Goal: Task Accomplishment & Management: Manage account settings

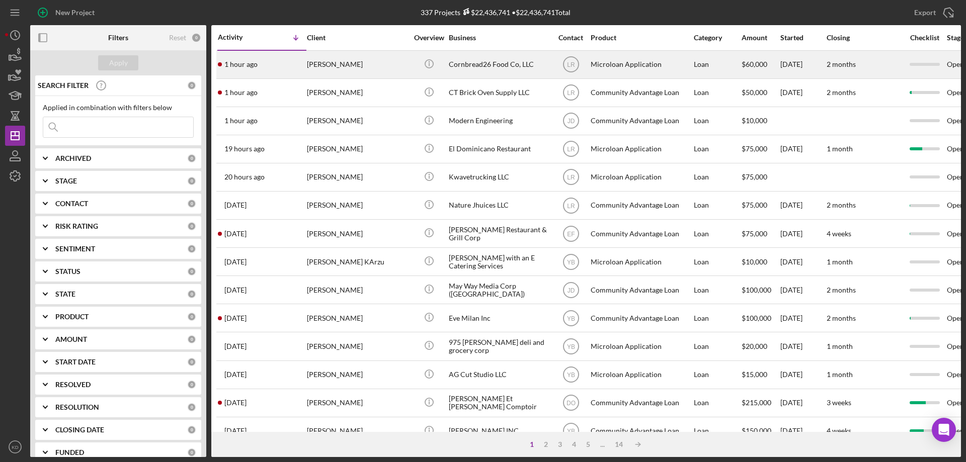
click at [469, 64] on div "Cornbread26 Food Co, LLC" at bounding box center [499, 64] width 101 height 27
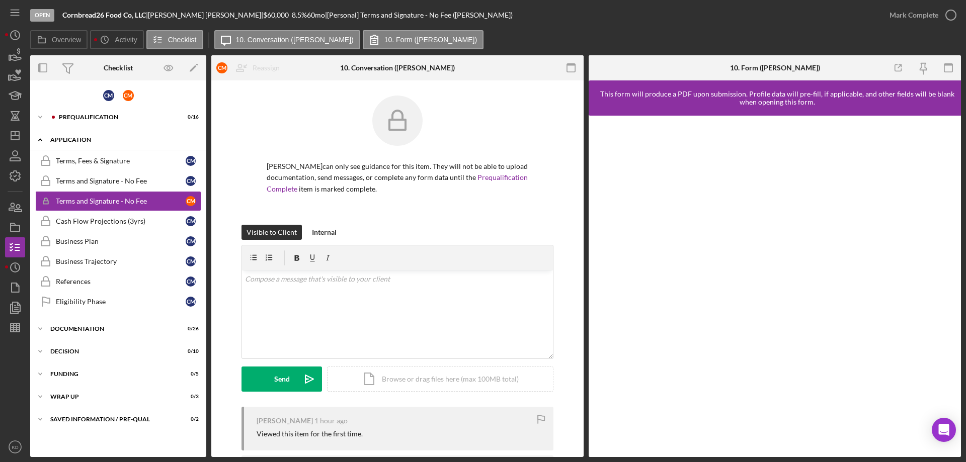
click at [43, 138] on icon "Icon/Expander" at bounding box center [40, 140] width 20 height 20
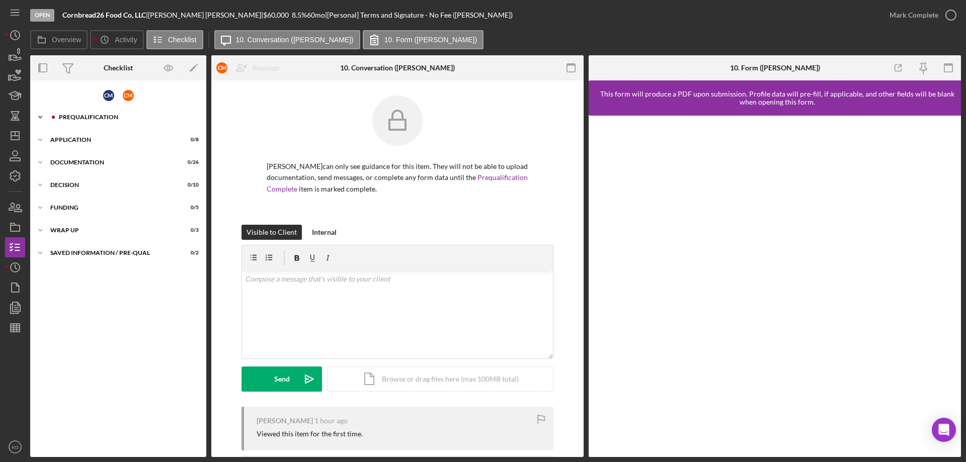
click at [42, 119] on icon "Icon/Expander" at bounding box center [40, 117] width 20 height 20
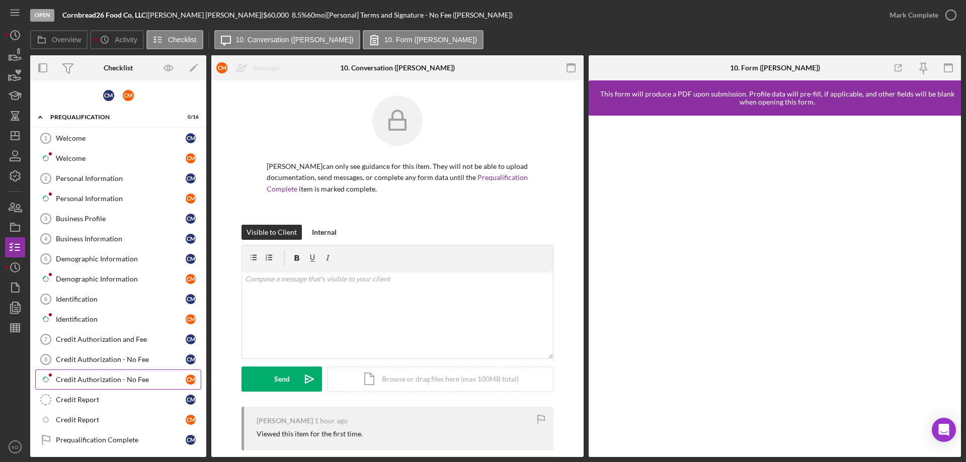
click at [79, 377] on div "Credit Authorization - No Fee" at bounding box center [121, 380] width 130 height 8
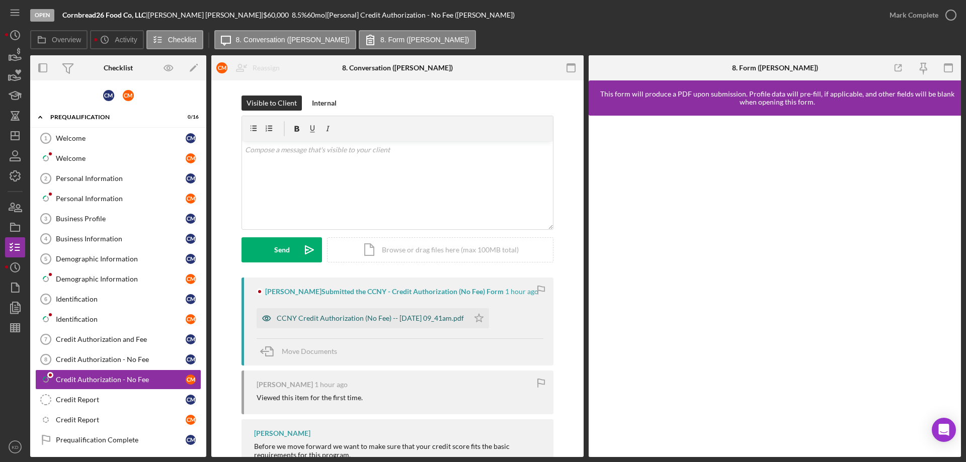
click at [355, 320] on div "CCNY Credit Authorization (No Fee) -- 2025-09-04 09_41am.pdf" at bounding box center [370, 318] width 187 height 8
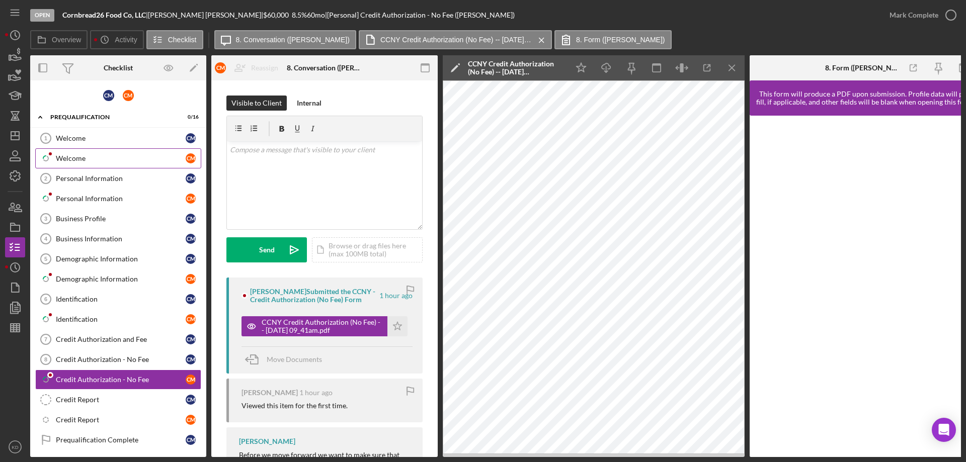
click at [64, 158] on div "Welcome" at bounding box center [121, 158] width 130 height 8
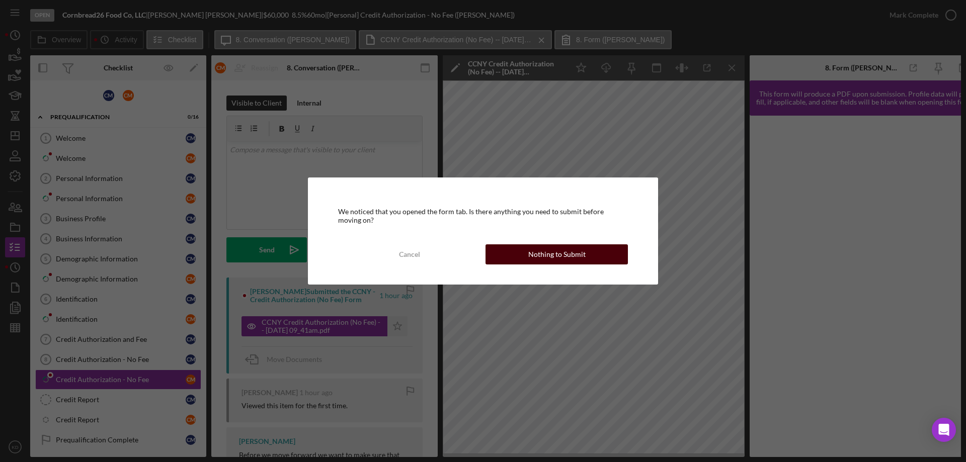
click at [554, 250] on div "Nothing to Submit" at bounding box center [556, 255] width 57 height 20
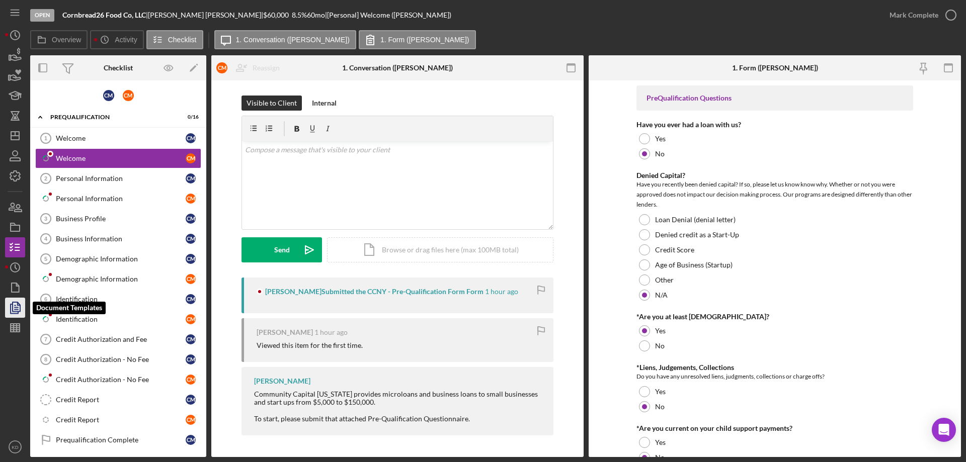
click at [13, 311] on polygon "button" at bounding box center [17, 306] width 8 height 9
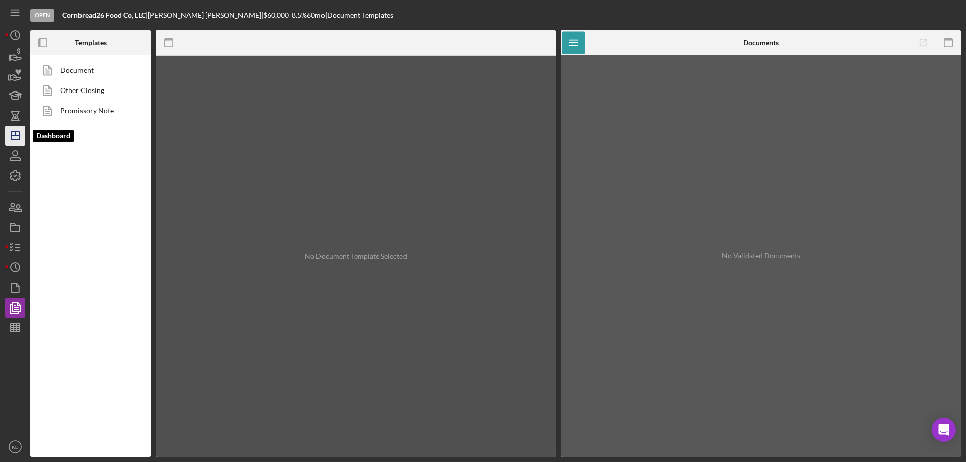
click at [9, 136] on icon "Icon/Dashboard" at bounding box center [15, 135] width 25 height 25
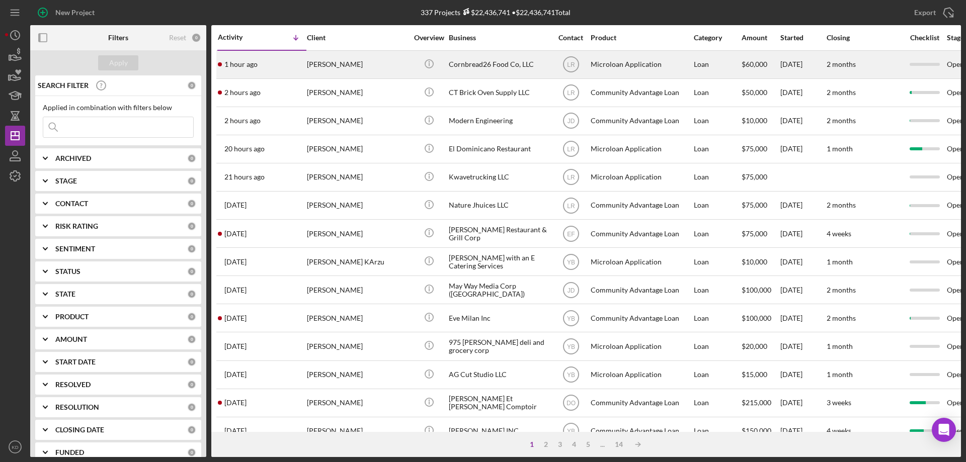
click at [497, 66] on div "Cornbread26 Food Co, LLC" at bounding box center [499, 64] width 101 height 27
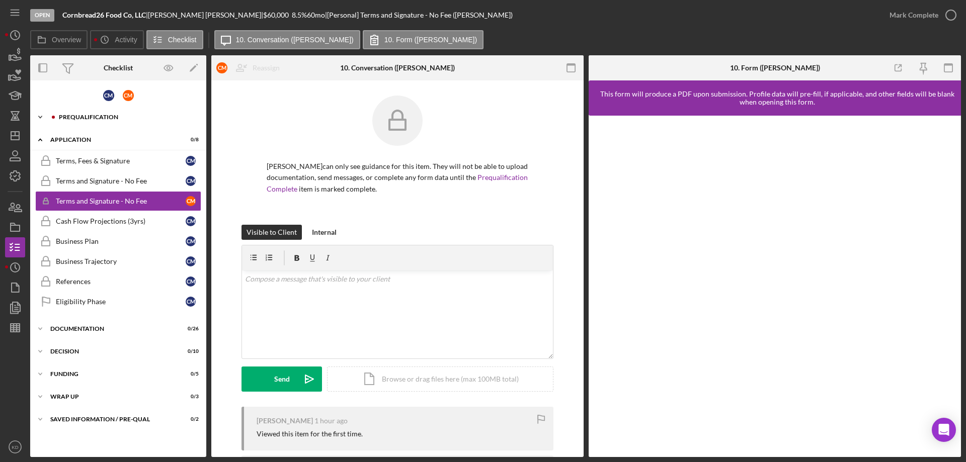
click at [40, 114] on icon "Icon/Expander" at bounding box center [40, 117] width 20 height 20
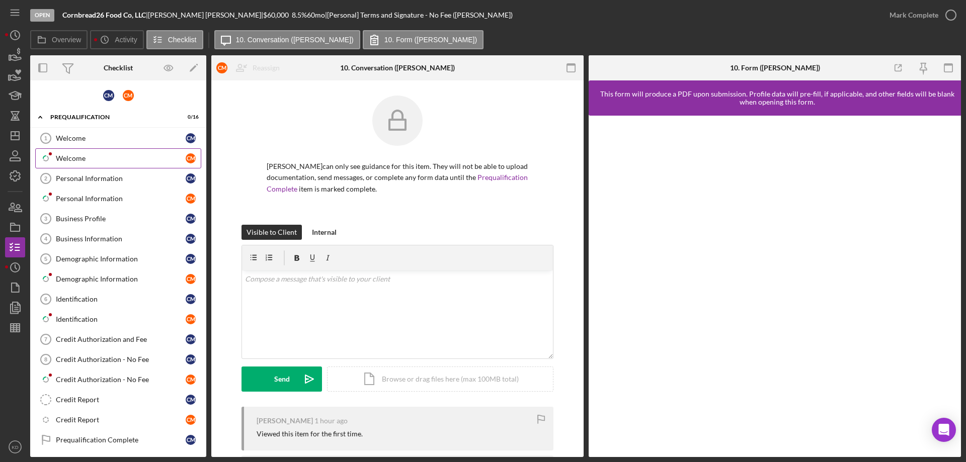
click at [72, 154] on div "Welcome" at bounding box center [121, 158] width 130 height 8
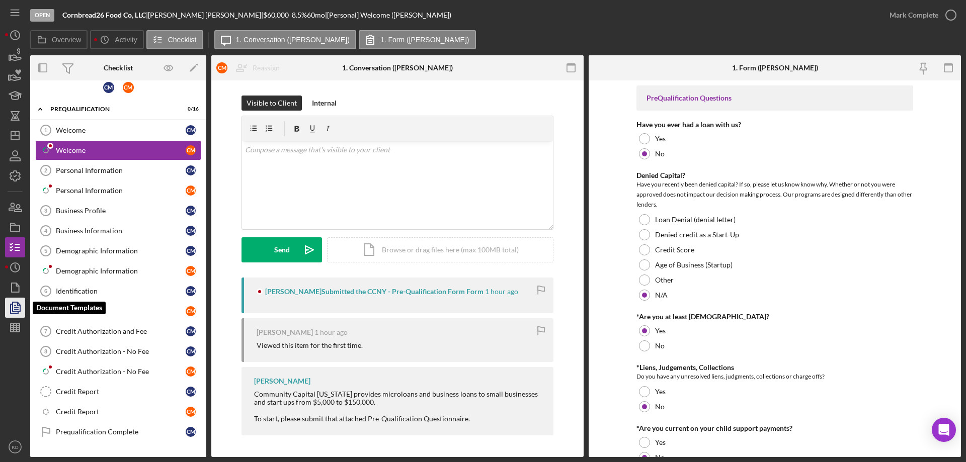
scroll to position [9, 0]
click at [15, 303] on polygon "button" at bounding box center [17, 306] width 8 height 9
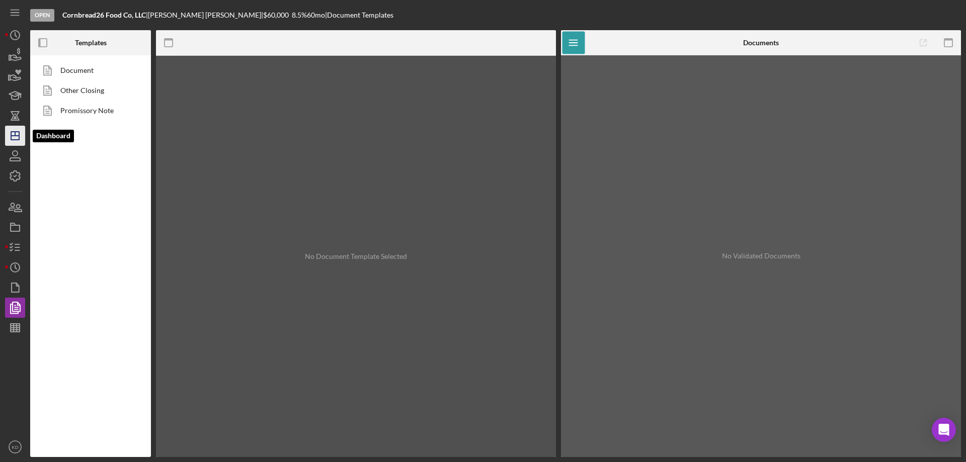
click at [11, 132] on polygon "button" at bounding box center [15, 136] width 8 height 8
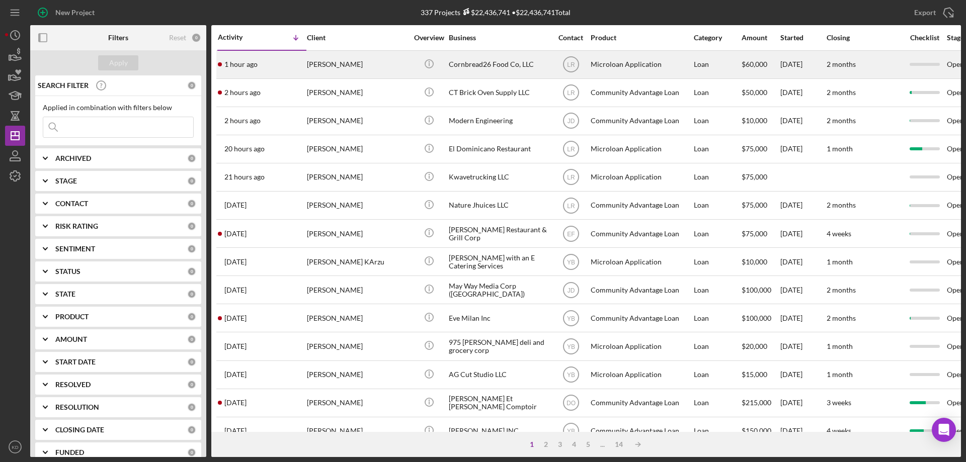
click at [367, 60] on div "[PERSON_NAME]" at bounding box center [357, 64] width 101 height 27
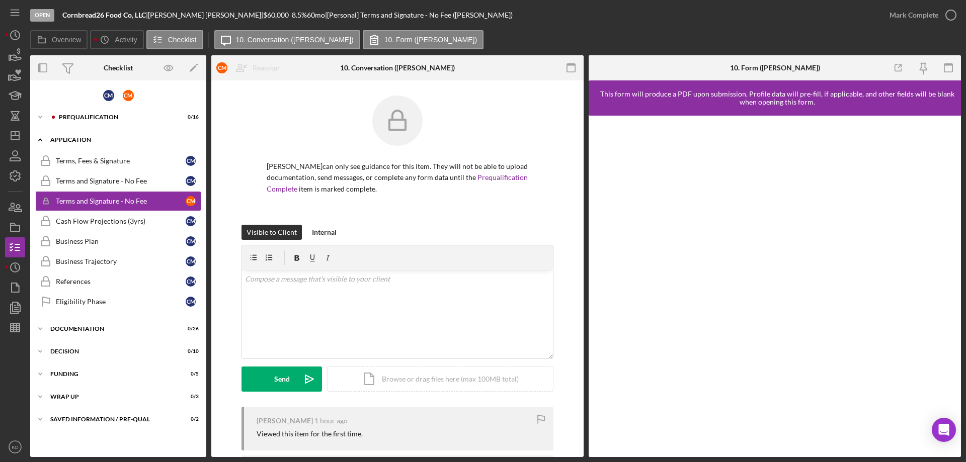
click at [41, 139] on icon "Icon/Expander" at bounding box center [40, 140] width 20 height 20
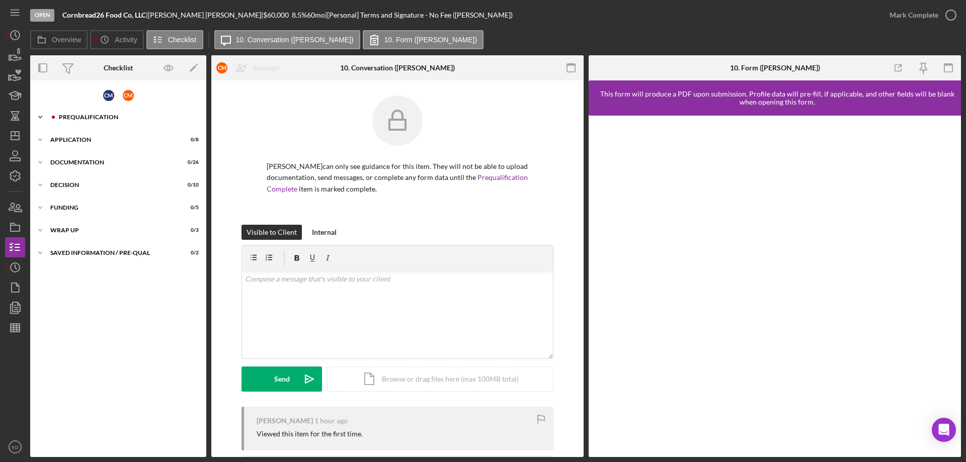
click at [39, 116] on icon "Icon/Expander" at bounding box center [40, 117] width 20 height 20
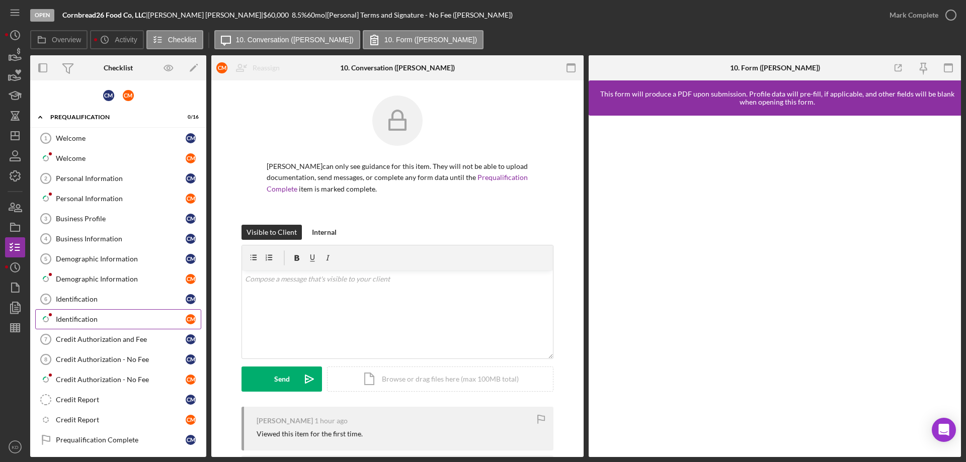
click at [93, 318] on div "Identification" at bounding box center [121, 319] width 130 height 8
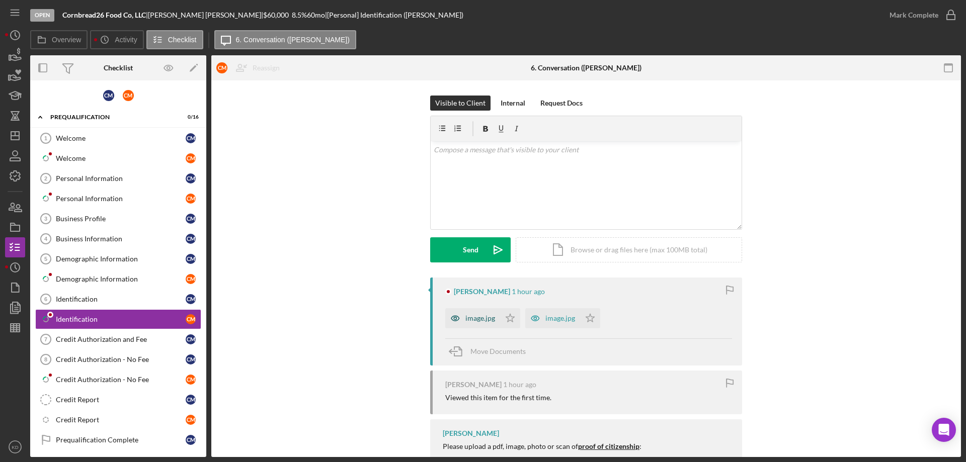
click at [474, 316] on div "image.jpg" at bounding box center [480, 318] width 30 height 8
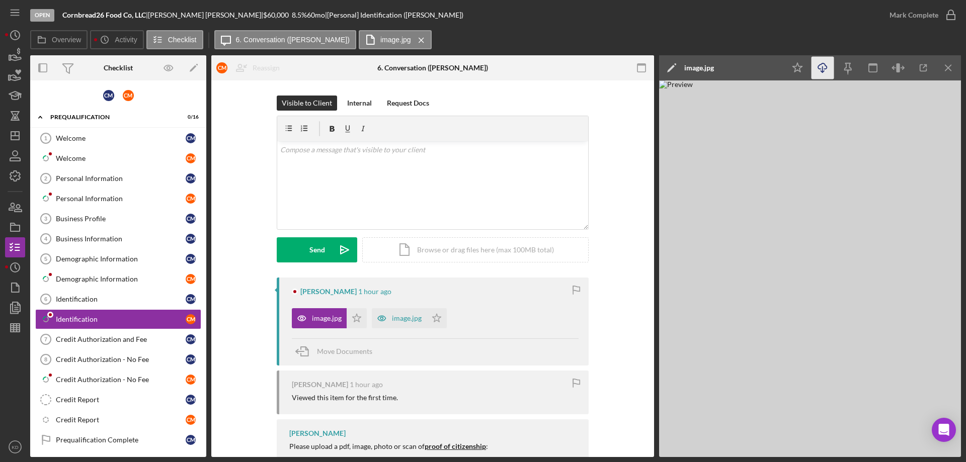
click at [822, 67] on icon "Icon/Download" at bounding box center [823, 68] width 23 height 23
click at [948, 67] on icon "Icon/Menu Close" at bounding box center [948, 68] width 23 height 23
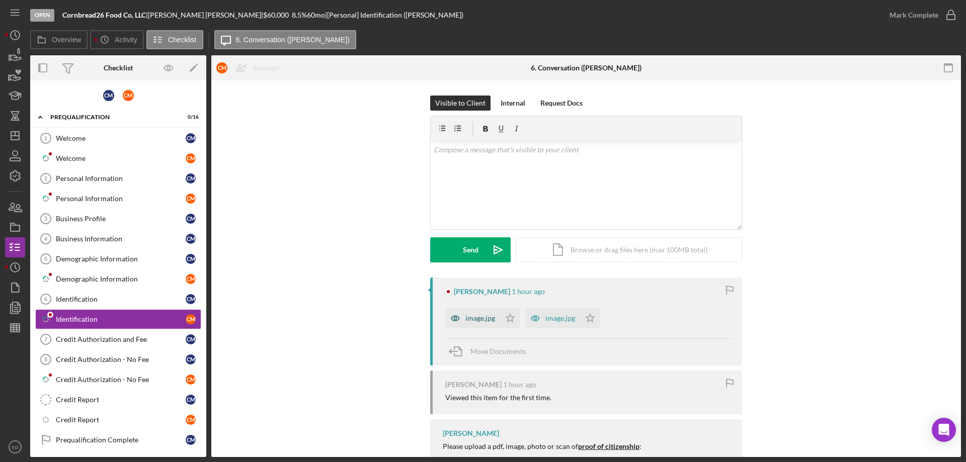
click at [487, 317] on div "image.jpg" at bounding box center [480, 318] width 30 height 8
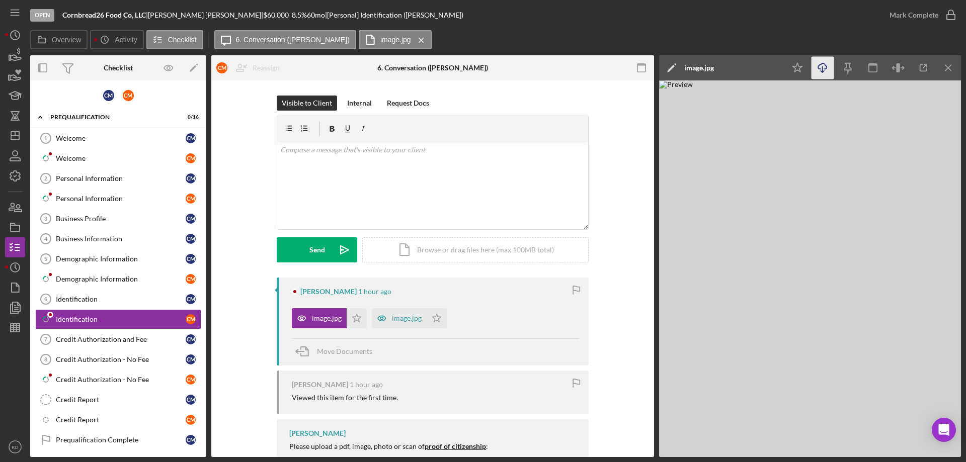
click at [824, 68] on icon "Icon/Download" at bounding box center [823, 68] width 23 height 23
click at [946, 64] on icon "Icon/Menu Close" at bounding box center [948, 68] width 23 height 23
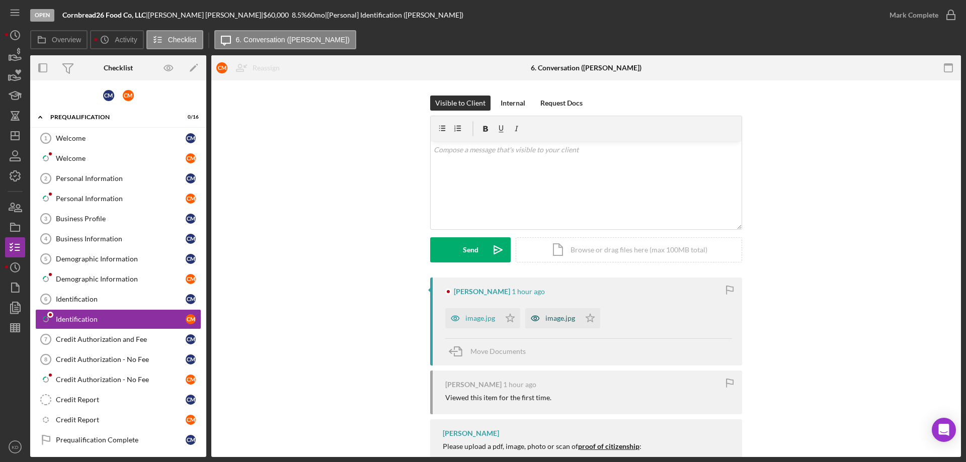
click at [545, 322] on div "image.jpg" at bounding box center [560, 318] width 30 height 8
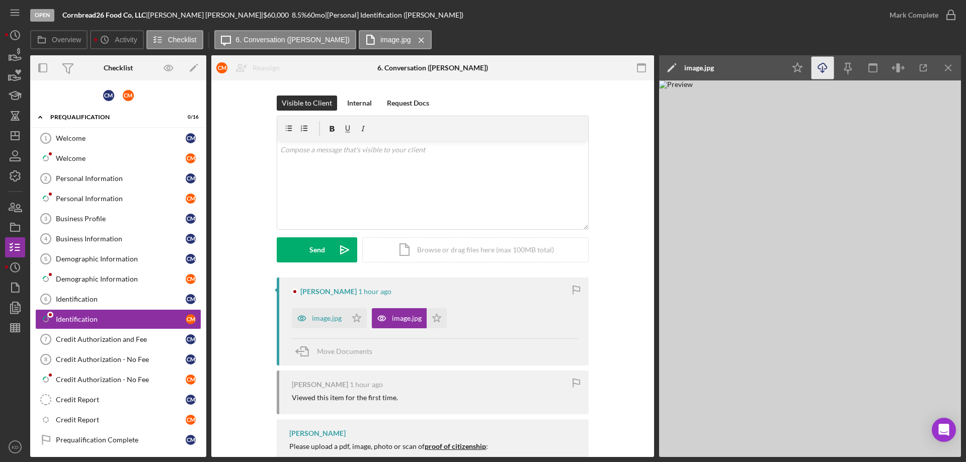
click at [829, 65] on icon "Icon/Download" at bounding box center [823, 68] width 23 height 23
click at [944, 71] on icon "Icon/Menu Close" at bounding box center [948, 68] width 23 height 23
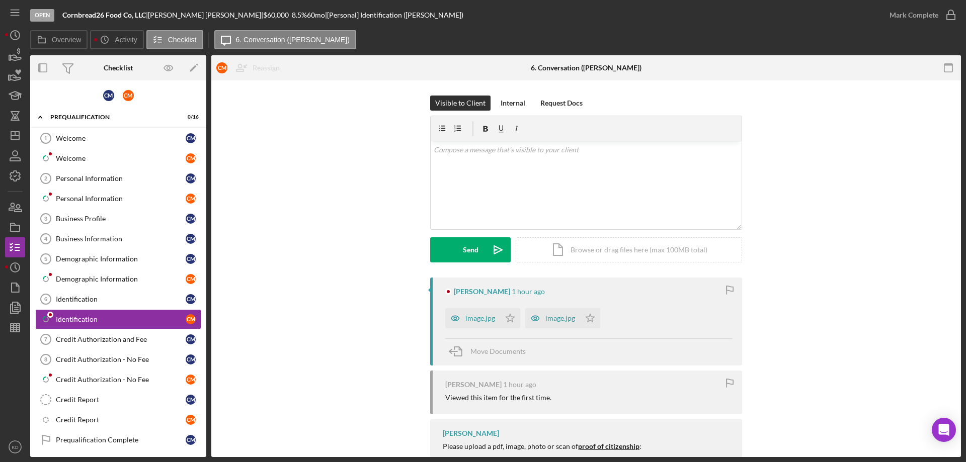
drag, startPoint x: 367, startPoint y: 421, endPoint x: 366, endPoint y: 415, distance: 5.7
click at [366, 415] on div "Claude Malone 1 hour ago image.jpg Icon/Star image.jpg Icon/Star Move Documents…" at bounding box center [585, 412] width 719 height 268
click at [89, 378] on div "Credit Authorization - No Fee" at bounding box center [121, 380] width 130 height 8
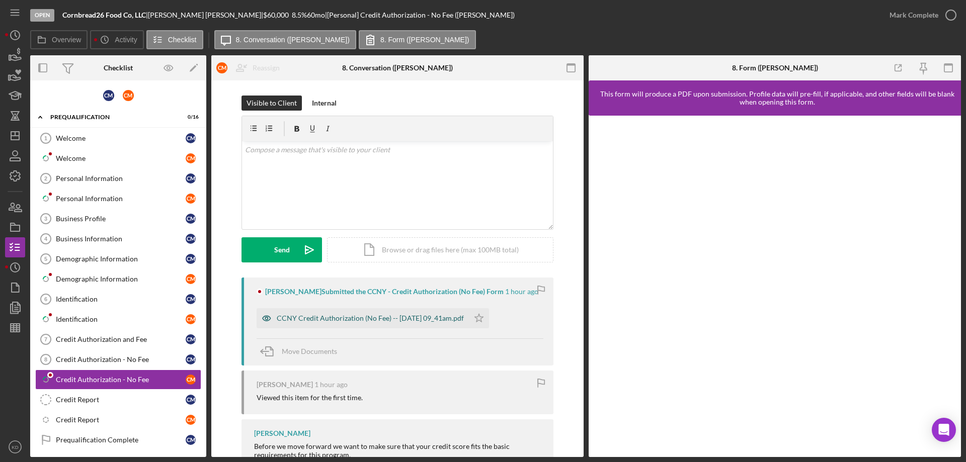
click at [376, 317] on div "CCNY Credit Authorization (No Fee) -- 2025-09-04 09_41am.pdf" at bounding box center [370, 318] width 187 height 8
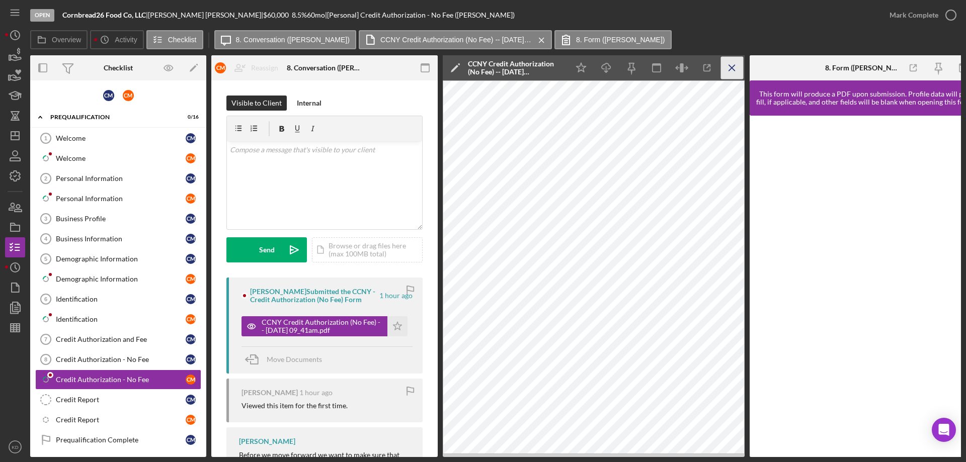
click at [735, 62] on icon "Icon/Menu Close" at bounding box center [732, 68] width 23 height 23
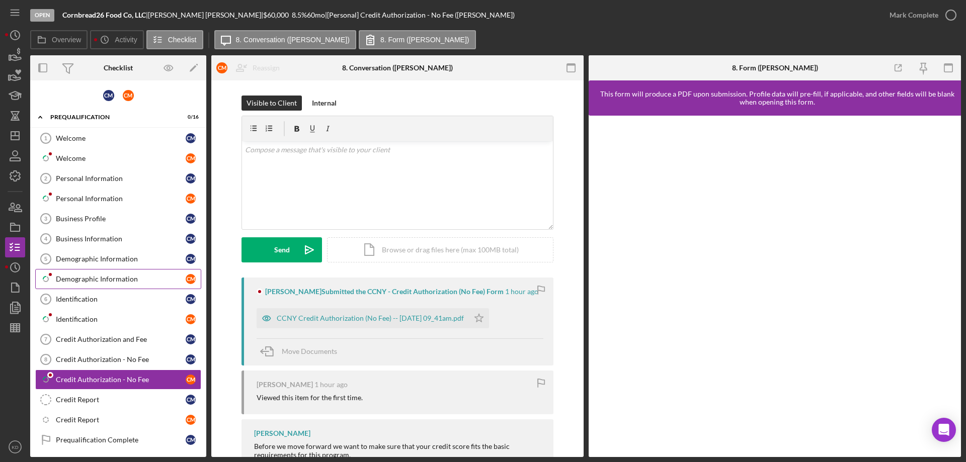
click at [78, 276] on div "Demographic Information" at bounding box center [121, 279] width 130 height 8
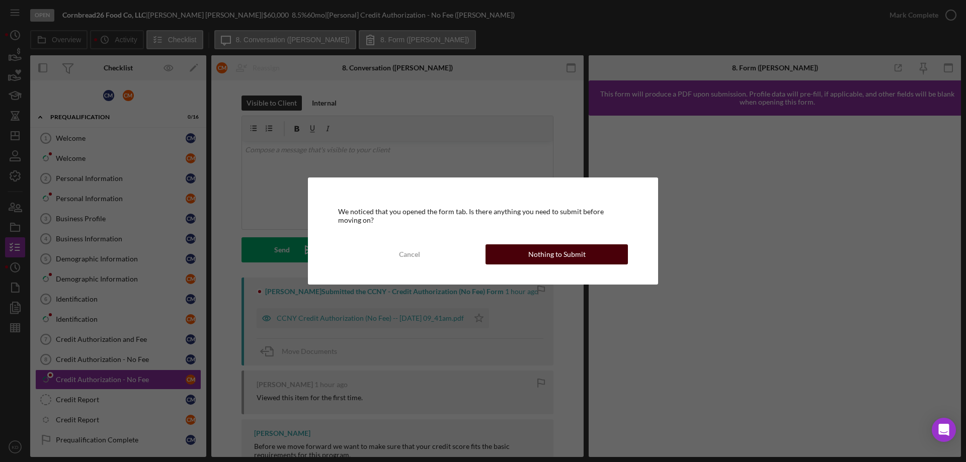
click at [557, 253] on div "Nothing to Submit" at bounding box center [556, 255] width 57 height 20
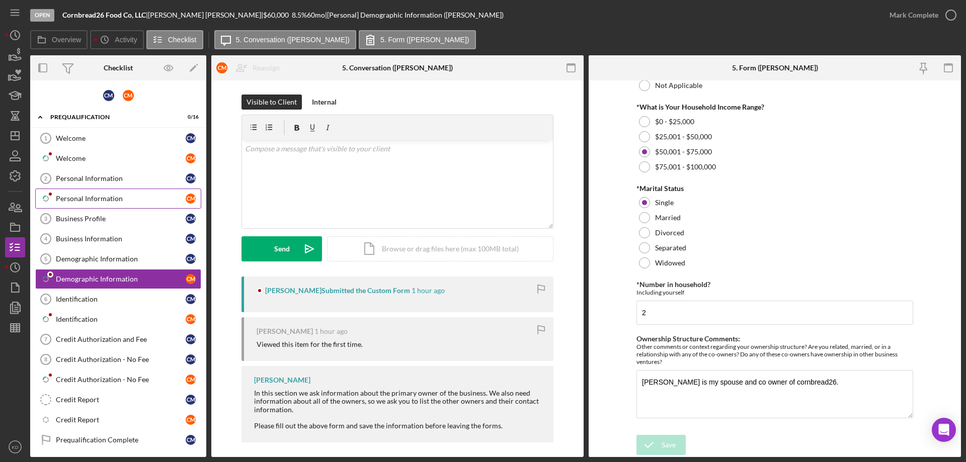
click at [86, 199] on div "Personal Information" at bounding box center [121, 199] width 130 height 8
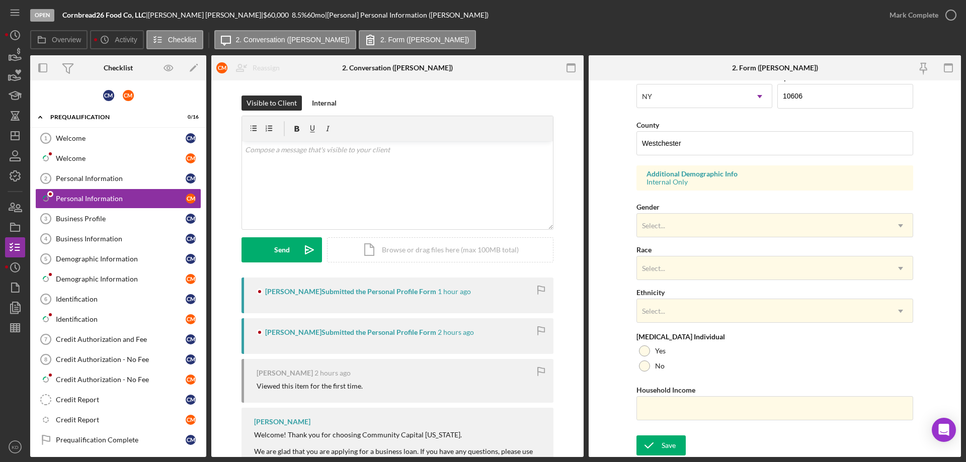
scroll to position [1, 0]
click at [580, 392] on div "Visible to Client Internal v Color teal Color pink Remove color Add row above A…" at bounding box center [397, 351] width 372 height 545
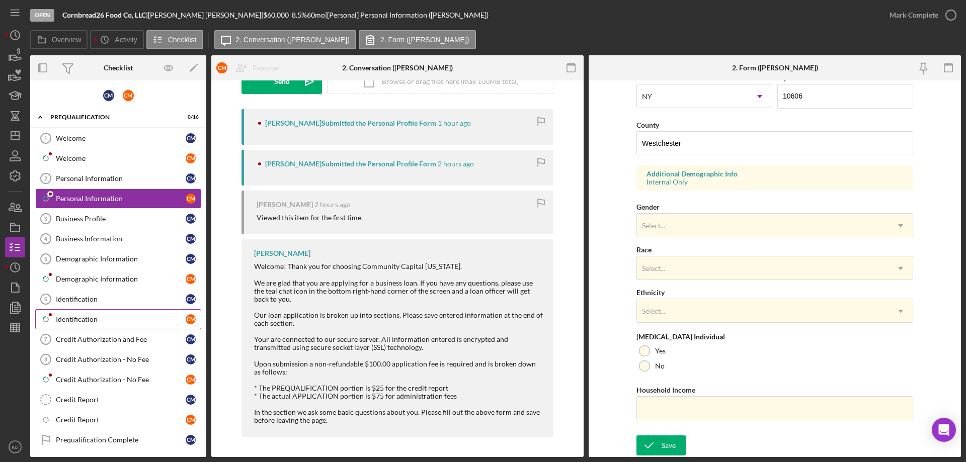
click at [67, 316] on div "Identification" at bounding box center [121, 319] width 130 height 8
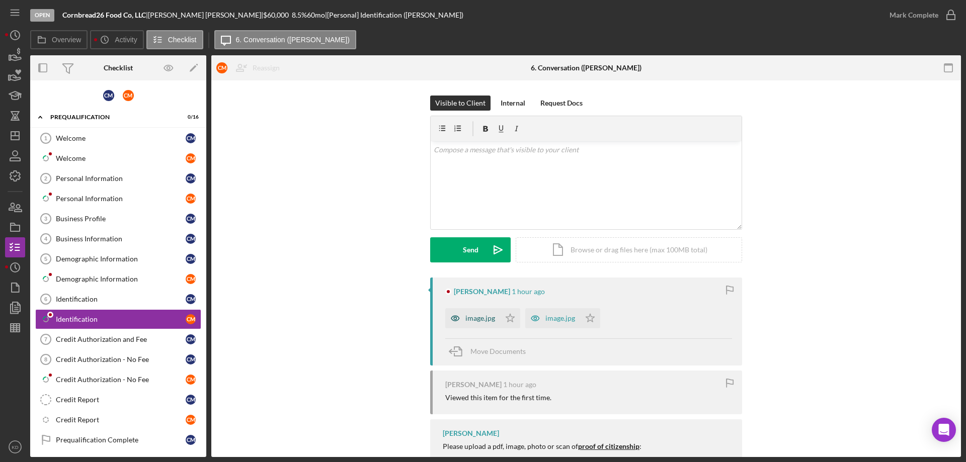
click at [487, 319] on div "image.jpg" at bounding box center [480, 318] width 30 height 8
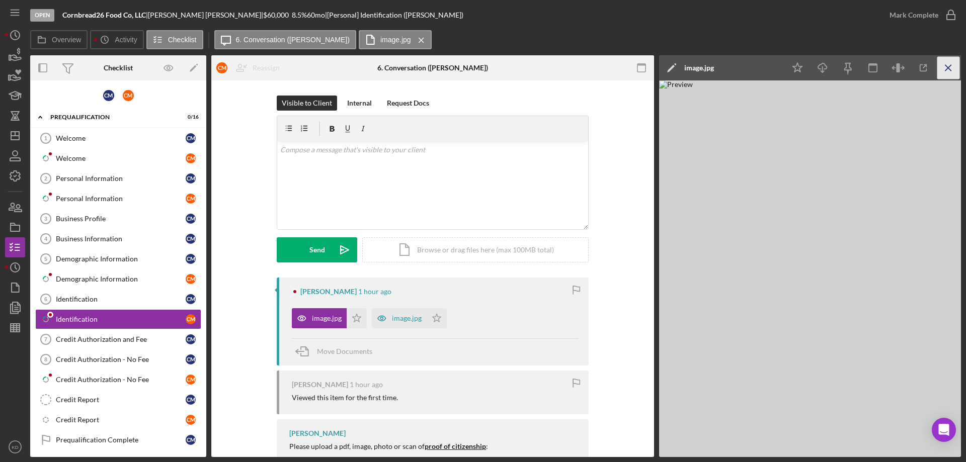
click at [945, 67] on icon "Icon/Menu Close" at bounding box center [948, 68] width 23 height 23
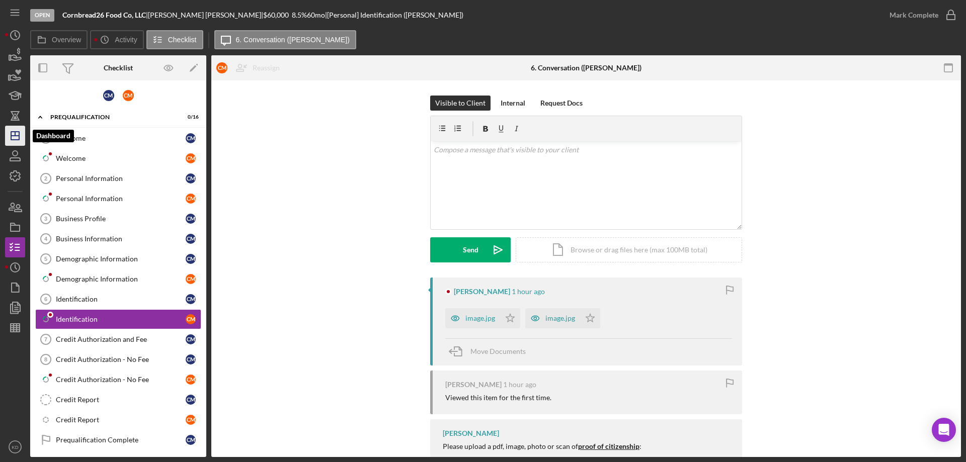
click at [23, 134] on icon "Icon/Dashboard" at bounding box center [15, 135] width 25 height 25
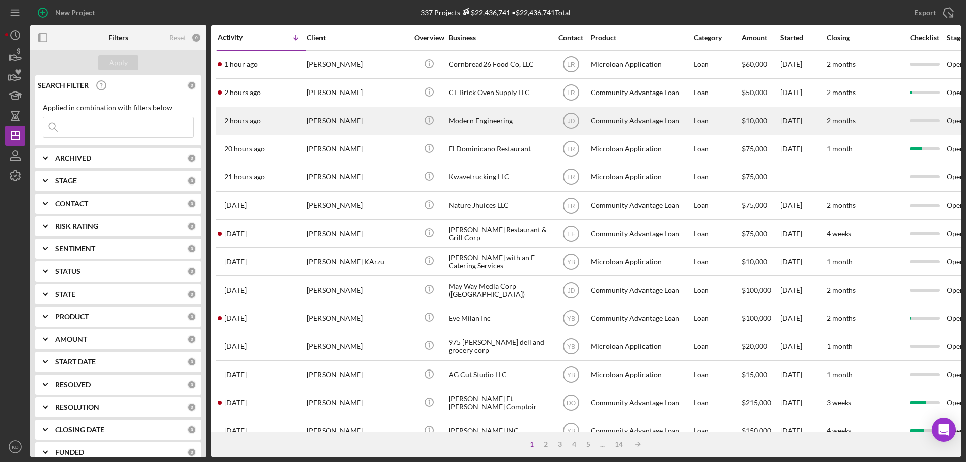
click at [326, 124] on div "[PERSON_NAME]" at bounding box center [357, 121] width 101 height 27
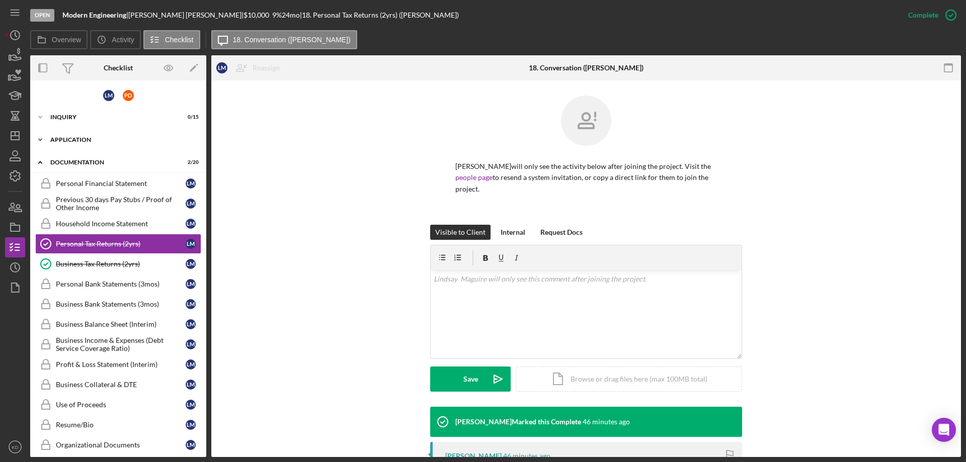
click at [41, 137] on icon "Icon/Expander" at bounding box center [40, 140] width 20 height 20
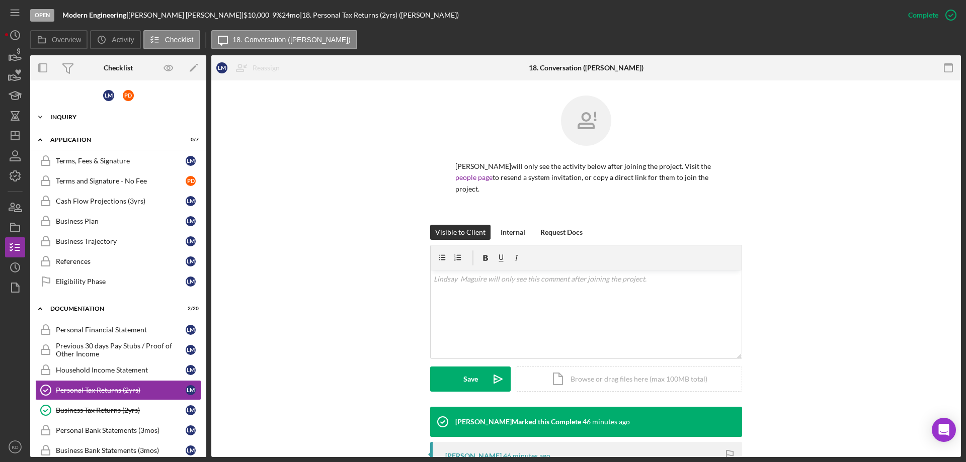
click at [39, 116] on icon "Icon/Expander" at bounding box center [40, 117] width 20 height 20
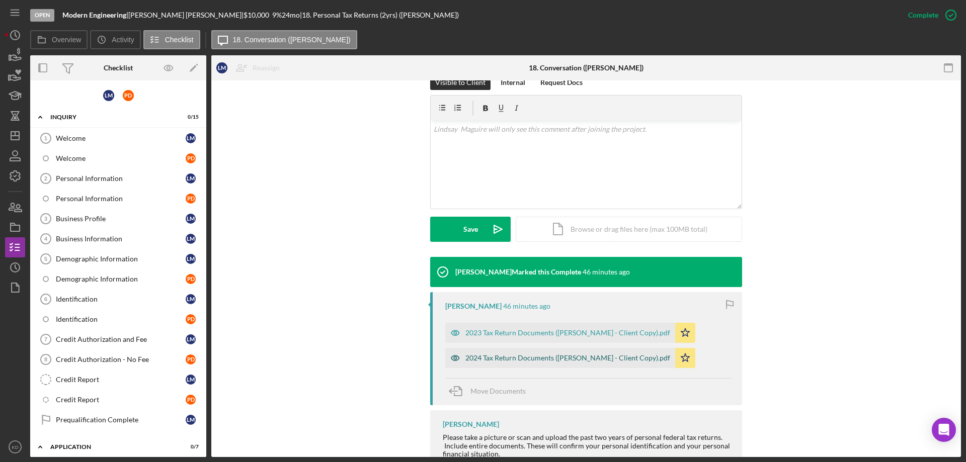
scroll to position [150, 0]
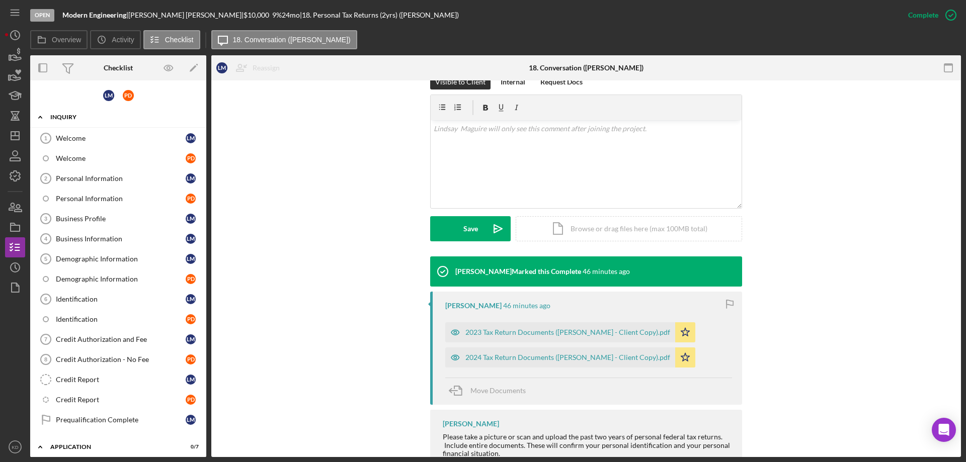
click at [40, 118] on icon "Icon/Expander" at bounding box center [40, 117] width 20 height 20
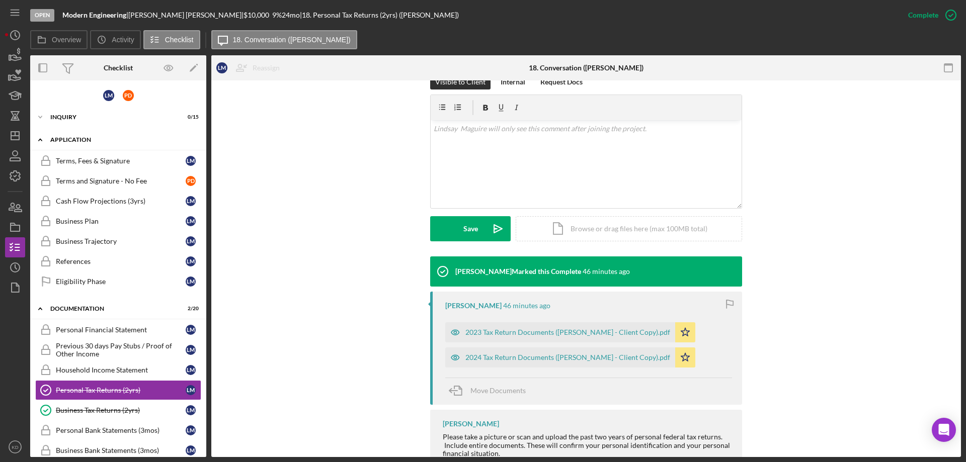
click at [40, 139] on polyline at bounding box center [40, 140] width 3 height 2
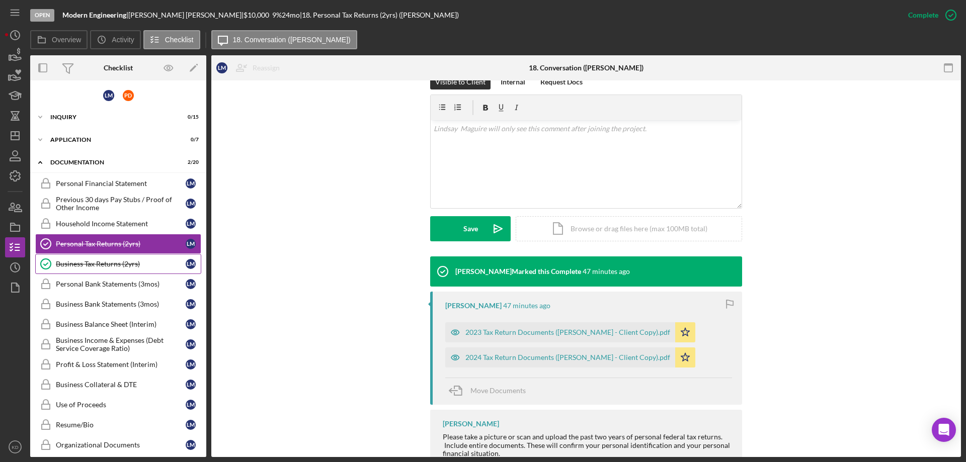
click at [88, 263] on div "Business Tax Returns (2yrs)" at bounding box center [121, 264] width 130 height 8
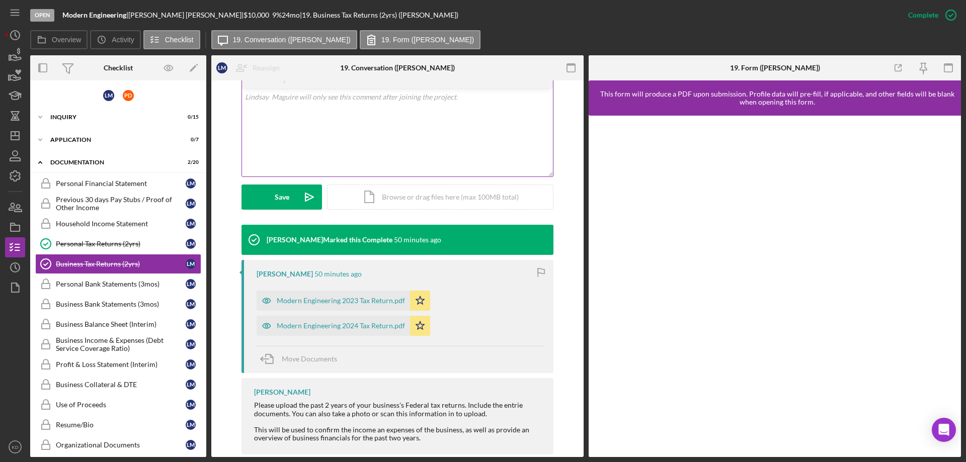
scroll to position [200, 0]
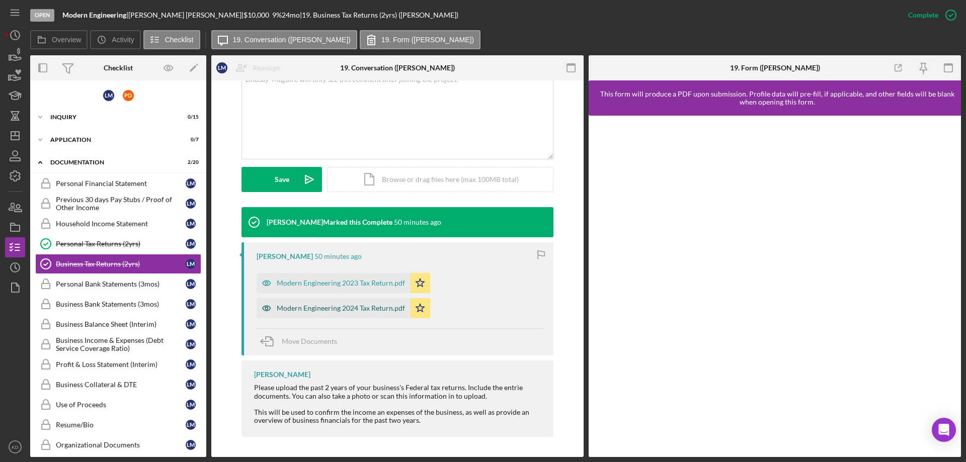
click at [300, 305] on div "Modern Engineering 2024 Tax Return.pdf" at bounding box center [341, 308] width 128 height 8
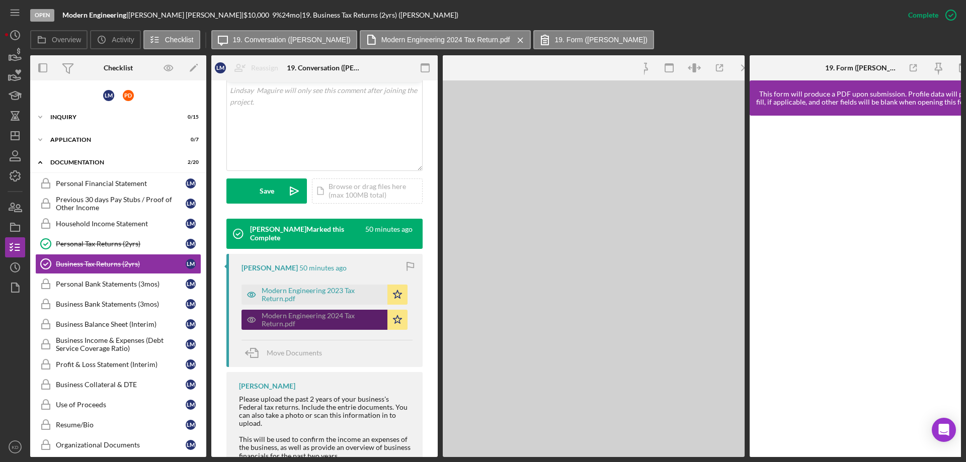
scroll to position [211, 0]
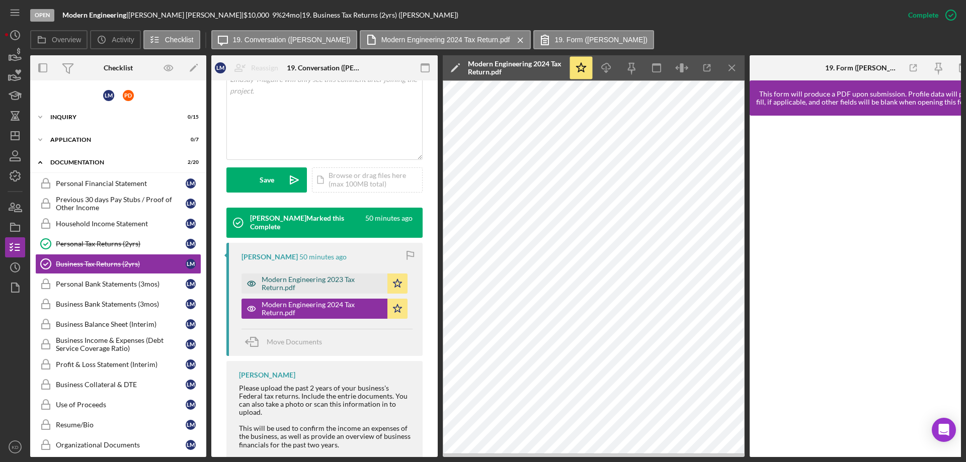
click at [322, 282] on div "Modern Engineering 2023 Tax Return.pdf" at bounding box center [322, 284] width 121 height 16
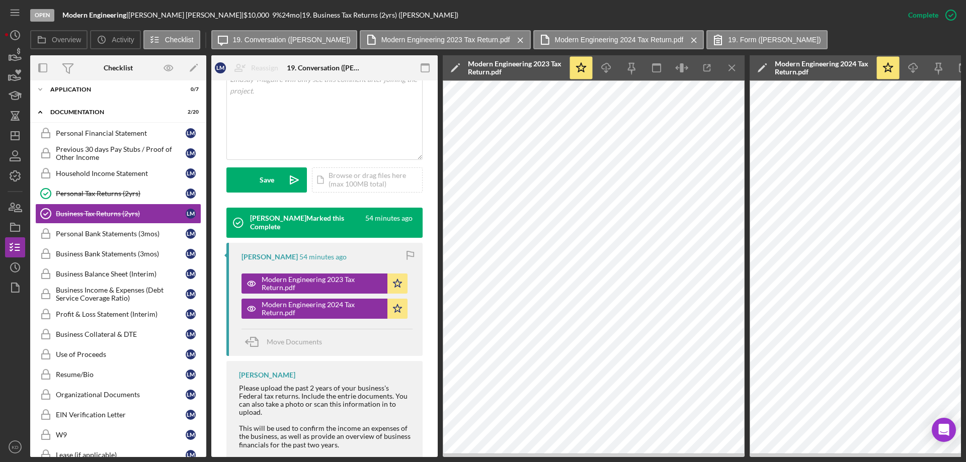
scroll to position [0, 0]
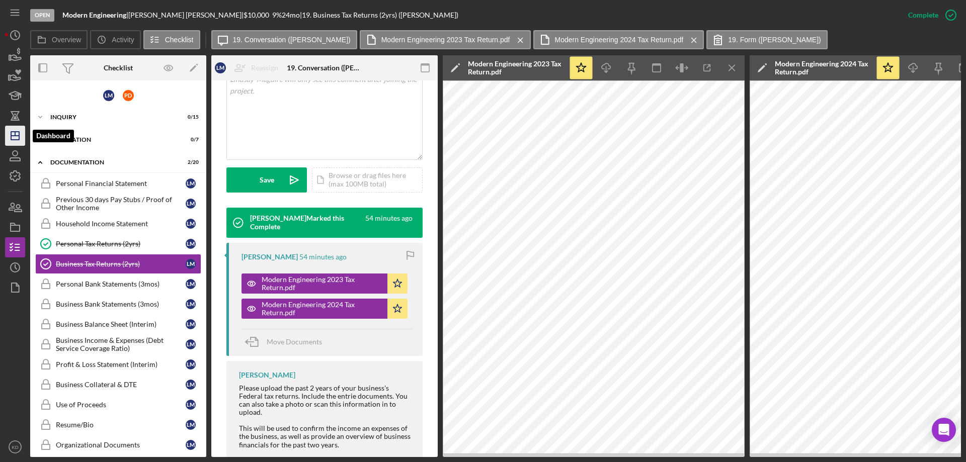
click at [15, 132] on polygon "button" at bounding box center [15, 136] width 8 height 8
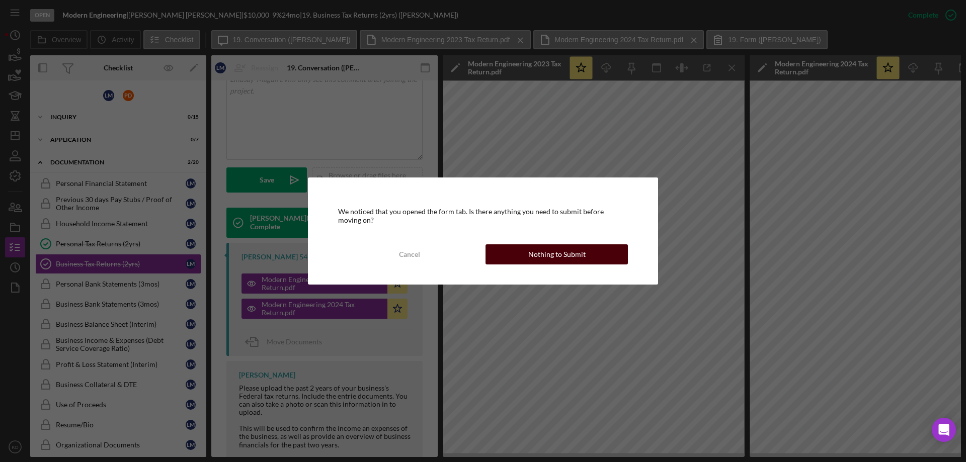
click at [553, 256] on div "Nothing to Submit" at bounding box center [556, 255] width 57 height 20
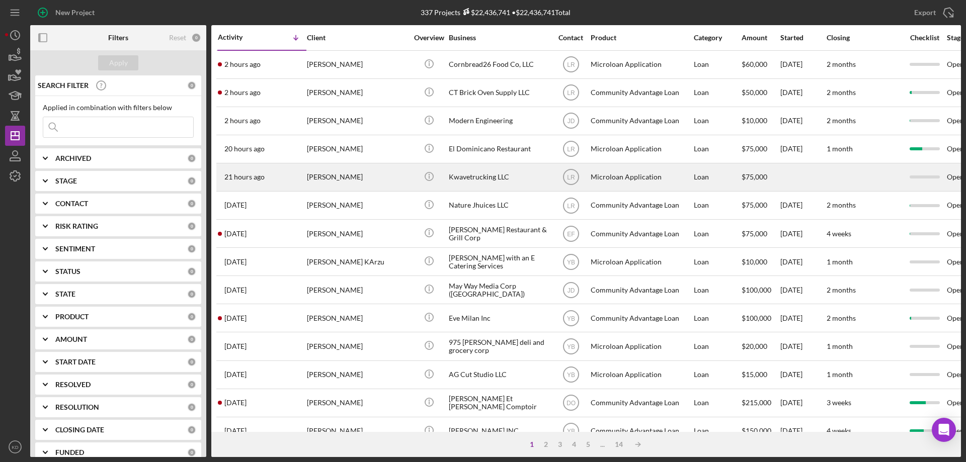
click at [474, 175] on div "Kwavetrucking LLC" at bounding box center [499, 177] width 101 height 27
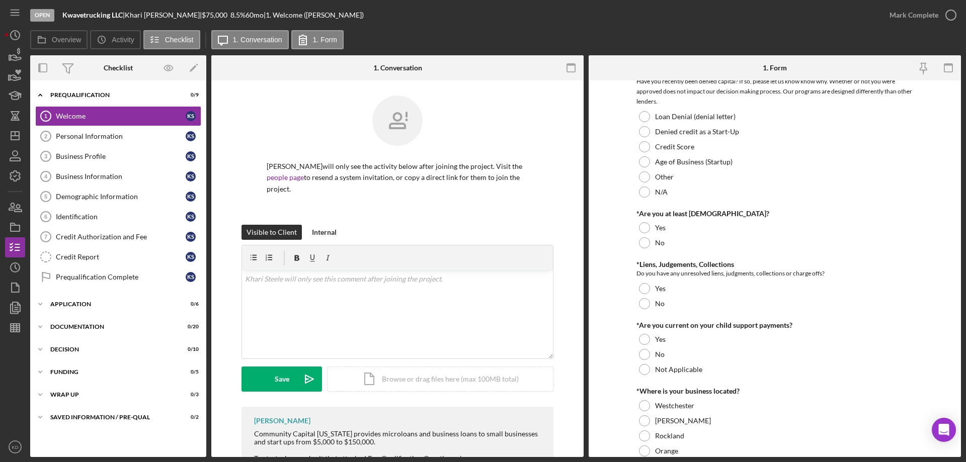
scroll to position [102, 0]
click at [18, 141] on icon "Icon/Dashboard" at bounding box center [15, 135] width 25 height 25
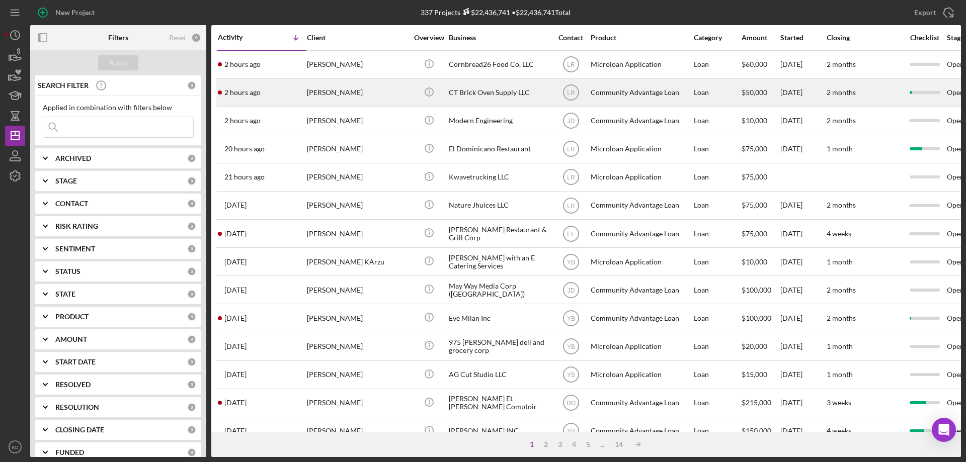
click at [471, 92] on div "CT Brick Oven Supply LLC" at bounding box center [499, 92] width 101 height 27
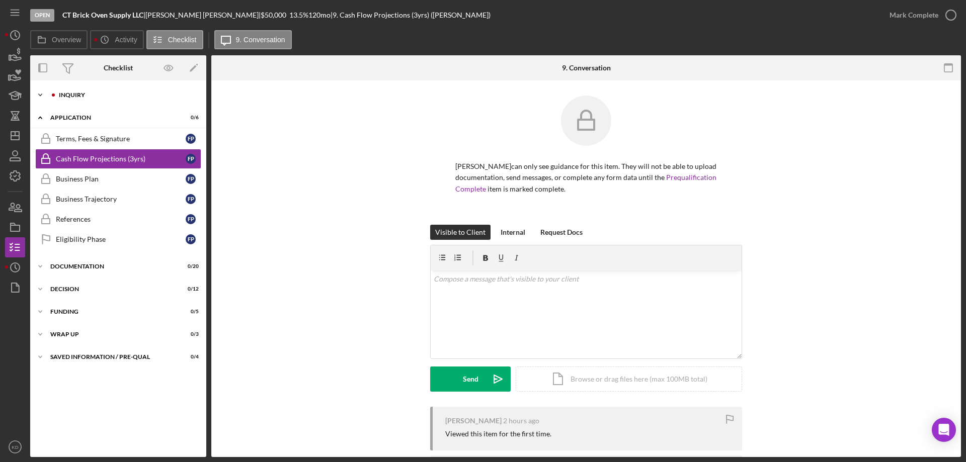
click at [39, 94] on icon "Icon/Expander" at bounding box center [40, 95] width 20 height 20
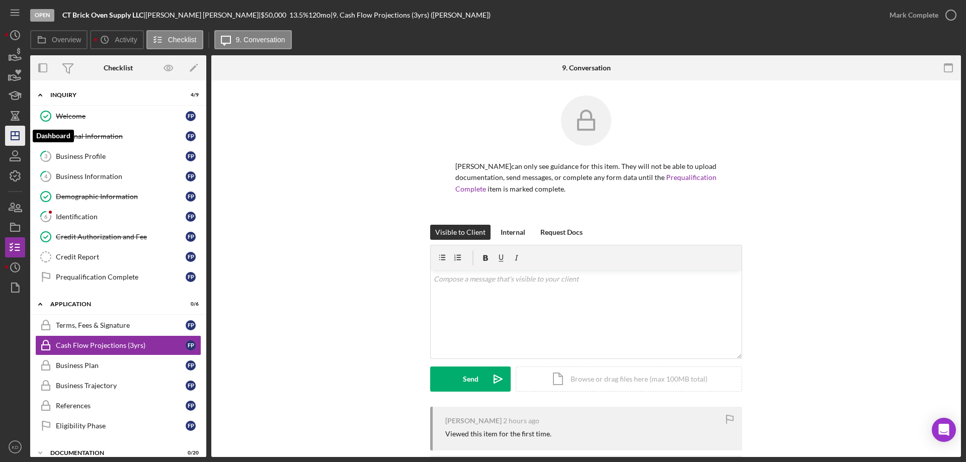
click at [15, 138] on icon "Icon/Dashboard" at bounding box center [15, 135] width 25 height 25
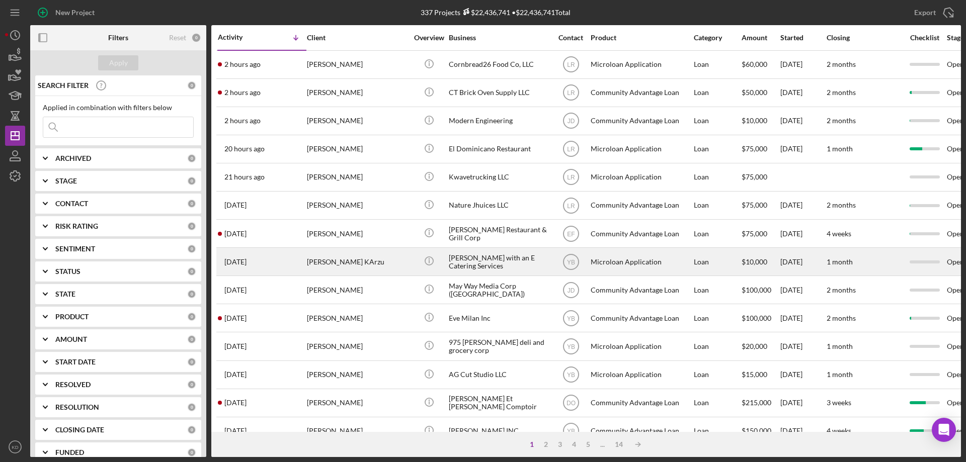
click at [478, 262] on div "[PERSON_NAME] with an E Catering Services" at bounding box center [499, 262] width 101 height 27
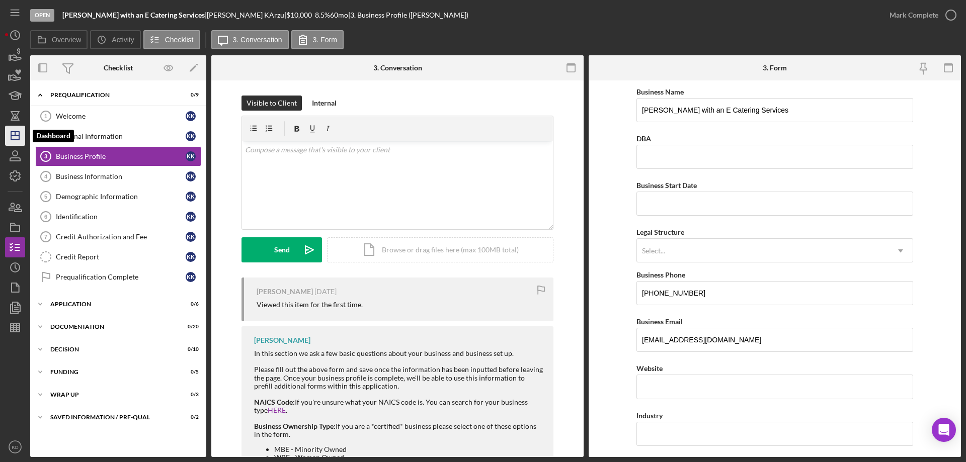
click at [19, 135] on polygon "button" at bounding box center [15, 136] width 8 height 8
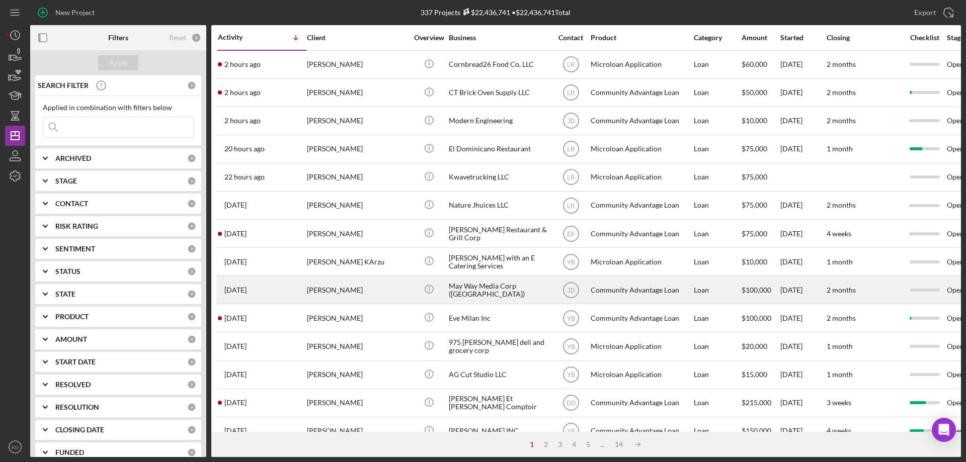
click at [484, 286] on div "May Way Media Corp ([GEOGRAPHIC_DATA])" at bounding box center [499, 290] width 101 height 27
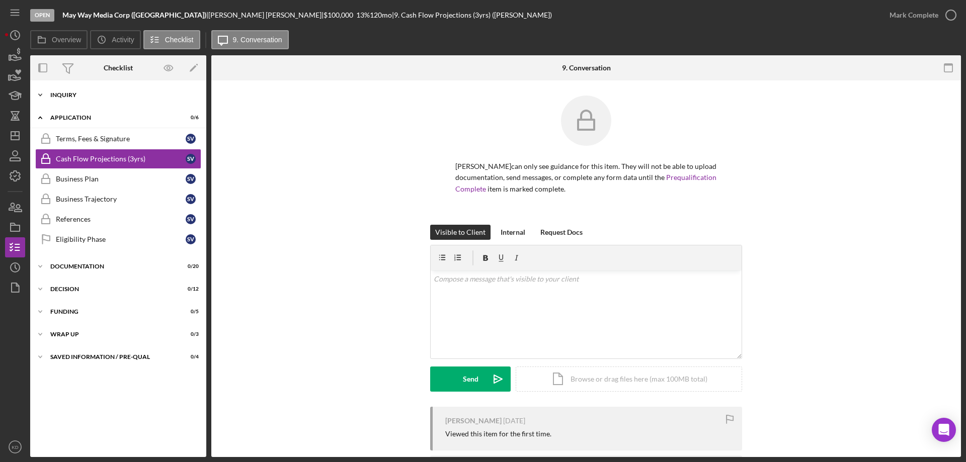
click at [43, 94] on icon "Icon/Expander" at bounding box center [40, 95] width 20 height 20
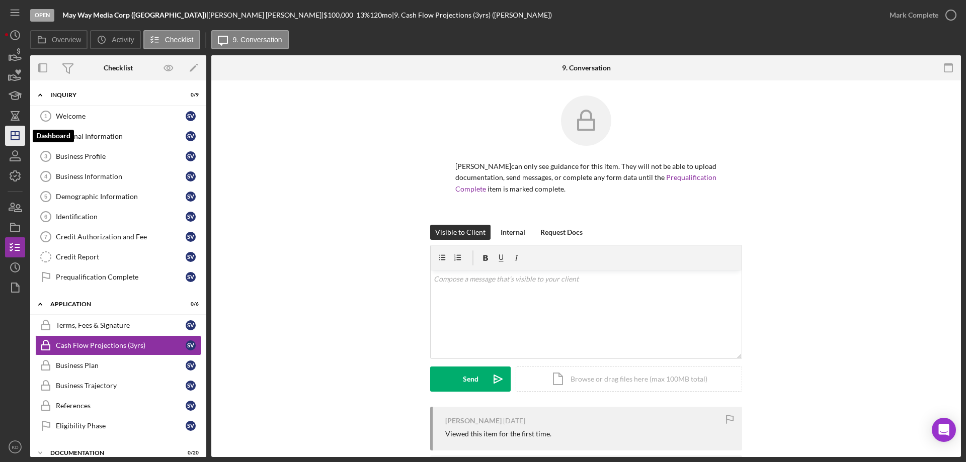
click at [13, 133] on icon "Icon/Dashboard" at bounding box center [15, 135] width 25 height 25
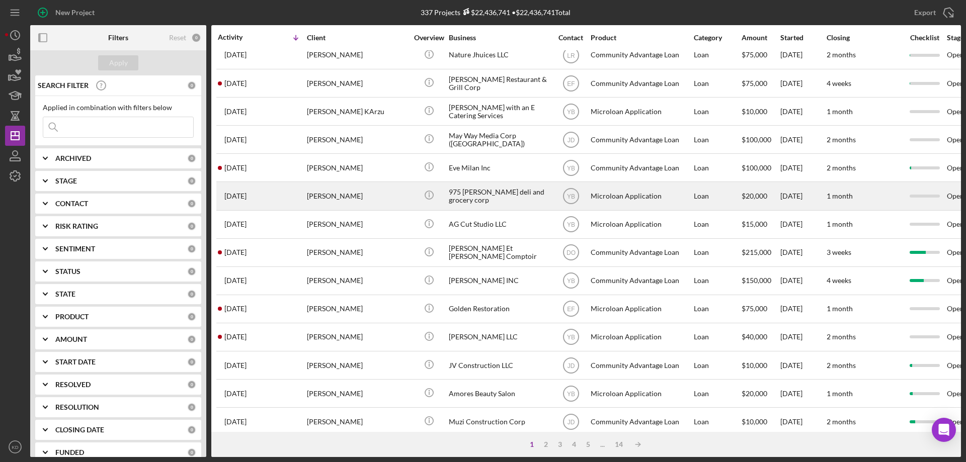
scroll to position [151, 0]
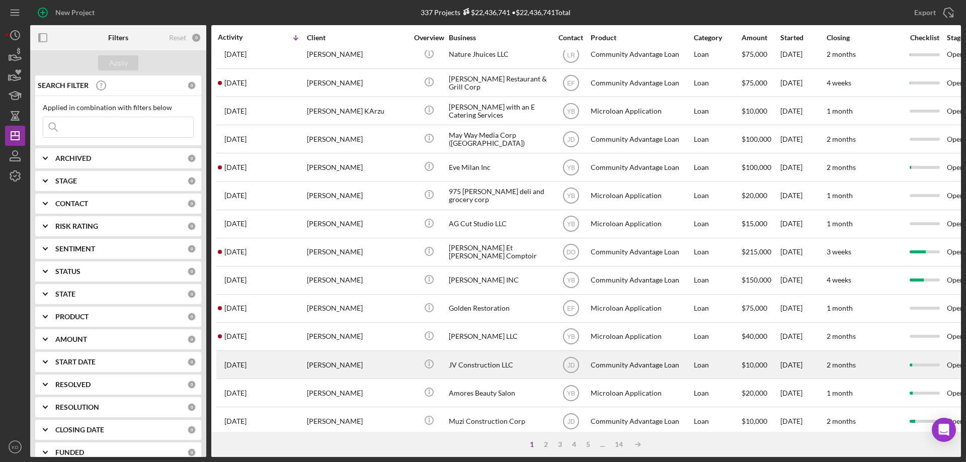
click at [339, 366] on div "[PERSON_NAME]" at bounding box center [357, 365] width 101 height 27
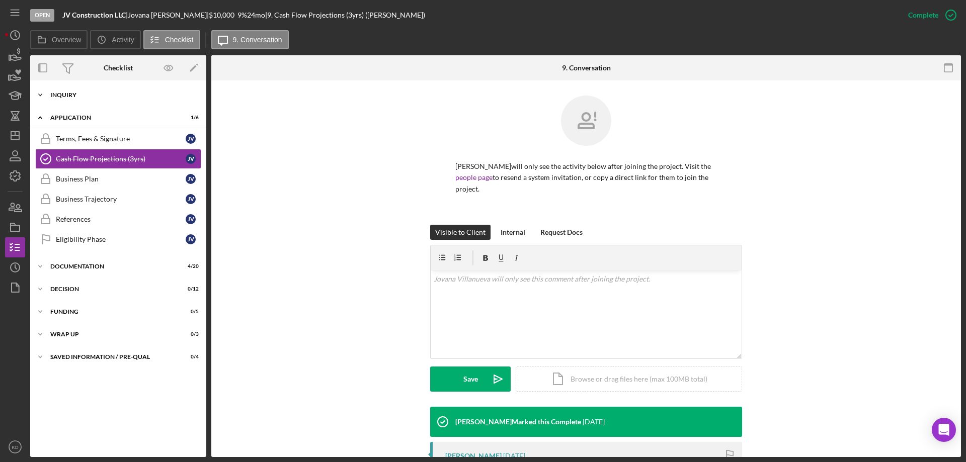
click at [40, 93] on icon "Icon/Expander" at bounding box center [40, 95] width 20 height 20
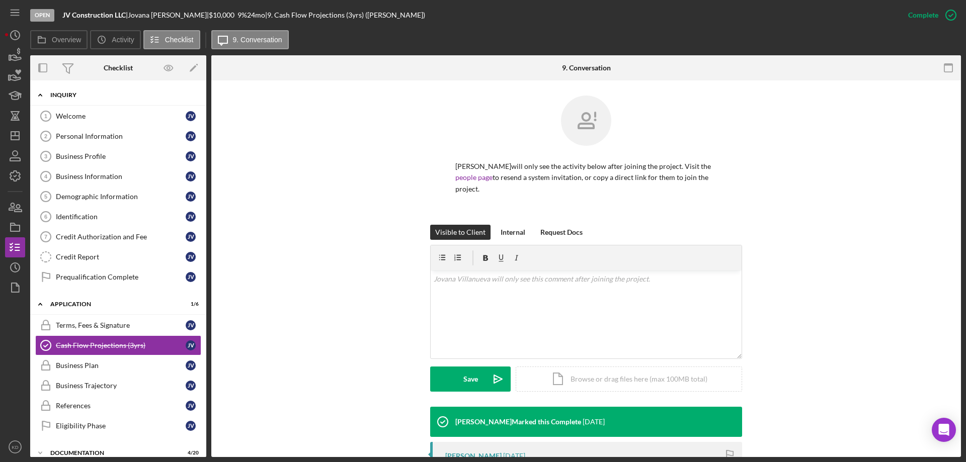
click at [40, 93] on icon "Icon/Expander" at bounding box center [40, 95] width 20 height 20
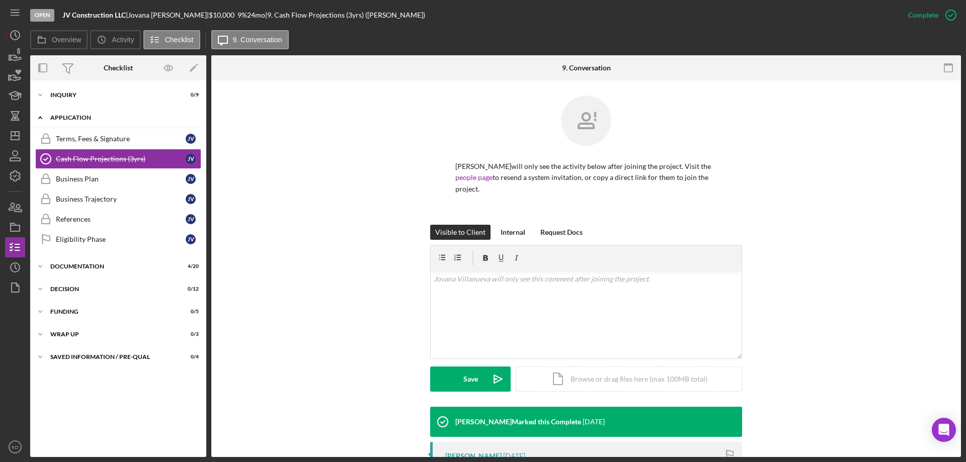
click at [40, 116] on icon "Icon/Expander" at bounding box center [40, 118] width 20 height 20
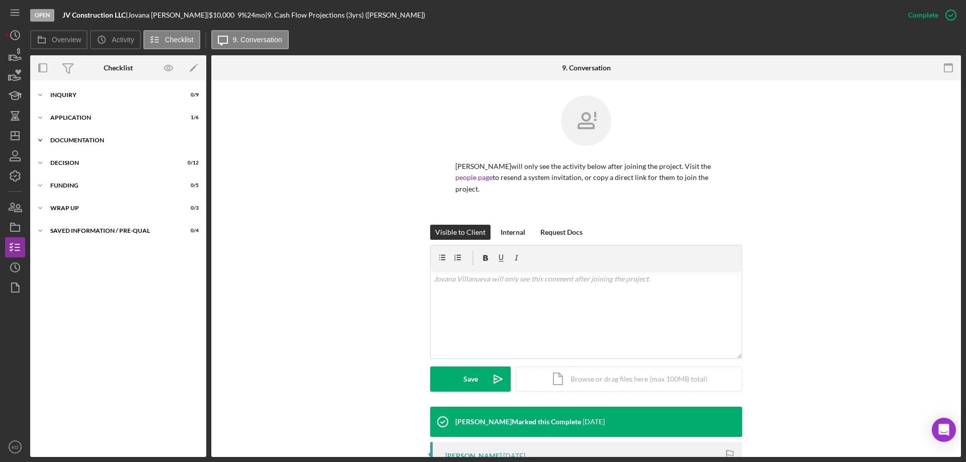
click at [42, 139] on polyline at bounding box center [40, 140] width 3 height 2
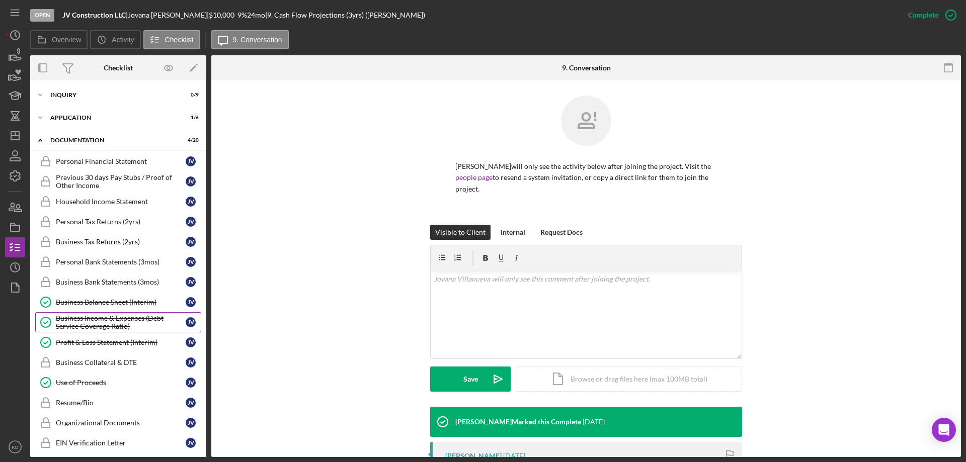
click at [71, 320] on div "Business Income & Expenses (Debt Service Coverage Ratio)" at bounding box center [121, 322] width 130 height 16
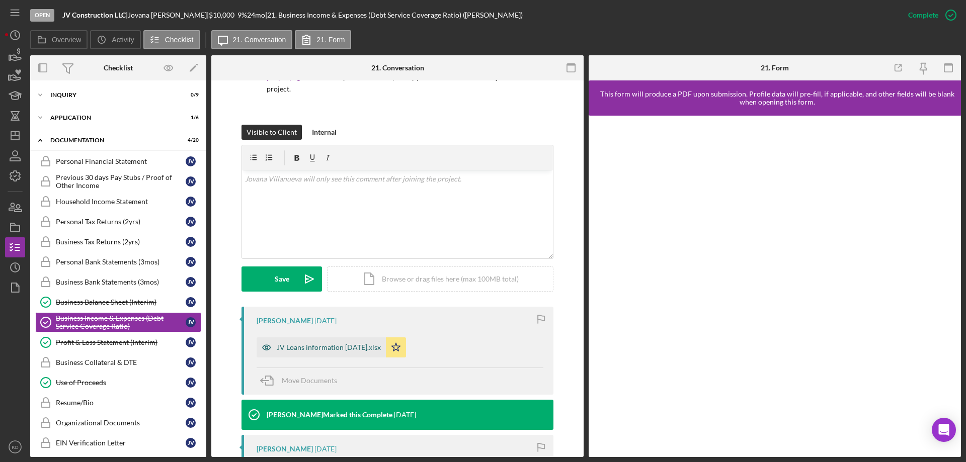
click at [328, 345] on div "JV Loans information 08.25.25.xlsx" at bounding box center [329, 348] width 104 height 8
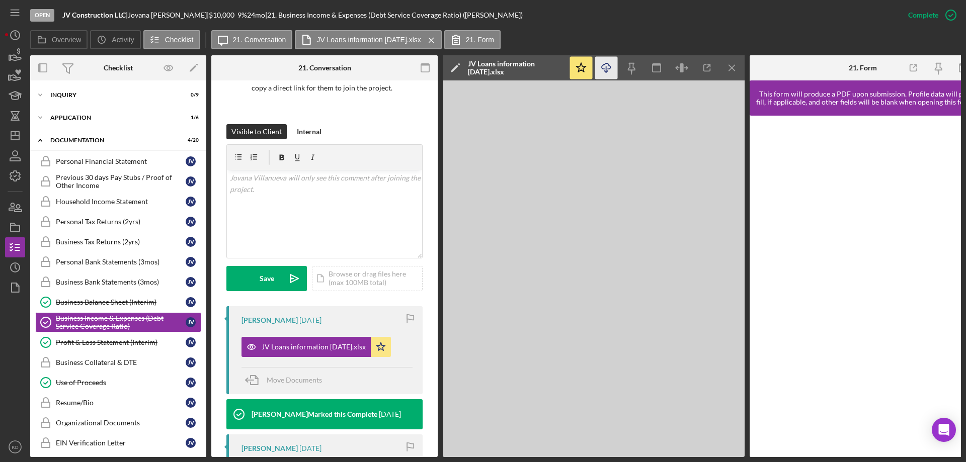
click at [608, 66] on icon "Icon/Download" at bounding box center [606, 68] width 23 height 23
click at [91, 343] on div "Profit & Loss Statement (Interim)" at bounding box center [121, 343] width 130 height 8
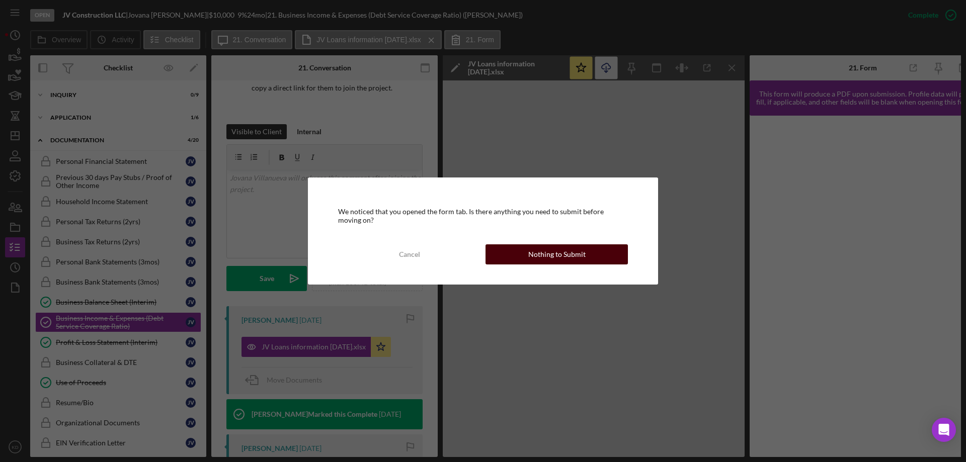
click at [592, 259] on button "Nothing to Submit" at bounding box center [557, 255] width 142 height 20
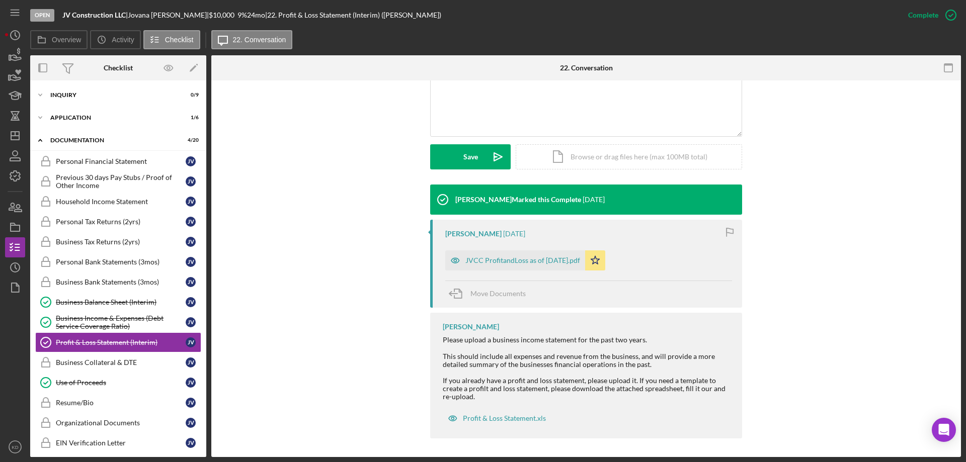
scroll to position [224, 0]
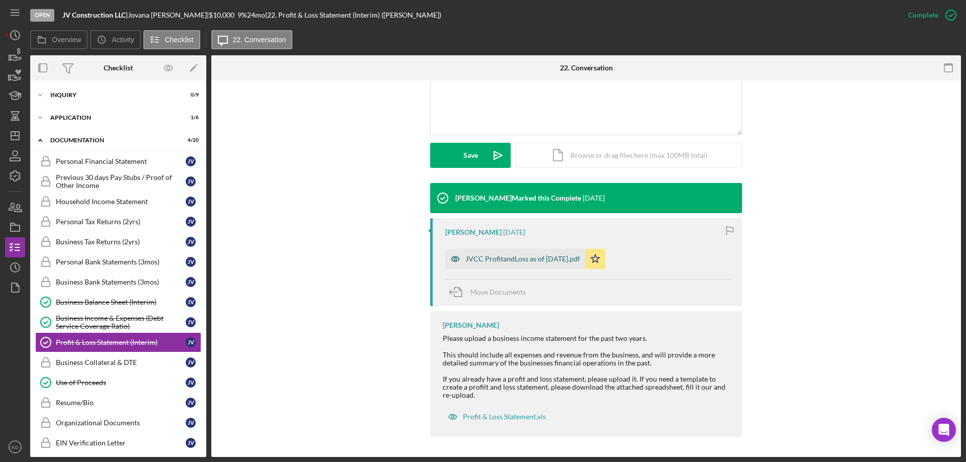
click at [525, 261] on div "JVCC ProfitandLoss as of 07-31-25.pdf" at bounding box center [522, 259] width 115 height 8
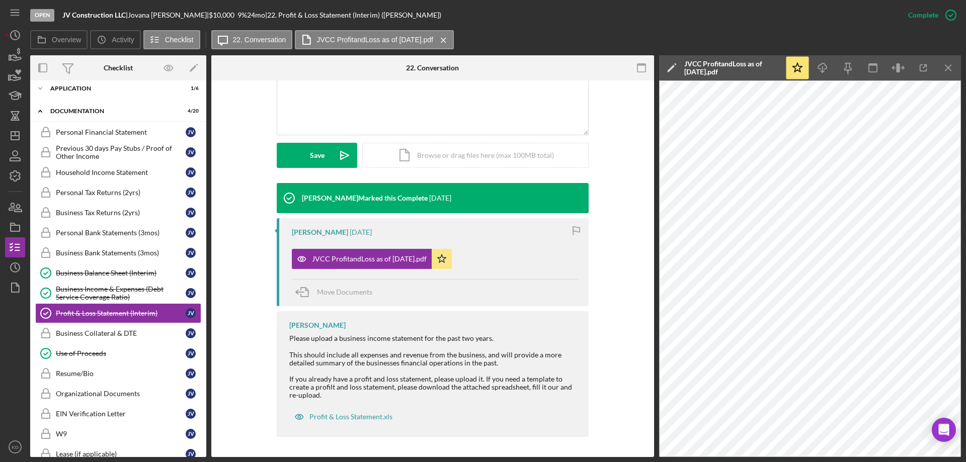
scroll to position [0, 0]
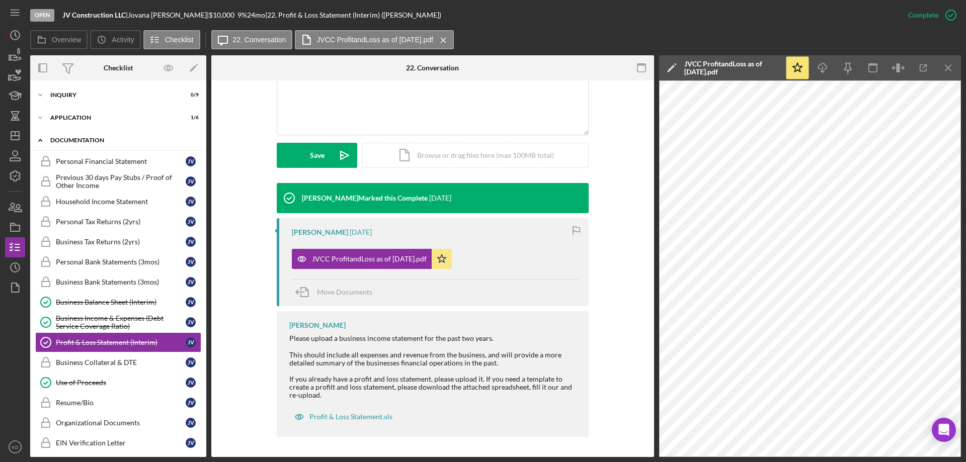
click at [39, 138] on icon "Icon/Expander" at bounding box center [40, 140] width 20 height 20
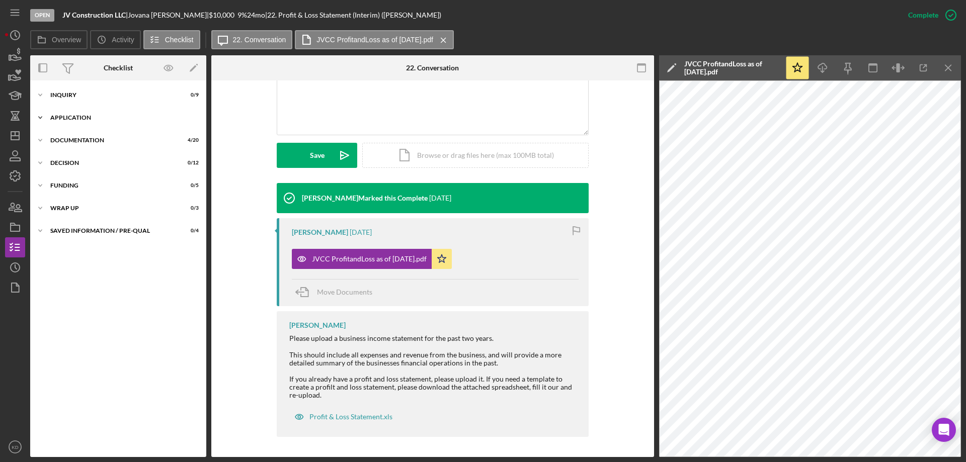
click at [41, 120] on icon "Icon/Expander" at bounding box center [40, 118] width 20 height 20
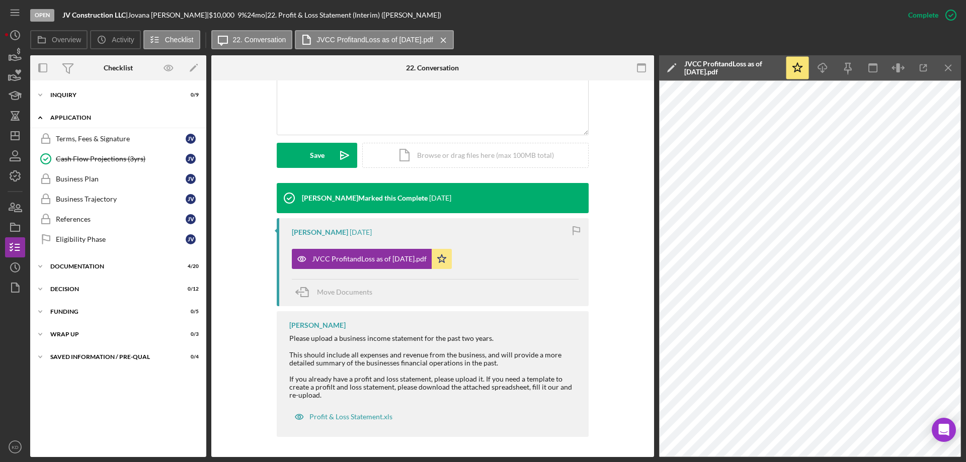
click at [41, 120] on icon "Icon/Expander" at bounding box center [40, 118] width 20 height 20
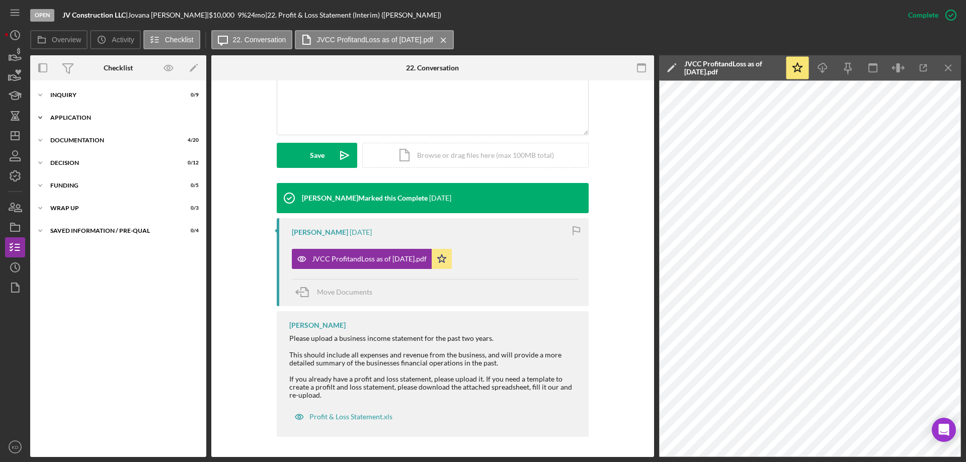
click at [40, 115] on icon "Icon/Expander" at bounding box center [40, 118] width 20 height 20
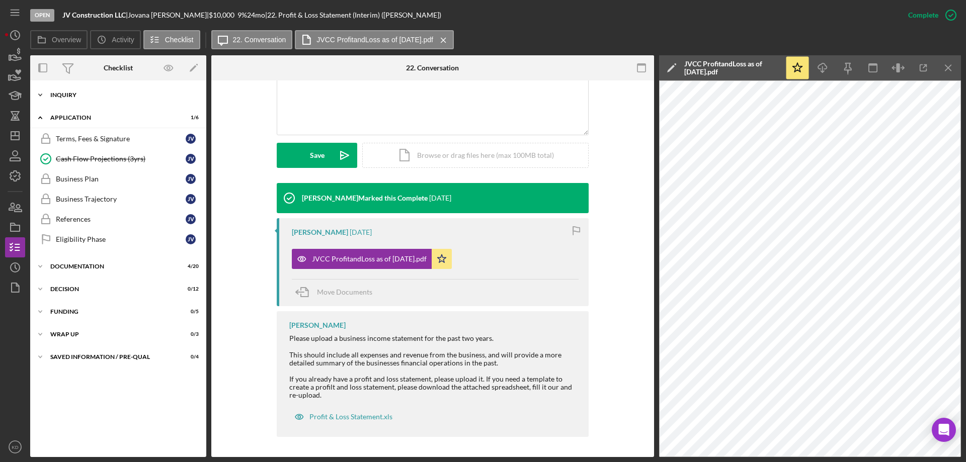
click at [41, 97] on icon "Icon/Expander" at bounding box center [40, 95] width 20 height 20
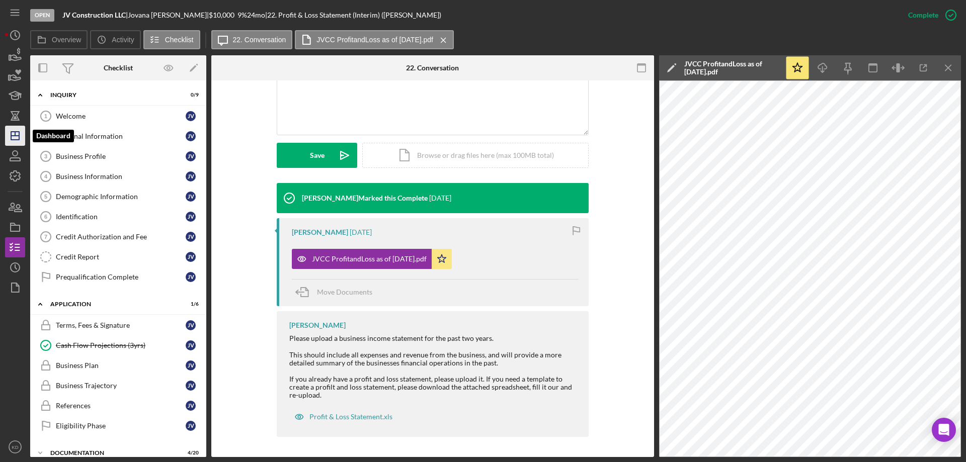
click at [14, 132] on polygon "button" at bounding box center [15, 136] width 8 height 8
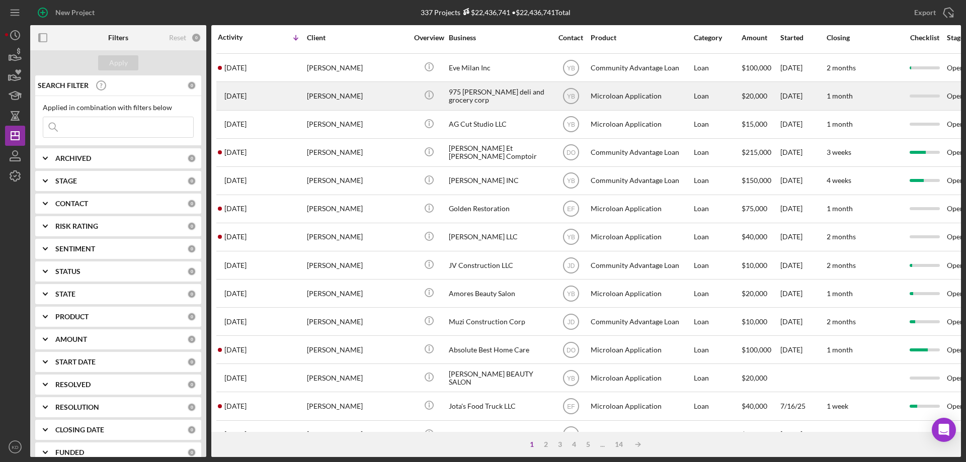
scroll to position [252, 0]
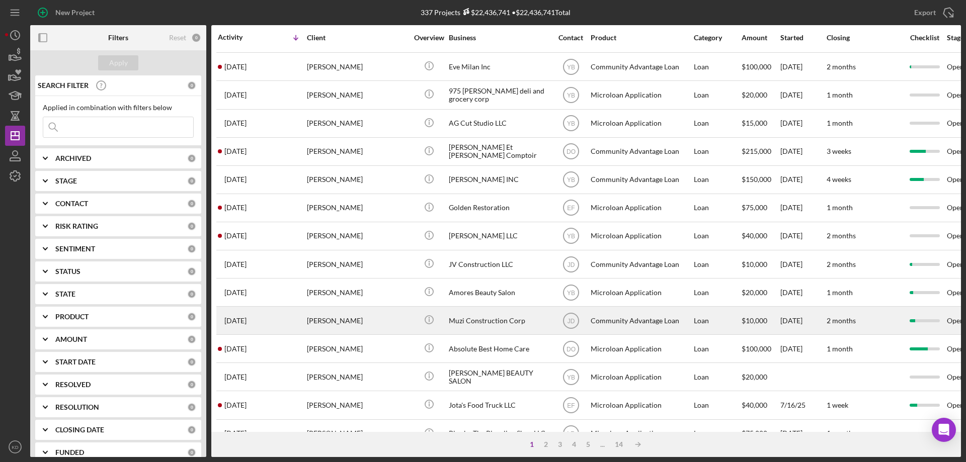
click at [472, 316] on div "Muzi Construction Corp" at bounding box center [499, 320] width 101 height 27
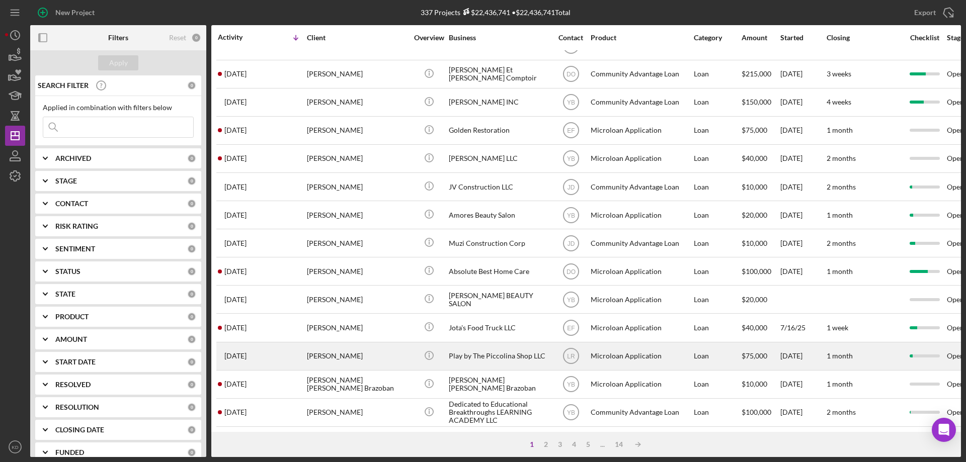
scroll to position [337, 0]
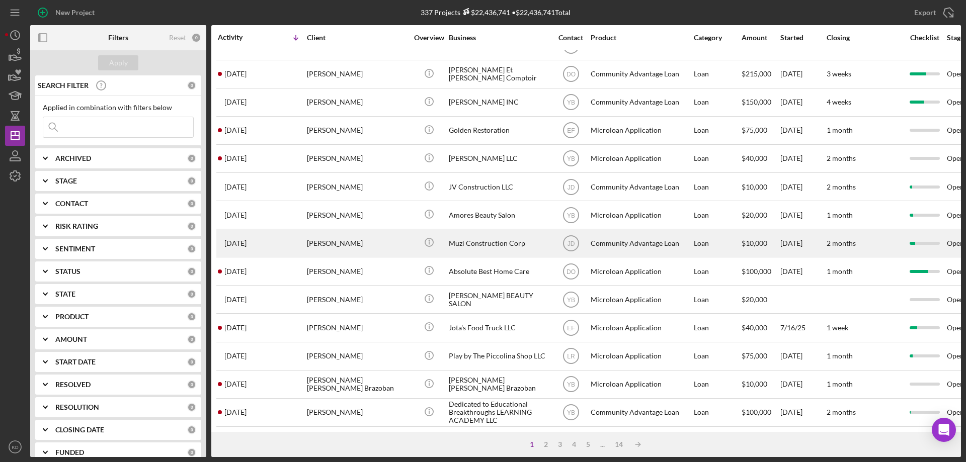
click at [489, 232] on div "Muzi Construction Corp" at bounding box center [499, 243] width 101 height 27
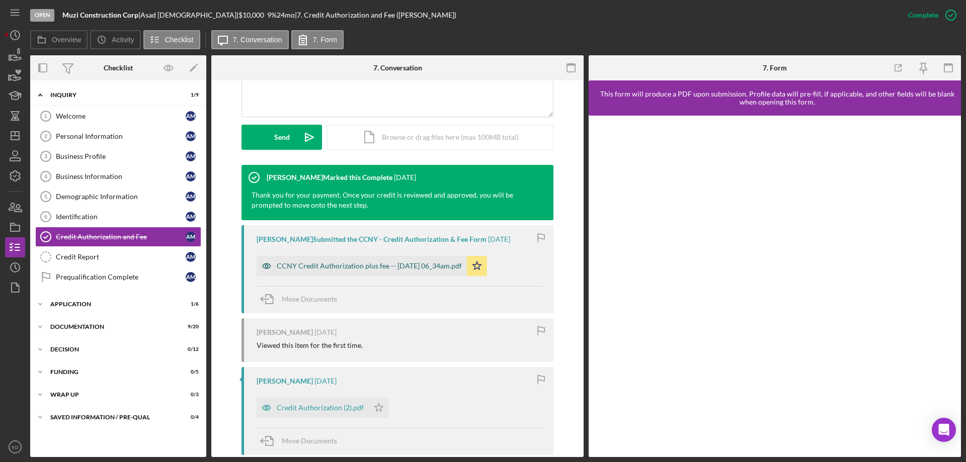
click at [310, 262] on div "CCNY Credit Authorization plus fee -- [DATE] 06_34am.pdf" at bounding box center [369, 266] width 185 height 8
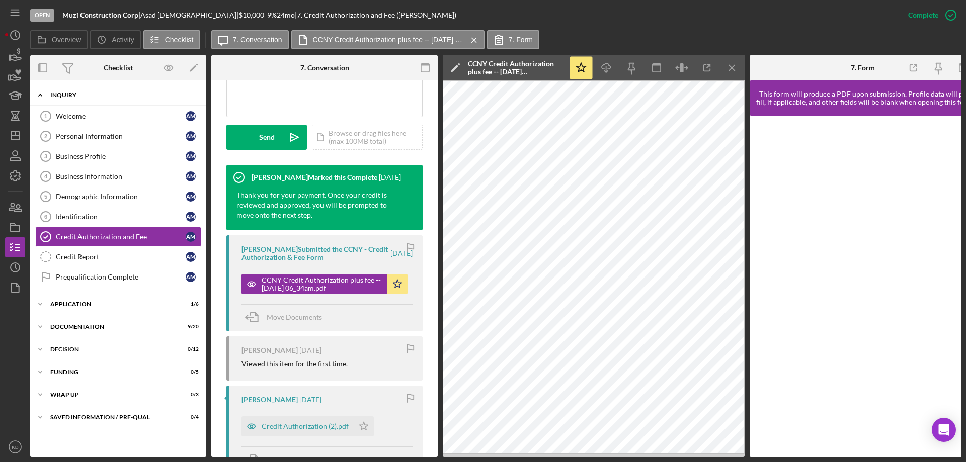
click at [41, 97] on icon "Icon/Expander" at bounding box center [40, 95] width 20 height 20
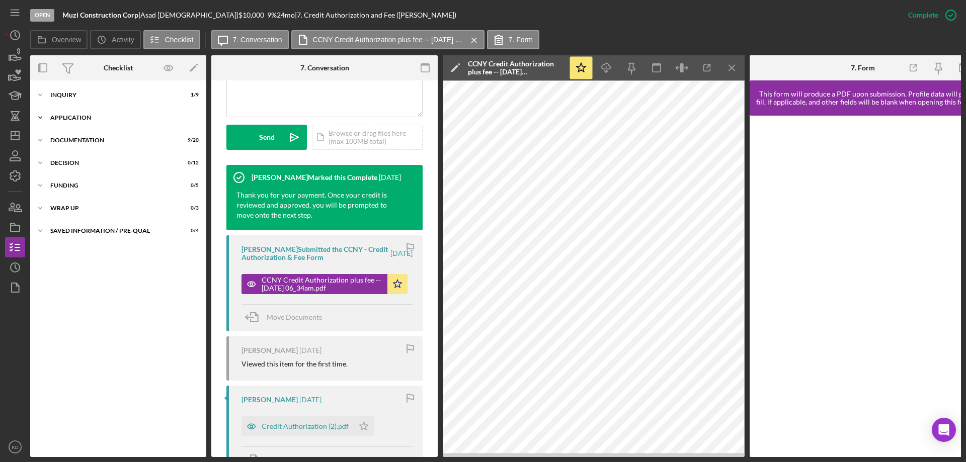
click at [40, 117] on icon "Icon/Expander" at bounding box center [40, 118] width 20 height 20
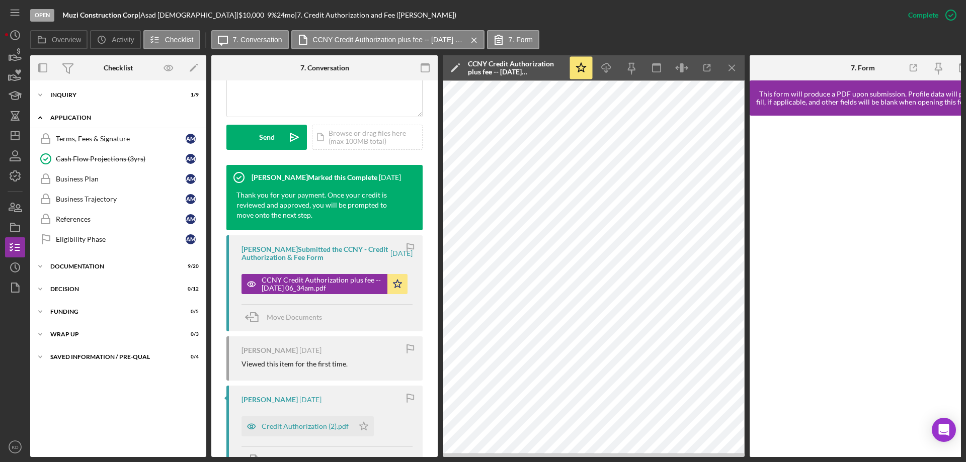
click at [40, 117] on polyline at bounding box center [40, 118] width 3 height 2
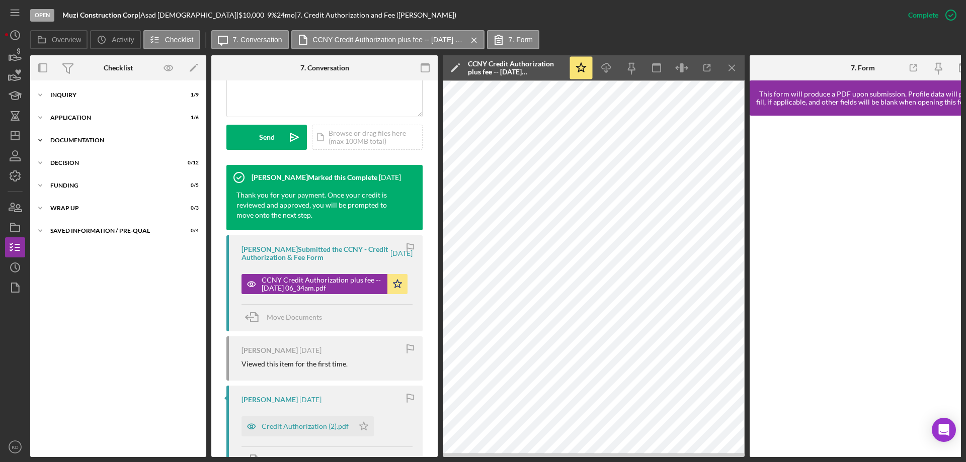
click at [42, 139] on icon "Icon/Expander" at bounding box center [40, 140] width 20 height 20
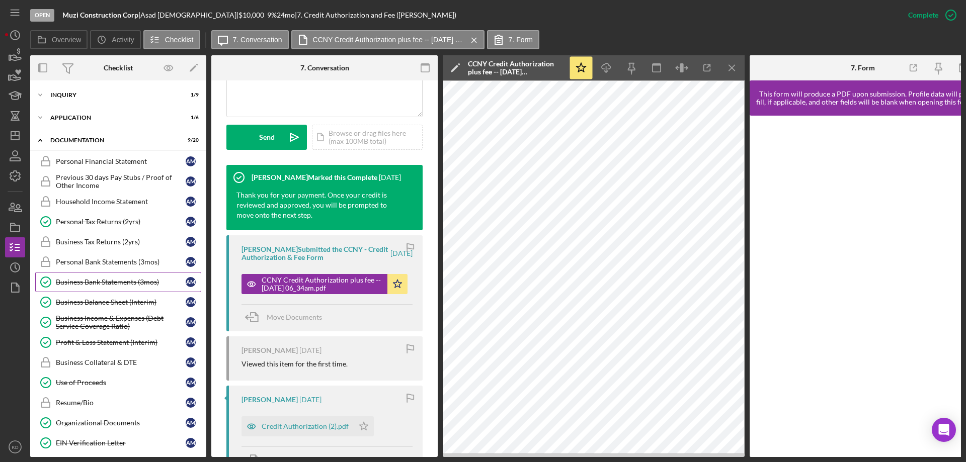
click at [92, 279] on div "Business Bank Statements (3mos)" at bounding box center [121, 282] width 130 height 8
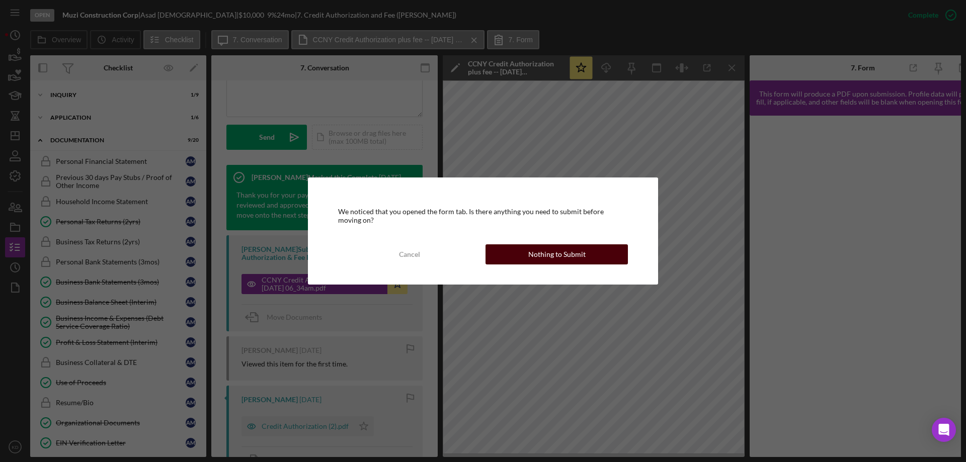
click at [560, 257] on div "Nothing to Submit" at bounding box center [556, 255] width 57 height 20
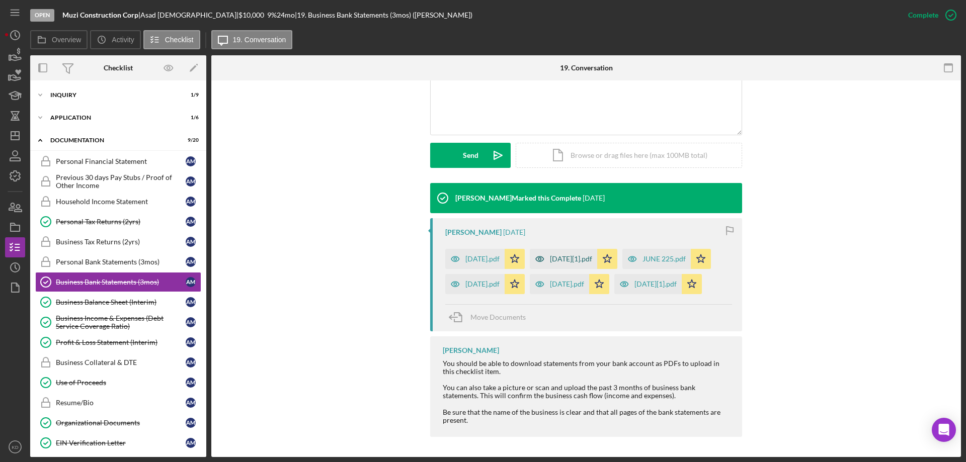
scroll to position [258, 0]
click at [593, 249] on div "[DATE][1].pdf" at bounding box center [563, 259] width 67 height 20
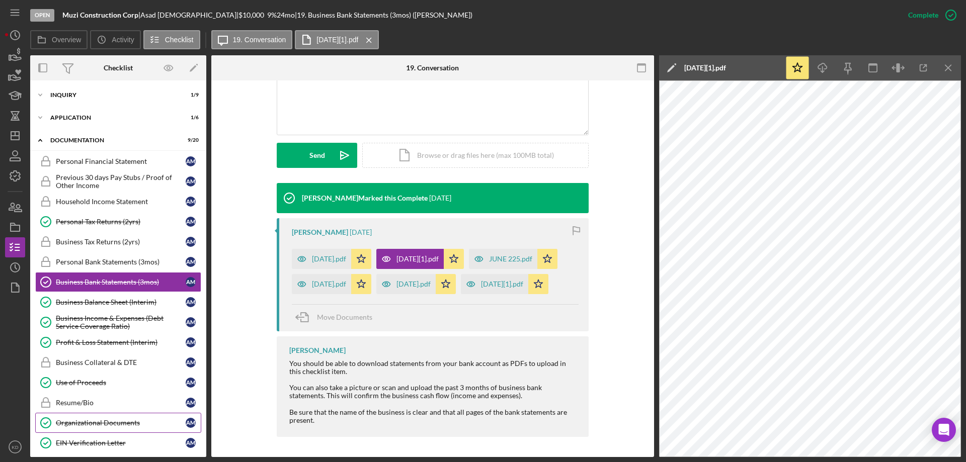
click at [89, 423] on div "Organizational Documents" at bounding box center [121, 423] width 130 height 8
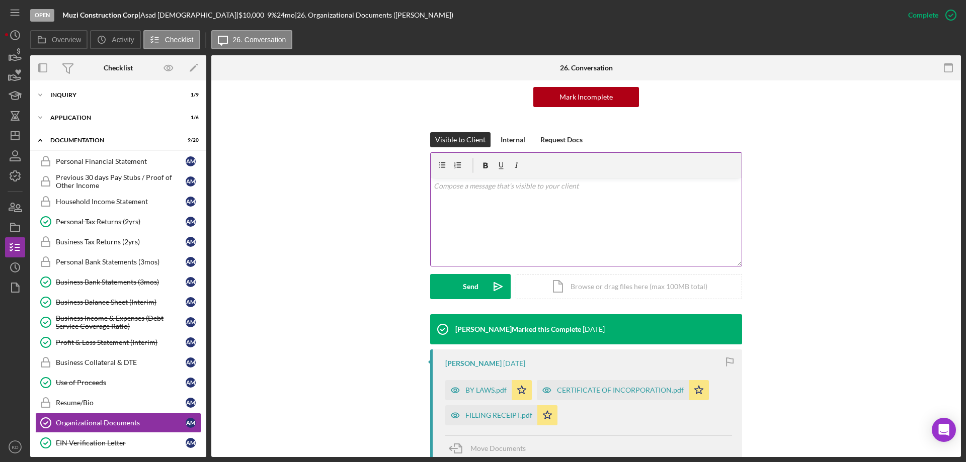
scroll to position [233, 0]
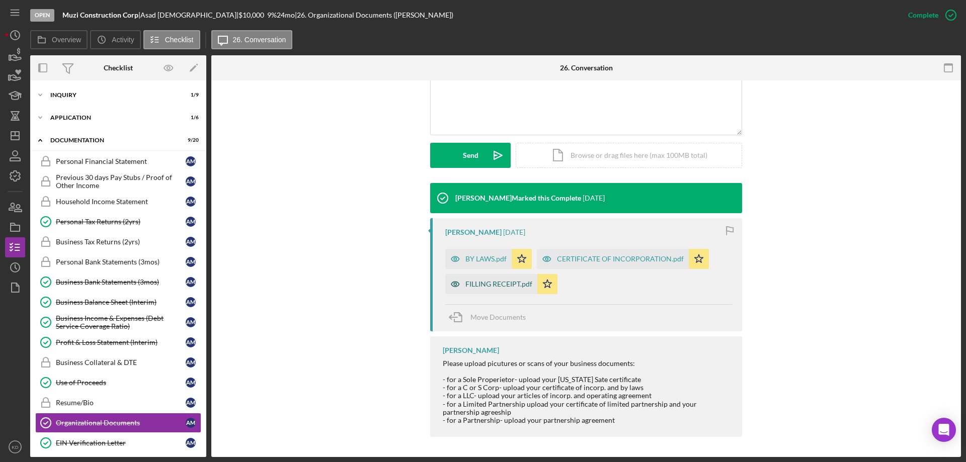
click at [491, 286] on div "FILLING RECEIPT.pdf" at bounding box center [498, 284] width 67 height 8
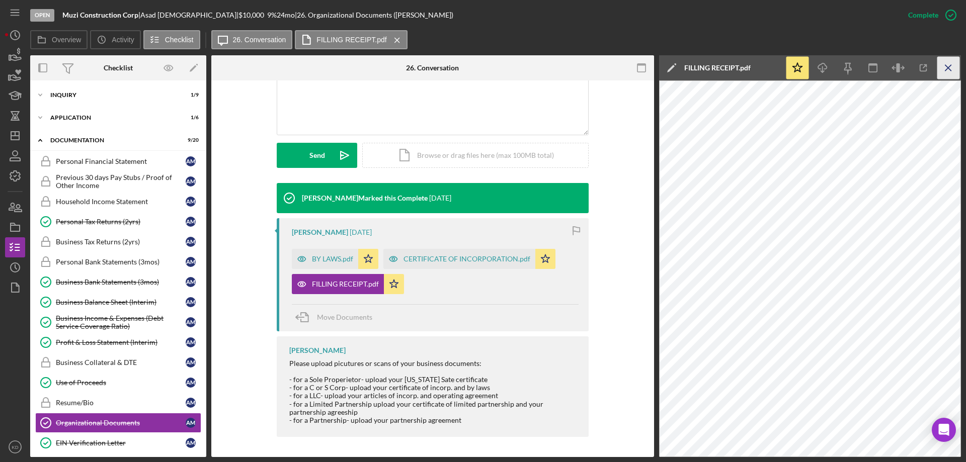
click at [948, 67] on icon "Icon/Menu Close" at bounding box center [948, 68] width 23 height 23
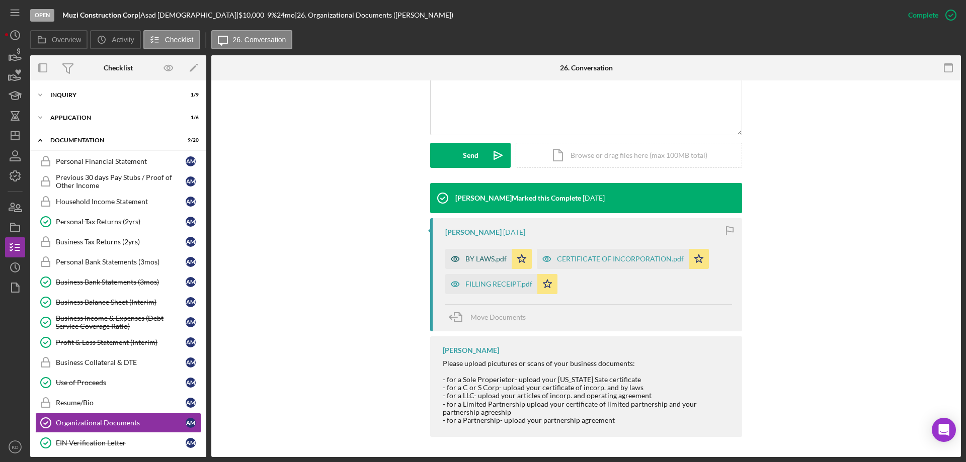
click at [489, 267] on div "BY LAWS.pdf" at bounding box center [478, 259] width 66 height 20
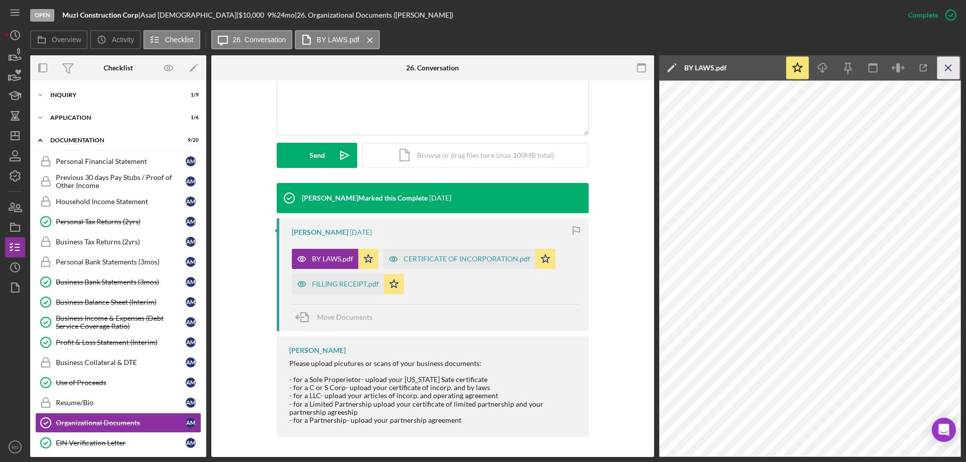
click at [947, 67] on line "button" at bounding box center [948, 68] width 6 height 6
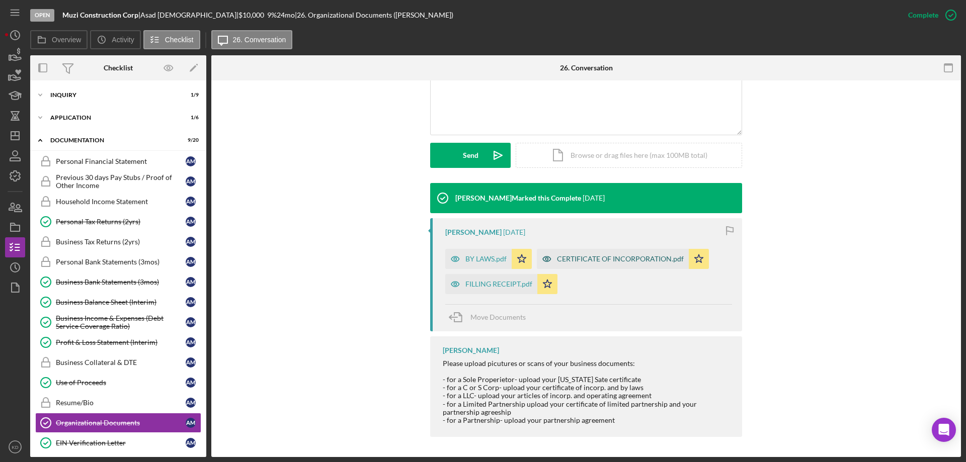
click at [602, 262] on div "CERTIFICATE OF INCORPORATION.pdf" at bounding box center [620, 259] width 127 height 8
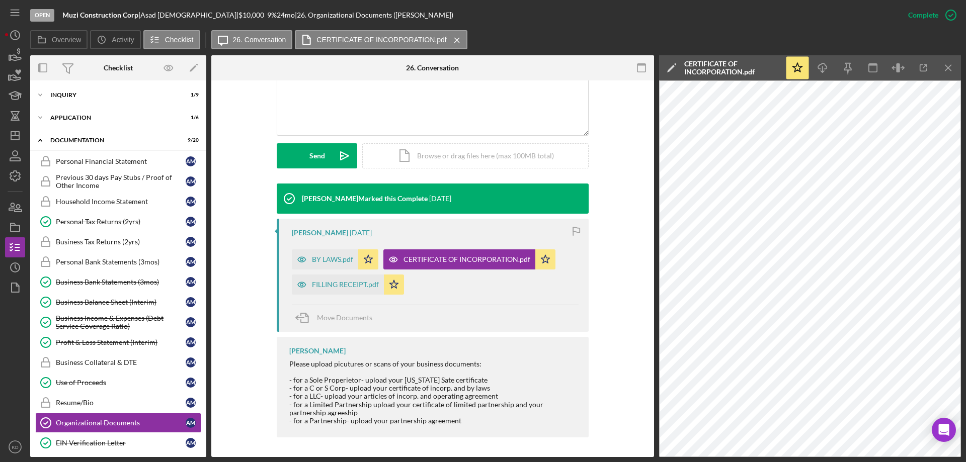
scroll to position [232, 0]
click at [88, 444] on div "EIN Verification Letter" at bounding box center [121, 443] width 130 height 8
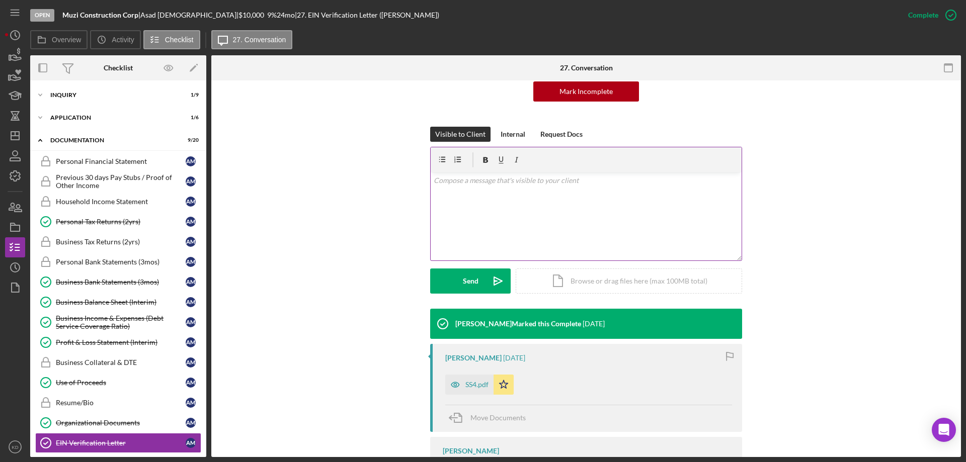
scroll to position [192, 0]
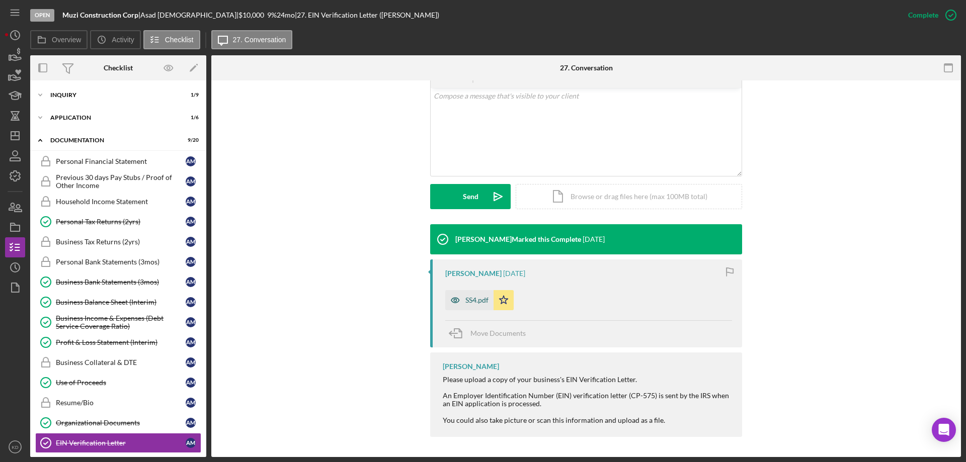
click at [468, 297] on div "SS4.pdf" at bounding box center [476, 300] width 23 height 8
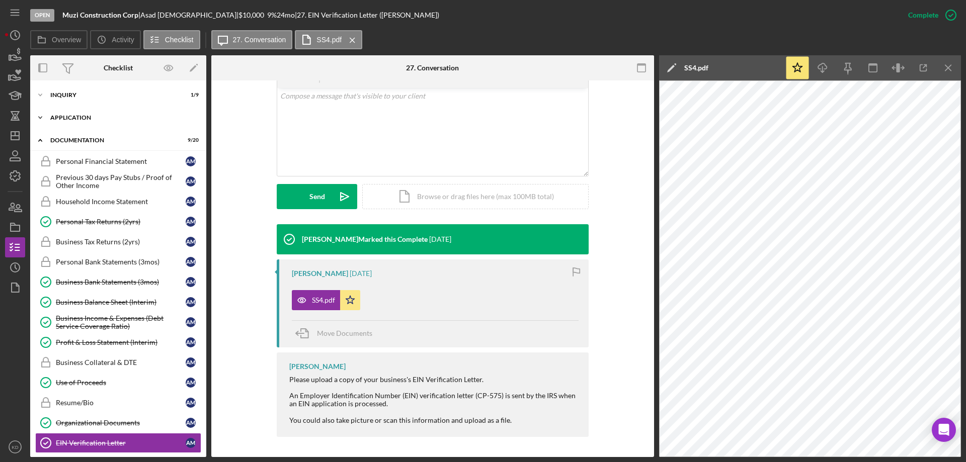
click at [39, 116] on icon "Icon/Expander" at bounding box center [40, 118] width 20 height 20
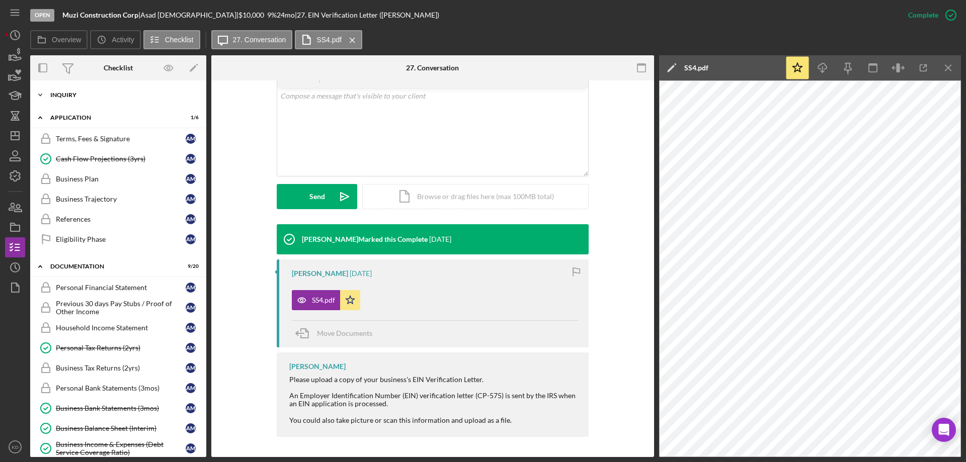
click at [39, 95] on polyline at bounding box center [40, 95] width 3 height 2
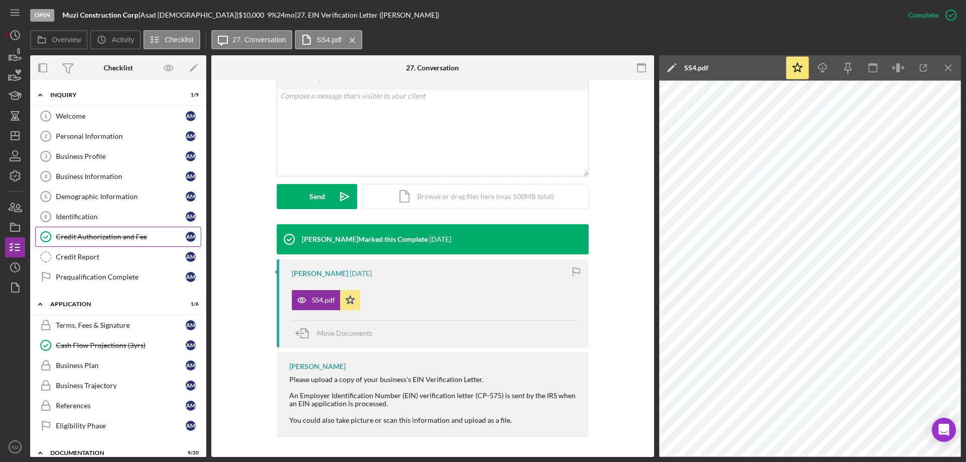
click at [125, 236] on div "Credit Authorization and Fee" at bounding box center [121, 237] width 130 height 8
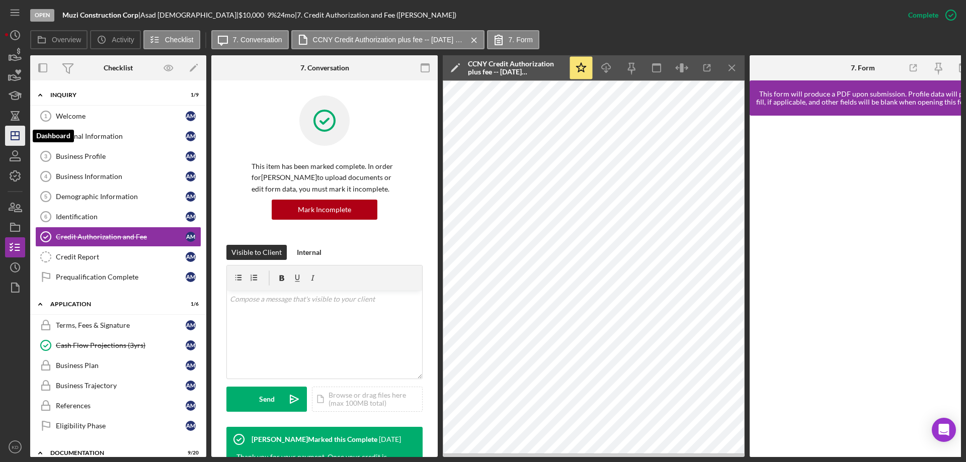
click at [11, 134] on polygon "button" at bounding box center [15, 136] width 8 height 8
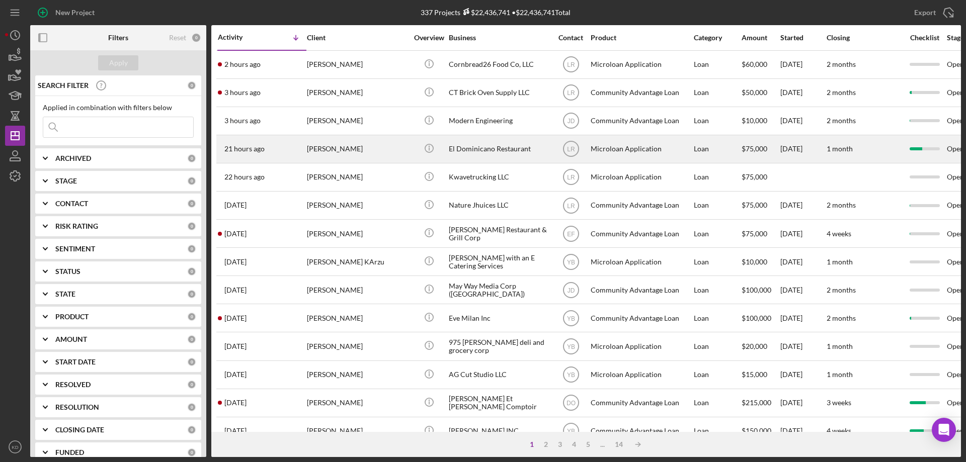
click at [476, 145] on div "El Dominicano Restaurant" at bounding box center [499, 149] width 101 height 27
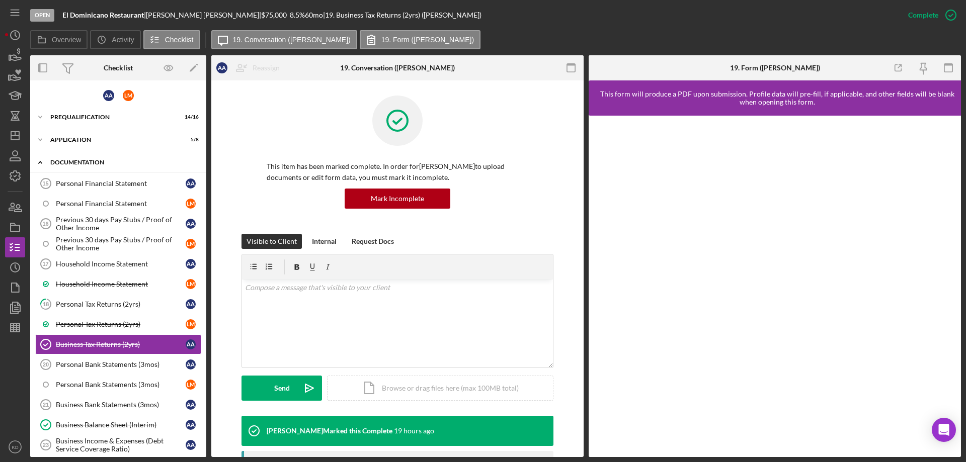
click at [40, 163] on icon "Icon/Expander" at bounding box center [40, 162] width 20 height 20
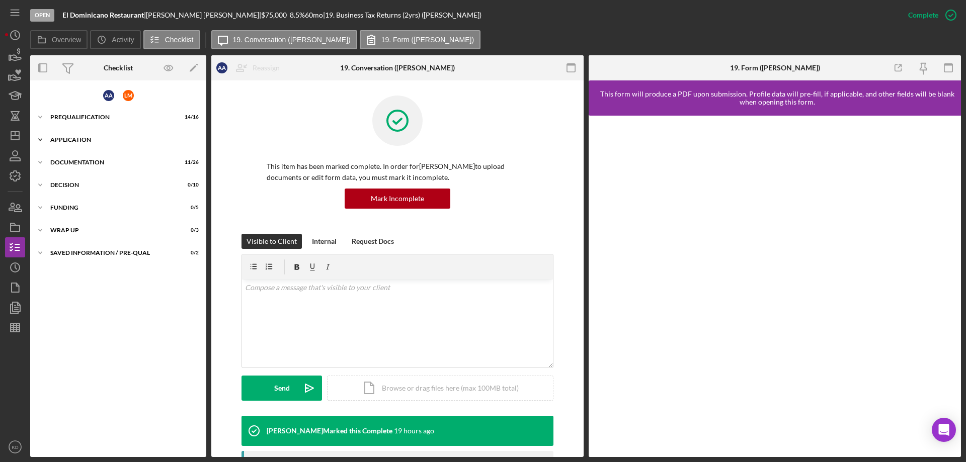
click at [39, 141] on icon "Icon/Expander" at bounding box center [40, 140] width 20 height 20
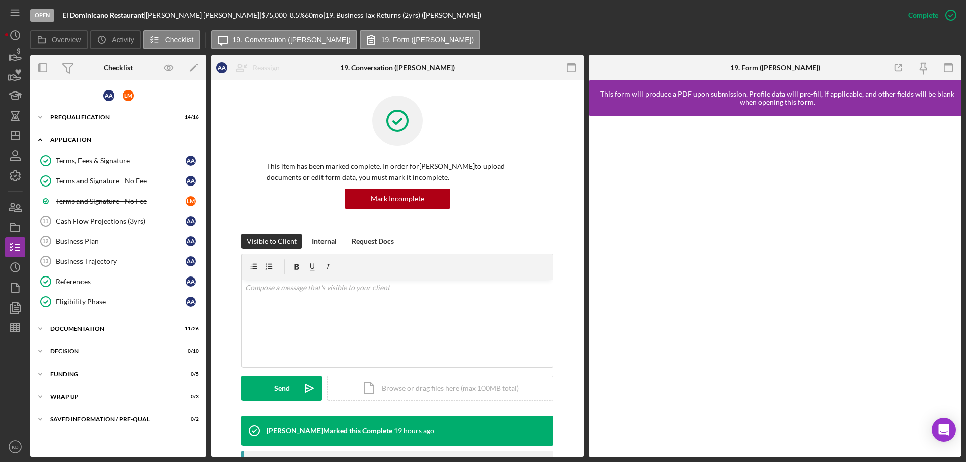
click at [39, 141] on icon "Icon/Expander" at bounding box center [40, 140] width 20 height 20
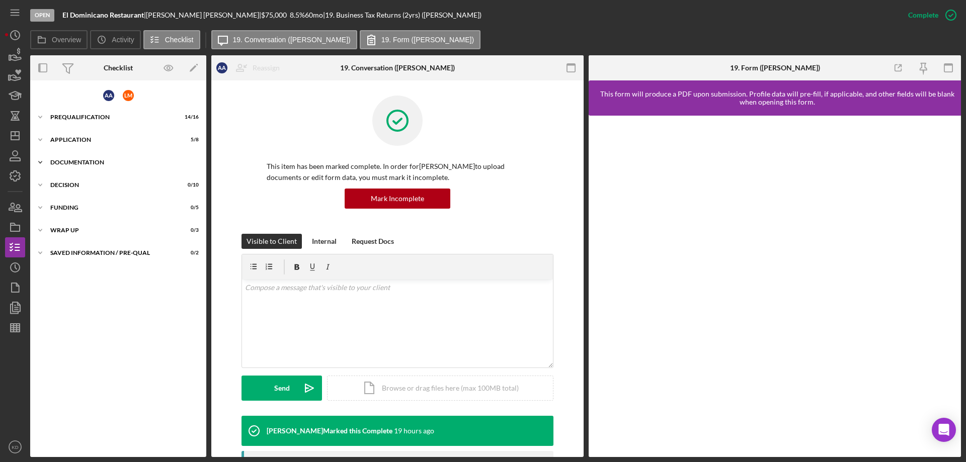
click at [39, 161] on icon "Icon/Expander" at bounding box center [40, 162] width 20 height 20
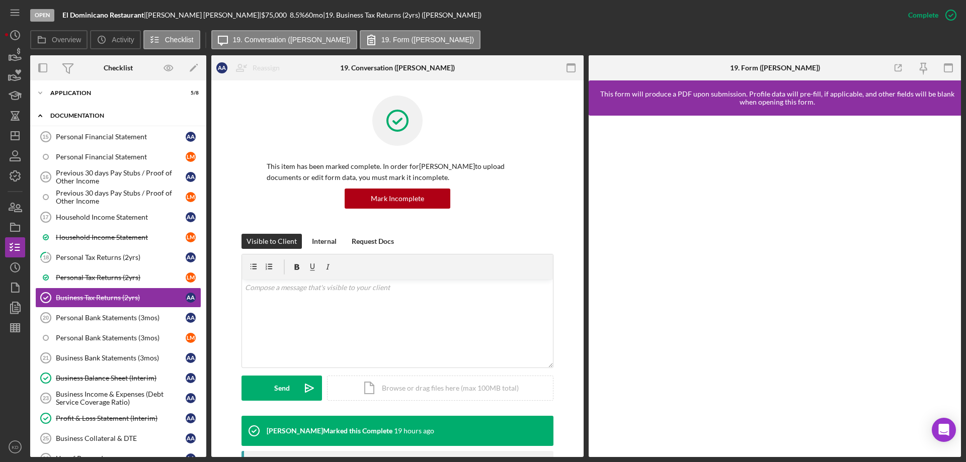
scroll to position [76, 0]
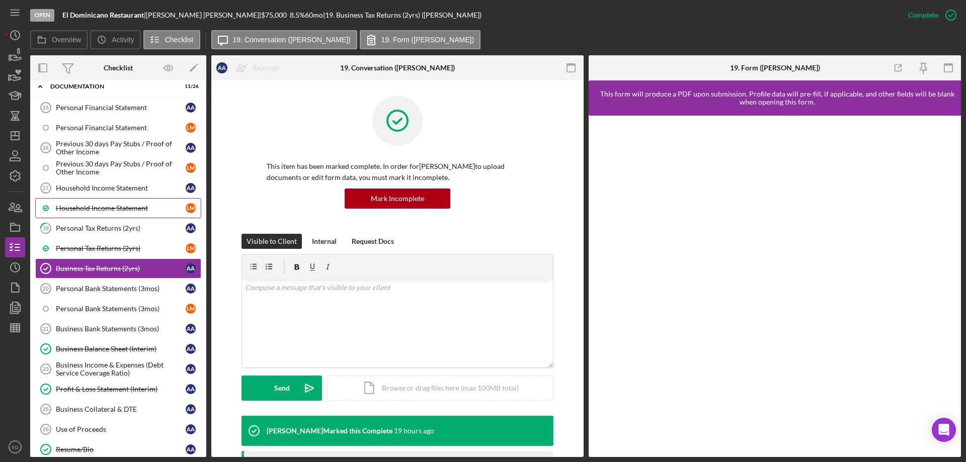
click at [110, 206] on div "Household Income Statement" at bounding box center [121, 208] width 130 height 8
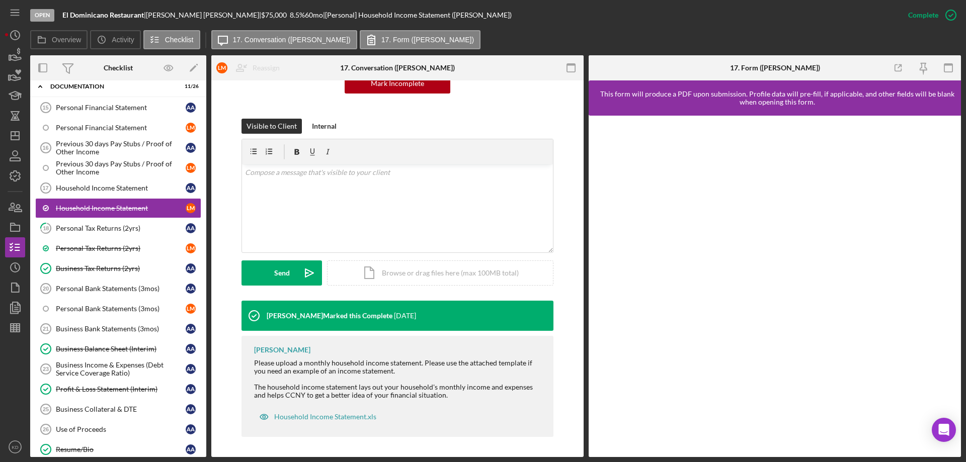
scroll to position [65, 0]
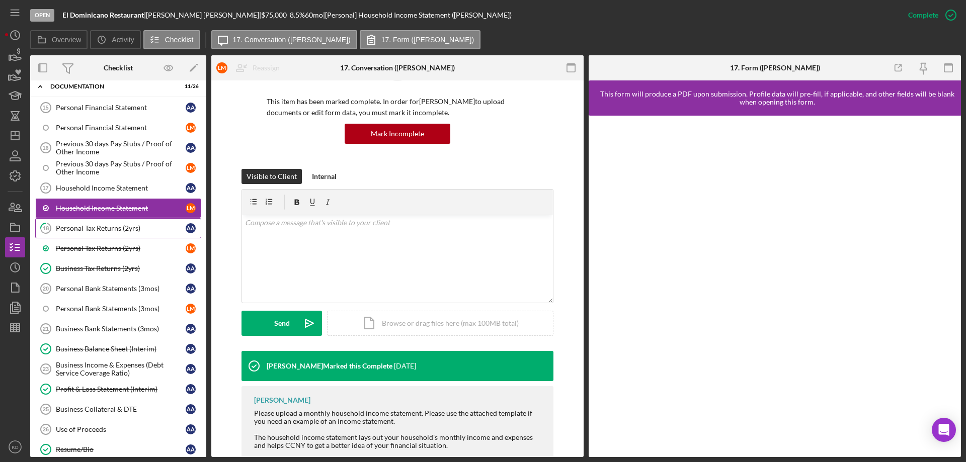
click at [71, 230] on div "Personal Tax Returns (2yrs)" at bounding box center [121, 228] width 130 height 8
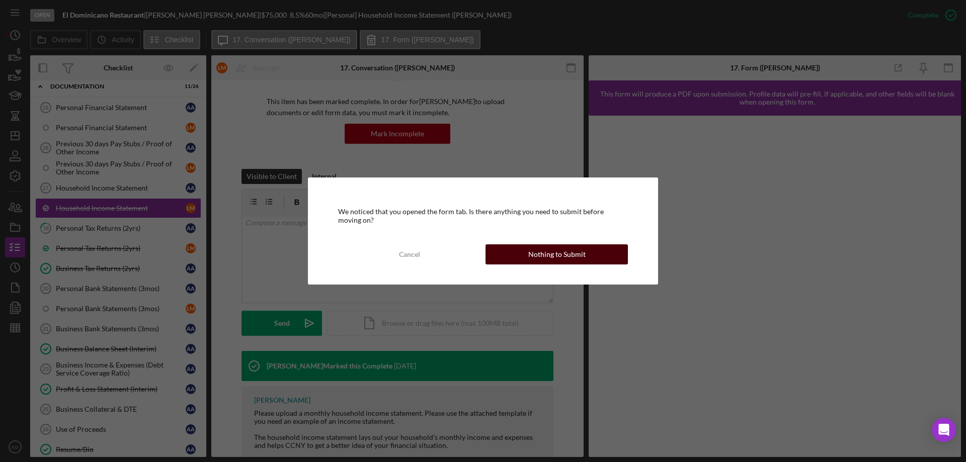
click at [592, 249] on button "Nothing to Submit" at bounding box center [557, 255] width 142 height 20
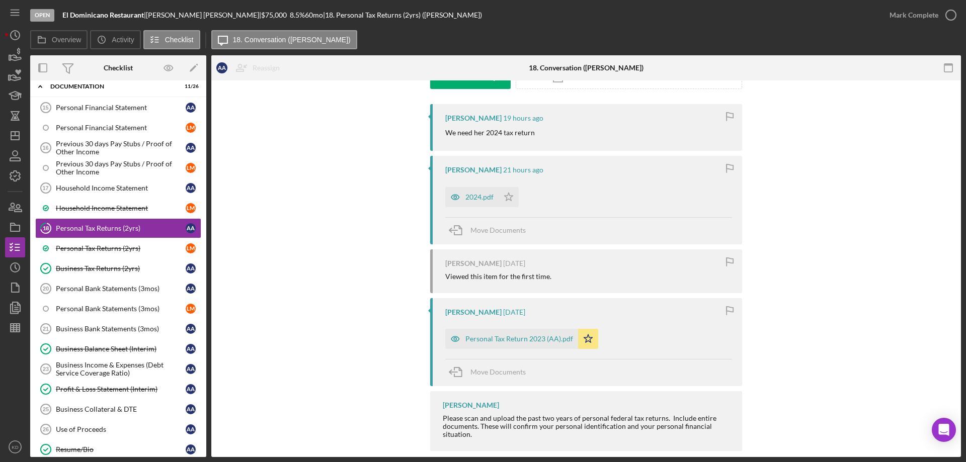
scroll to position [188, 0]
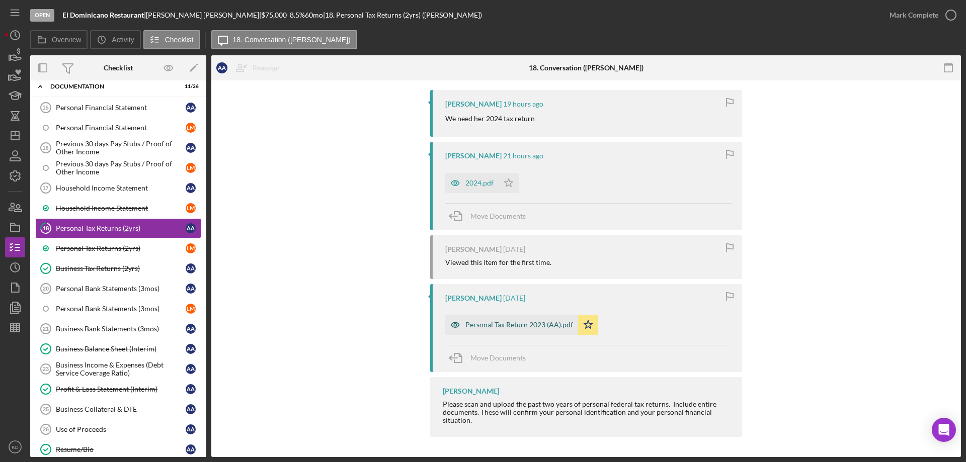
click at [507, 326] on div "Personal Tax Return 2023 (AA).pdf" at bounding box center [519, 325] width 108 height 8
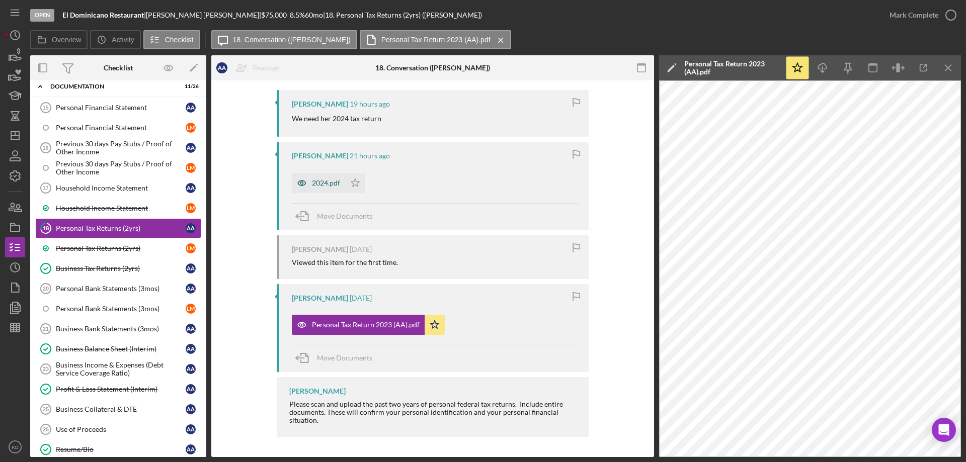
click at [325, 184] on div "2024.pdf" at bounding box center [326, 183] width 28 height 8
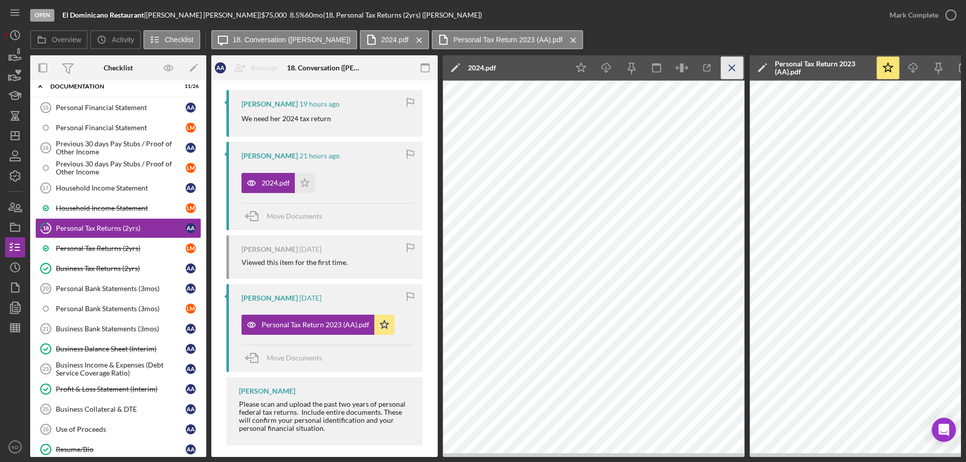
click at [736, 65] on icon "Icon/Menu Close" at bounding box center [732, 68] width 23 height 23
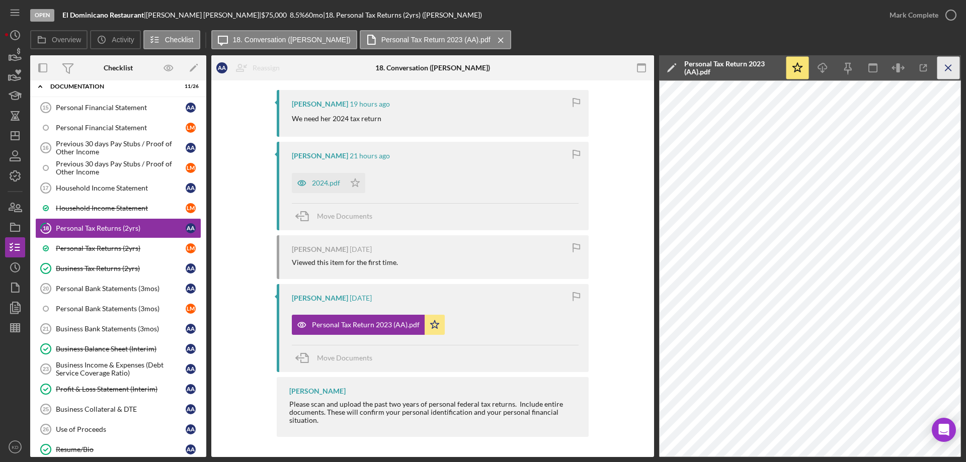
click at [951, 65] on icon "Icon/Menu Close" at bounding box center [948, 68] width 23 height 23
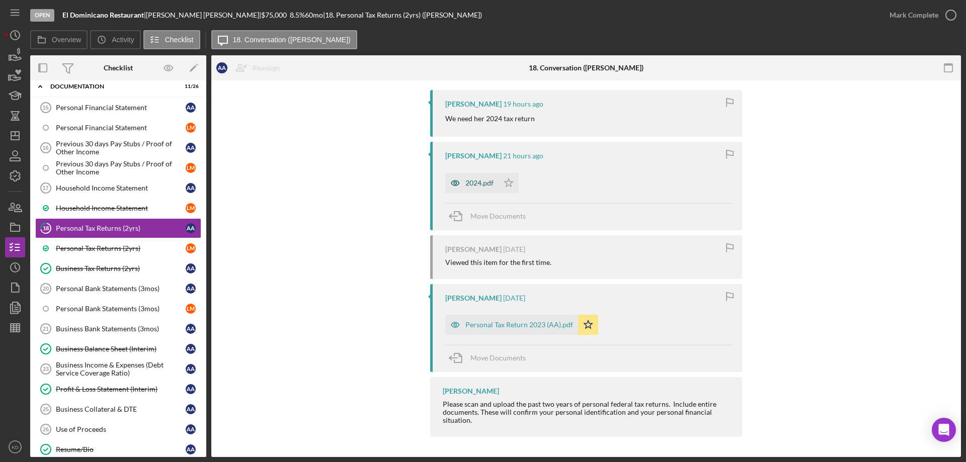
click at [485, 175] on div "2024.pdf" at bounding box center [471, 183] width 53 height 20
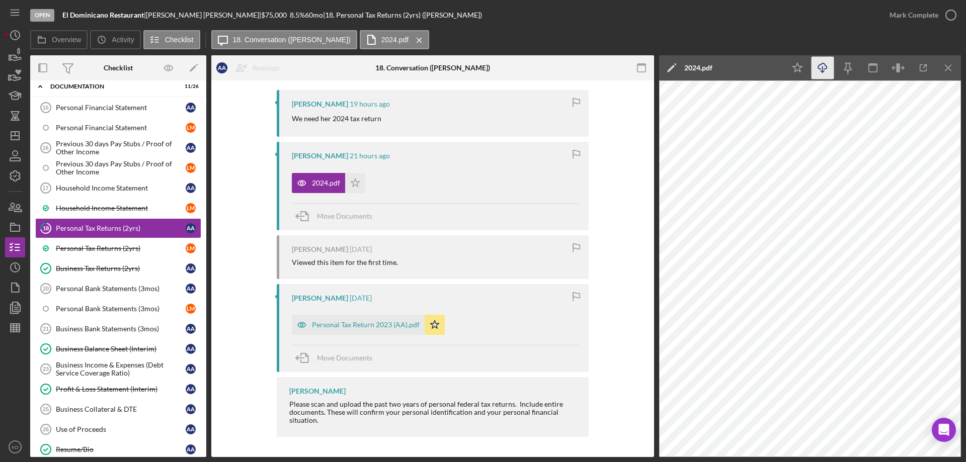
click at [823, 63] on icon "button" at bounding box center [822, 66] width 9 height 6
click at [89, 391] on div "Profit & Loss Statement (Interim)" at bounding box center [121, 389] width 130 height 8
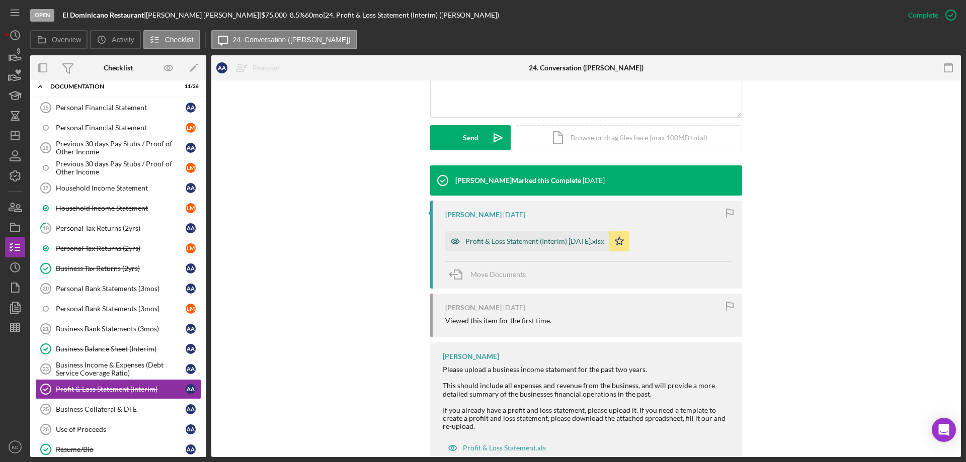
click at [478, 248] on div "Profit & Loss Statement (Interim) [DATE].xlsx" at bounding box center [527, 241] width 164 height 20
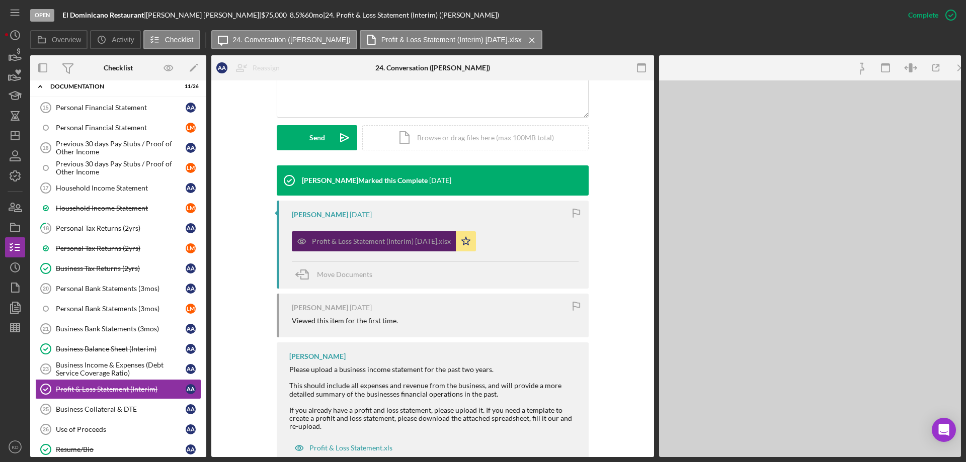
scroll to position [251, 0]
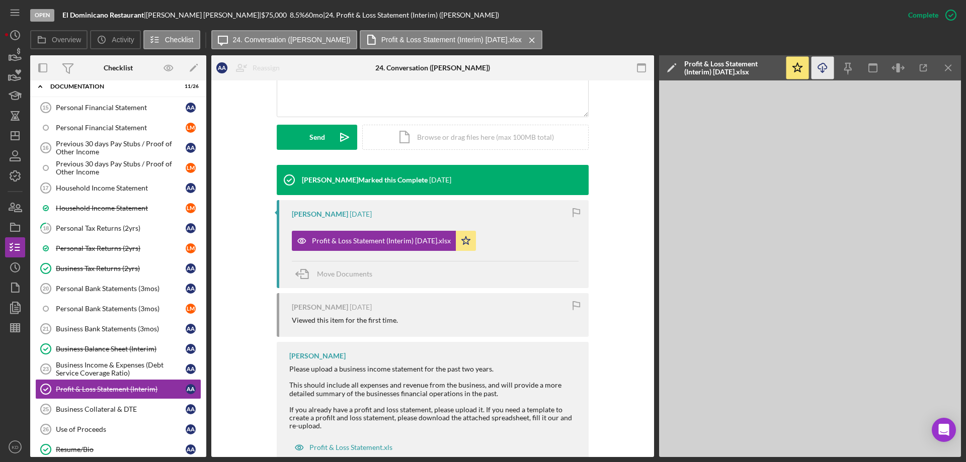
click at [821, 66] on icon "Icon/Download" at bounding box center [823, 68] width 23 height 23
click at [125, 350] on div "Business Balance Sheet (Interim)" at bounding box center [121, 349] width 130 height 8
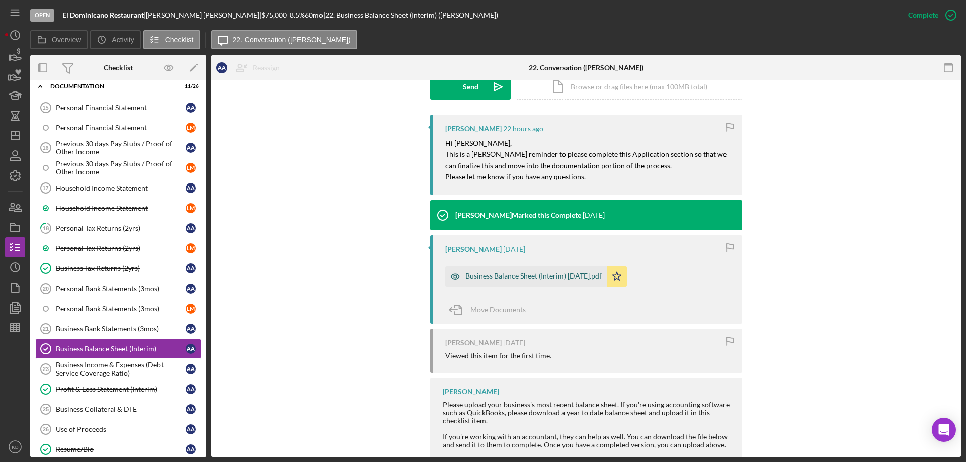
scroll to position [302, 0]
click at [511, 279] on div "Business Balance Sheet (Interim) [DATE].pdf" at bounding box center [533, 276] width 136 height 8
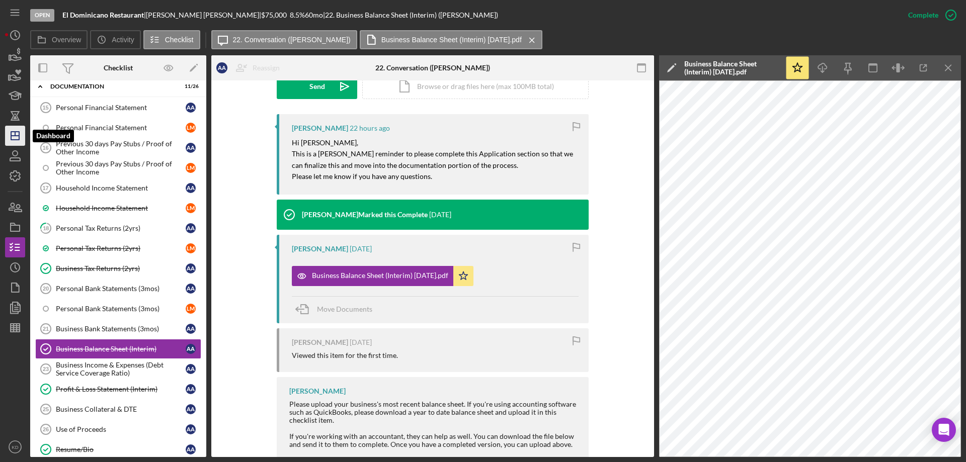
click at [13, 131] on icon "Icon/Dashboard" at bounding box center [15, 135] width 25 height 25
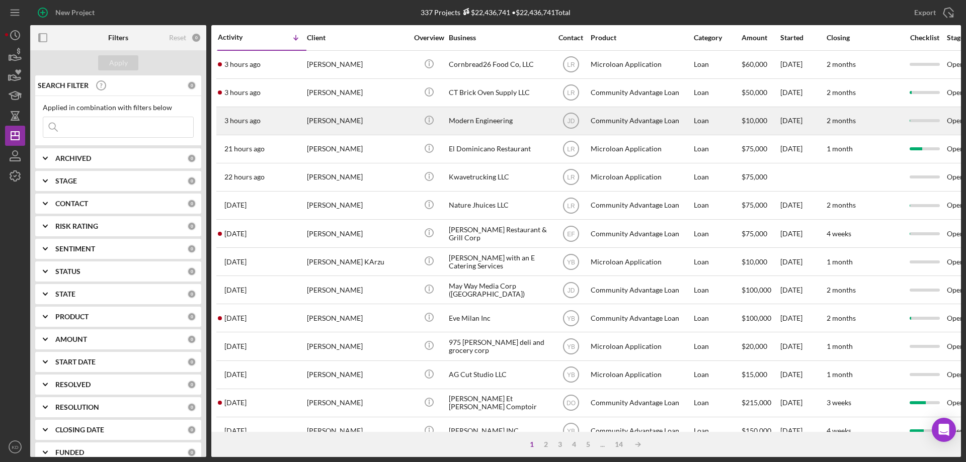
click at [478, 122] on div "Modern Engineering" at bounding box center [499, 121] width 101 height 27
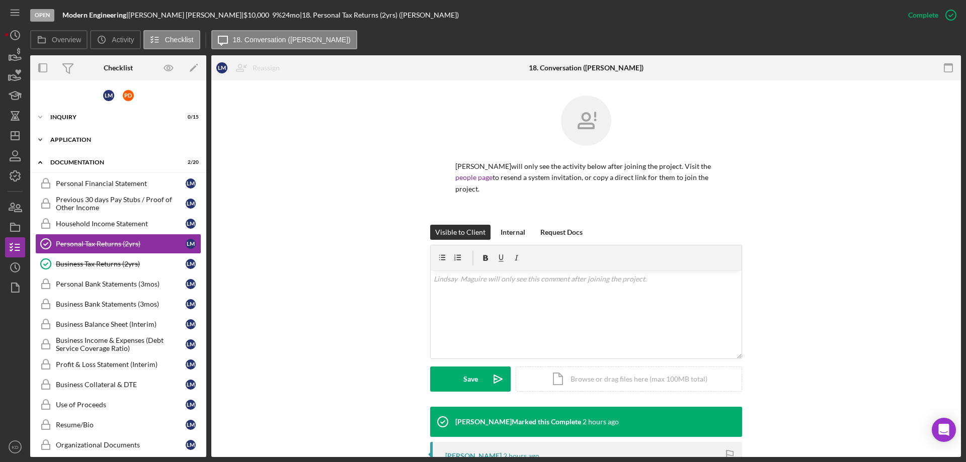
click at [41, 140] on polyline at bounding box center [40, 140] width 3 height 2
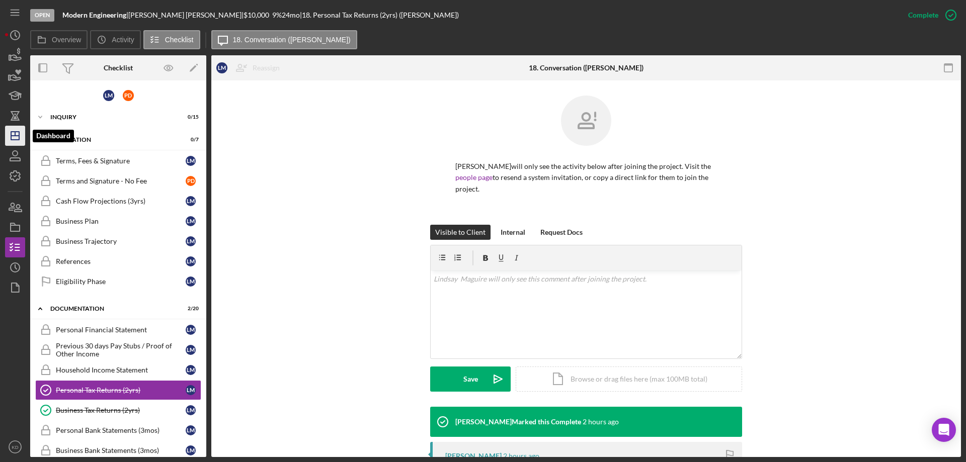
click at [18, 133] on icon "Icon/Dashboard" at bounding box center [15, 135] width 25 height 25
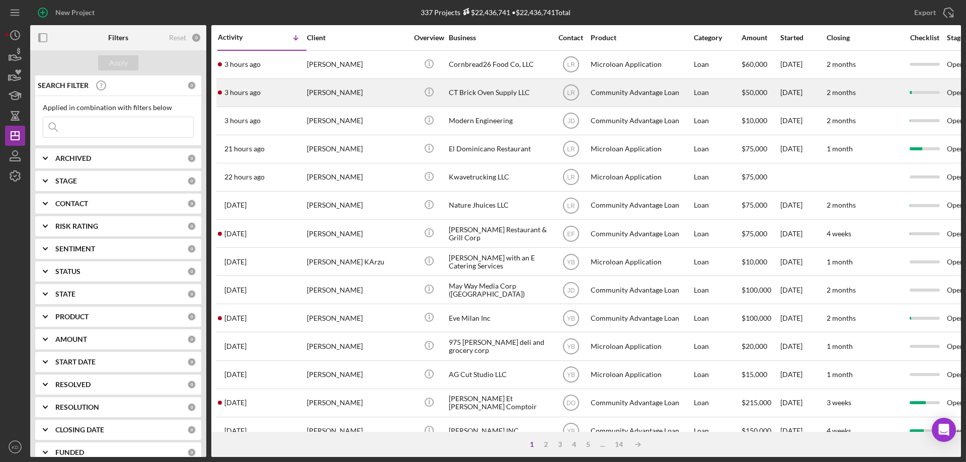
click at [468, 89] on div "CT Brick Oven Supply LLC" at bounding box center [499, 92] width 101 height 27
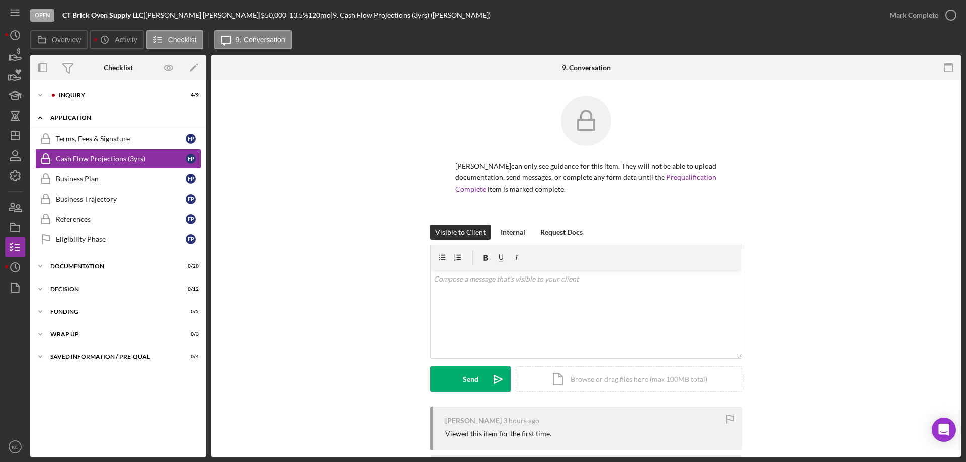
click at [40, 117] on polyline at bounding box center [40, 118] width 3 height 2
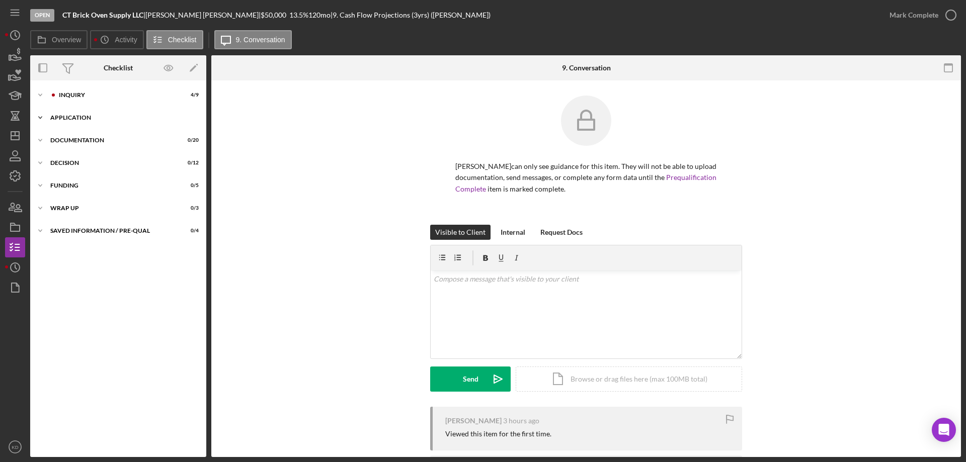
click at [40, 117] on icon "Icon/Expander" at bounding box center [40, 118] width 20 height 20
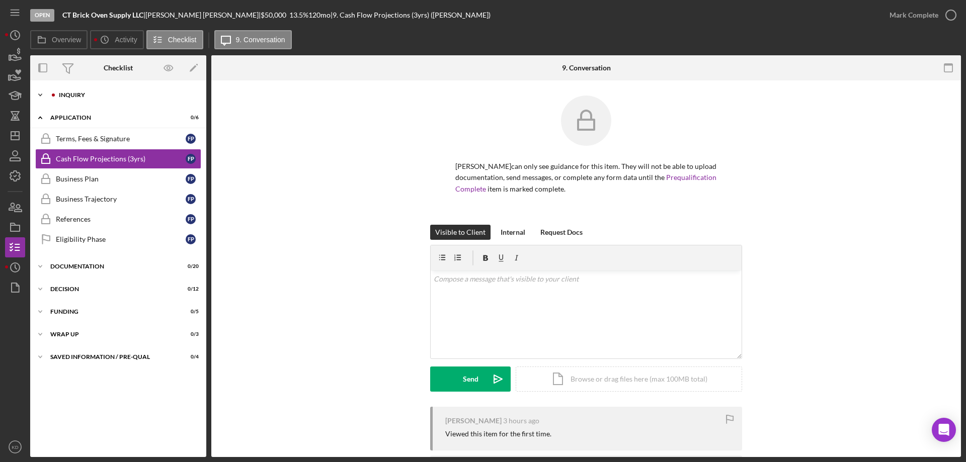
click at [38, 95] on icon "Icon/Expander" at bounding box center [40, 95] width 20 height 20
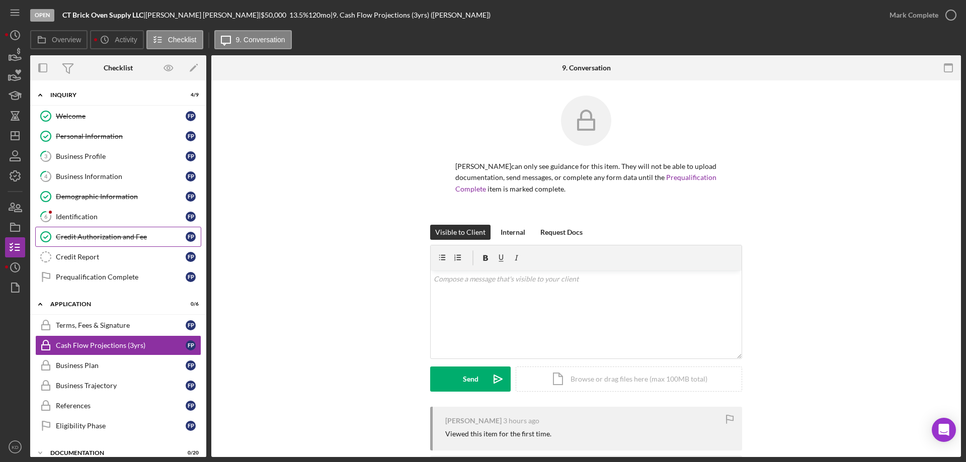
click at [82, 238] on div "Credit Authorization and Fee" at bounding box center [121, 237] width 130 height 8
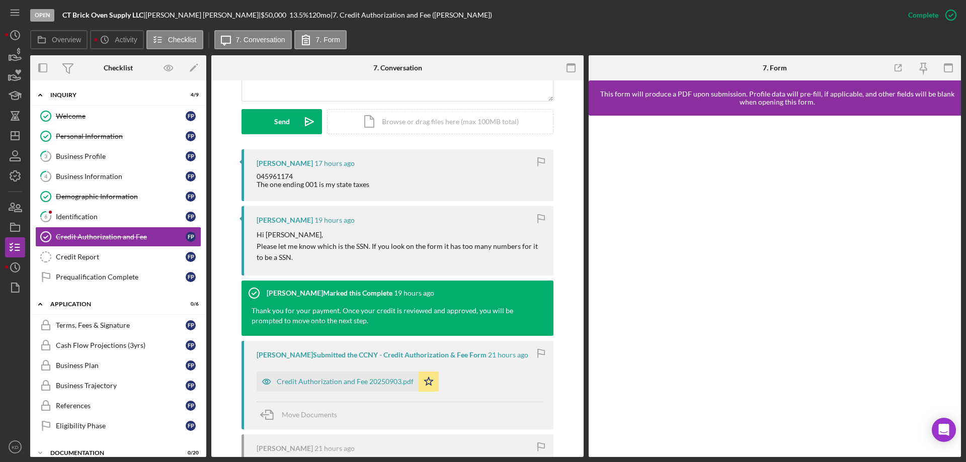
scroll to position [373, 0]
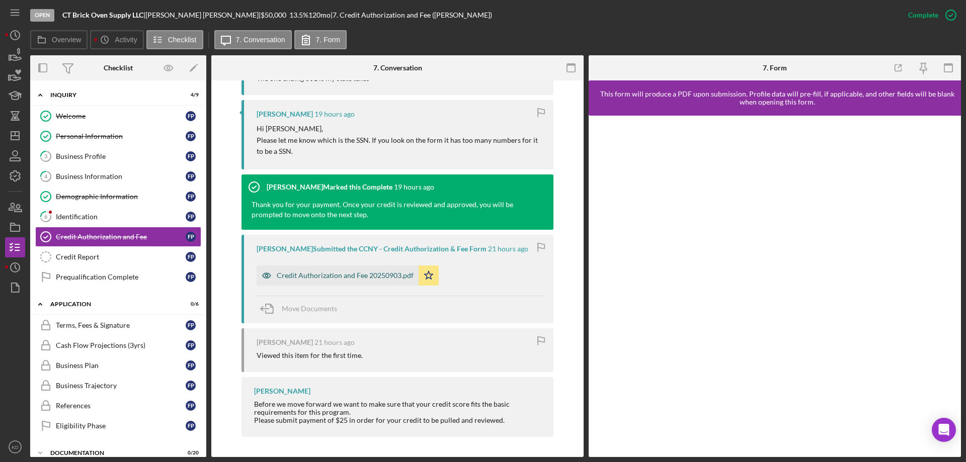
click at [326, 273] on div "Credit Authorization and Fee 20250903.pdf" at bounding box center [345, 276] width 137 height 8
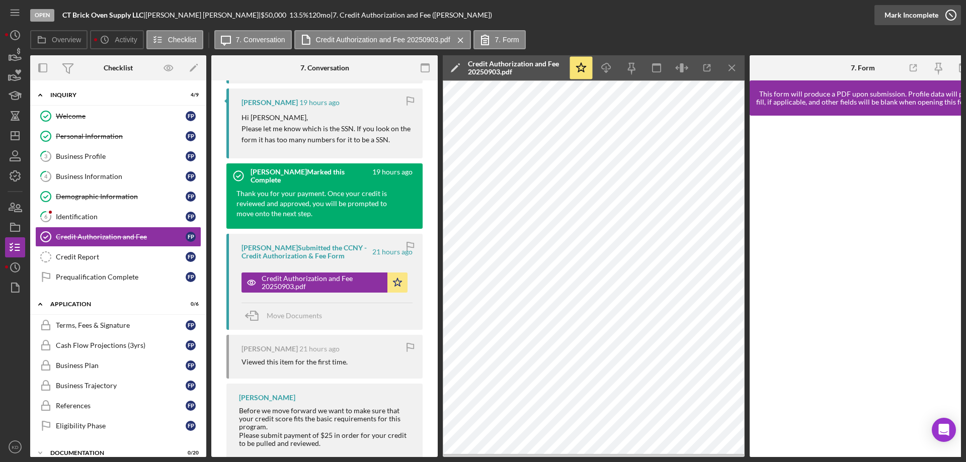
scroll to position [395, 0]
click at [13, 137] on icon "Icon/Dashboard" at bounding box center [15, 135] width 25 height 25
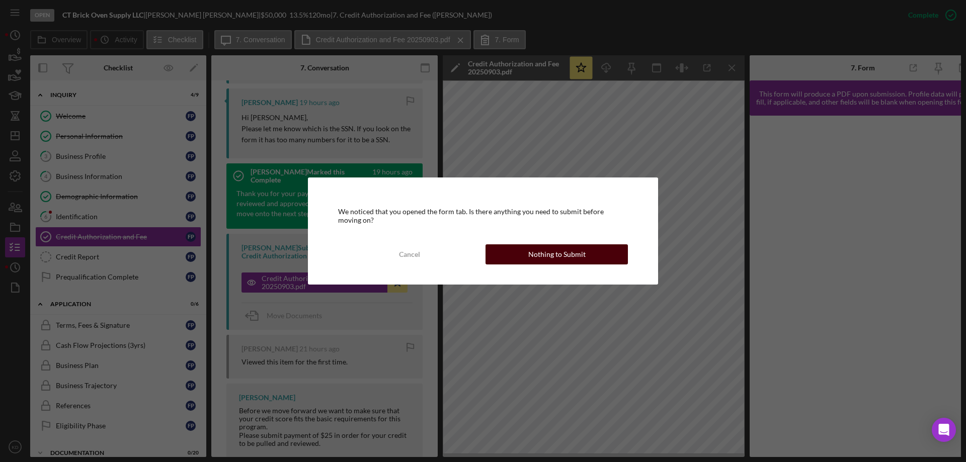
click at [606, 254] on button "Nothing to Submit" at bounding box center [557, 255] width 142 height 20
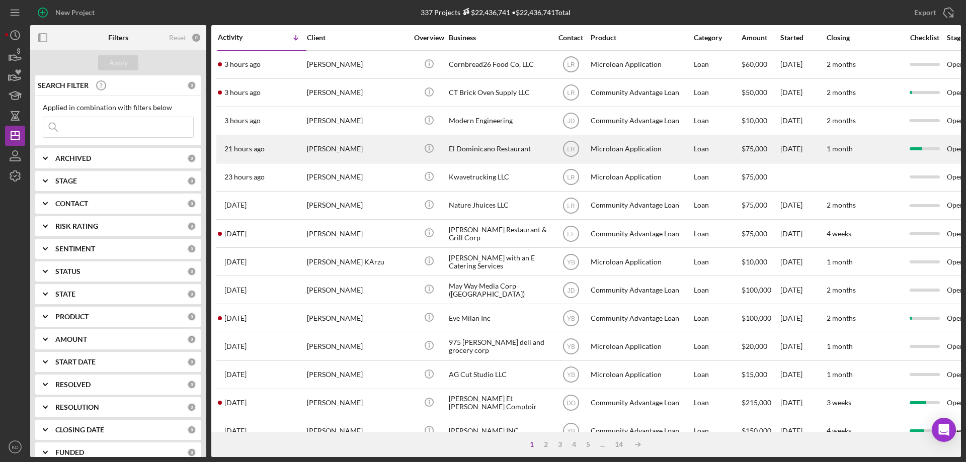
click at [460, 146] on div "El Dominicano Restaurant" at bounding box center [499, 149] width 101 height 27
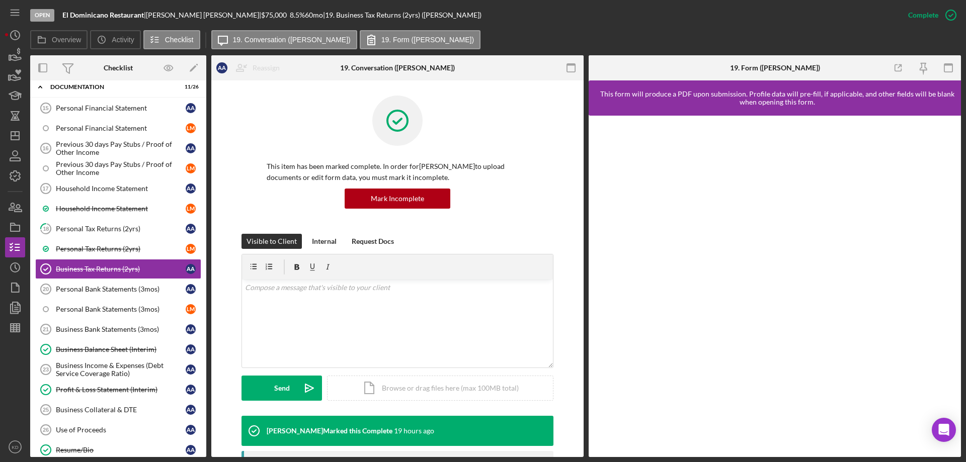
scroll to position [340, 0]
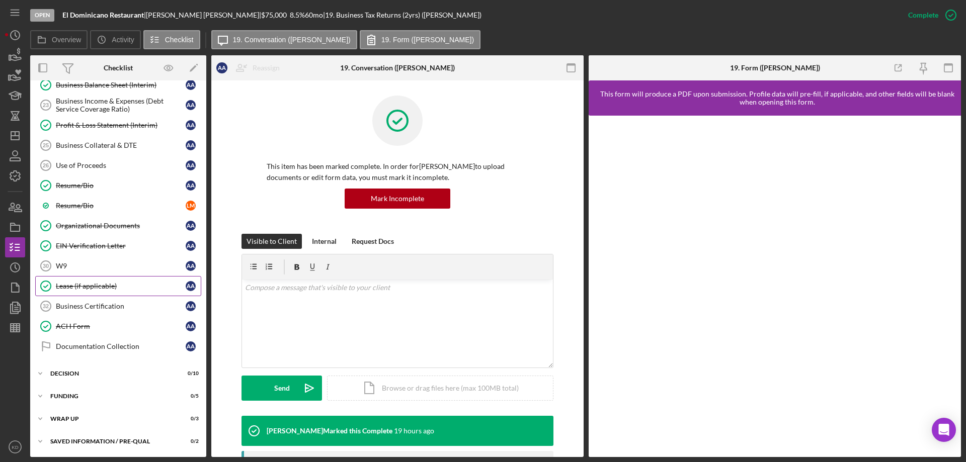
click at [76, 286] on div "Lease (if applicable)" at bounding box center [121, 286] width 130 height 8
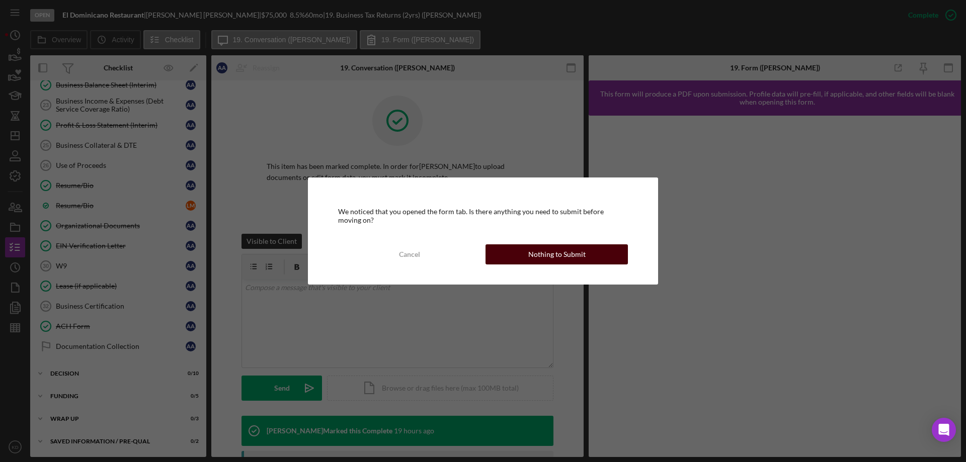
click at [571, 252] on div "Nothing to Submit" at bounding box center [556, 255] width 57 height 20
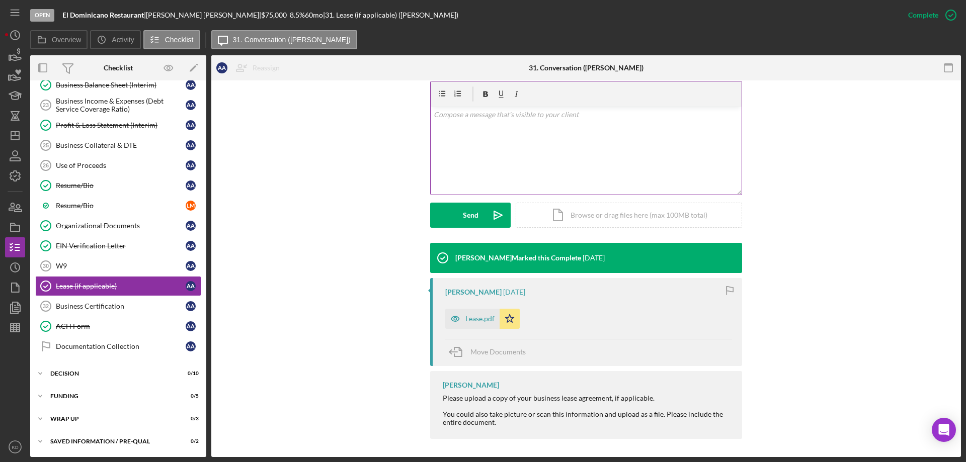
scroll to position [175, 0]
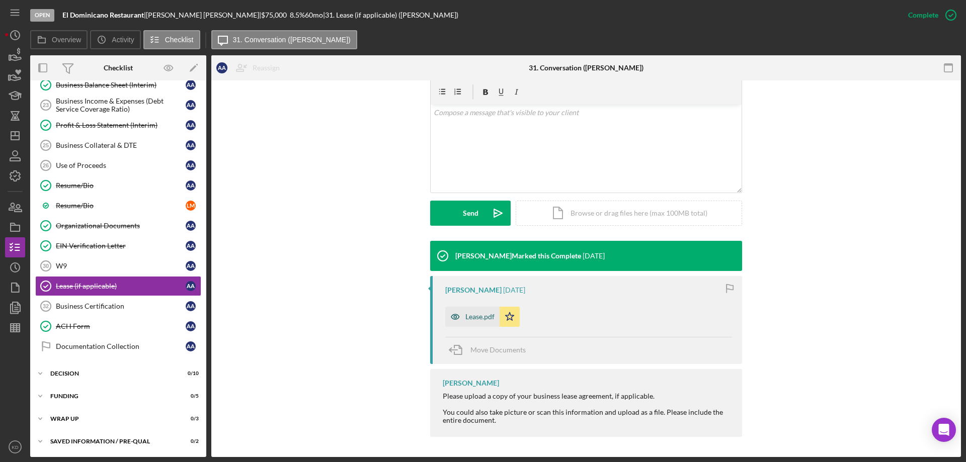
click at [490, 319] on div "Lease.pdf" at bounding box center [479, 317] width 29 height 8
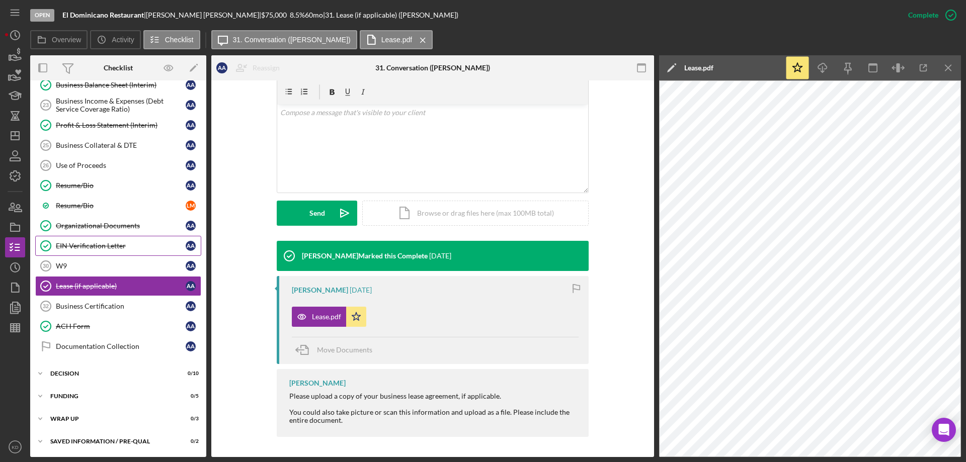
click at [69, 244] on div "EIN Verification Letter" at bounding box center [121, 246] width 130 height 8
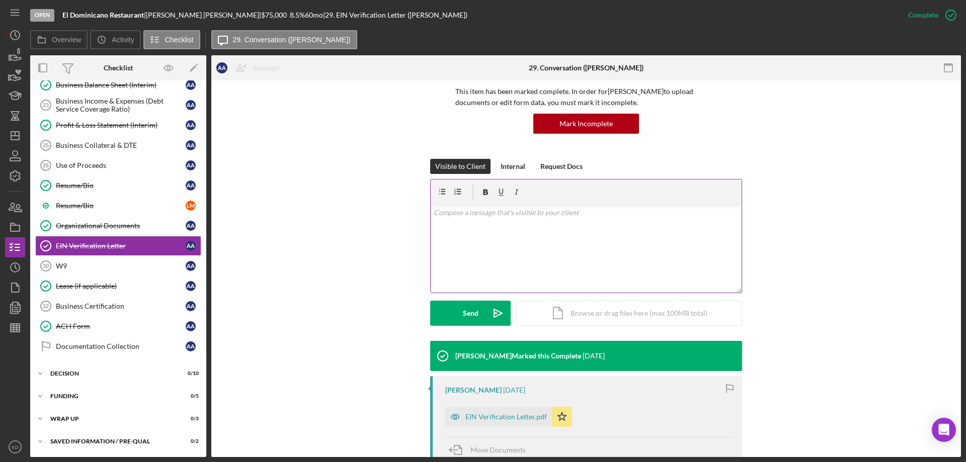
scroll to position [192, 0]
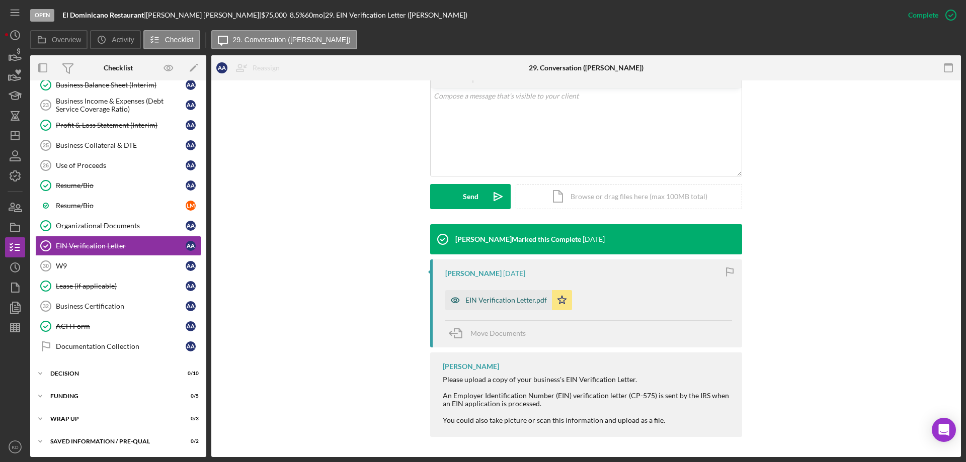
click at [504, 301] on div "EIN Verification Letter.pdf" at bounding box center [506, 300] width 82 height 8
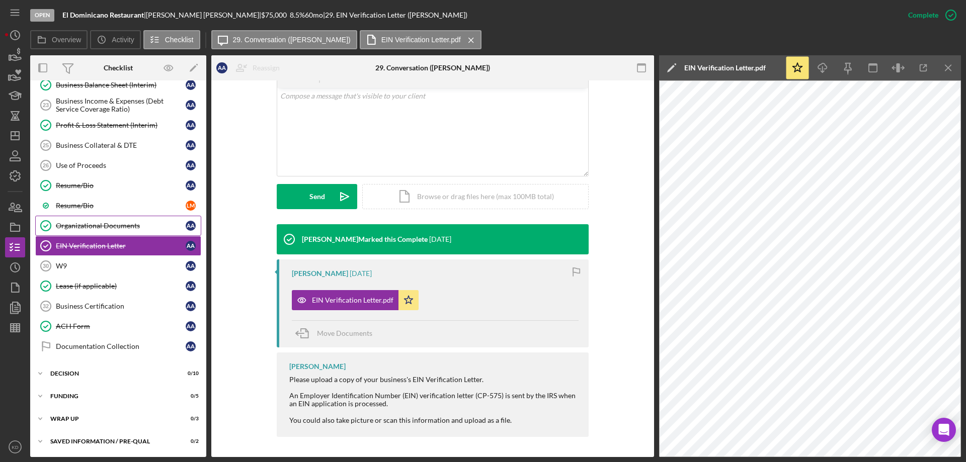
click at [81, 222] on div "Organizational Documents" at bounding box center [121, 226] width 130 height 8
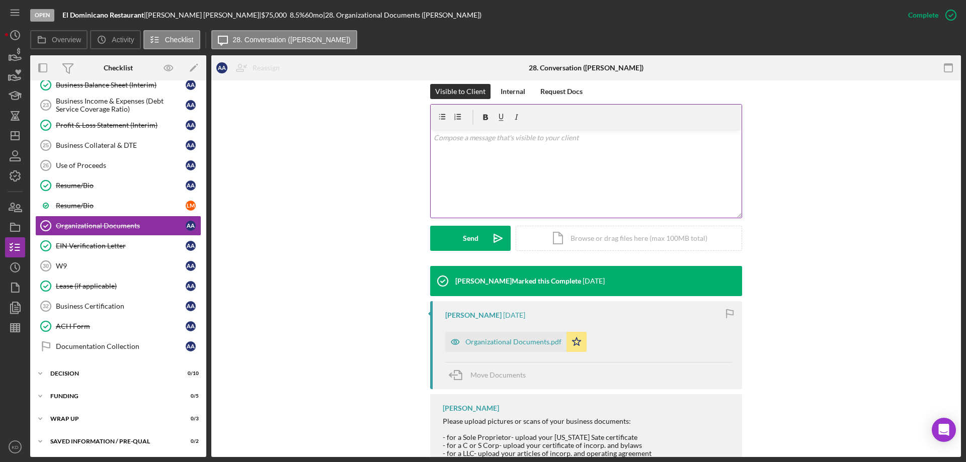
scroll to position [208, 0]
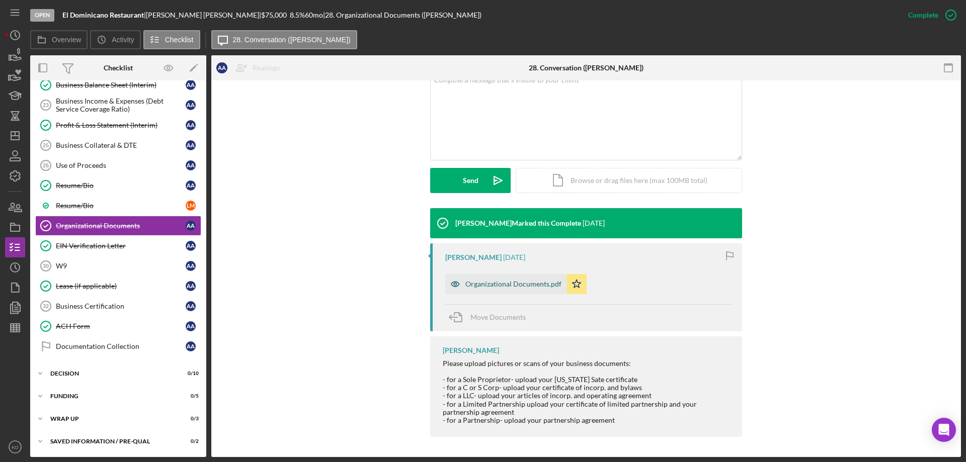
click at [497, 281] on div "Organizational Documents.pdf" at bounding box center [513, 284] width 96 height 8
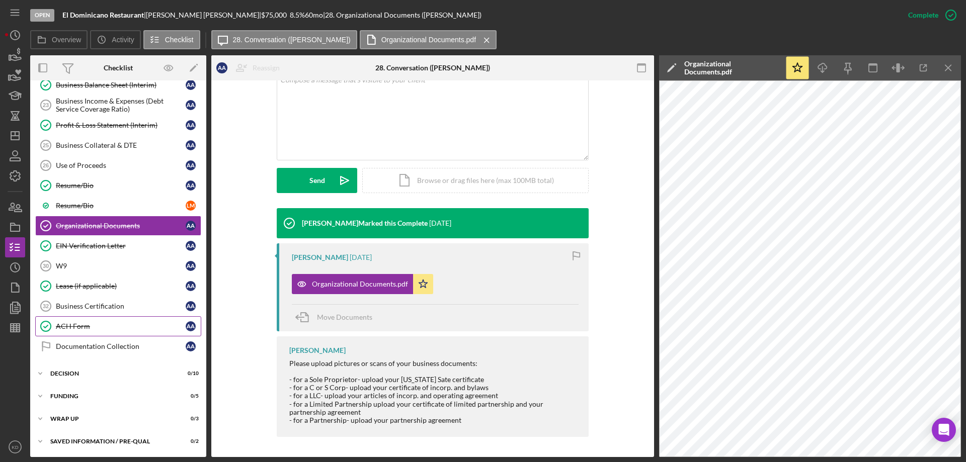
click at [64, 326] on div "ACH Form" at bounding box center [121, 327] width 130 height 8
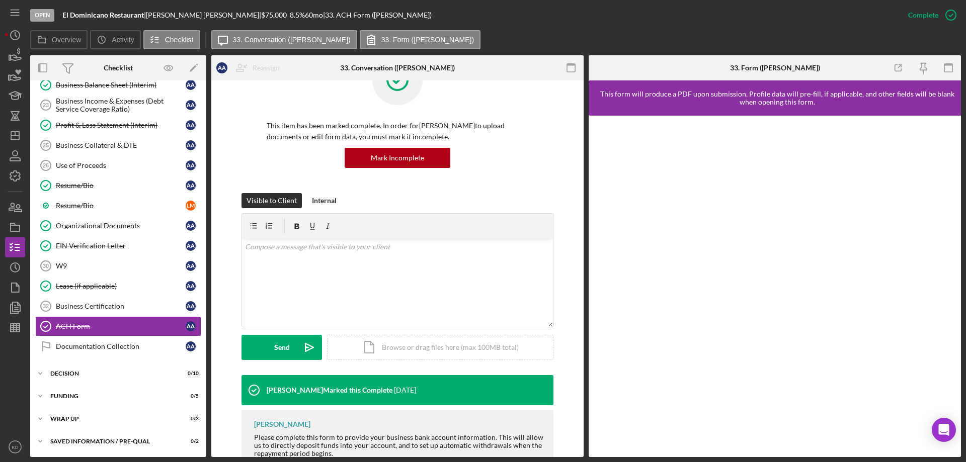
scroll to position [99, 0]
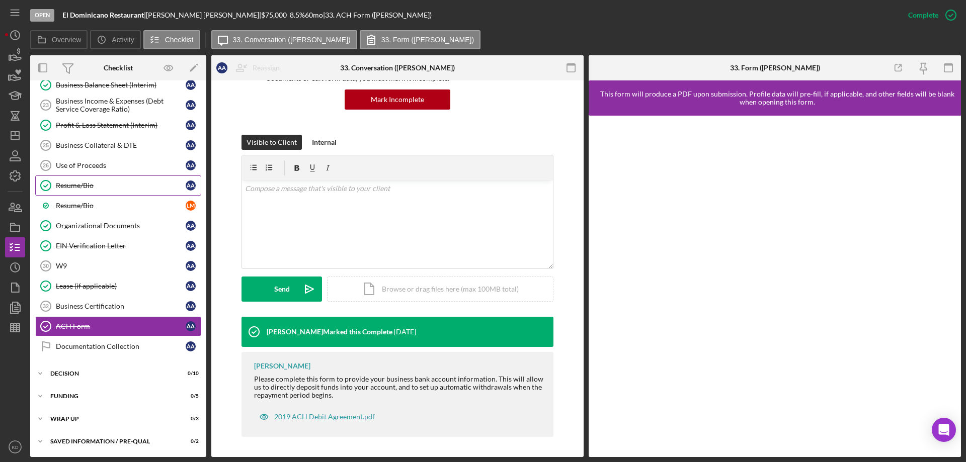
click at [71, 187] on div "Resume/Bio" at bounding box center [121, 186] width 130 height 8
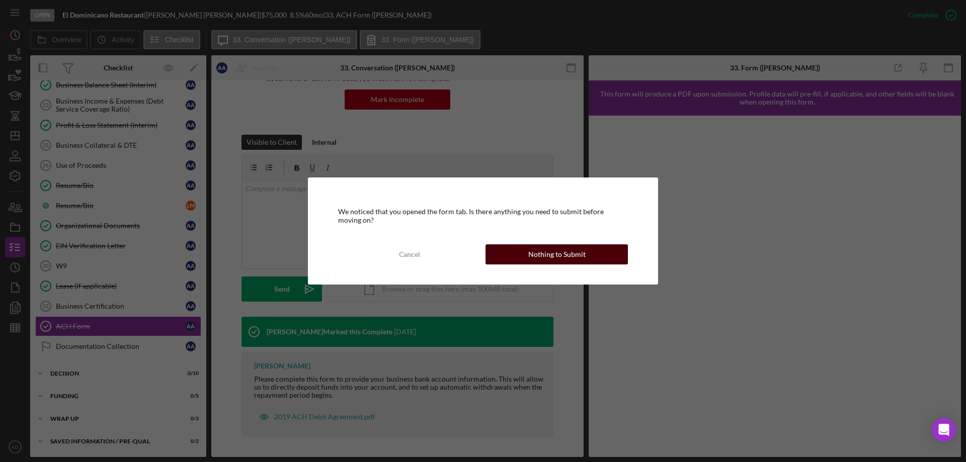
click at [532, 255] on div "Nothing to Submit" at bounding box center [556, 255] width 57 height 20
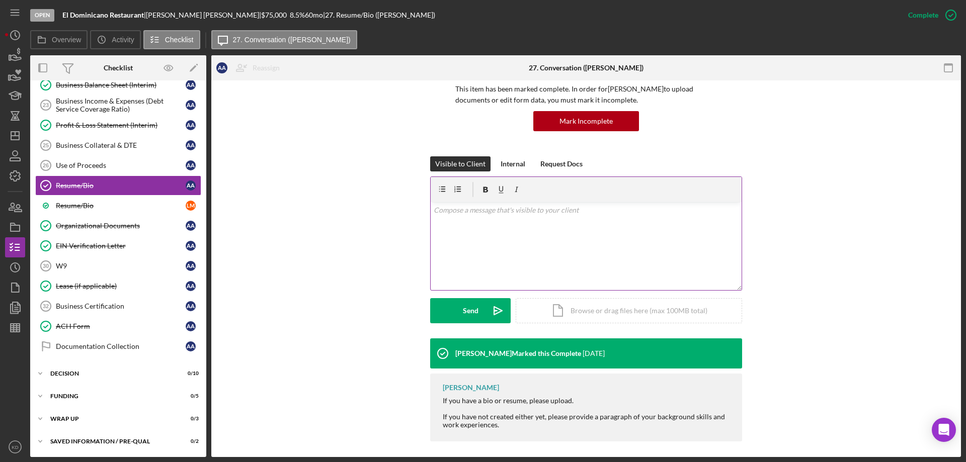
scroll to position [82, 0]
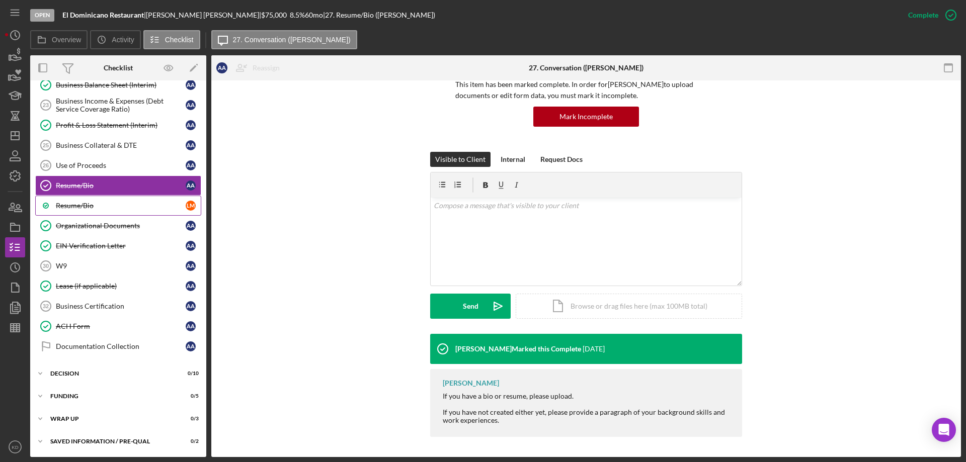
click at [80, 203] on div "Resume/Bio" at bounding box center [121, 206] width 130 height 8
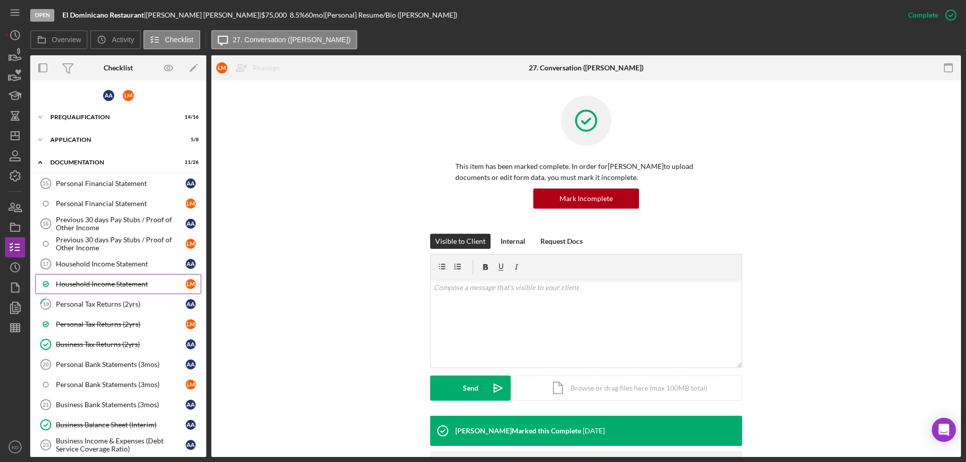
click at [98, 283] on div "Household Income Statement" at bounding box center [121, 284] width 130 height 8
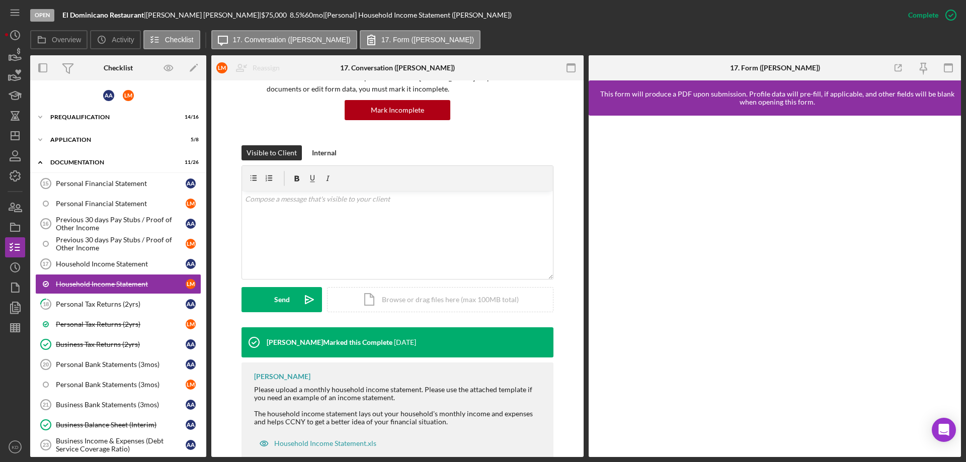
scroll to position [115, 0]
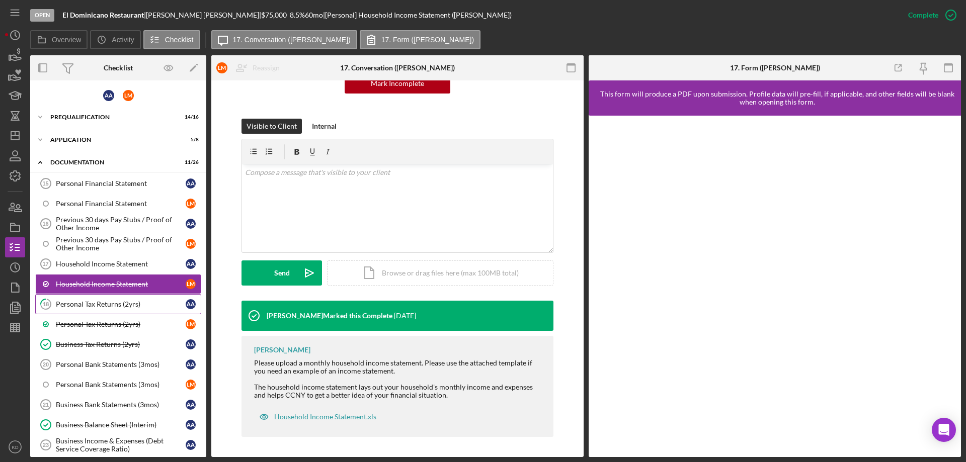
click at [103, 301] on div "Personal Tax Returns (2yrs)" at bounding box center [121, 304] width 130 height 8
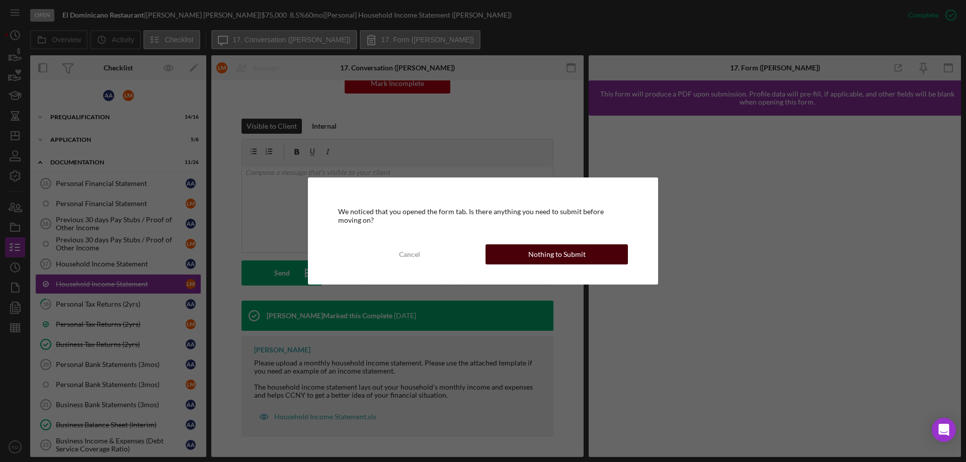
click at [604, 256] on button "Nothing to Submit" at bounding box center [557, 255] width 142 height 20
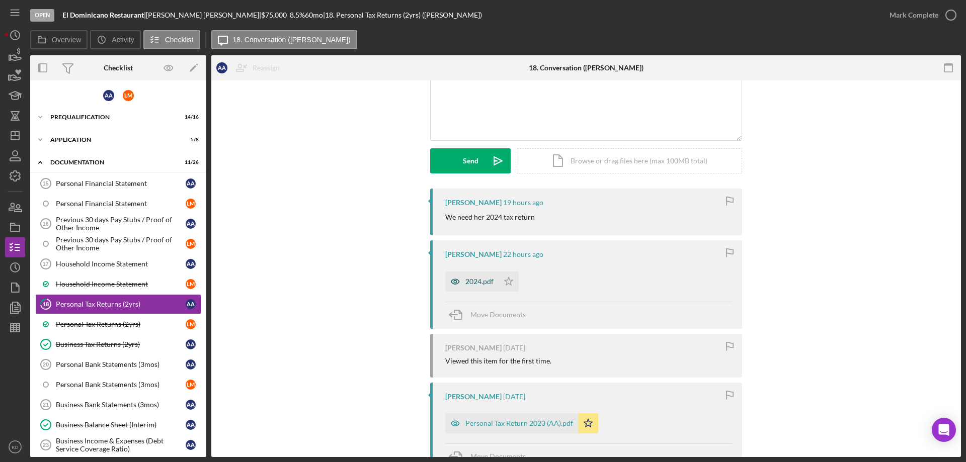
scroll to position [88, 0]
click at [475, 279] on div "2024.pdf" at bounding box center [479, 283] width 28 height 8
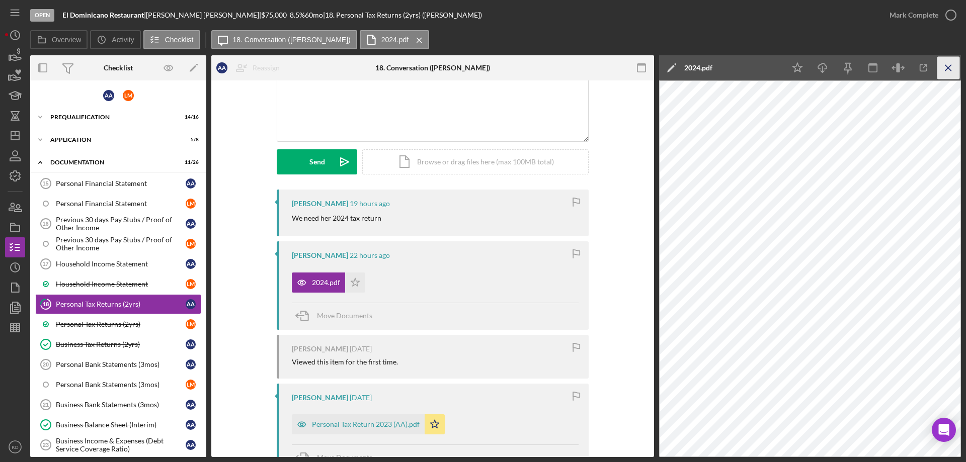
click at [950, 66] on line "button" at bounding box center [948, 68] width 6 height 6
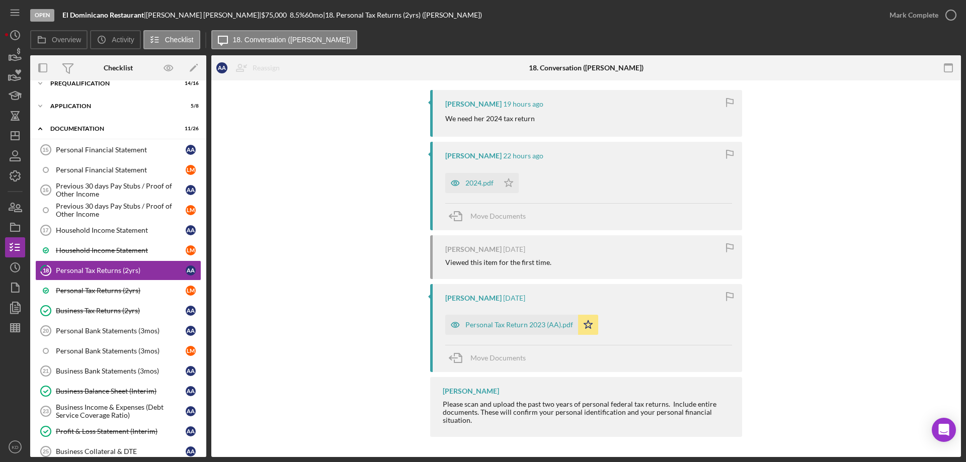
scroll to position [37, 0]
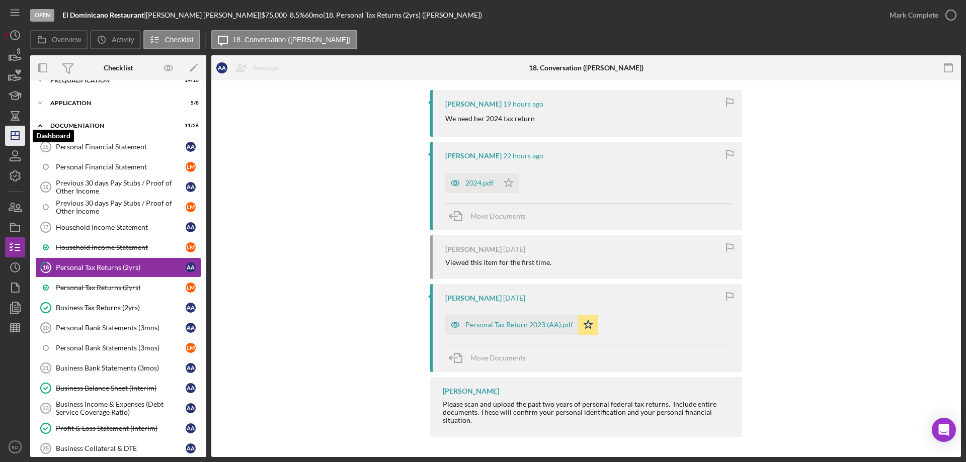
click at [15, 132] on polygon "button" at bounding box center [15, 136] width 8 height 8
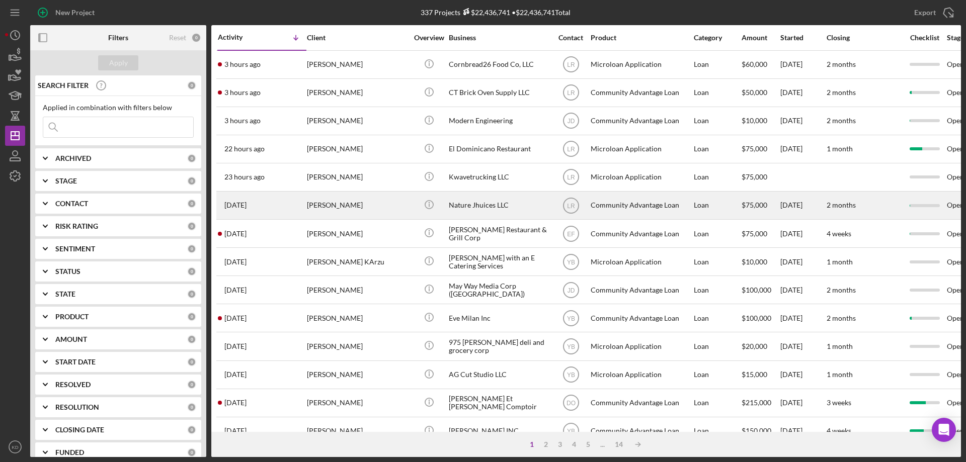
click at [495, 200] on div "Nature Jhuices LLC" at bounding box center [499, 205] width 101 height 27
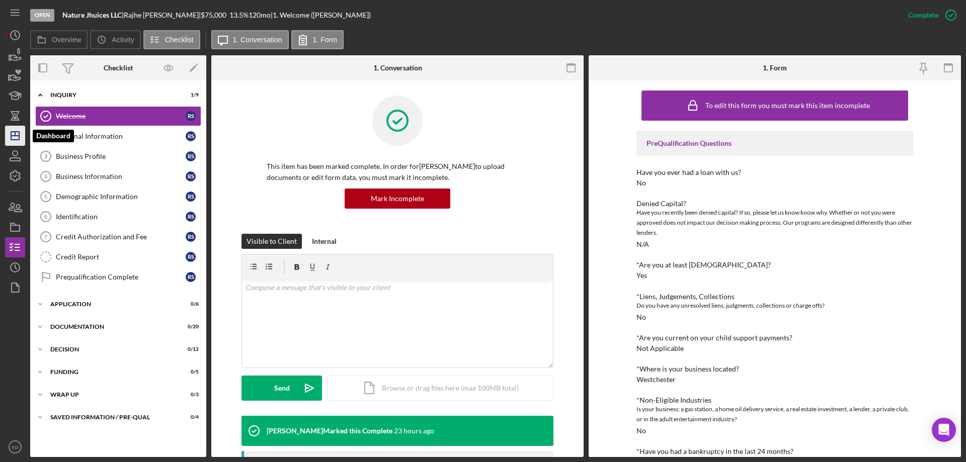
click at [11, 136] on polygon "button" at bounding box center [15, 136] width 8 height 8
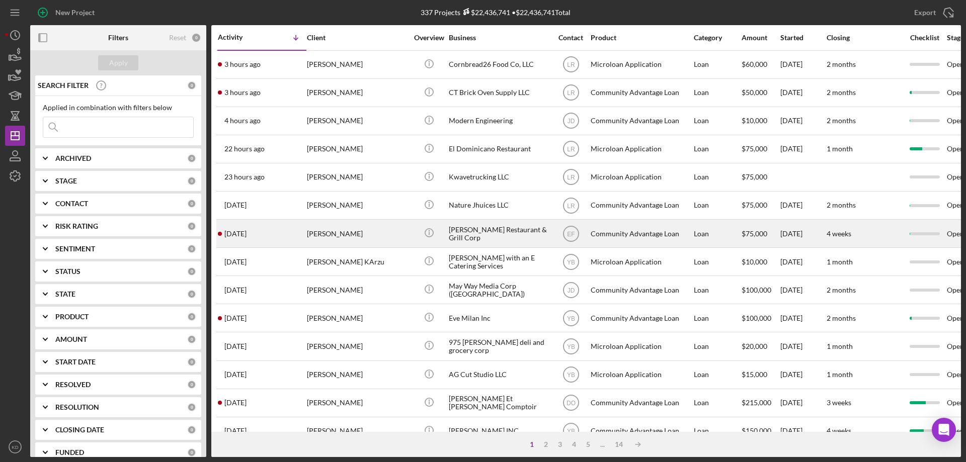
click at [477, 235] on div "[PERSON_NAME] Restaurant & Grill Corp" at bounding box center [499, 233] width 101 height 27
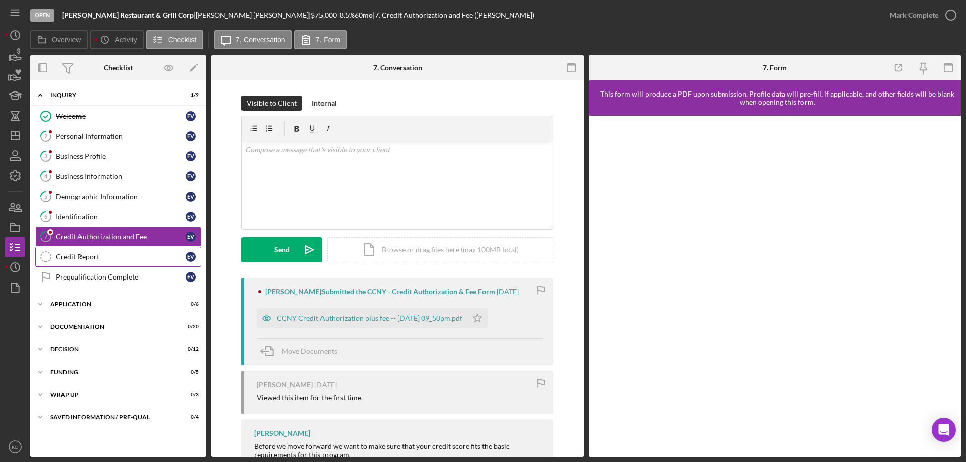
click at [89, 255] on div "Credit Report" at bounding box center [121, 257] width 130 height 8
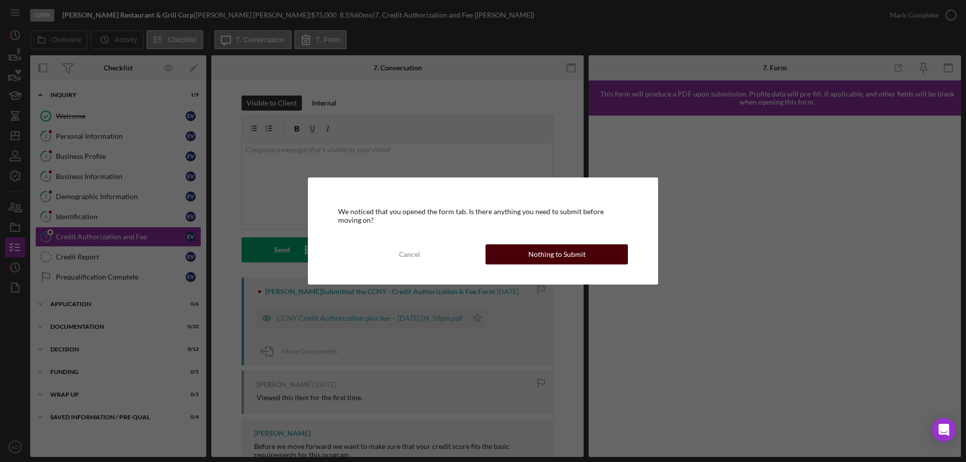
click at [608, 250] on button "Nothing to Submit" at bounding box center [557, 255] width 142 height 20
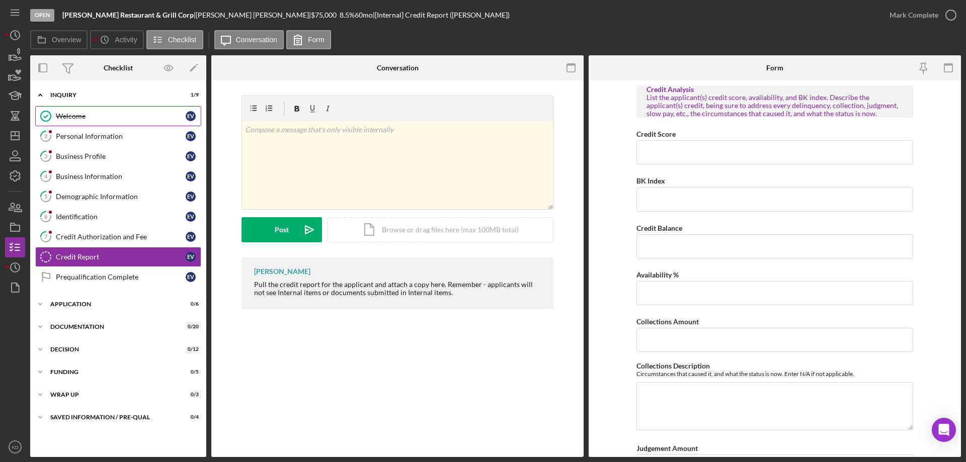
click at [79, 117] on div "Welcome" at bounding box center [121, 116] width 130 height 8
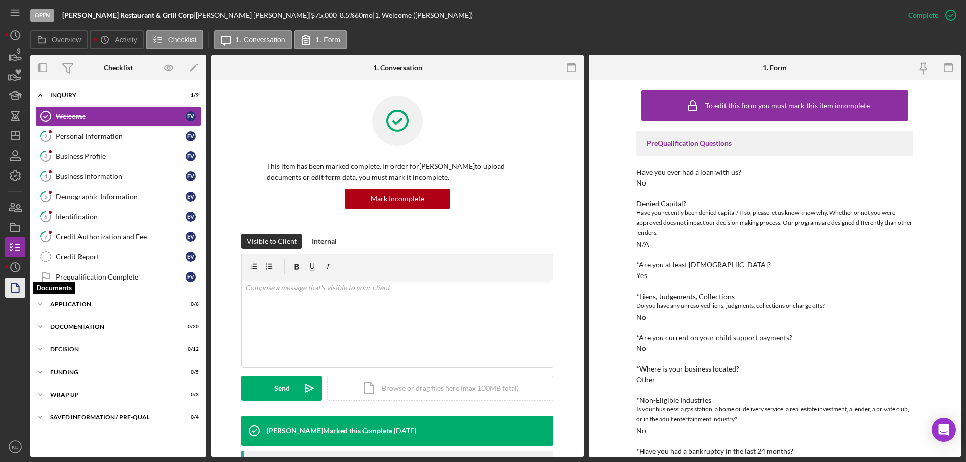
click at [13, 287] on icon "button" at bounding box center [15, 287] width 25 height 25
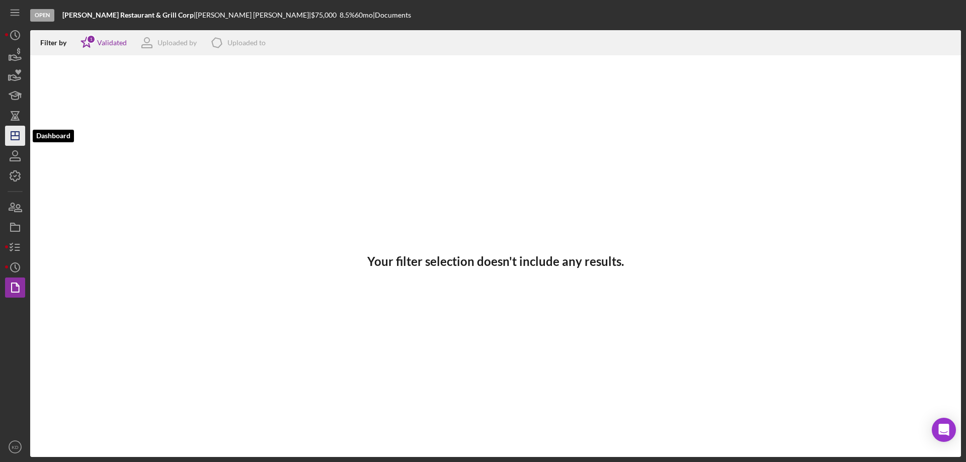
click at [18, 134] on icon "Icon/Dashboard" at bounding box center [15, 135] width 25 height 25
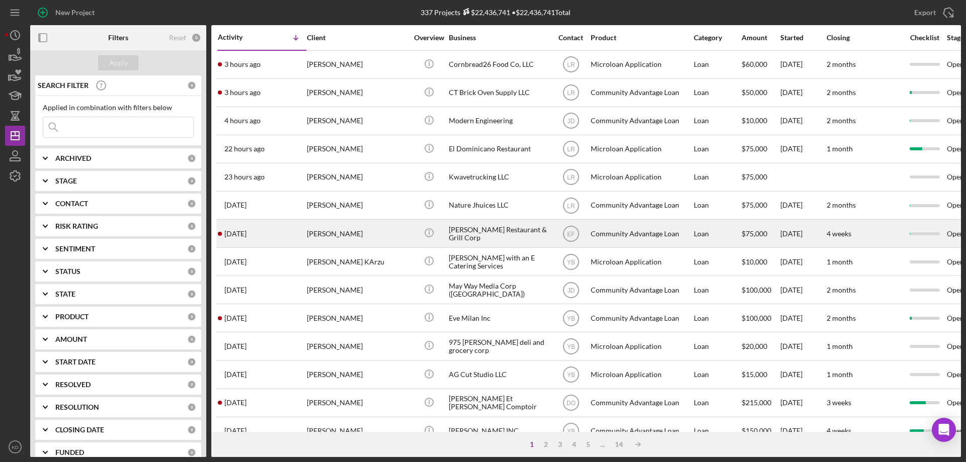
click at [489, 232] on div "[PERSON_NAME] Restaurant & Grill Corp" at bounding box center [499, 233] width 101 height 27
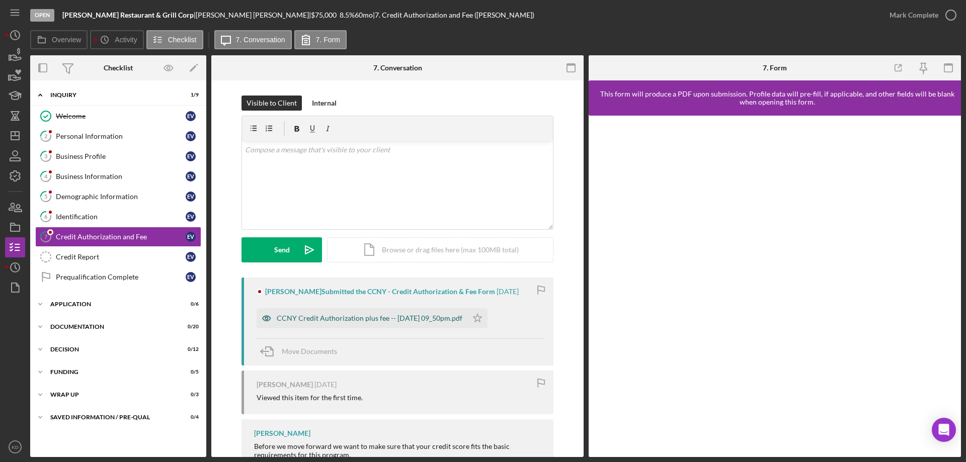
click at [383, 321] on div "CCNY Credit Authorization plus fee -- [DATE] 09_50pm.pdf" at bounding box center [370, 318] width 186 height 8
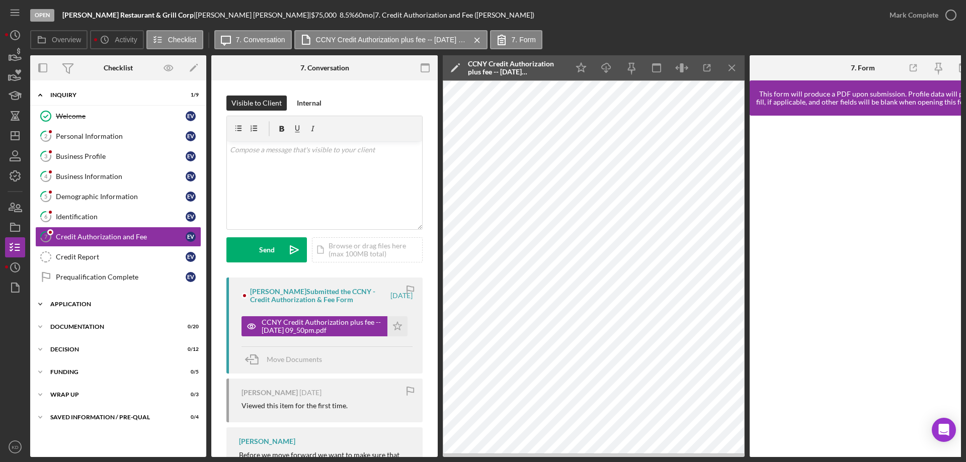
click at [39, 303] on icon "Icon/Expander" at bounding box center [40, 304] width 20 height 20
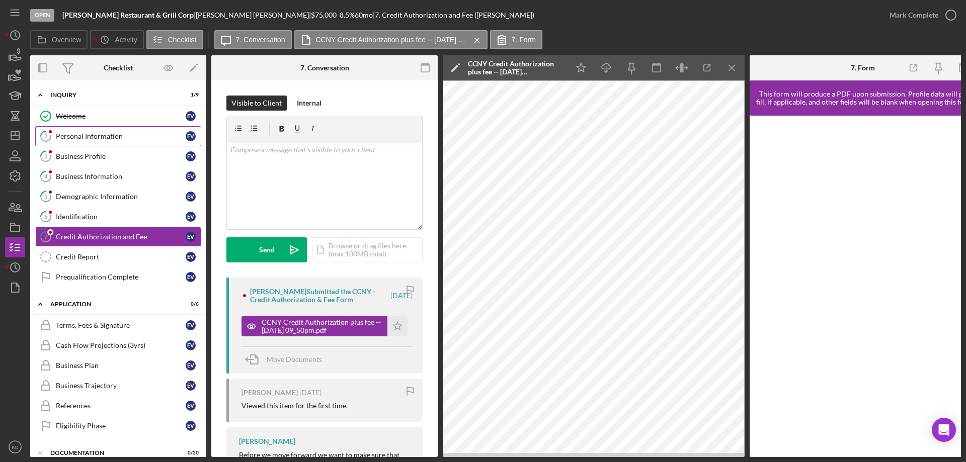
click at [65, 134] on div "Personal Information" at bounding box center [121, 136] width 130 height 8
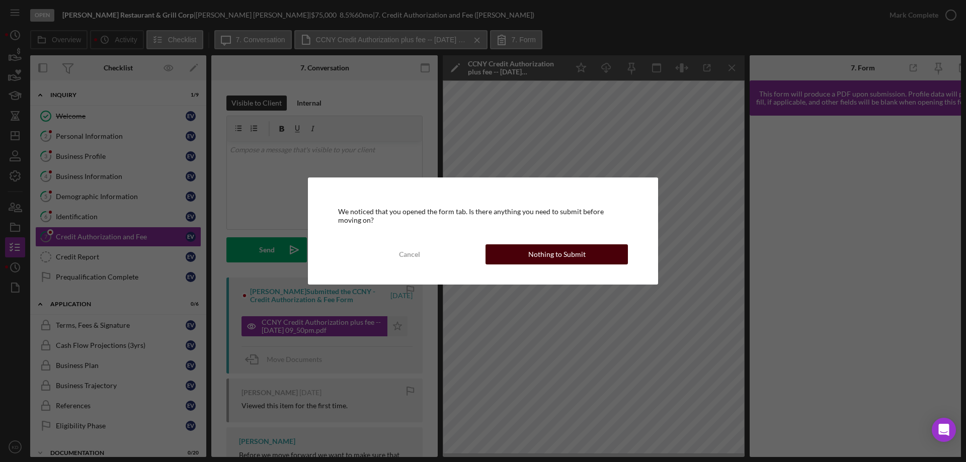
click at [593, 258] on button "Nothing to Submit" at bounding box center [557, 255] width 142 height 20
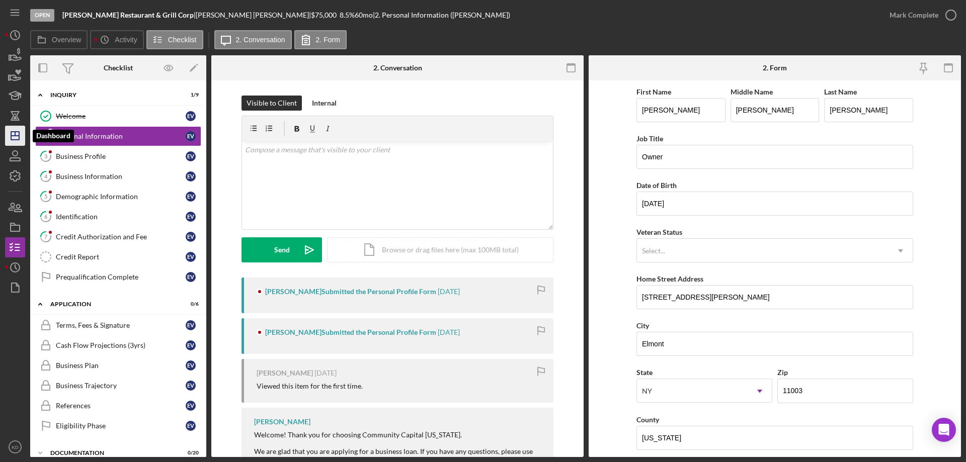
click at [19, 137] on polygon "button" at bounding box center [15, 136] width 8 height 8
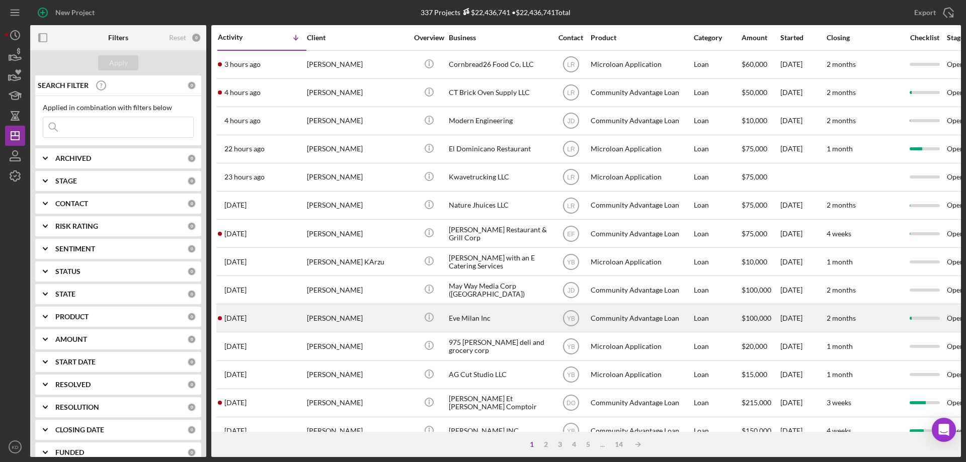
click at [461, 320] on div "Eve Milan Inc" at bounding box center [499, 318] width 101 height 27
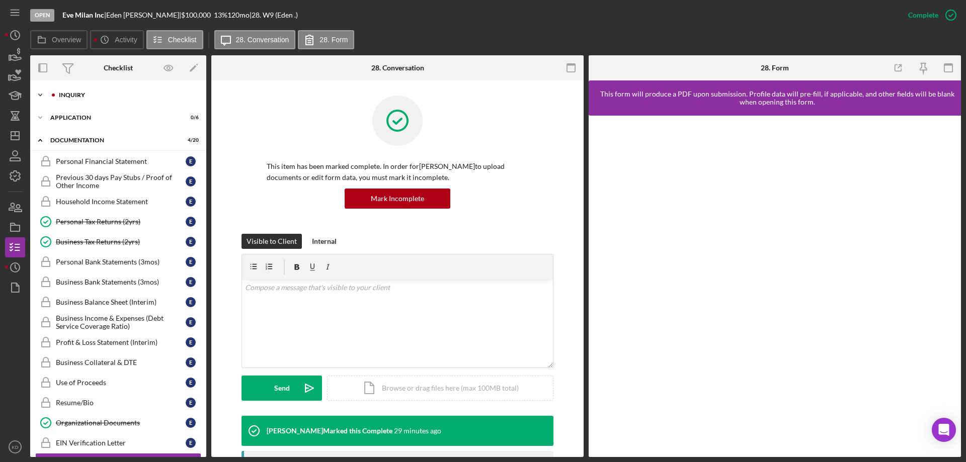
click at [40, 93] on icon "Icon/Expander" at bounding box center [40, 95] width 20 height 20
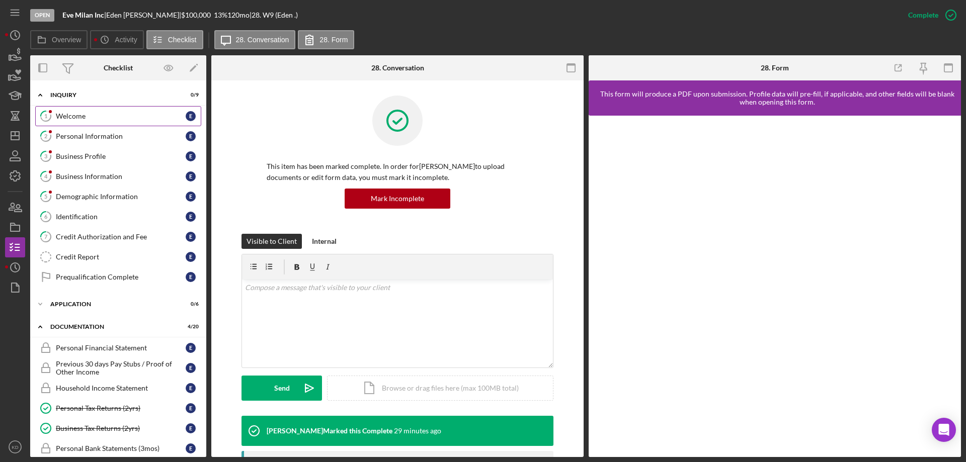
click at [67, 115] on div "Welcome" at bounding box center [121, 116] width 130 height 8
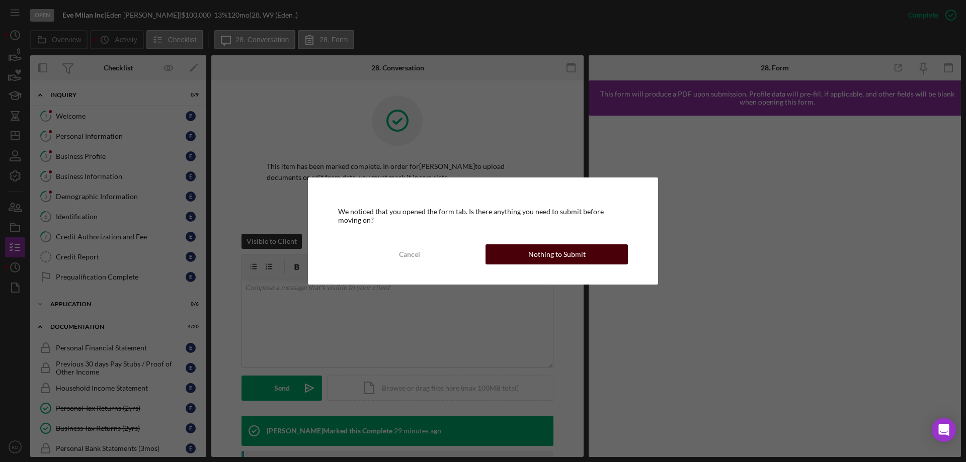
click at [583, 262] on div "Nothing to Submit" at bounding box center [556, 255] width 57 height 20
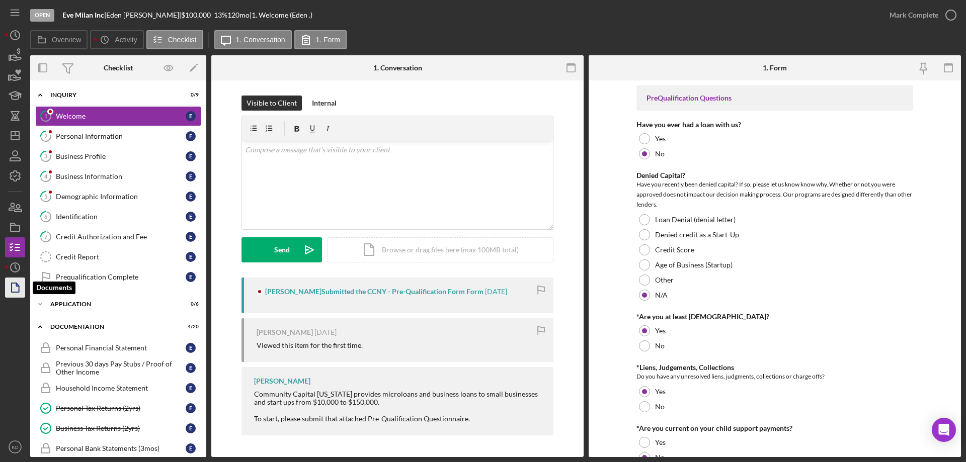
click at [17, 289] on icon "button" at bounding box center [15, 287] width 25 height 25
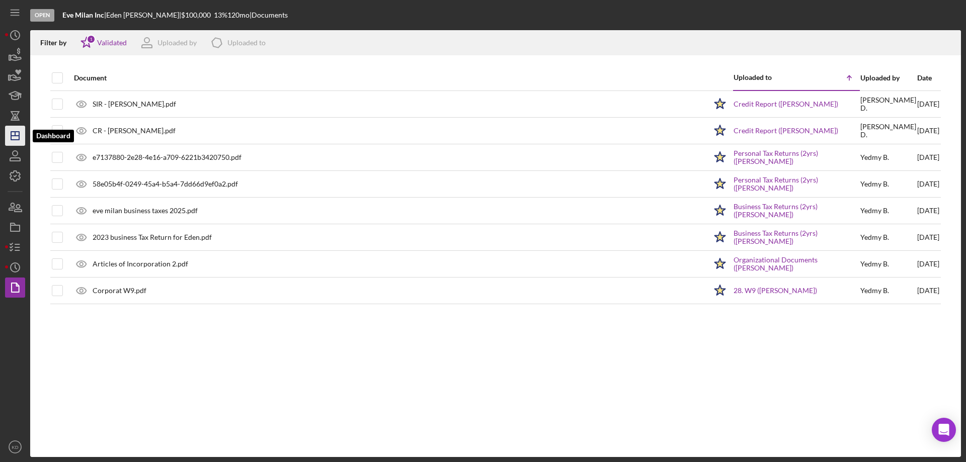
click at [11, 134] on polygon "button" at bounding box center [15, 136] width 8 height 8
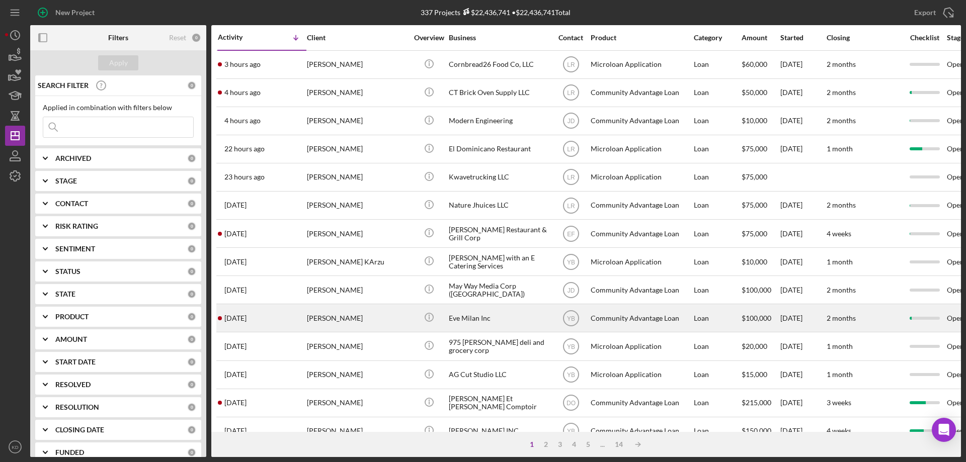
click at [464, 314] on div "Eve Milan Inc" at bounding box center [499, 318] width 101 height 27
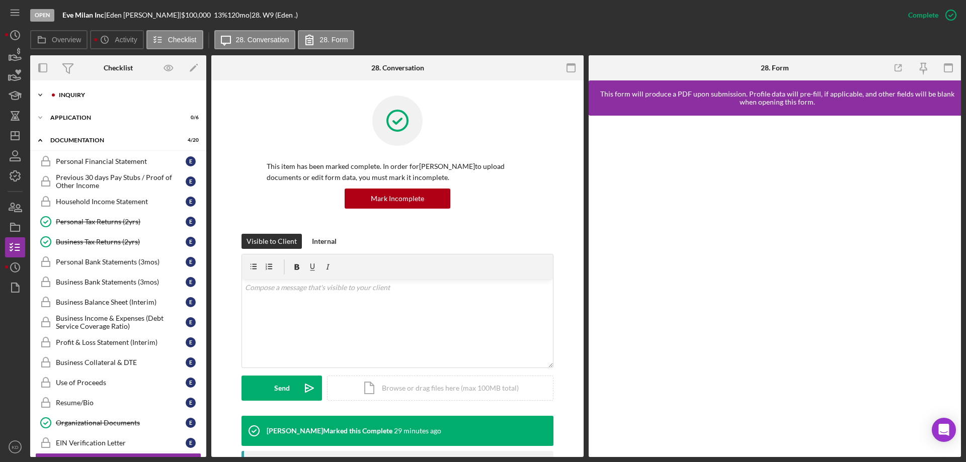
click at [40, 93] on icon "Icon/Expander" at bounding box center [40, 95] width 20 height 20
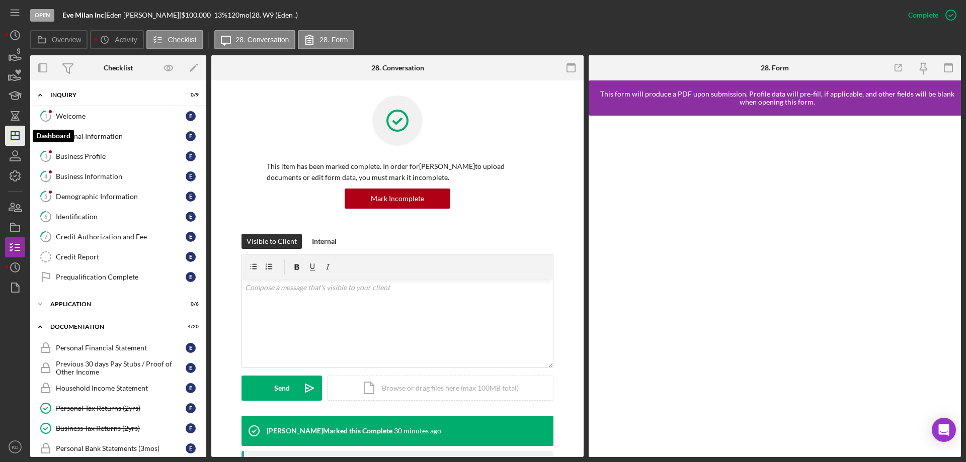
click at [13, 132] on polygon "button" at bounding box center [15, 136] width 8 height 8
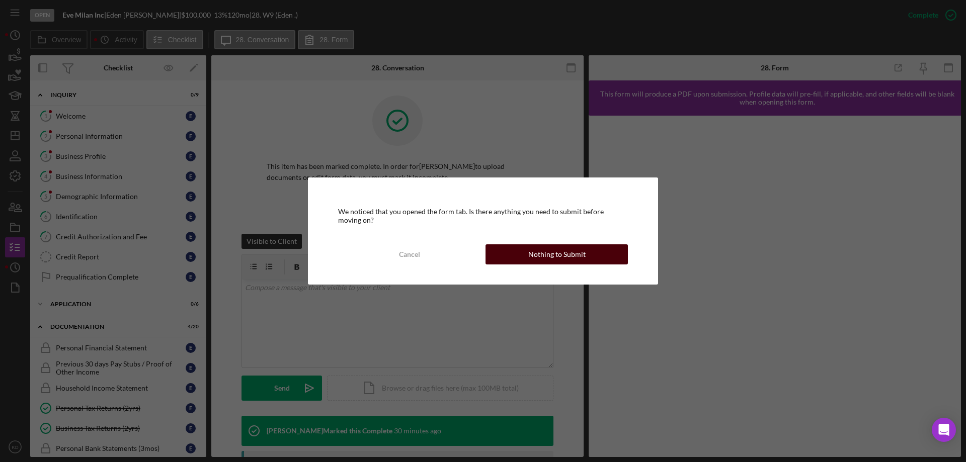
click at [578, 253] on div "Nothing to Submit" at bounding box center [556, 255] width 57 height 20
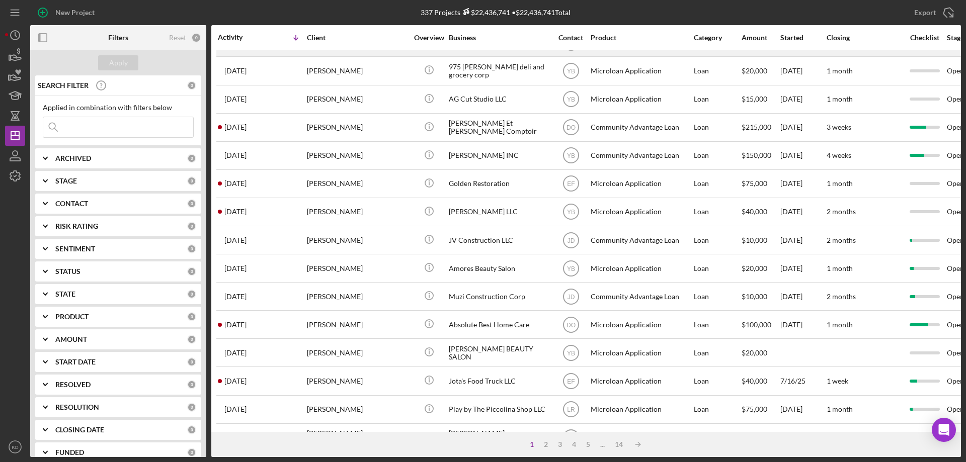
scroll to position [337, 0]
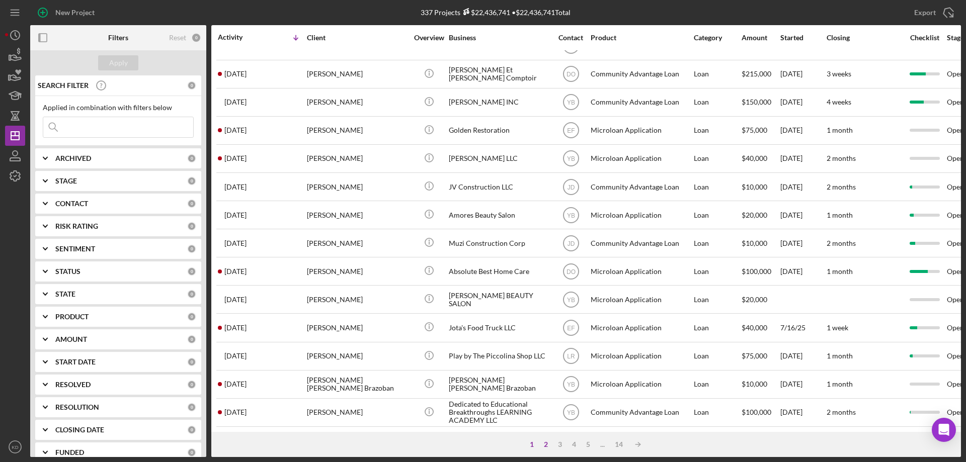
click at [543, 442] on div "2" at bounding box center [546, 445] width 14 height 8
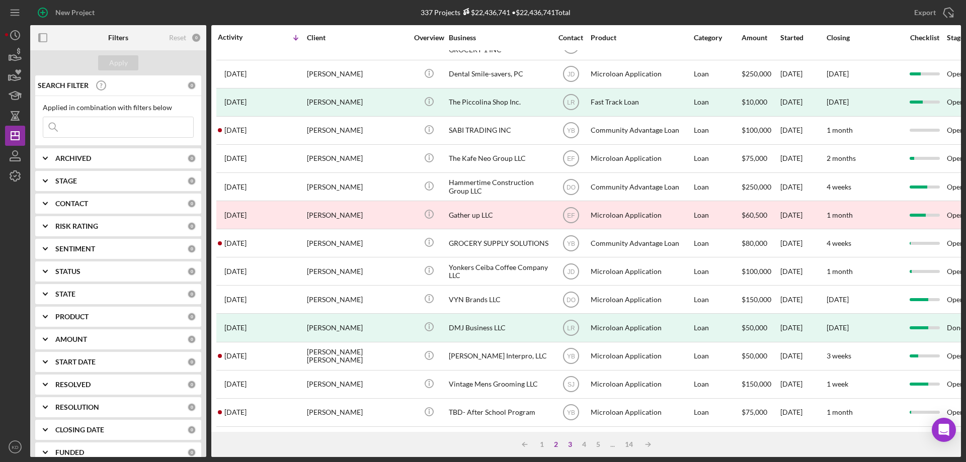
click at [568, 447] on div "3" at bounding box center [570, 445] width 14 height 8
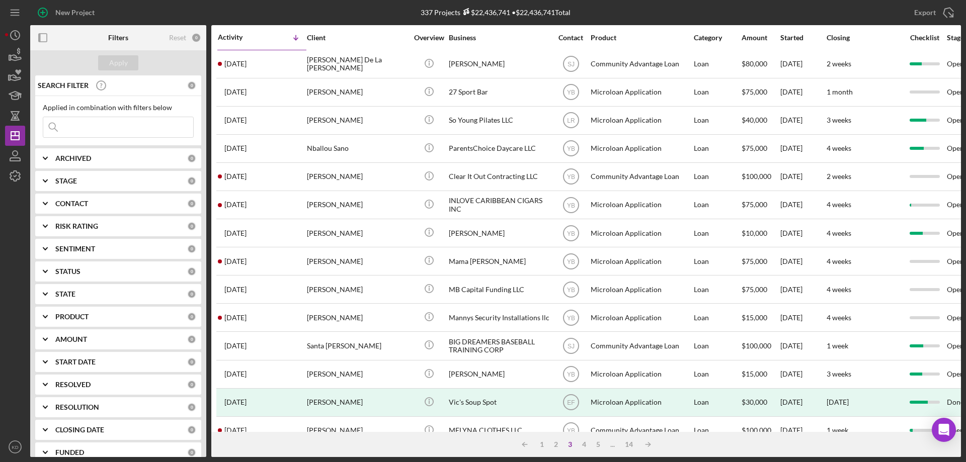
scroll to position [0, 0]
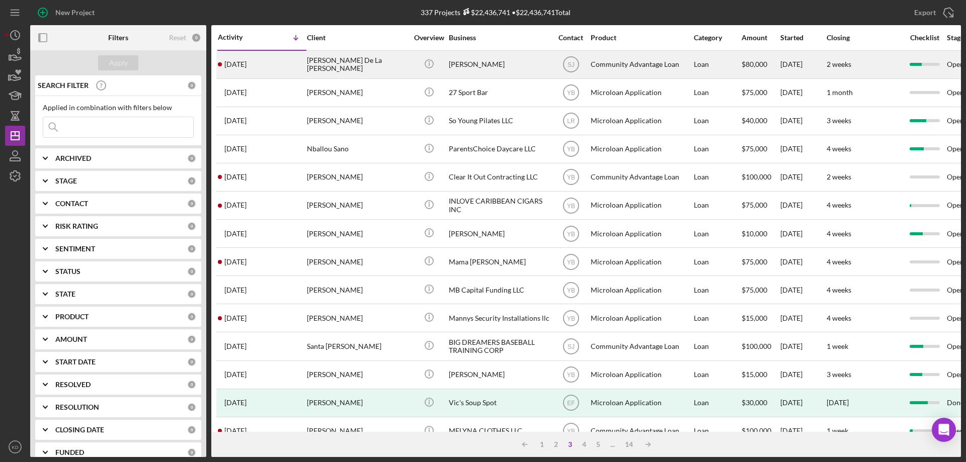
click at [320, 64] on div "[PERSON_NAME] De La [PERSON_NAME]" at bounding box center [357, 64] width 101 height 27
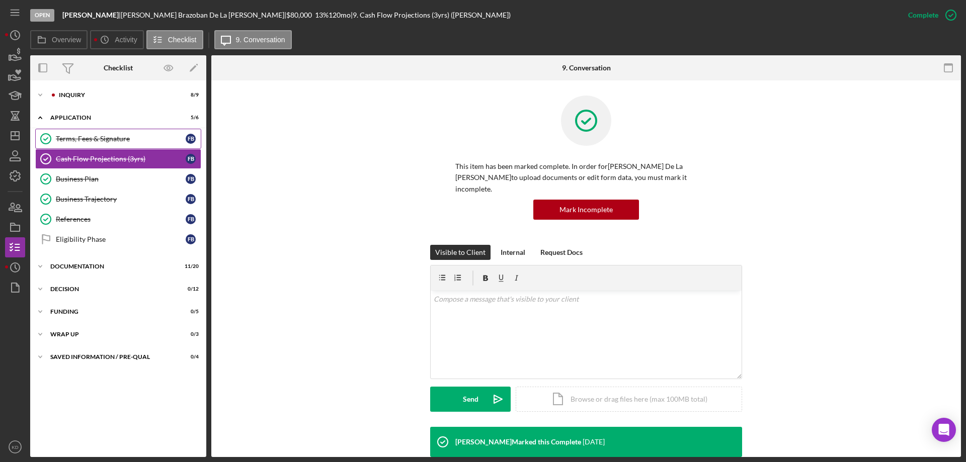
click at [66, 138] on div "Terms, Fees & Signature" at bounding box center [121, 139] width 130 height 8
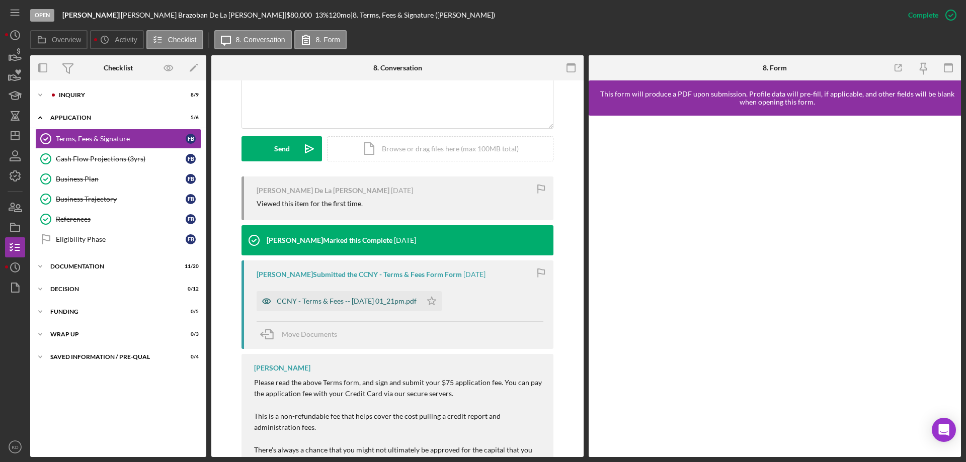
scroll to position [251, 0]
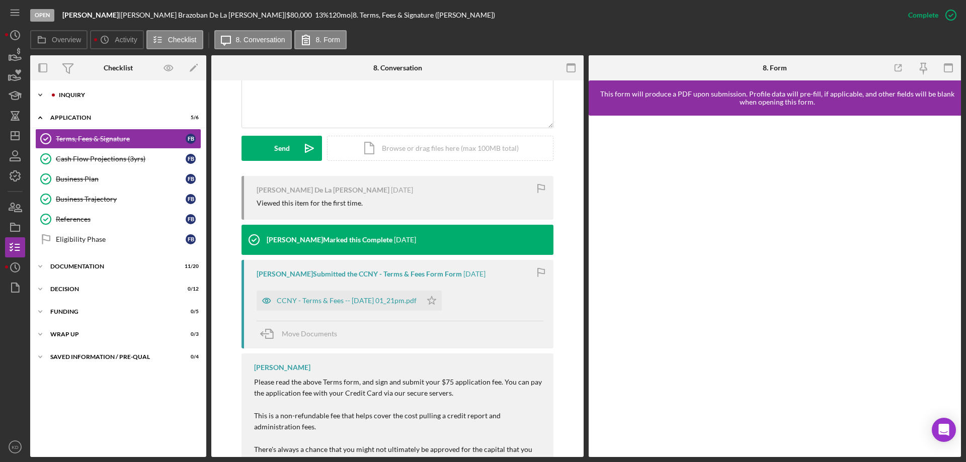
click at [40, 95] on polyline at bounding box center [40, 95] width 3 height 2
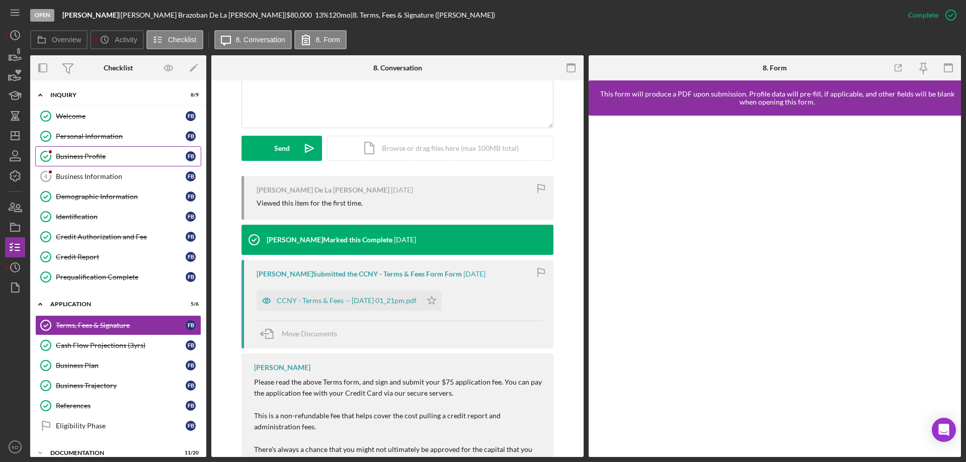
click at [93, 156] on div "Business Profile" at bounding box center [121, 156] width 130 height 8
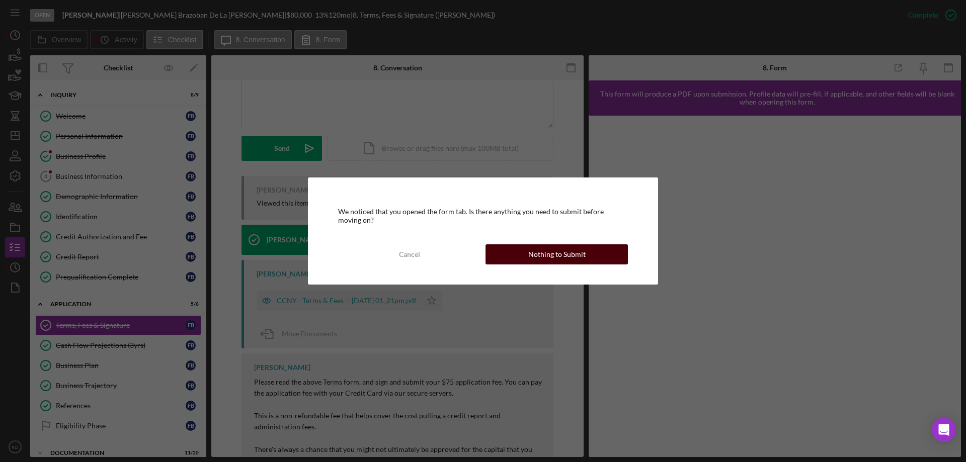
click at [613, 255] on button "Nothing to Submit" at bounding box center [557, 255] width 142 height 20
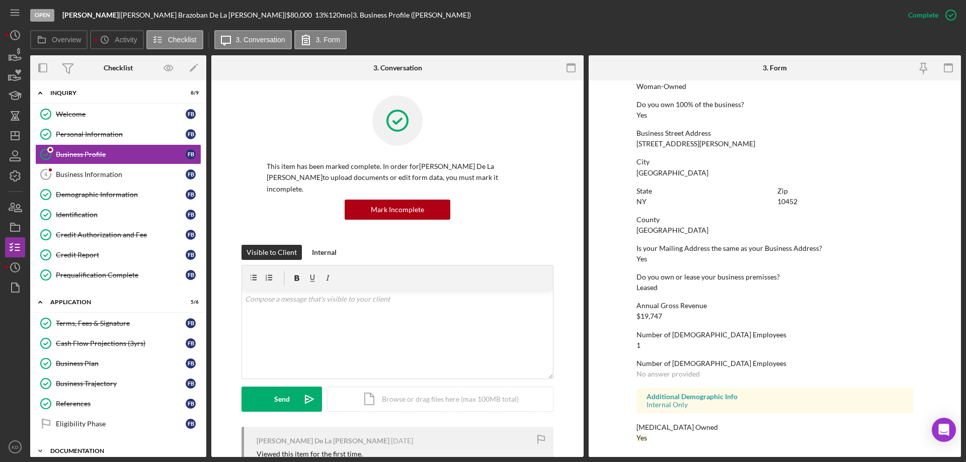
scroll to position [3, 0]
click at [94, 197] on div "Demographic Information" at bounding box center [121, 194] width 130 height 8
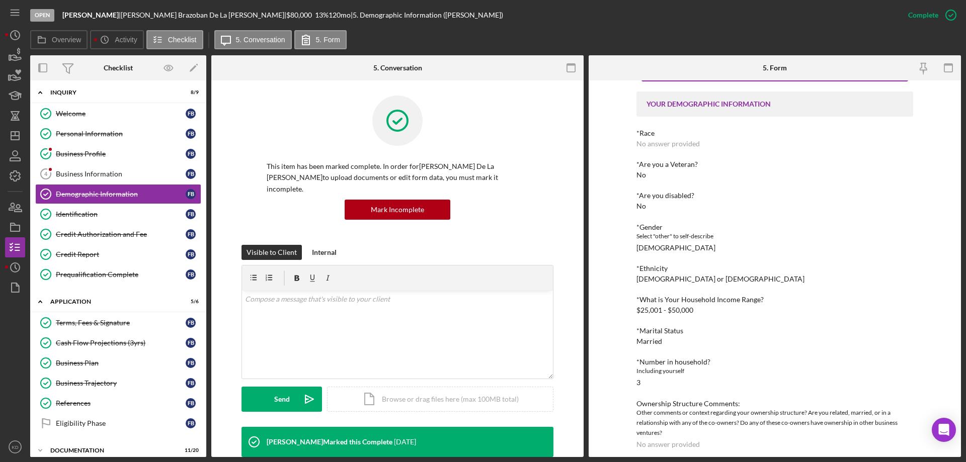
scroll to position [46, 0]
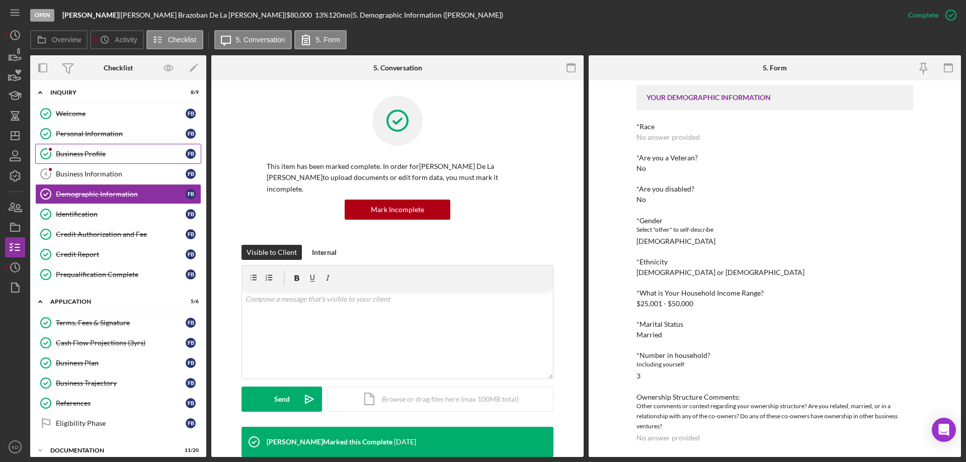
click at [83, 154] on div "Business Profile" at bounding box center [121, 154] width 130 height 8
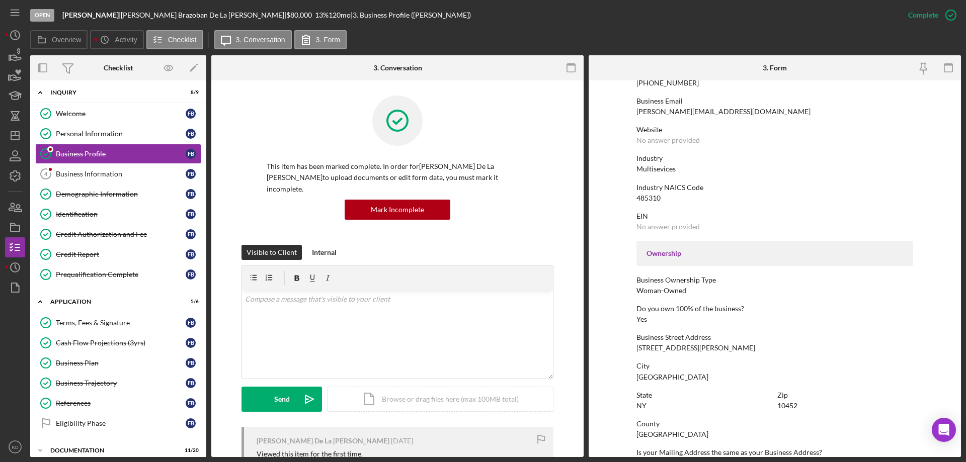
scroll to position [175, 0]
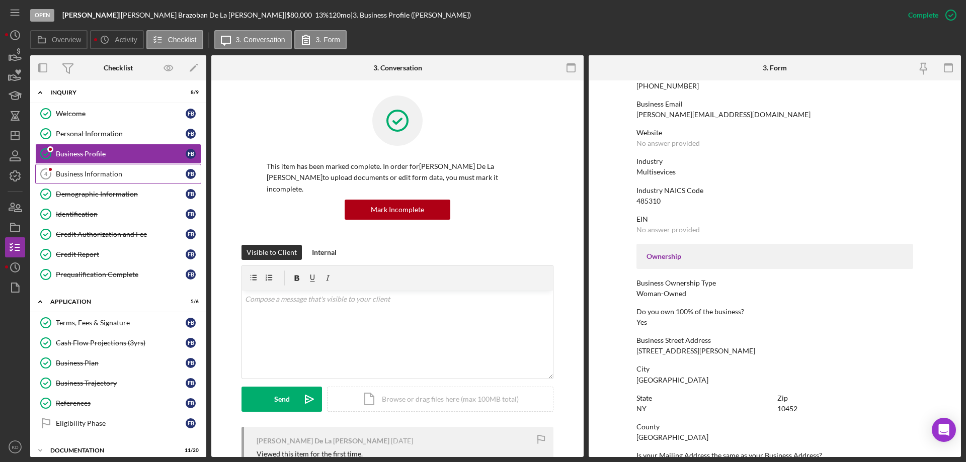
click at [104, 171] on div "Business Information" at bounding box center [121, 174] width 130 height 8
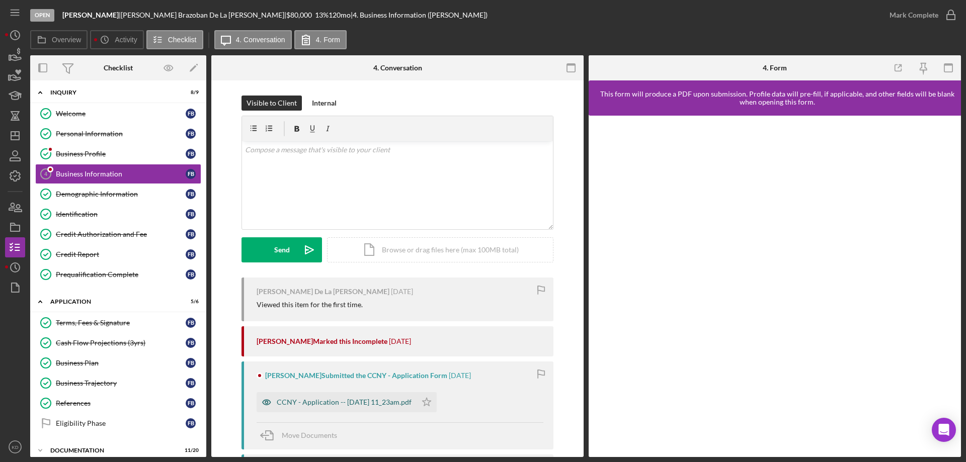
click at [327, 403] on div "CCNY - Application -- [DATE] 11_23am.pdf" at bounding box center [344, 402] width 135 height 8
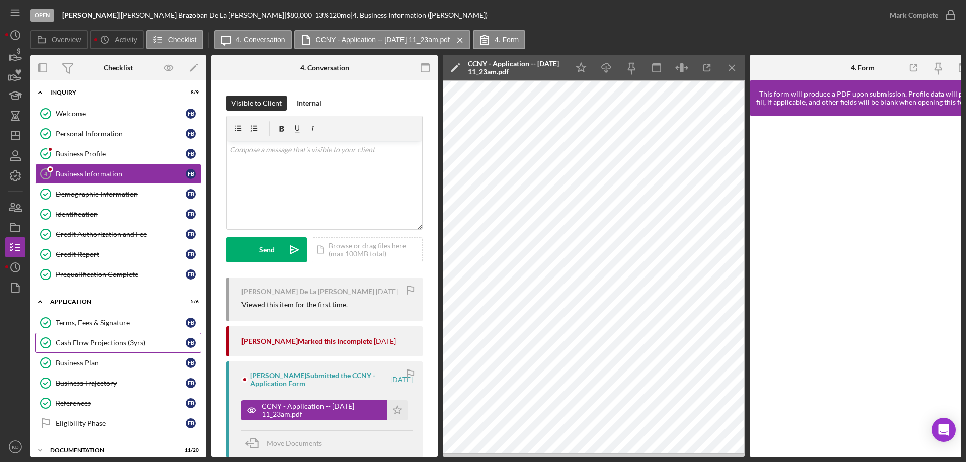
click at [97, 341] on div "Cash Flow Projections (3yrs)" at bounding box center [121, 343] width 130 height 8
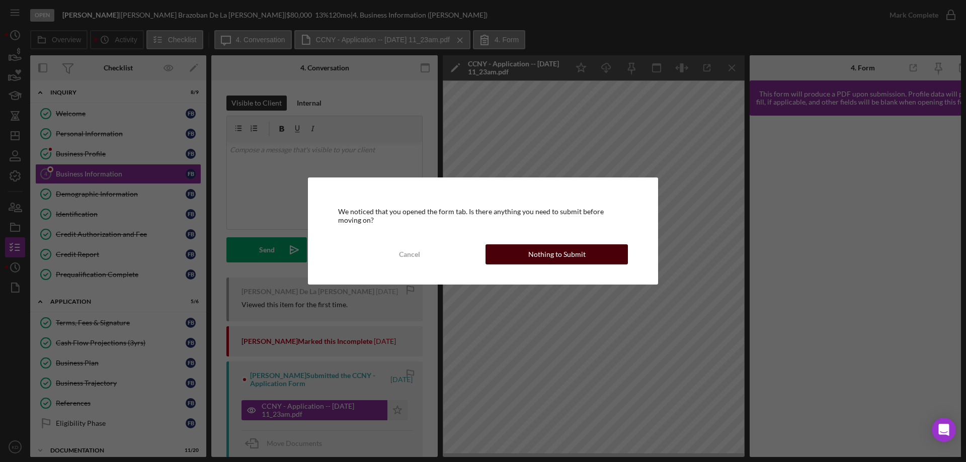
click at [582, 252] on div "Nothing to Submit" at bounding box center [556, 255] width 57 height 20
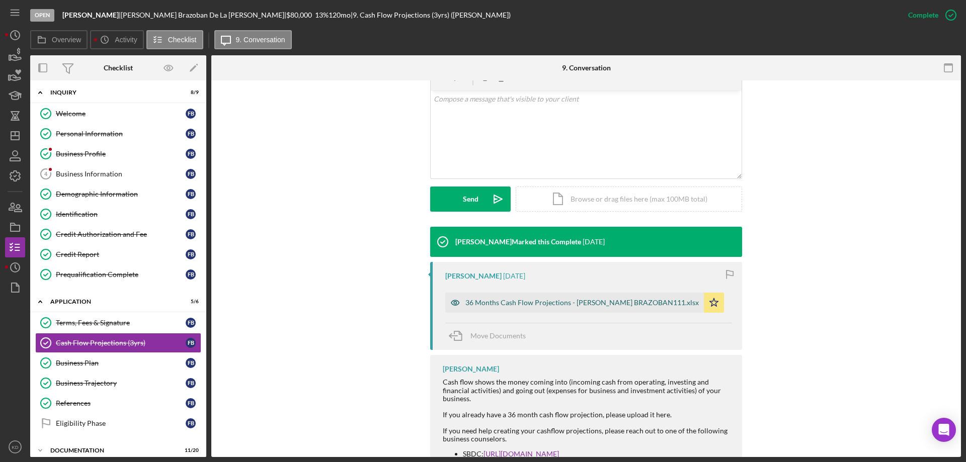
scroll to position [201, 0]
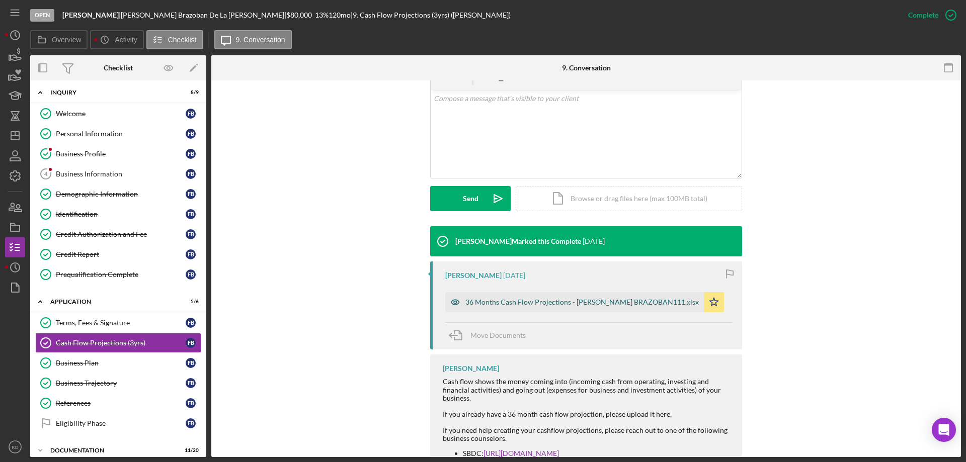
click at [588, 296] on div "36 Months Cash Flow Projections - [PERSON_NAME] BRAZOBAN111.xlsx" at bounding box center [574, 302] width 259 height 20
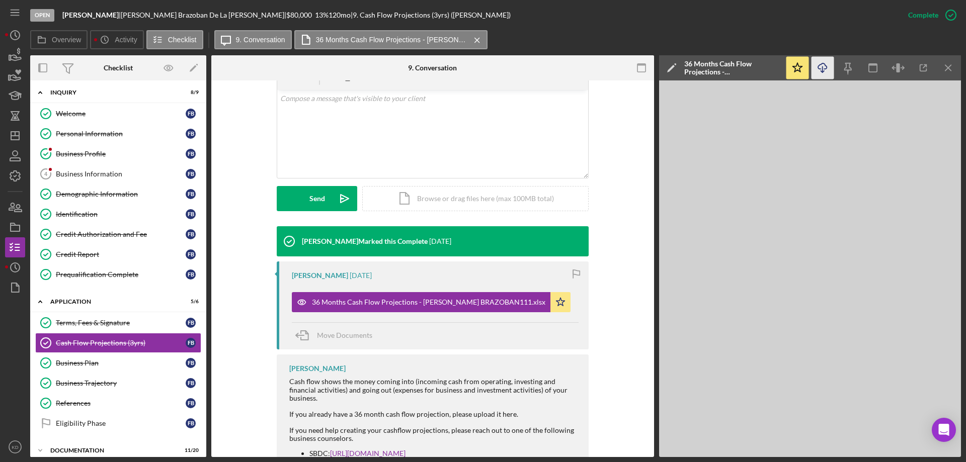
click at [823, 68] on icon "Icon/Download" at bounding box center [823, 68] width 23 height 23
click at [84, 364] on div "Business Plan" at bounding box center [121, 363] width 130 height 8
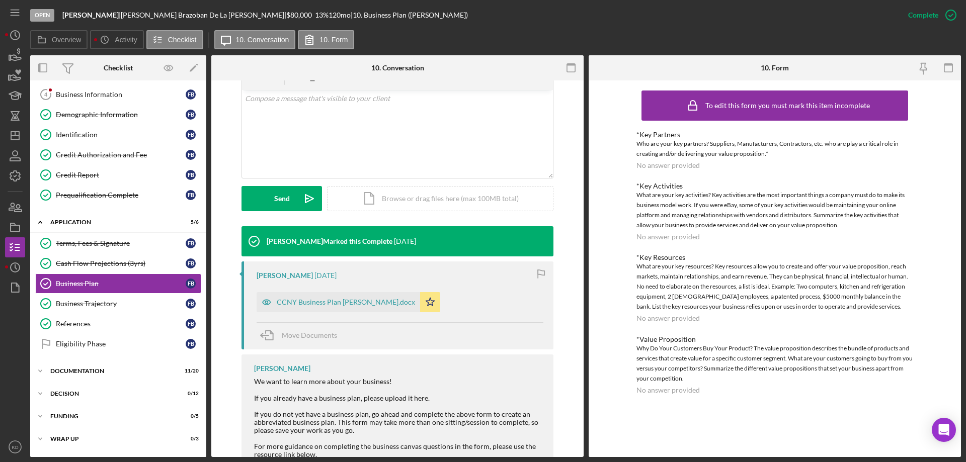
scroll to position [92, 0]
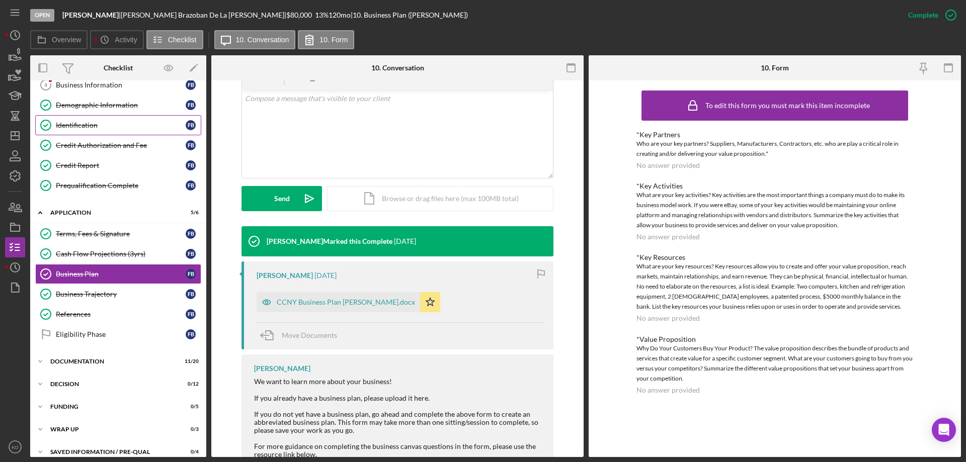
click at [42, 211] on icon "Icon/Expander" at bounding box center [40, 213] width 20 height 20
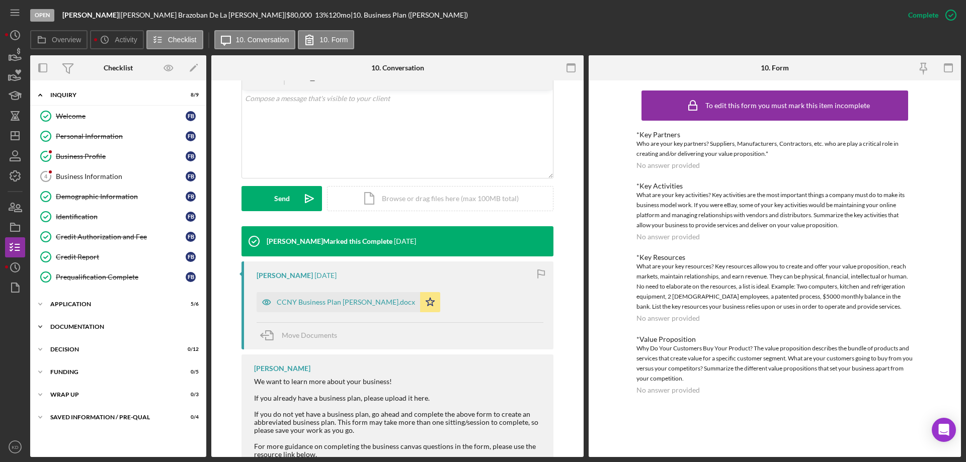
click at [41, 325] on icon "Icon/Expander" at bounding box center [40, 327] width 20 height 20
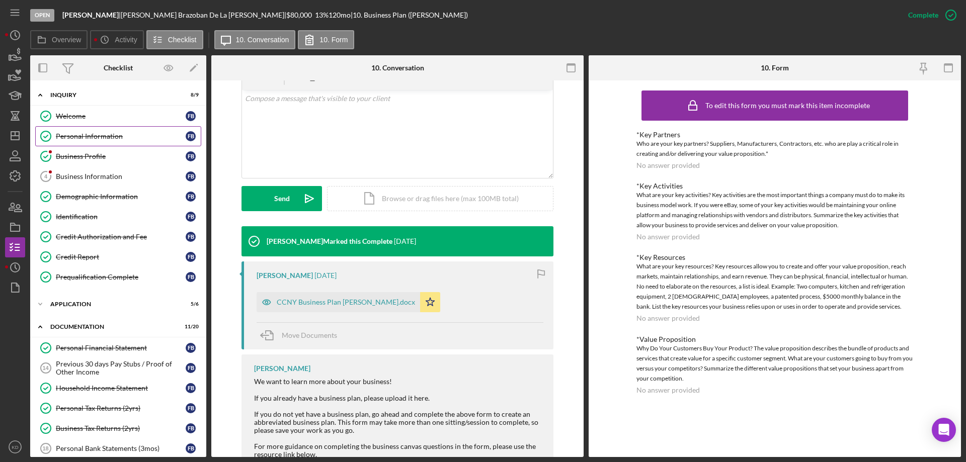
click at [92, 134] on div "Personal Information" at bounding box center [121, 136] width 130 height 8
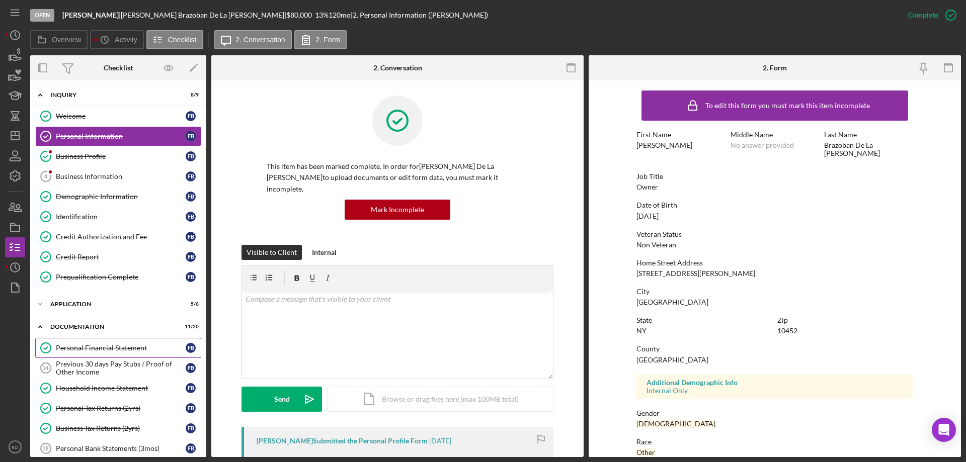
click at [82, 349] on div "Personal Financial Statement" at bounding box center [121, 348] width 130 height 8
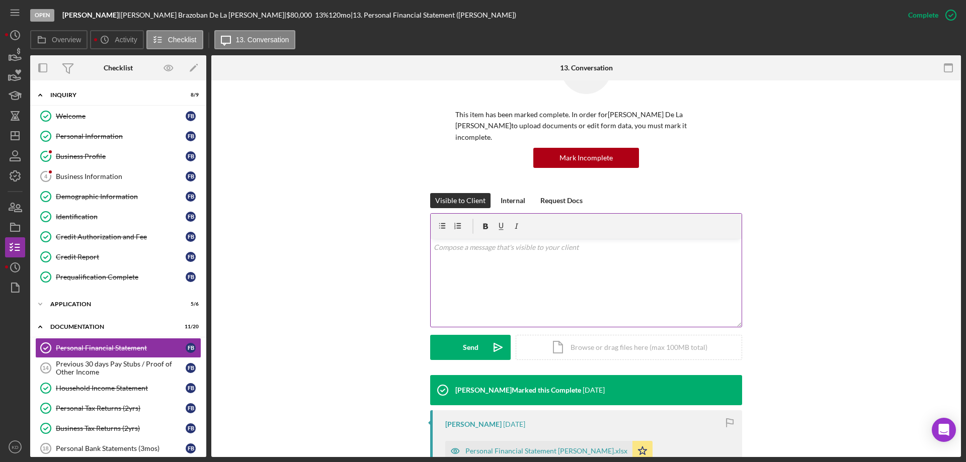
scroll to position [209, 0]
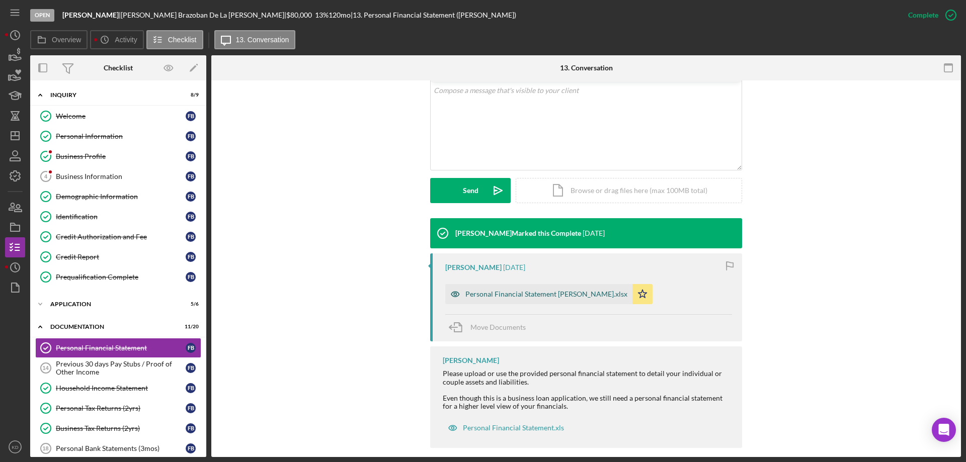
click at [489, 290] on div "Personal Financial Statement [PERSON_NAME].xlsx" at bounding box center [546, 294] width 162 height 8
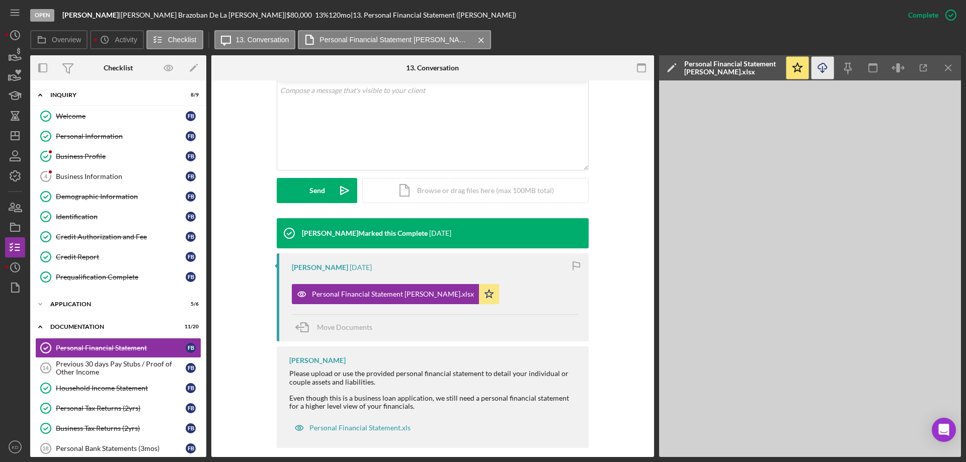
click at [824, 66] on icon "Icon/Download" at bounding box center [823, 68] width 23 height 23
click at [93, 386] on div "Household Income Statement" at bounding box center [121, 388] width 130 height 8
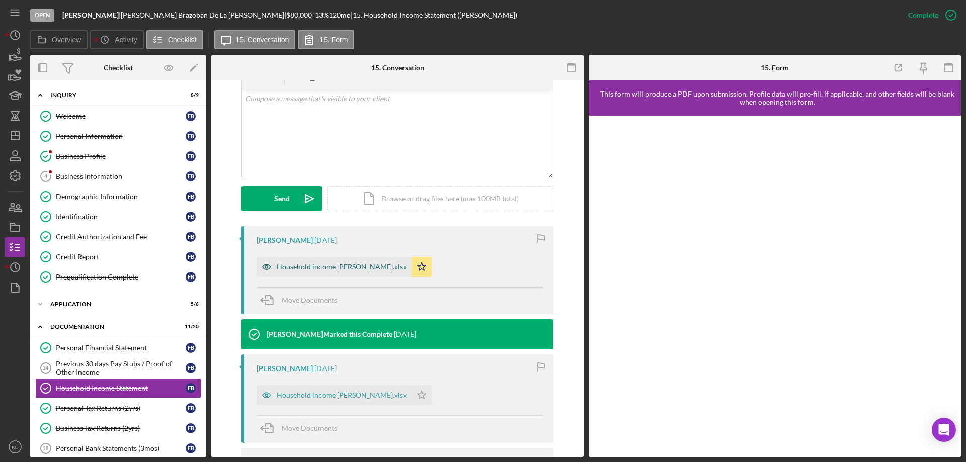
click at [318, 263] on div "Household income [PERSON_NAME].xlsx" at bounding box center [342, 267] width 130 height 8
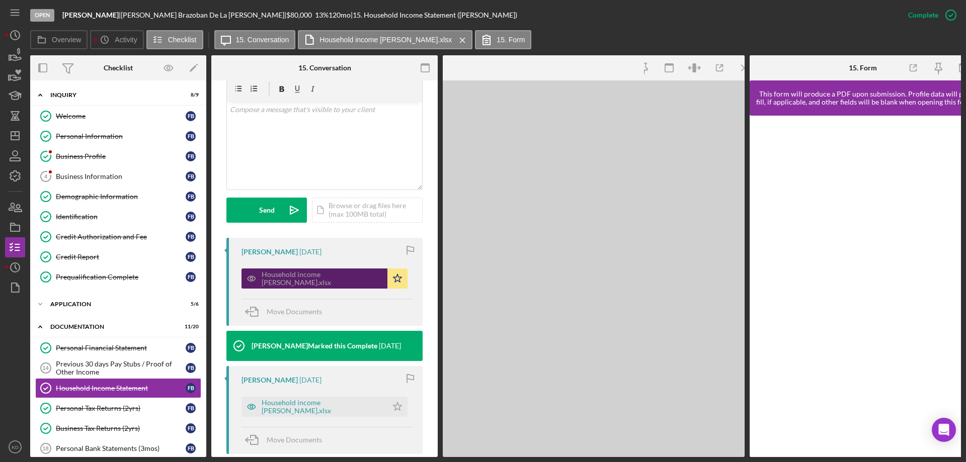
scroll to position [223, 0]
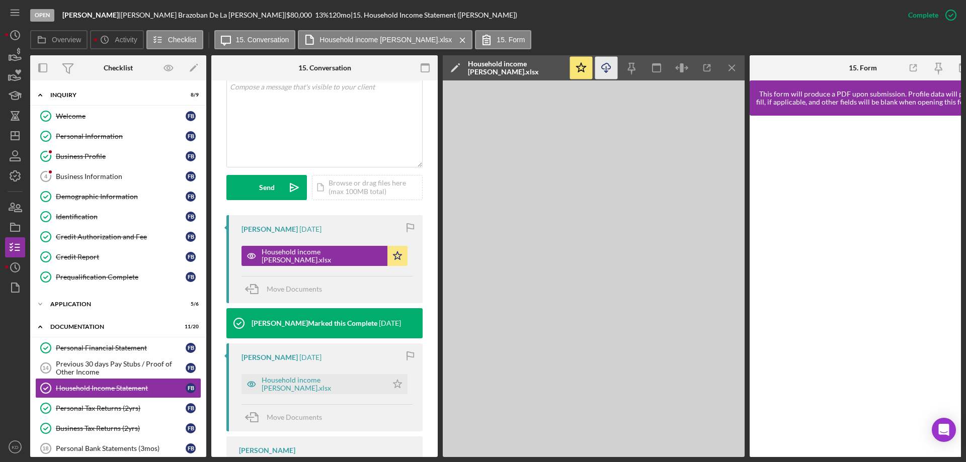
click at [607, 69] on icon "Icon/Download" at bounding box center [606, 68] width 23 height 23
click at [93, 409] on div "Personal Tax Returns (2yrs)" at bounding box center [121, 409] width 130 height 8
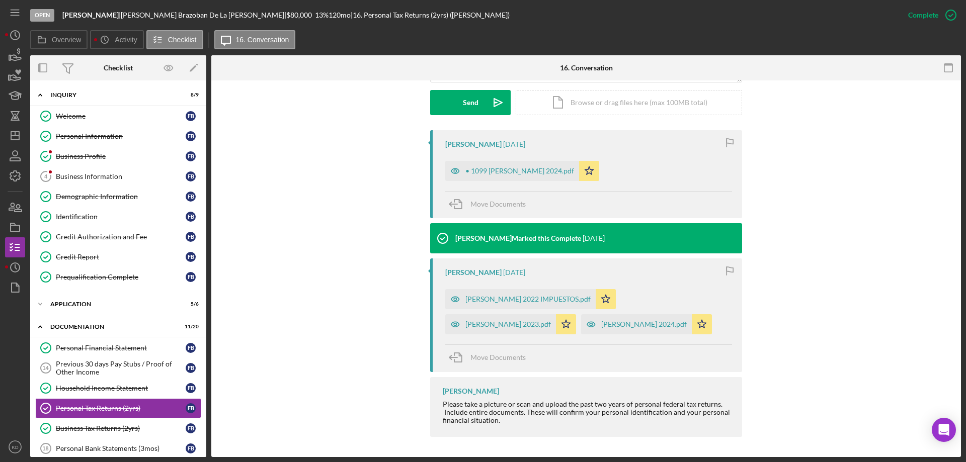
scroll to position [300, 0]
click at [578, 295] on div "[PERSON_NAME] 2022 IMPUESTOS.pdf" at bounding box center [527, 299] width 125 height 8
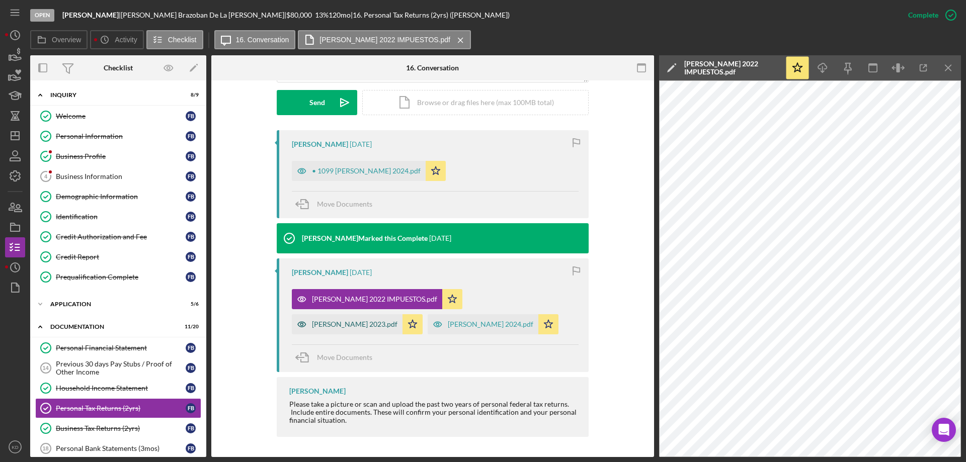
click at [359, 320] on div "[PERSON_NAME] 2023.pdf" at bounding box center [355, 324] width 86 height 8
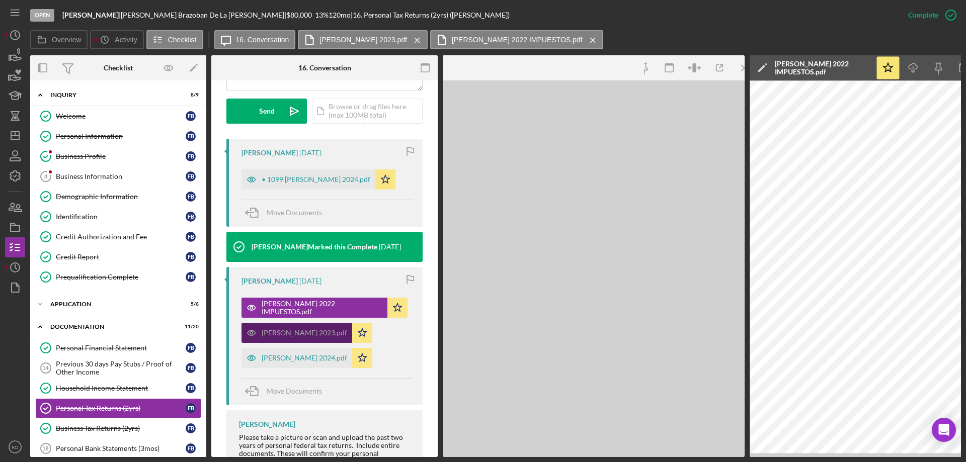
scroll to position [323, 0]
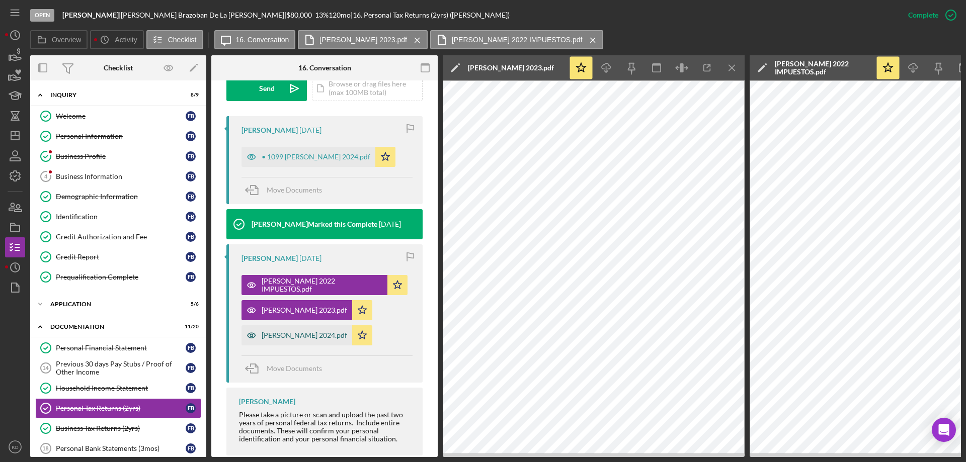
click at [285, 336] on div "[PERSON_NAME] 2024.pdf" at bounding box center [305, 336] width 86 height 8
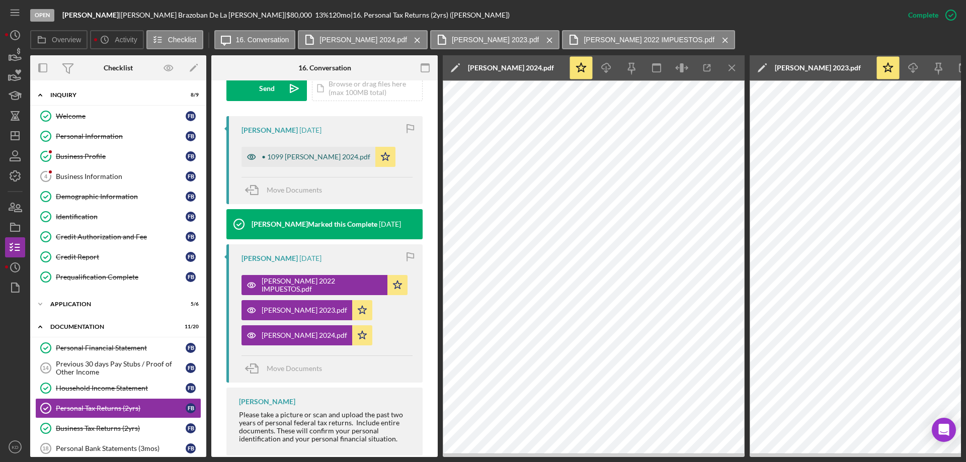
click at [298, 153] on div "• 1099 [PERSON_NAME] 2024.pdf" at bounding box center [316, 157] width 109 height 8
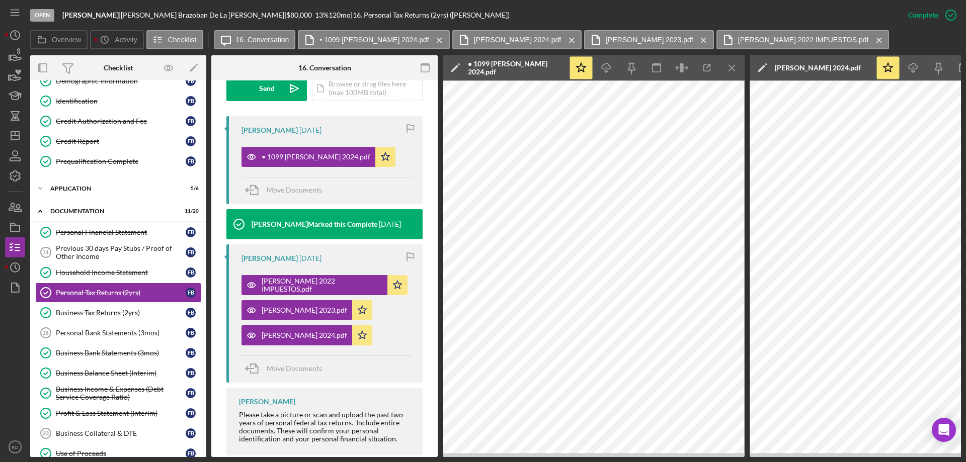
scroll to position [127, 0]
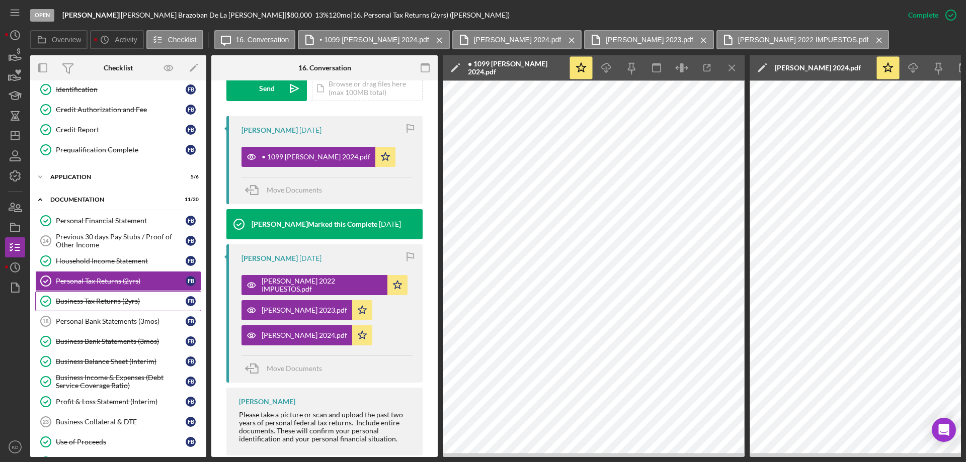
click at [99, 300] on div "Business Tax Returns (2yrs)" at bounding box center [121, 301] width 130 height 8
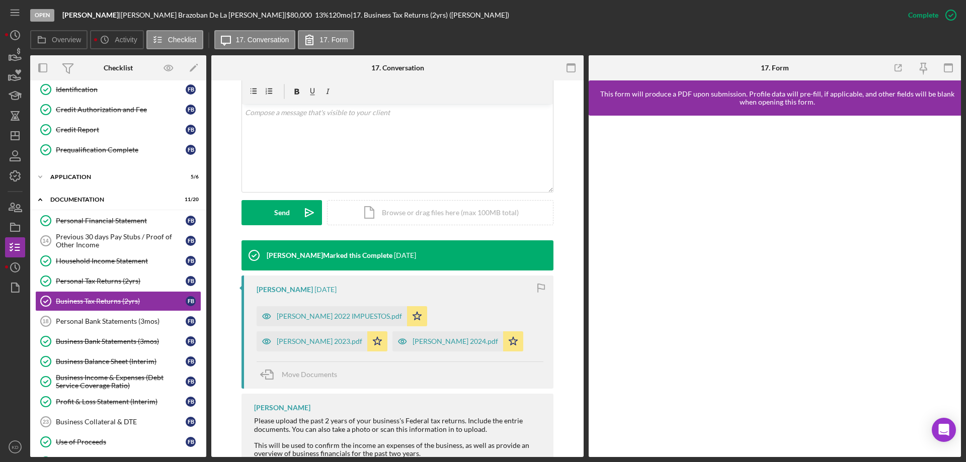
scroll to position [211, 0]
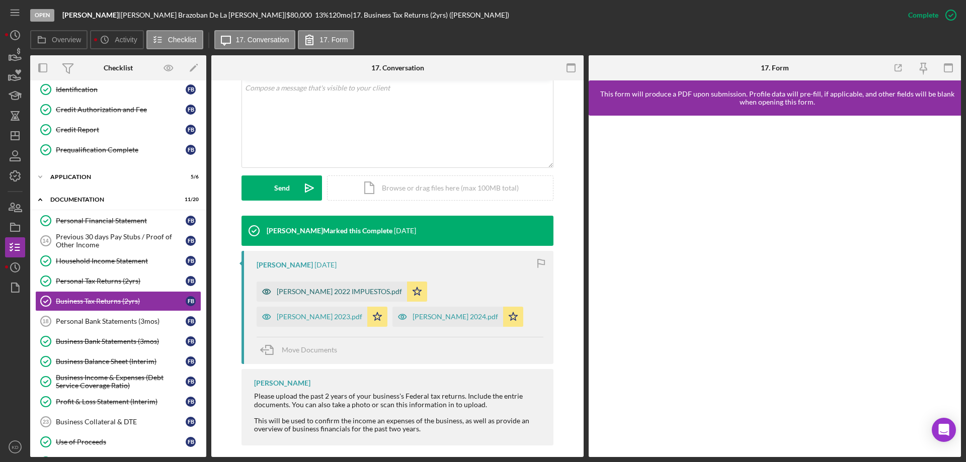
click at [330, 288] on div "[PERSON_NAME] 2022 IMPUESTOS.pdf" at bounding box center [339, 292] width 125 height 8
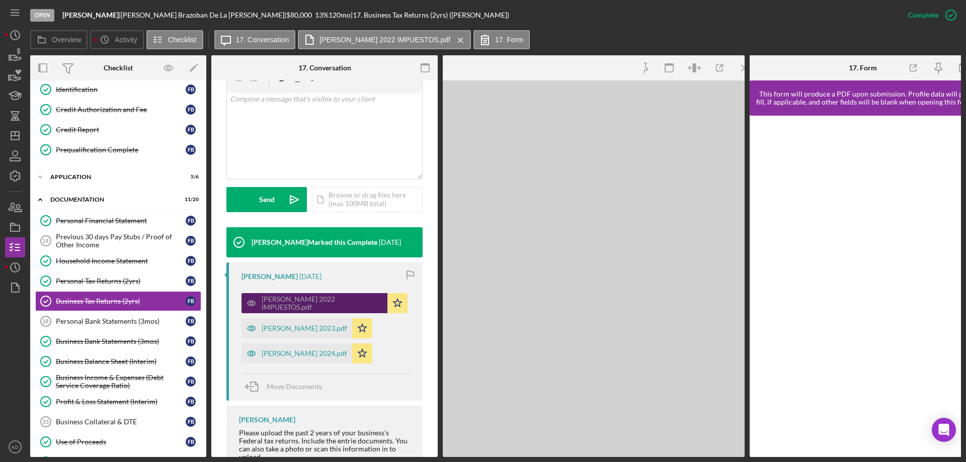
scroll to position [234, 0]
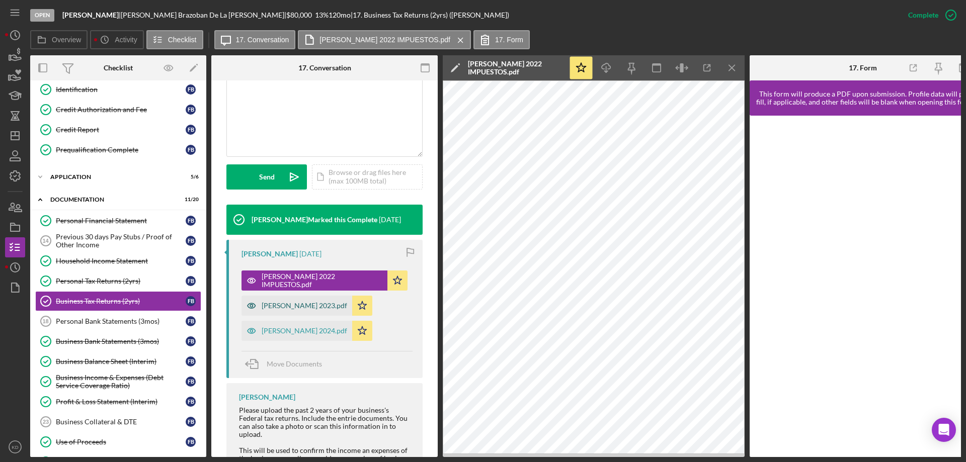
click at [323, 303] on div "[PERSON_NAME] 2023.pdf" at bounding box center [305, 306] width 86 height 8
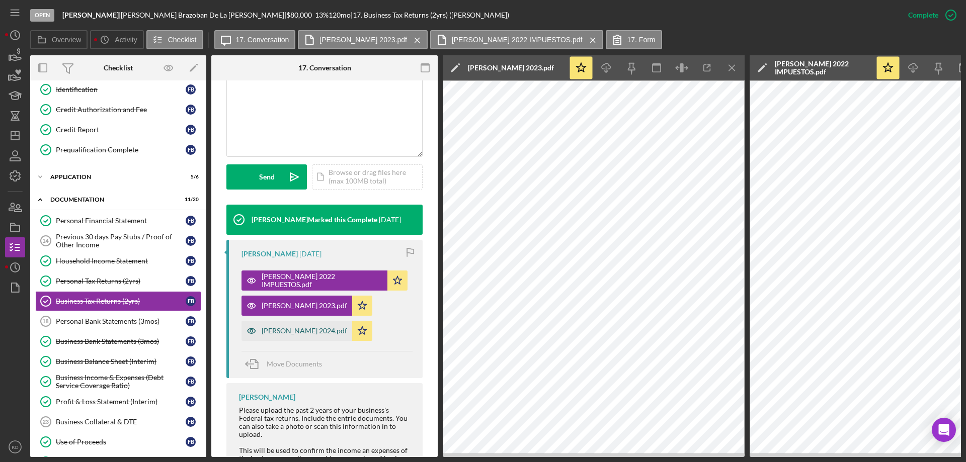
click at [320, 329] on div "[PERSON_NAME] 2024.pdf" at bounding box center [305, 331] width 86 height 8
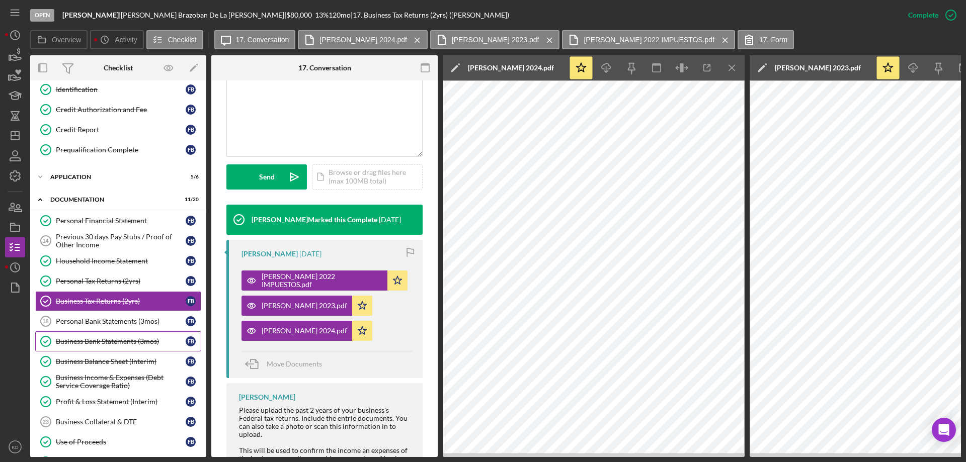
click at [103, 338] on div "Business Bank Statements (3mos)" at bounding box center [121, 342] width 130 height 8
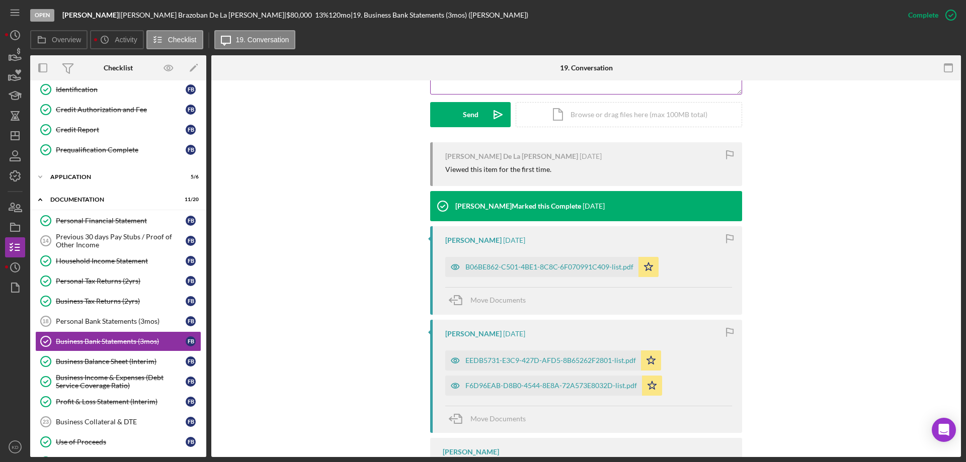
scroll to position [375, 0]
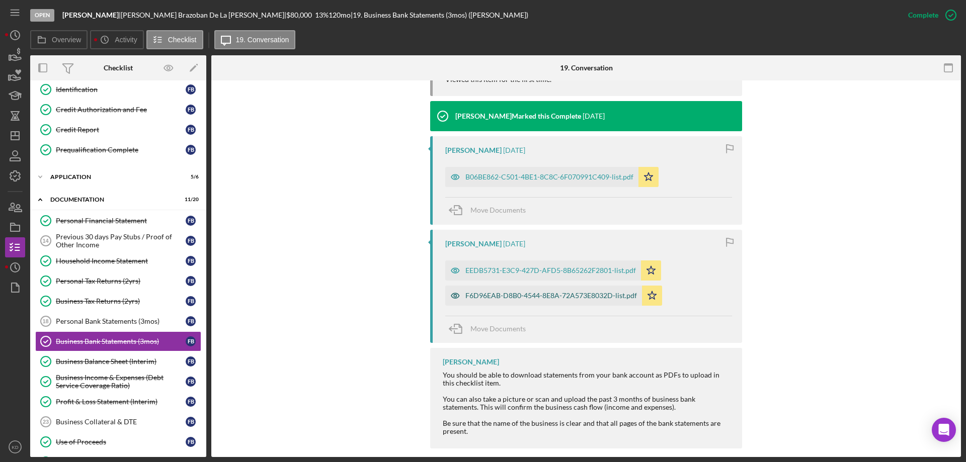
click at [569, 292] on div "F6D96EAB-D8B0-4544-8E8A-72A573E8032D-list.pdf" at bounding box center [551, 296] width 172 height 8
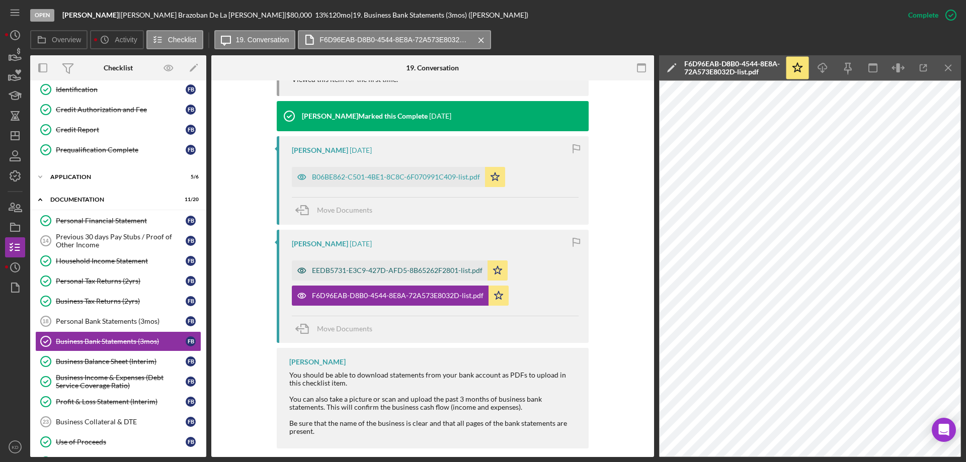
click at [367, 267] on div "EEDB5731-E3C9-427D-AFD5-8B65262F2801-list.pdf" at bounding box center [397, 271] width 171 height 8
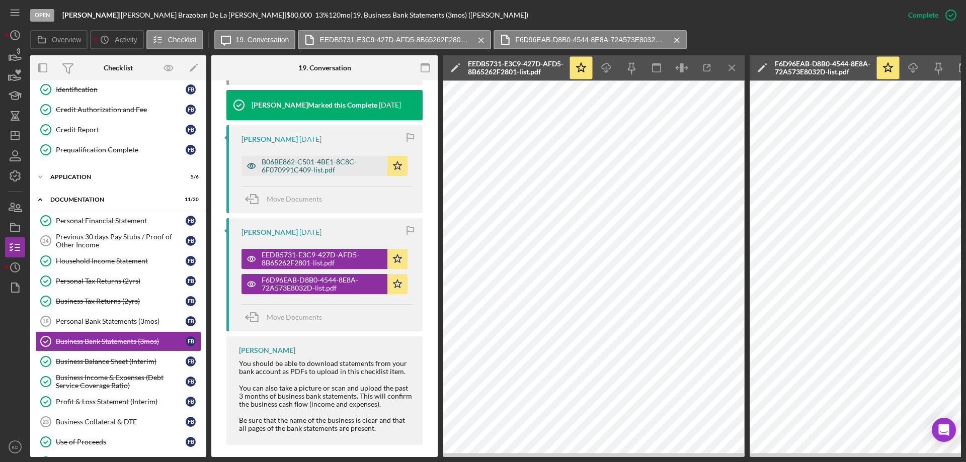
click at [296, 166] on div "B06BE862-C501-4BE1-8C8C-6F070991C409-list.pdf" at bounding box center [322, 166] width 121 height 16
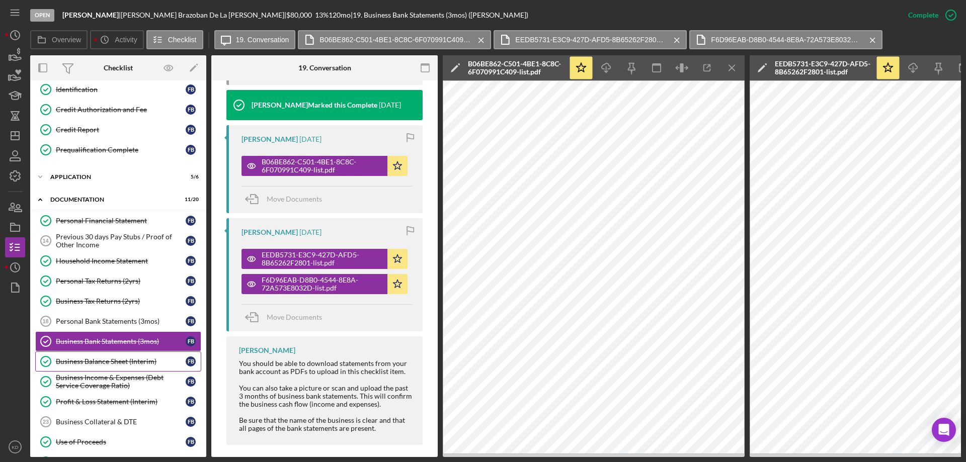
click at [67, 359] on div "Business Balance Sheet (Interim)" at bounding box center [121, 362] width 130 height 8
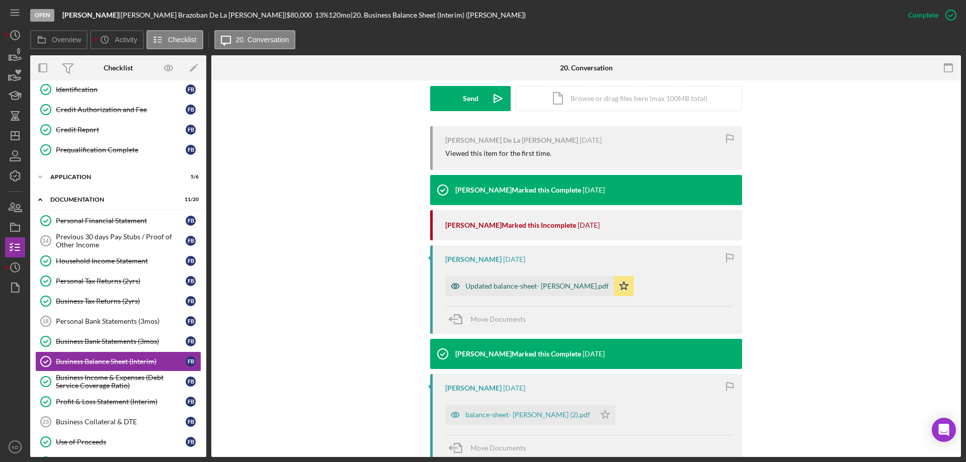
scroll to position [301, 0]
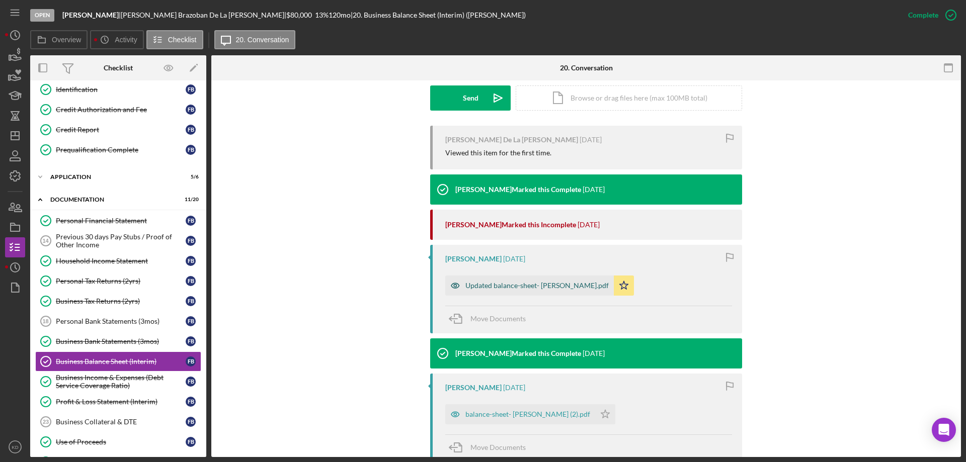
click at [521, 282] on div "Updated balance-sheet- [PERSON_NAME].pdf" at bounding box center [536, 286] width 143 height 8
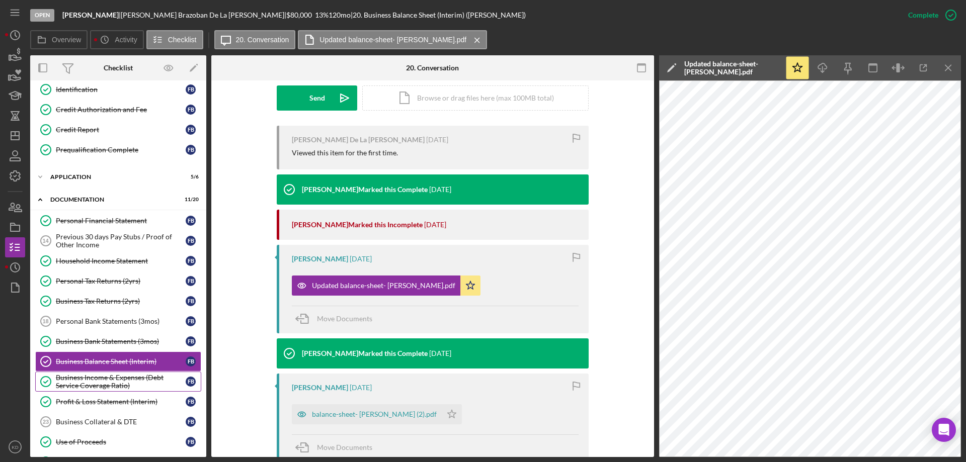
click at [87, 376] on div "Business Income & Expenses (Debt Service Coverage Ratio)" at bounding box center [121, 382] width 130 height 16
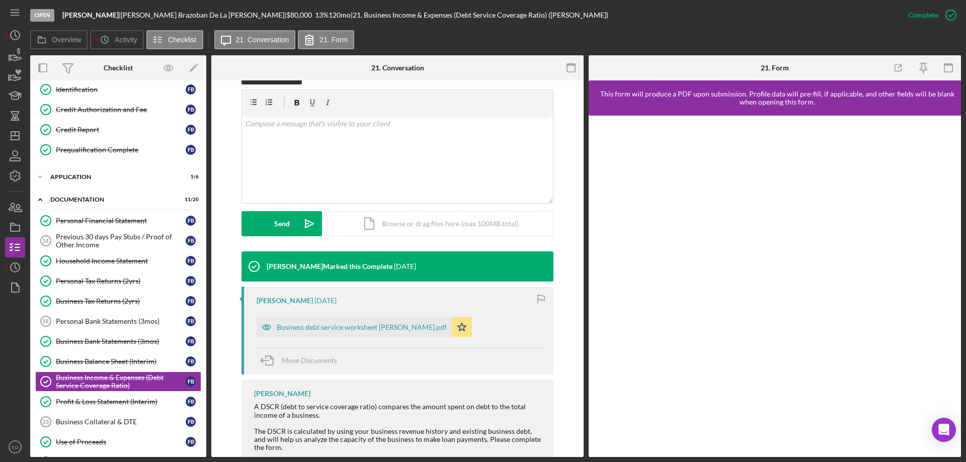
scroll to position [192, 0]
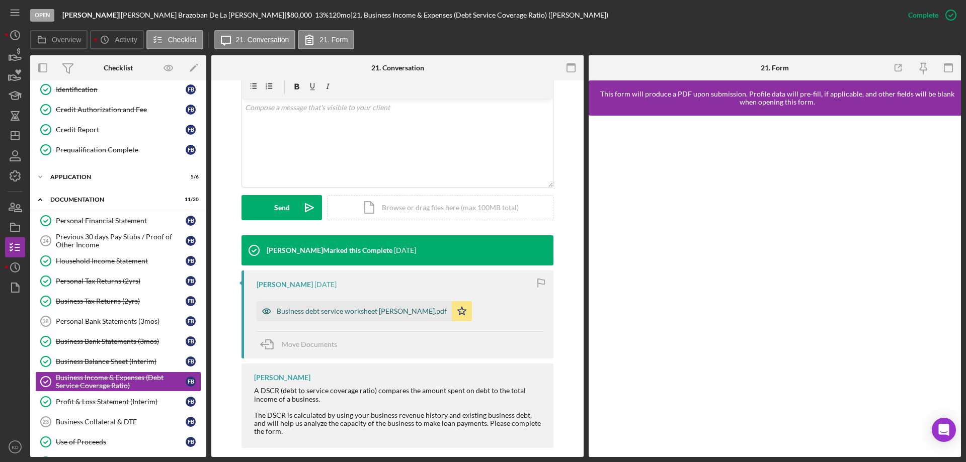
click at [359, 307] on div "Business debt service worksheet [PERSON_NAME].pdf" at bounding box center [362, 311] width 170 height 8
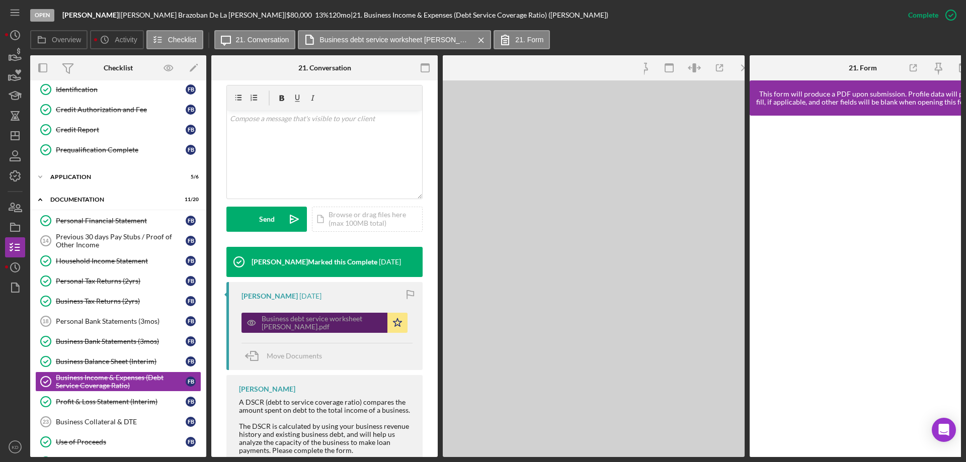
scroll to position [214, 0]
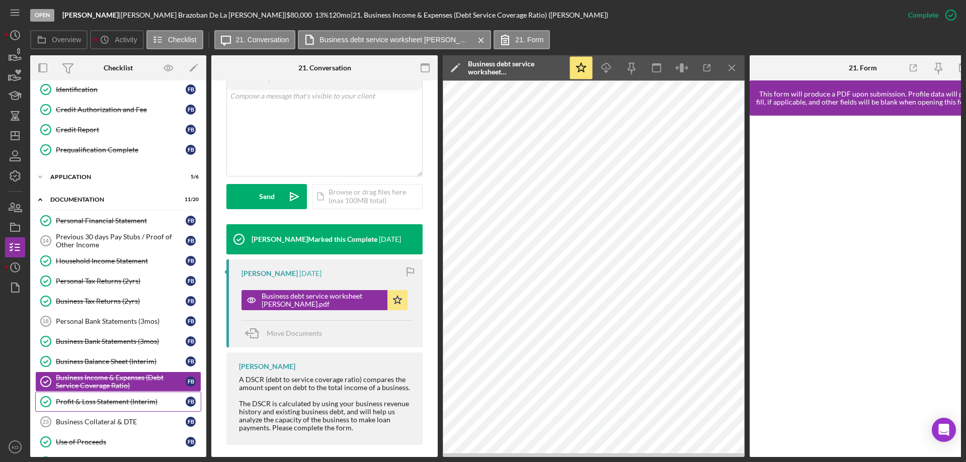
click at [75, 401] on div "Profit & Loss Statement (Interim)" at bounding box center [121, 402] width 130 height 8
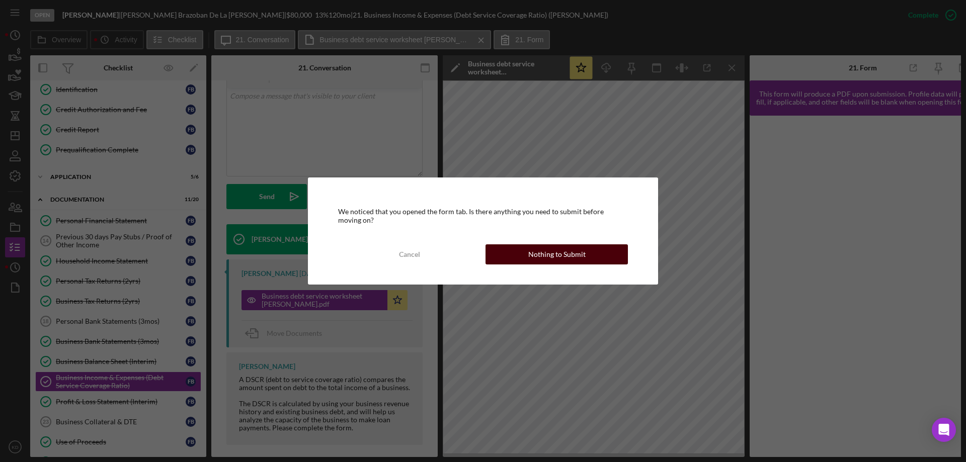
click at [558, 251] on div "Nothing to Submit" at bounding box center [556, 255] width 57 height 20
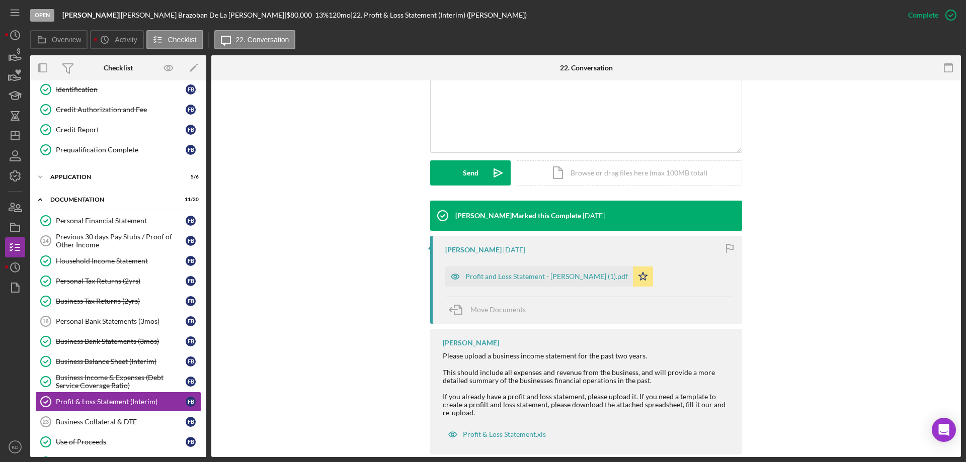
scroll to position [233, 0]
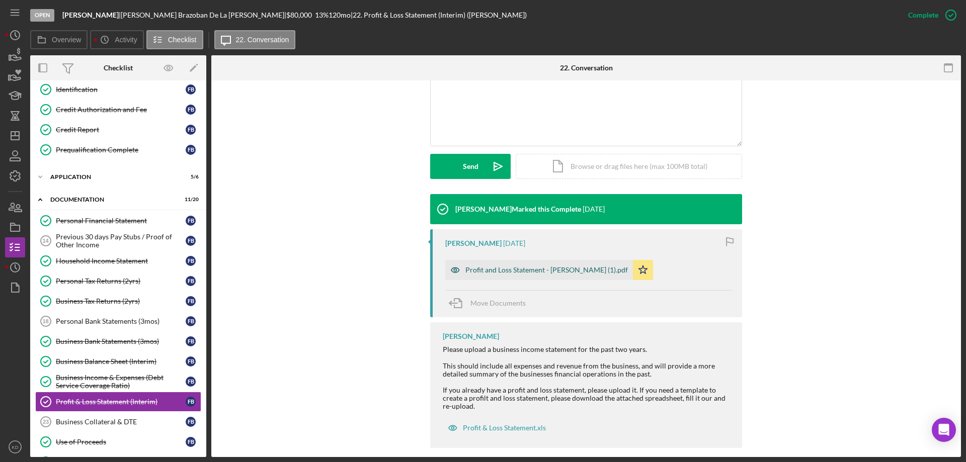
click at [531, 266] on div "Profit and Loss Statement - [PERSON_NAME] (1).pdf" at bounding box center [546, 270] width 163 height 8
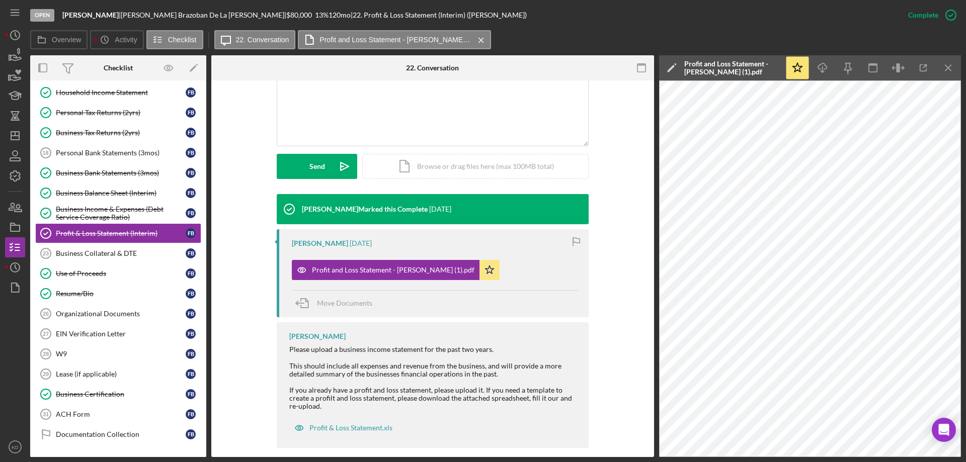
scroll to position [311, 0]
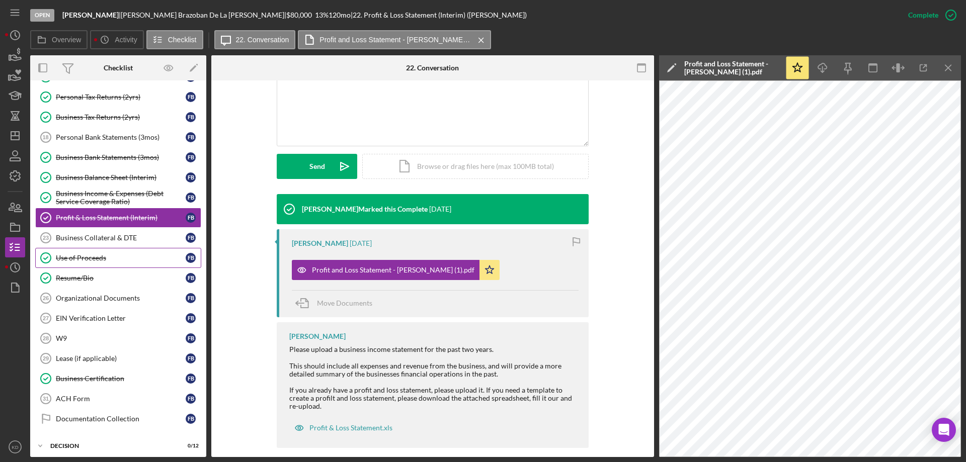
click at [81, 257] on div "Use of Proceeds" at bounding box center [121, 258] width 130 height 8
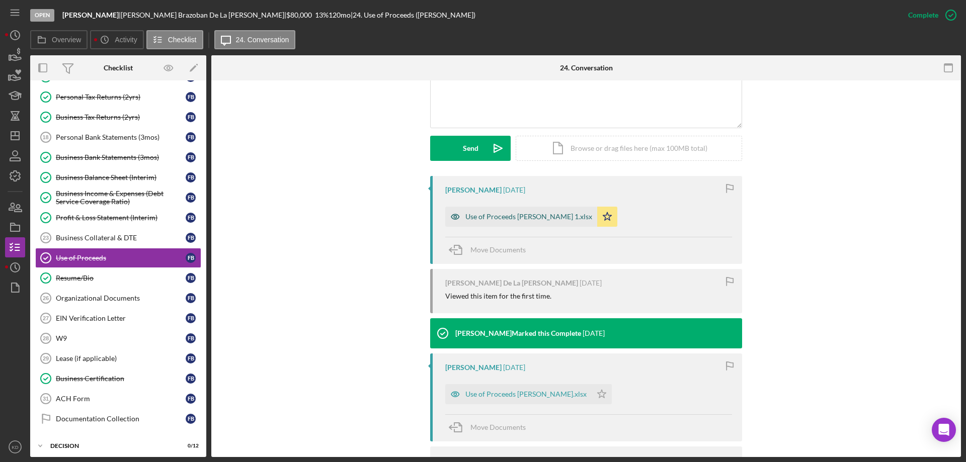
scroll to position [252, 0]
click at [507, 212] on div "Use of Proceeds [PERSON_NAME] 1.xlsx" at bounding box center [528, 216] width 127 height 8
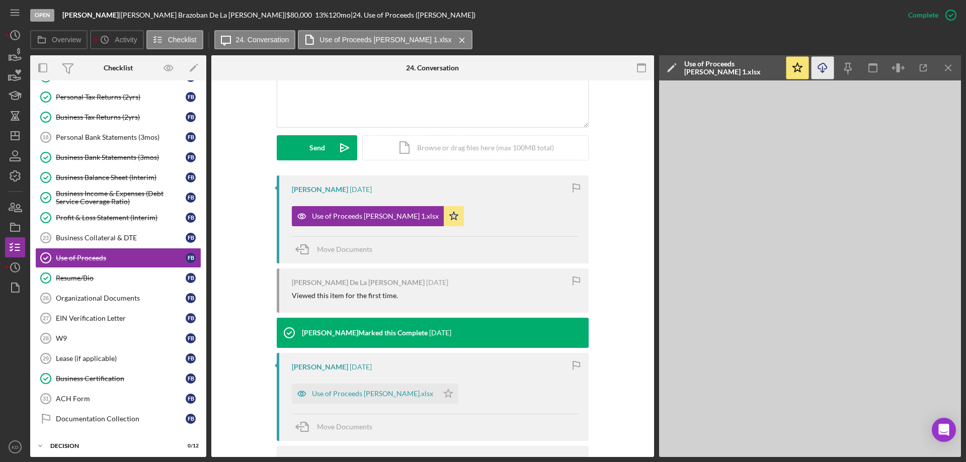
click at [822, 72] on polyline "button" at bounding box center [823, 72] width 4 height 2
click at [74, 277] on div "Resume/Bio" at bounding box center [121, 278] width 130 height 8
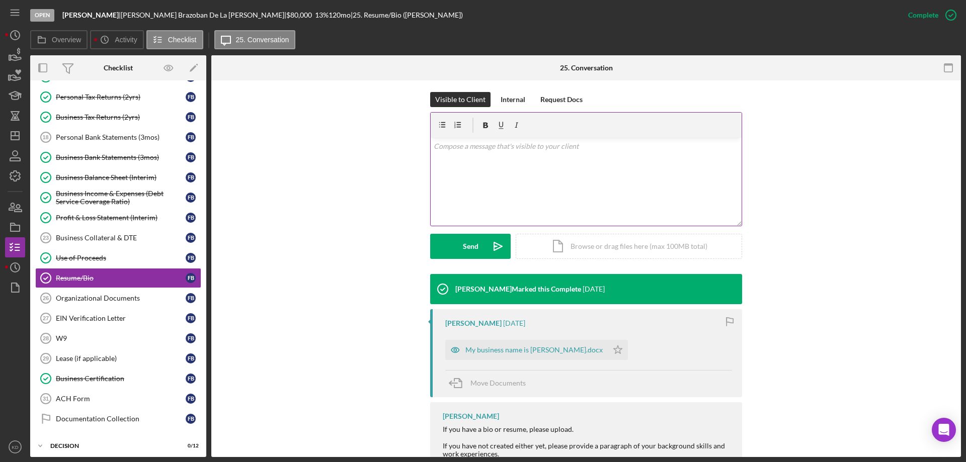
scroll to position [175, 0]
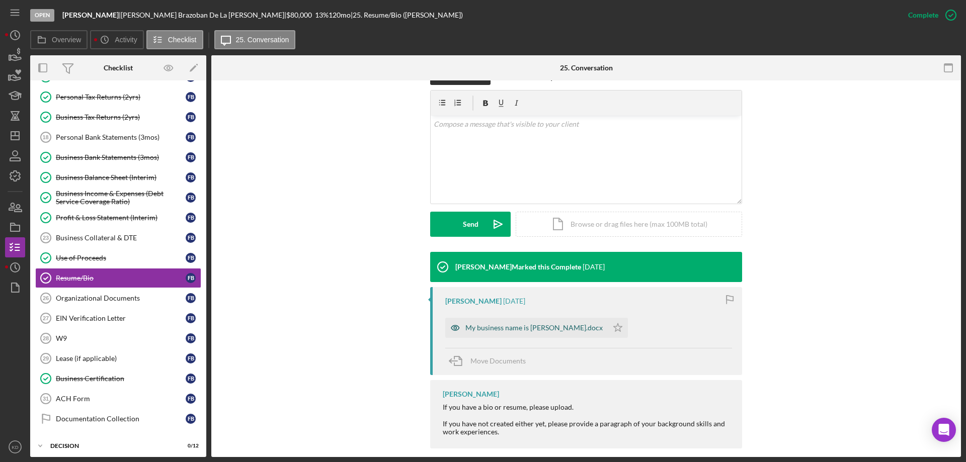
click at [540, 324] on div "My business name is [PERSON_NAME].docx" at bounding box center [533, 328] width 137 height 8
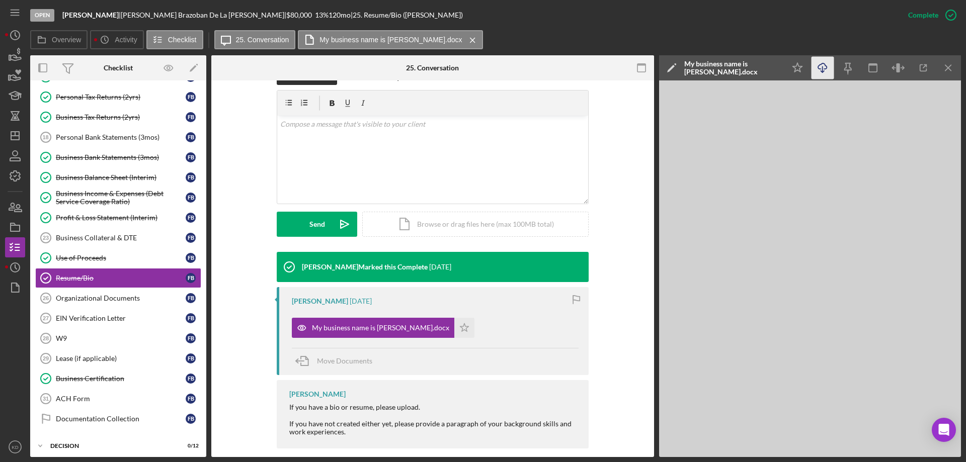
click at [825, 68] on icon "Icon/Download" at bounding box center [823, 68] width 23 height 23
click at [70, 380] on div "Business Certification" at bounding box center [121, 379] width 130 height 8
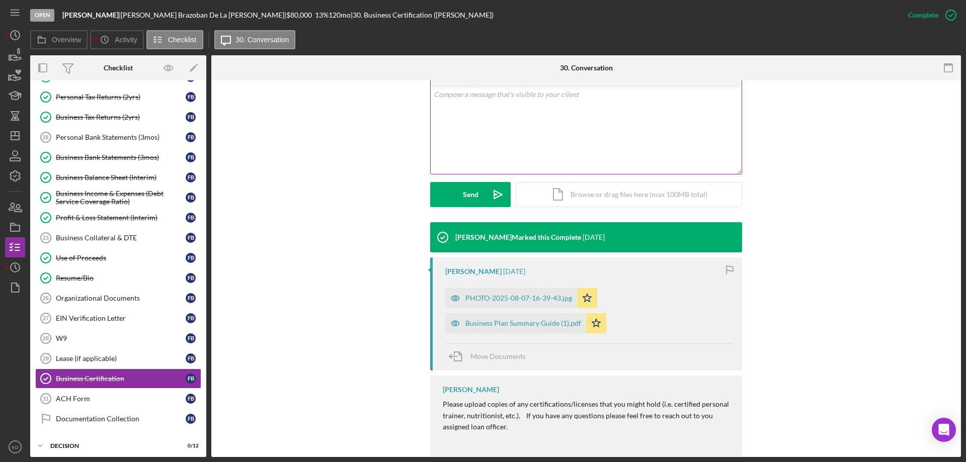
scroll to position [213, 0]
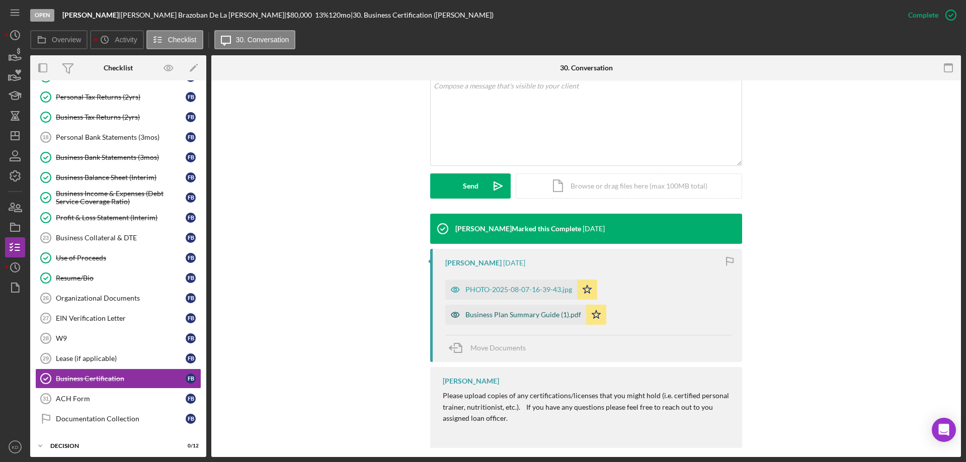
click at [514, 311] on div "Business Plan Summary Guide (1).pdf" at bounding box center [523, 315] width 116 height 8
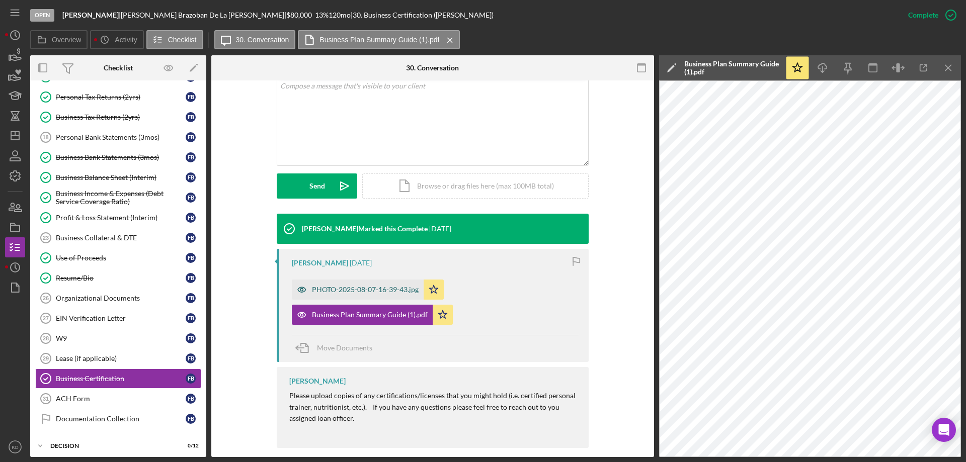
click at [377, 286] on div "PHOTO-2025-08-07-16-39-43.jpg" at bounding box center [365, 290] width 107 height 8
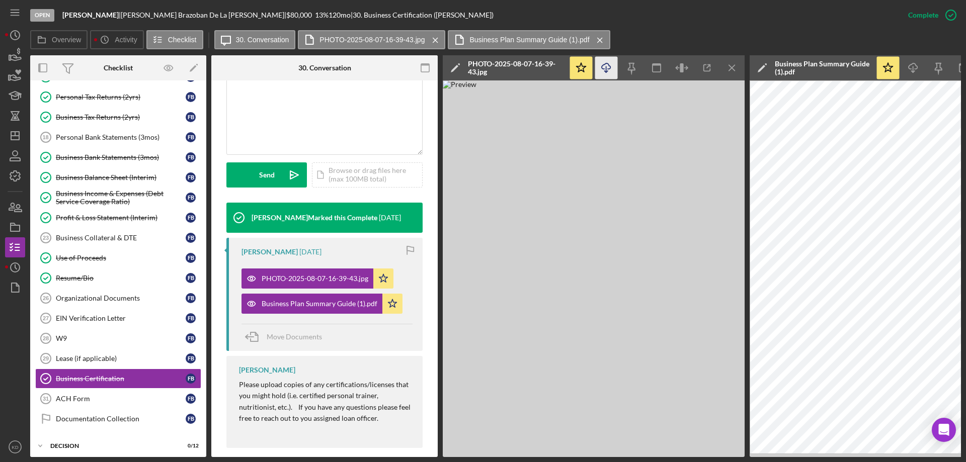
click at [604, 68] on icon "Icon/Download" at bounding box center [606, 68] width 23 height 23
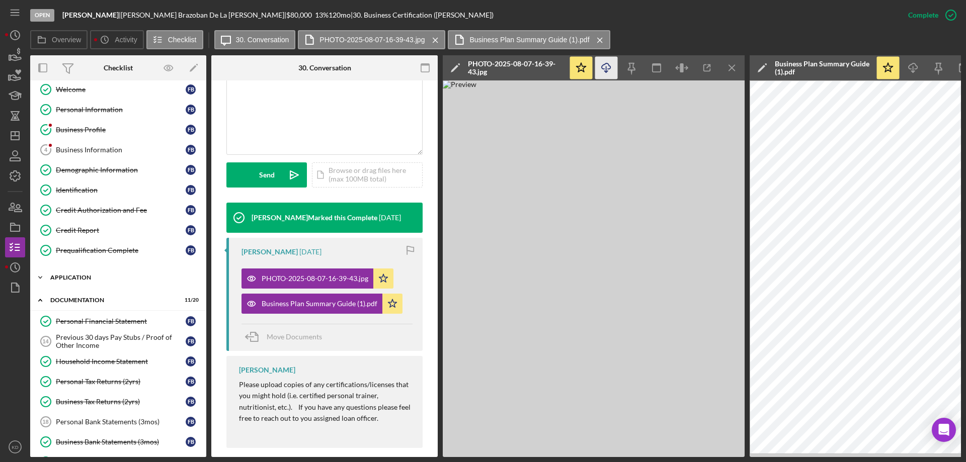
scroll to position [0, 0]
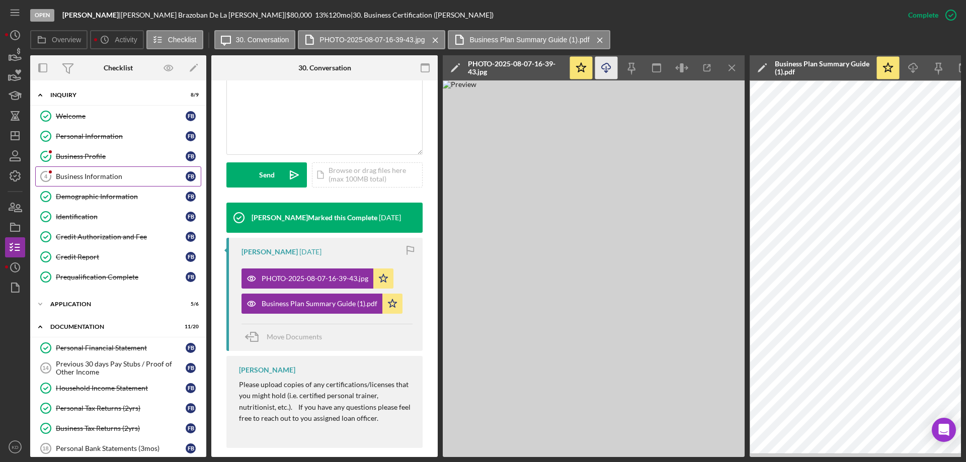
click at [100, 176] on div "Business Information" at bounding box center [121, 177] width 130 height 8
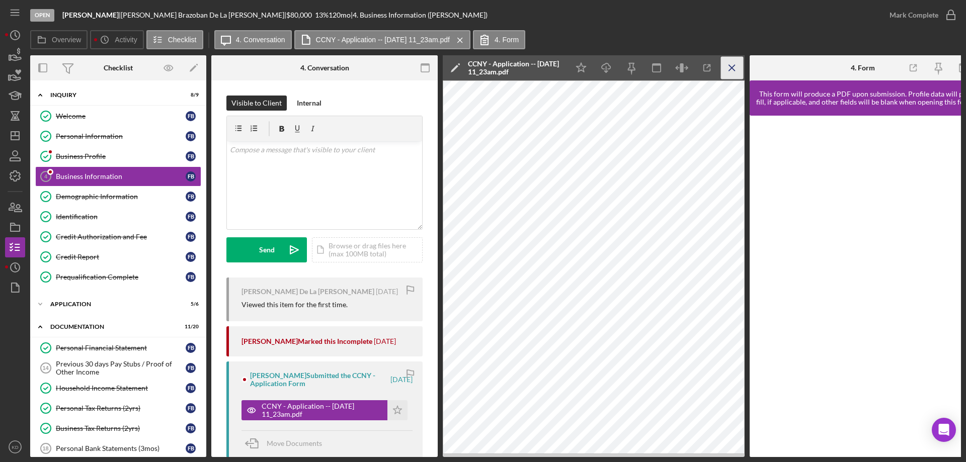
click at [729, 65] on line "button" at bounding box center [732, 68] width 6 height 6
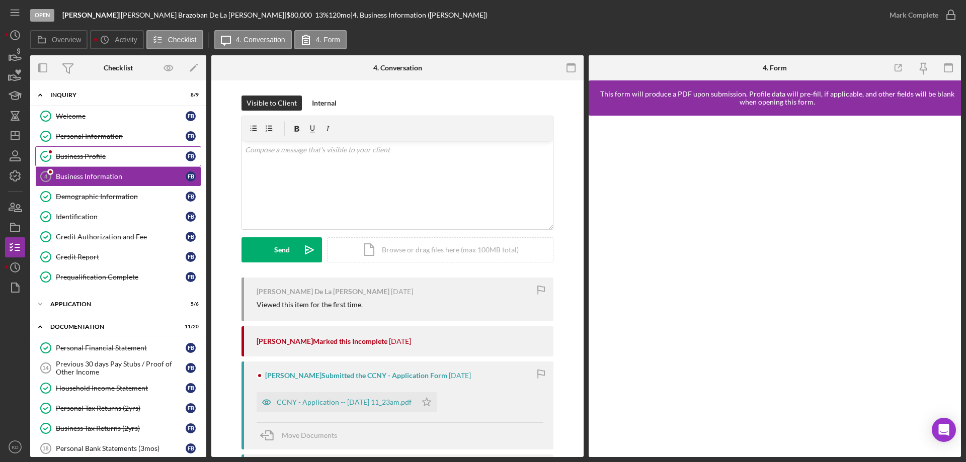
click at [70, 154] on div "Business Profile" at bounding box center [121, 156] width 130 height 8
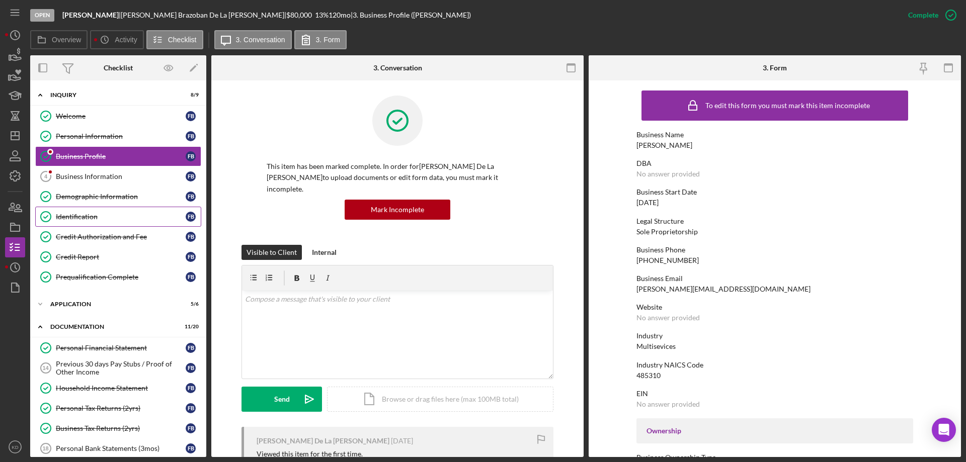
click at [85, 215] on div "Identification" at bounding box center [121, 217] width 130 height 8
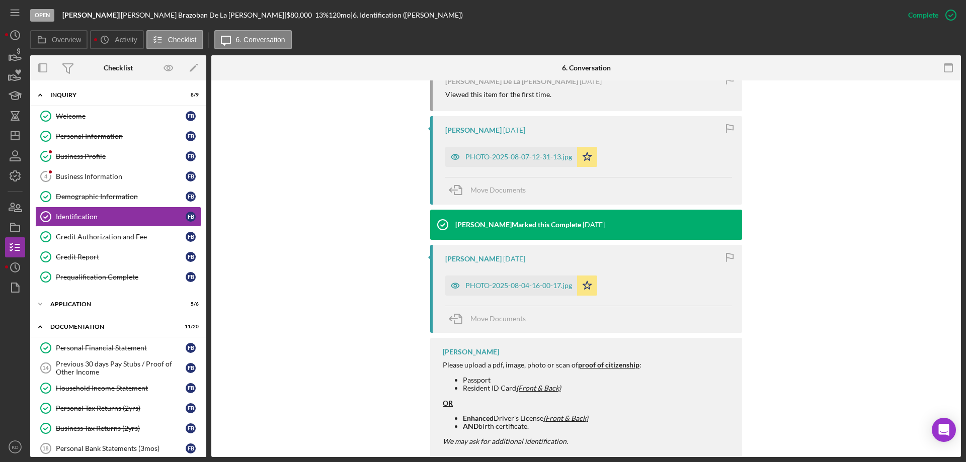
scroll to position [370, 0]
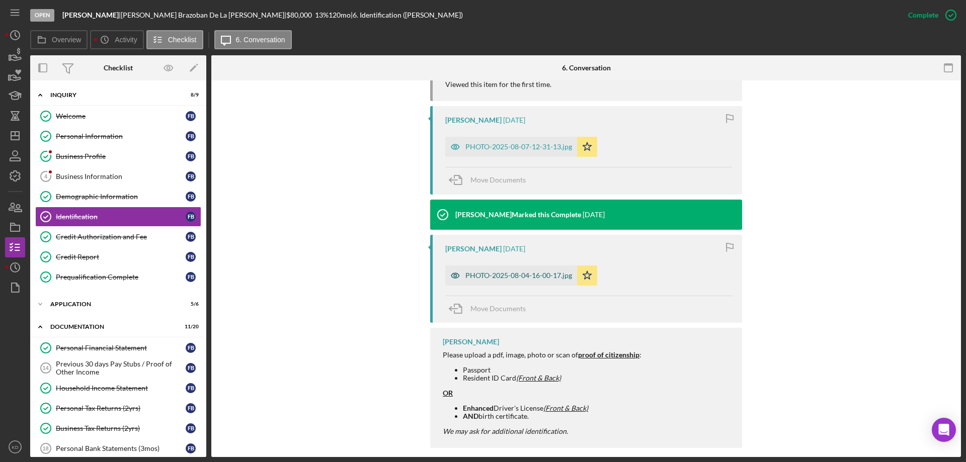
click at [487, 272] on div "PHOTO-2025-08-04-16-00-17.jpg" at bounding box center [518, 276] width 107 height 8
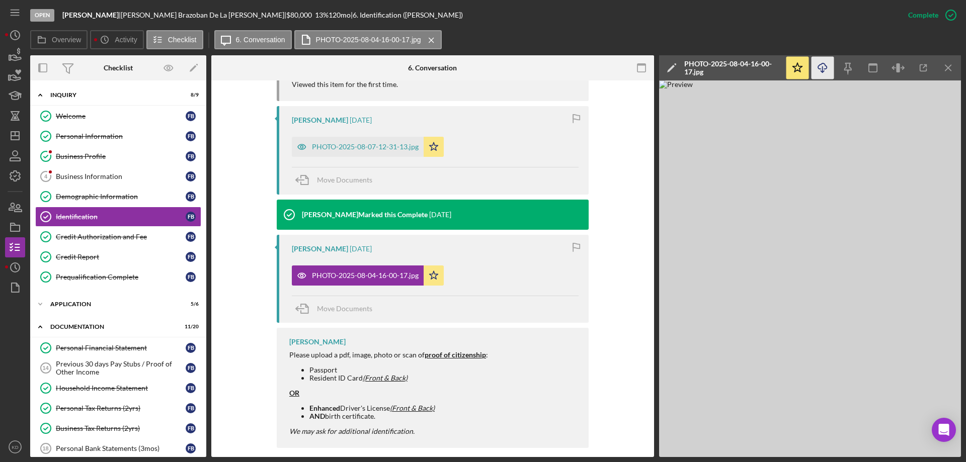
click at [823, 64] on icon "Icon/Download" at bounding box center [823, 68] width 23 height 23
click at [353, 143] on div "PHOTO-2025-08-07-12-31-13.jpg" at bounding box center [365, 147] width 107 height 8
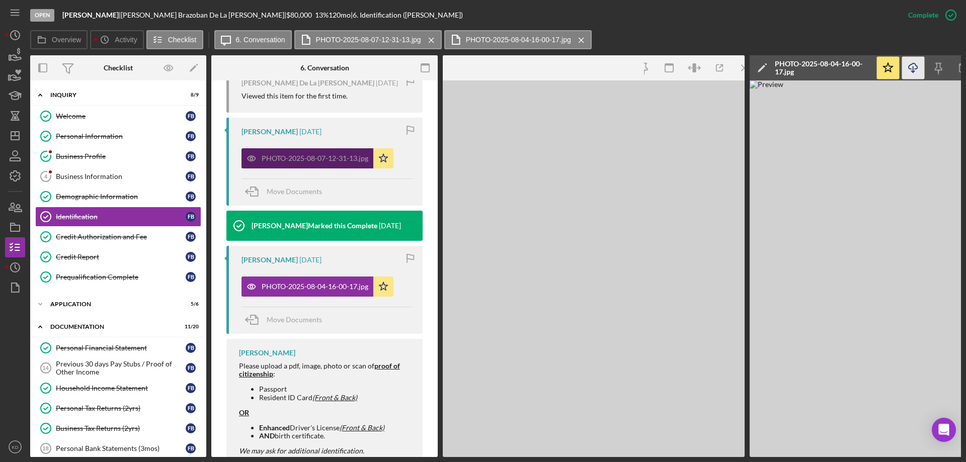
scroll to position [392, 0]
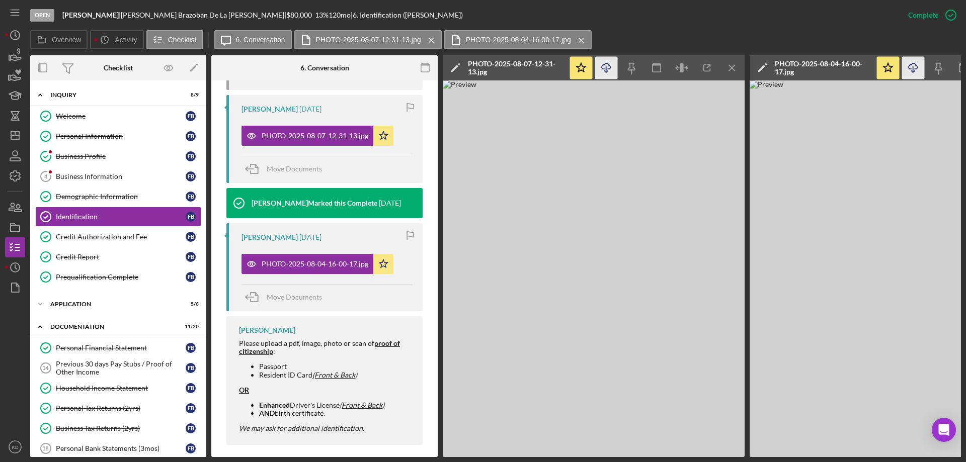
click at [607, 70] on icon "Icon/Download" at bounding box center [606, 68] width 23 height 23
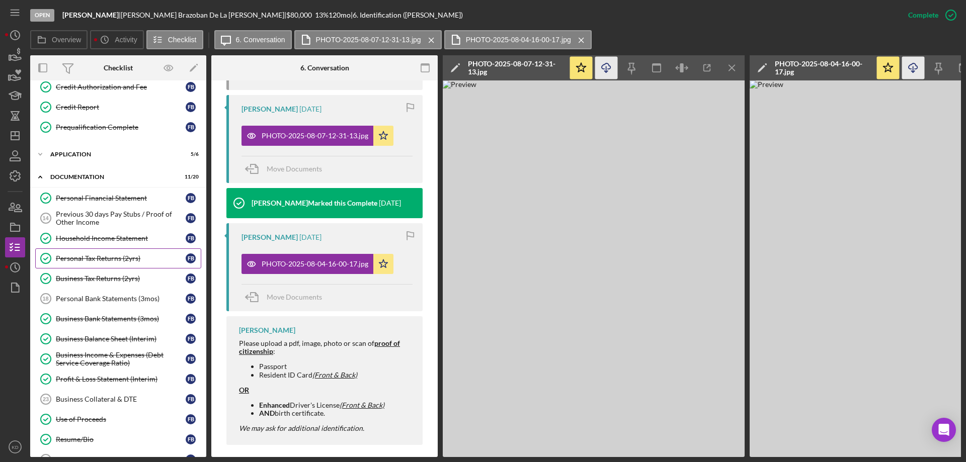
scroll to position [150, 0]
click at [89, 316] on div "Business Bank Statements (3mos)" at bounding box center [121, 318] width 130 height 8
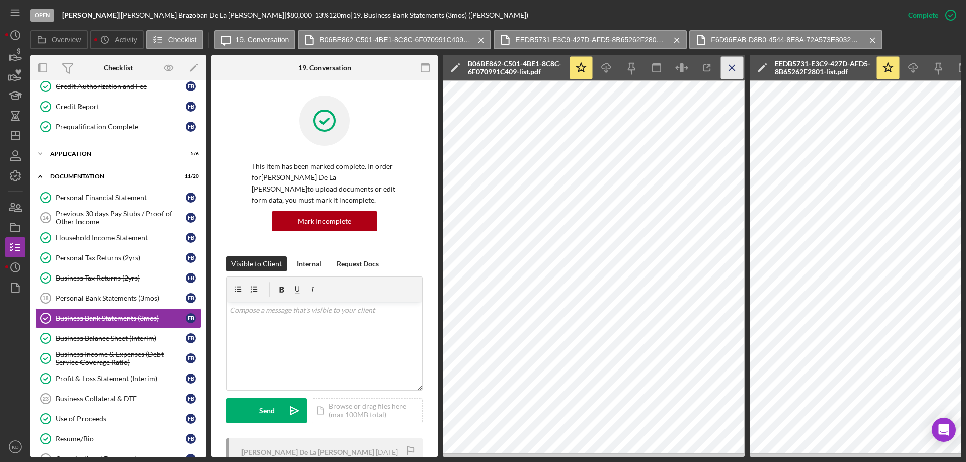
click at [730, 67] on icon "Icon/Menu Close" at bounding box center [732, 68] width 23 height 23
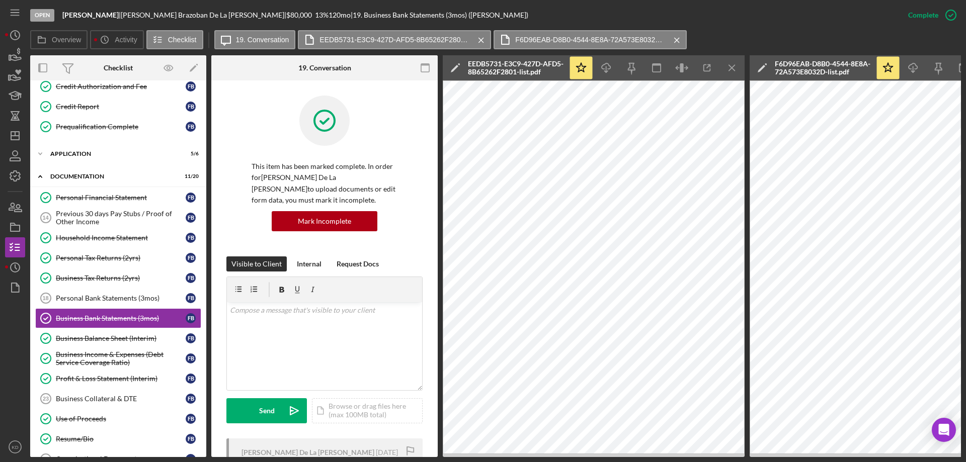
click at [730, 67] on icon "Icon/Menu Close" at bounding box center [732, 68] width 23 height 23
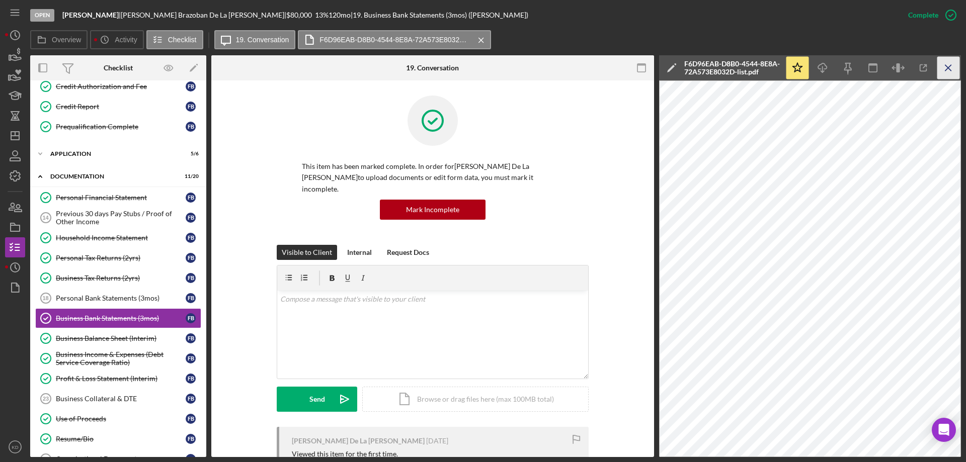
click at [944, 67] on icon "Icon/Menu Close" at bounding box center [948, 68] width 23 height 23
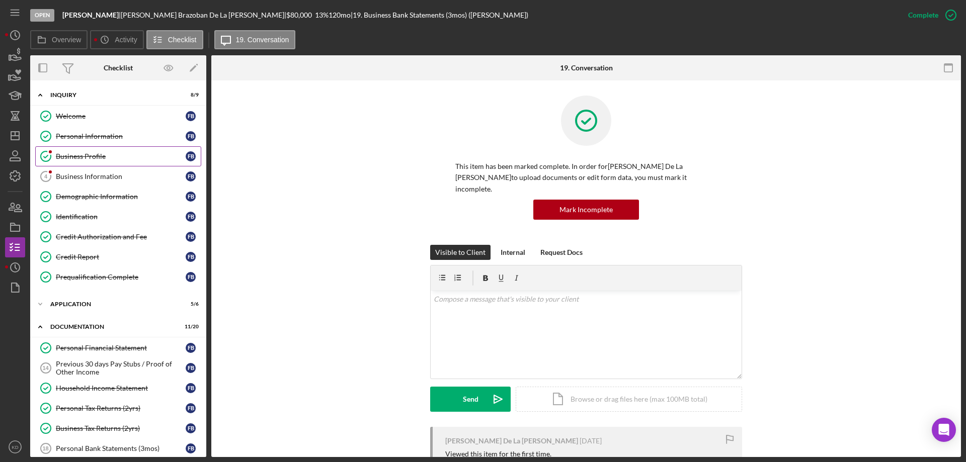
click at [83, 155] on div "Business Profile" at bounding box center [121, 156] width 130 height 8
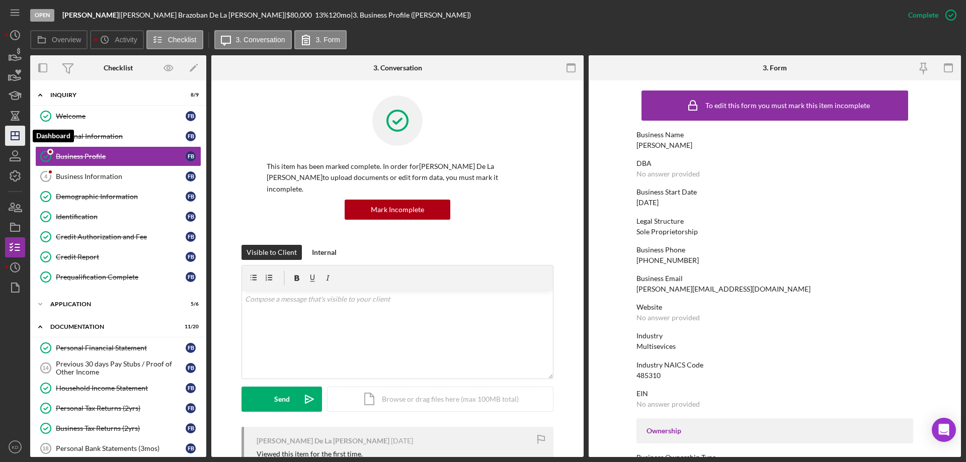
click at [25, 138] on icon "Icon/Dashboard" at bounding box center [15, 135] width 25 height 25
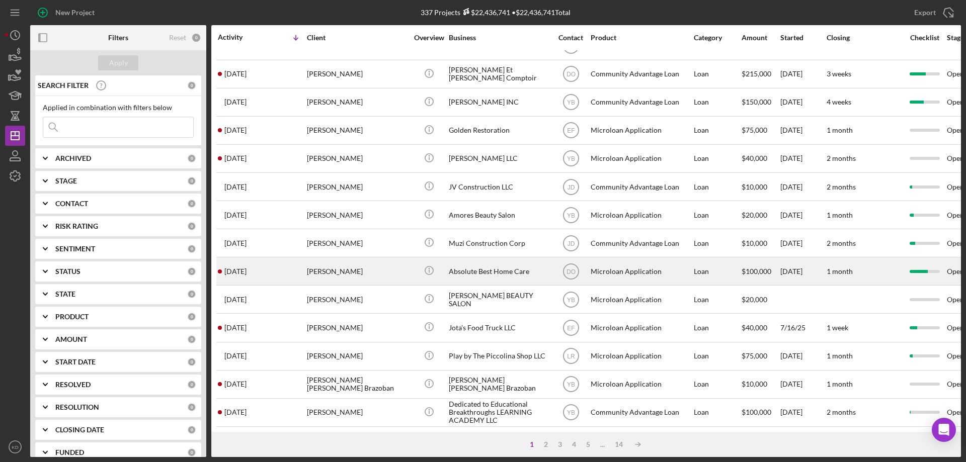
scroll to position [337, 0]
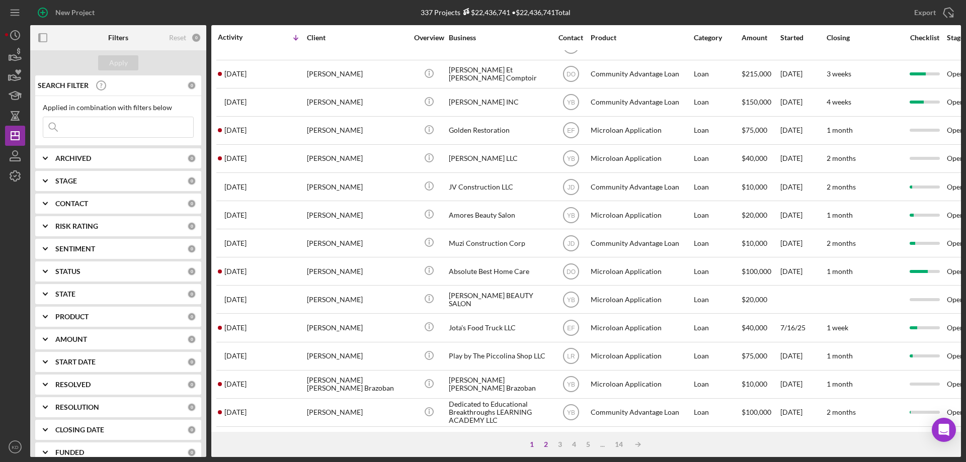
click at [546, 441] on div "2" at bounding box center [546, 445] width 14 height 8
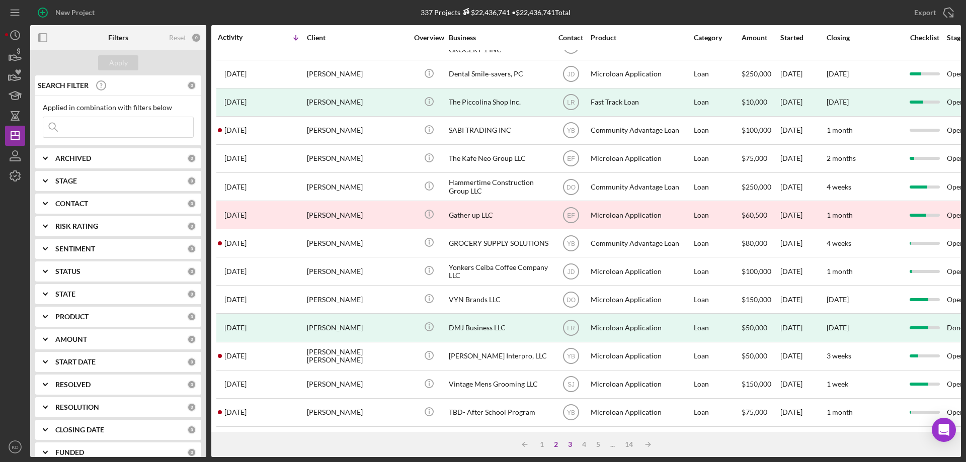
click at [570, 445] on div "3" at bounding box center [570, 445] width 14 height 8
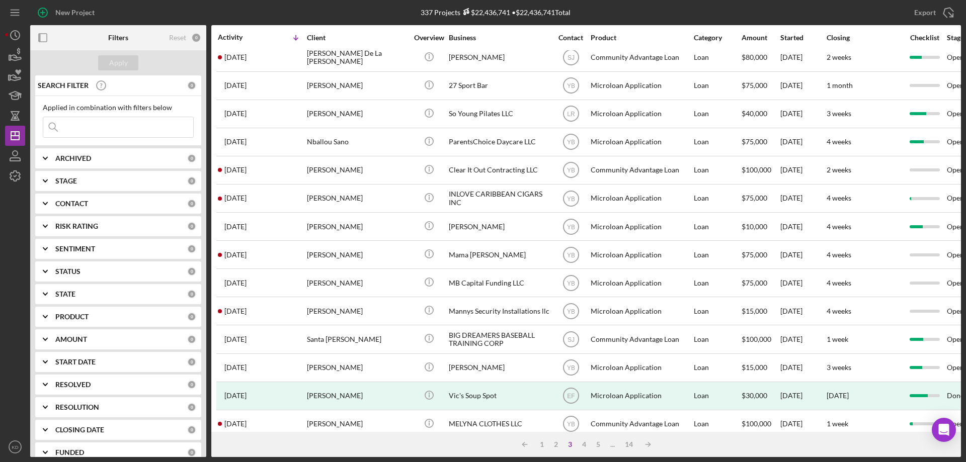
scroll to position [0, 0]
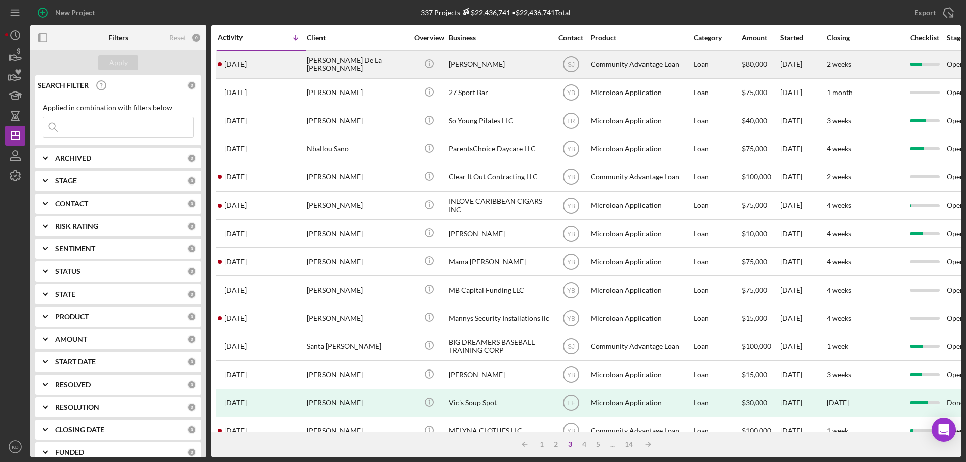
click at [364, 66] on div "[PERSON_NAME] De La [PERSON_NAME]" at bounding box center [357, 64] width 101 height 27
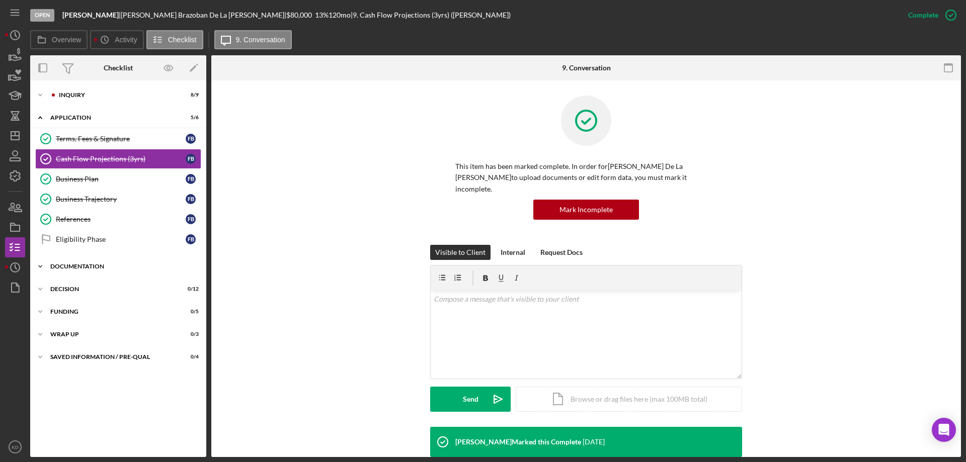
click at [40, 265] on icon "Icon/Expander" at bounding box center [40, 267] width 20 height 20
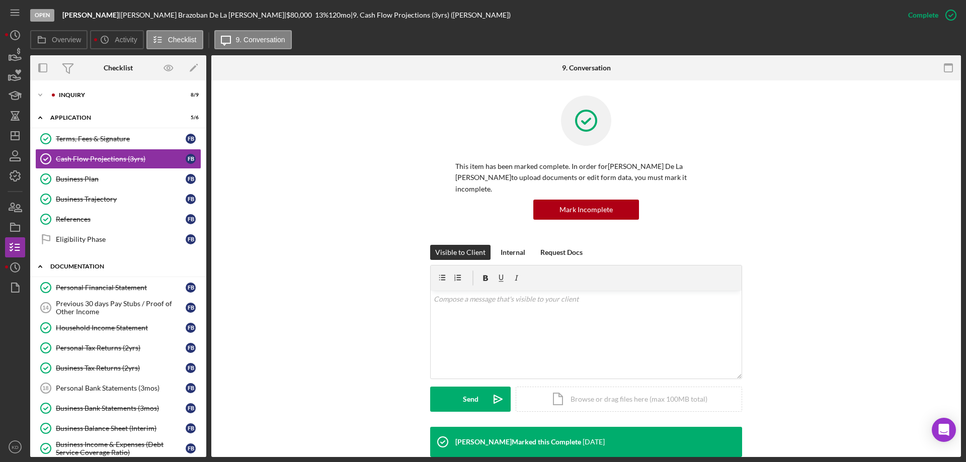
click at [40, 265] on icon "Icon/Expander" at bounding box center [40, 267] width 20 height 20
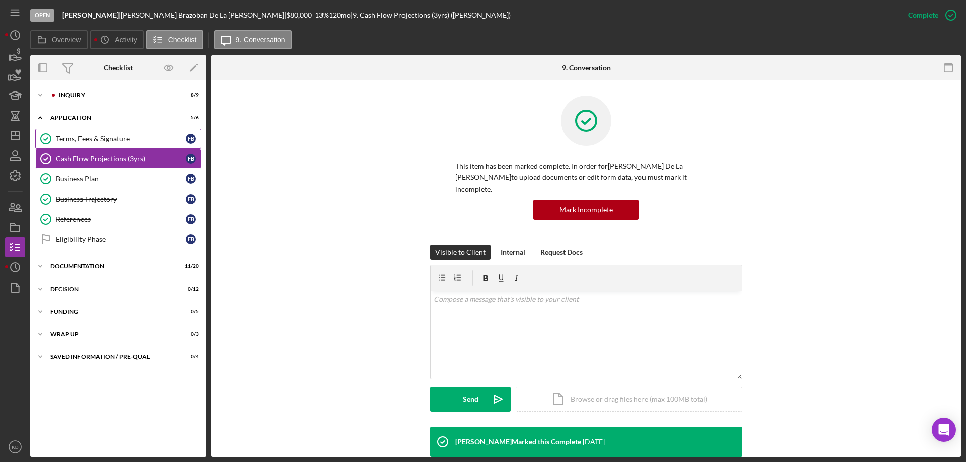
click at [72, 141] on div "Terms, Fees & Signature" at bounding box center [121, 139] width 130 height 8
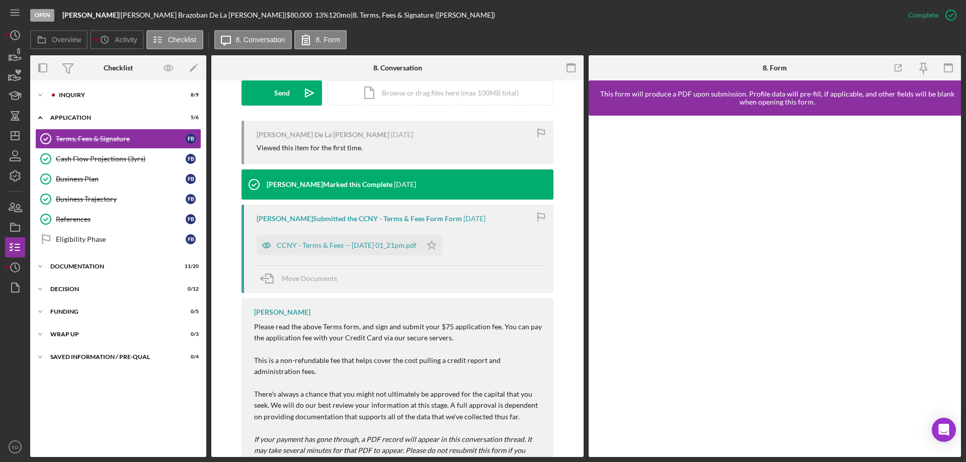
scroll to position [338, 0]
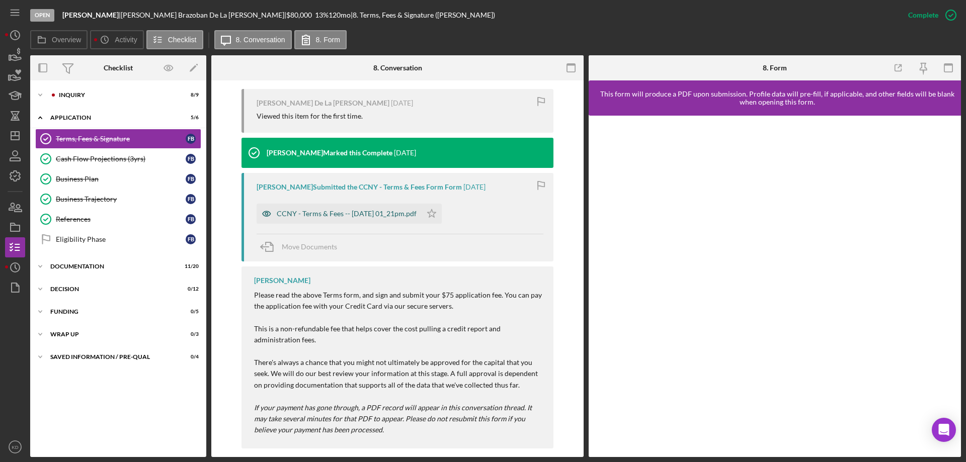
click at [333, 210] on div "CCNY - Terms & Fees -- [DATE] 01_21pm.pdf" at bounding box center [347, 214] width 140 height 8
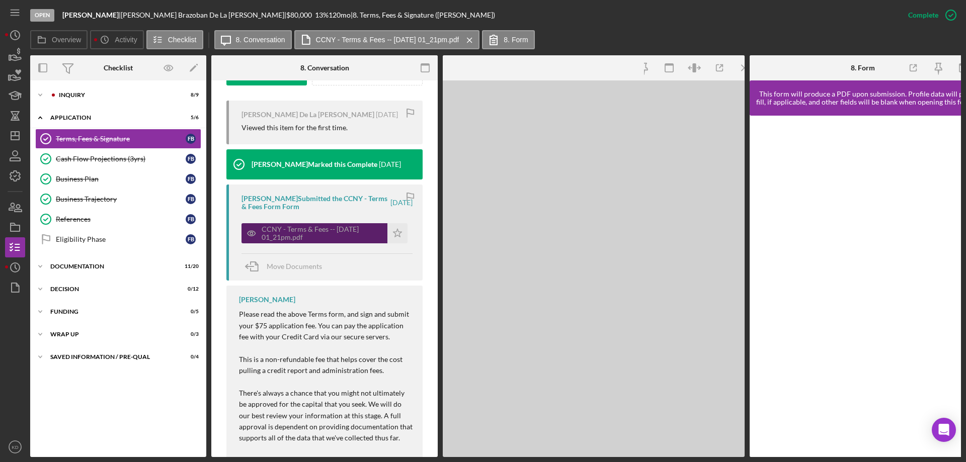
scroll to position [361, 0]
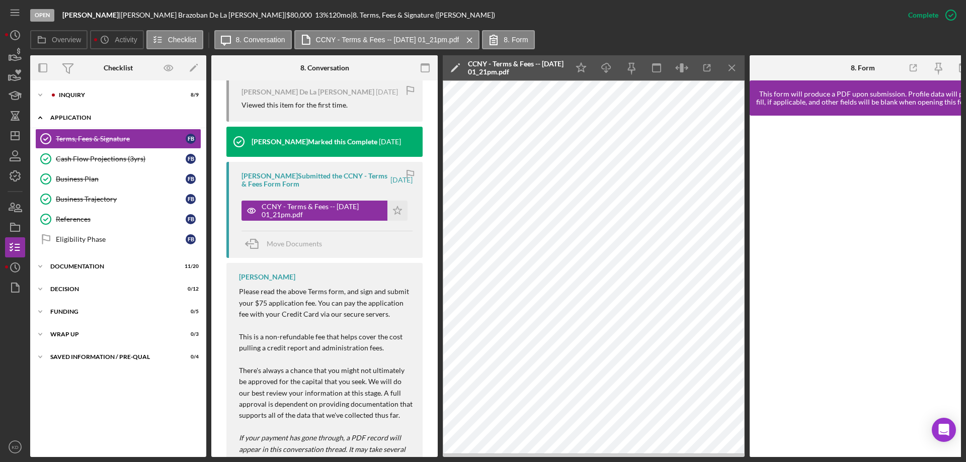
click at [40, 116] on icon "Icon/Expander" at bounding box center [40, 118] width 20 height 20
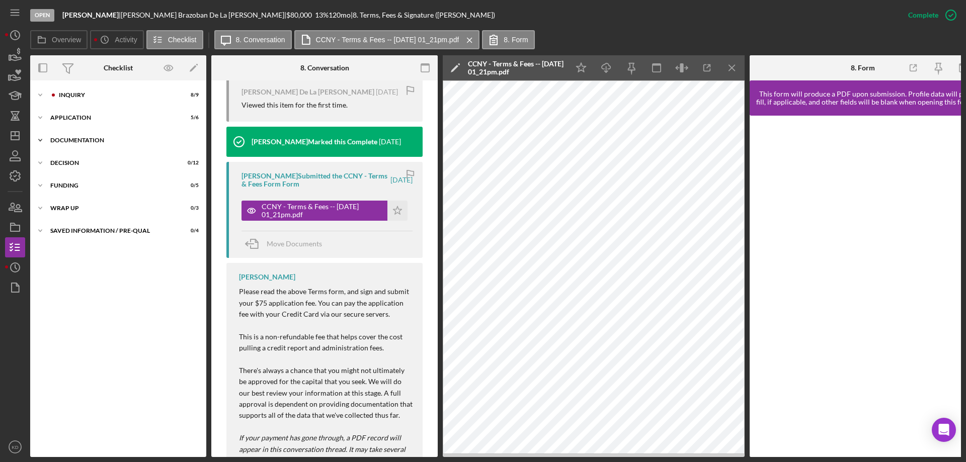
click at [40, 138] on icon "Icon/Expander" at bounding box center [40, 140] width 20 height 20
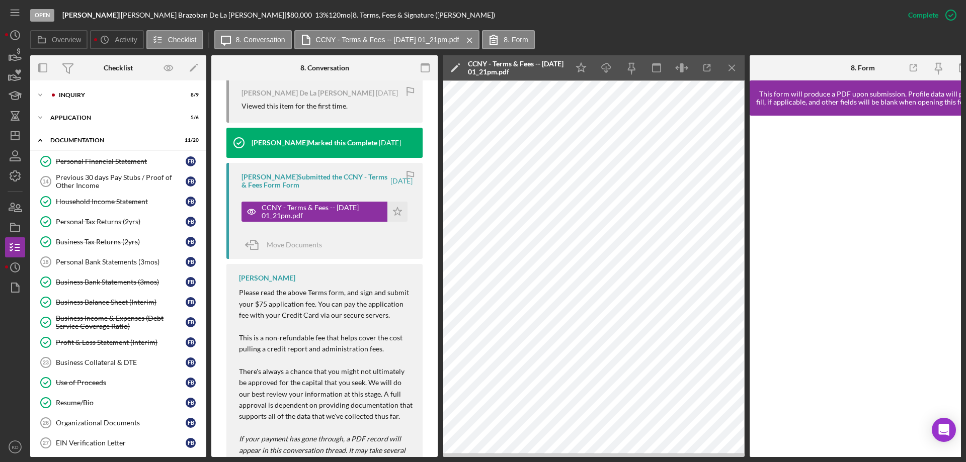
scroll to position [359, 0]
click at [39, 116] on icon "Icon/Expander" at bounding box center [40, 118] width 20 height 20
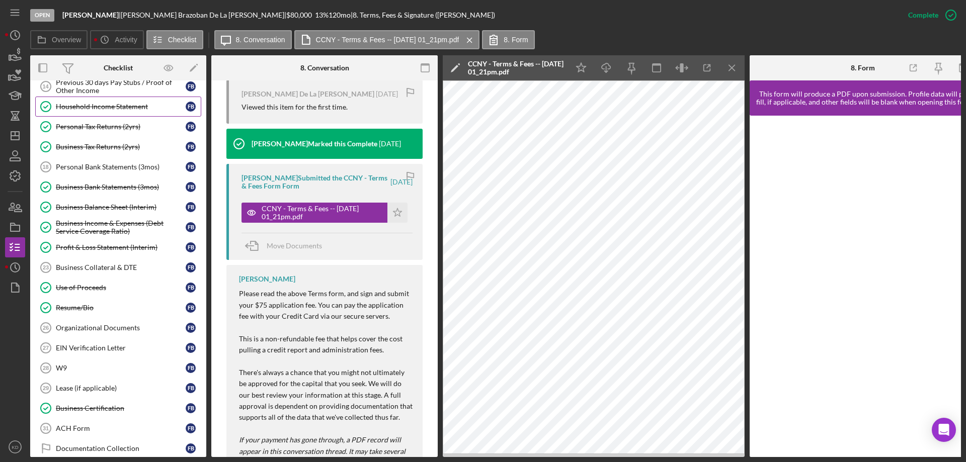
scroll to position [0, 0]
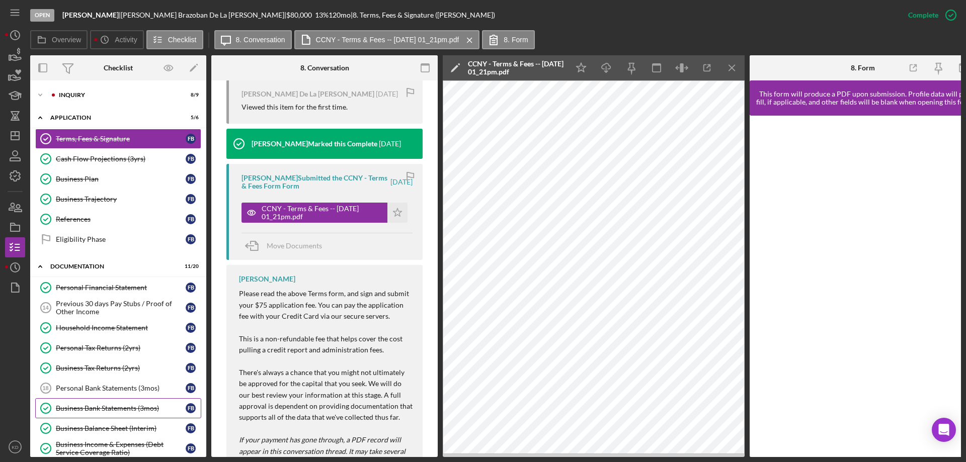
click at [105, 410] on div "Business Bank Statements (3mos)" at bounding box center [121, 409] width 130 height 8
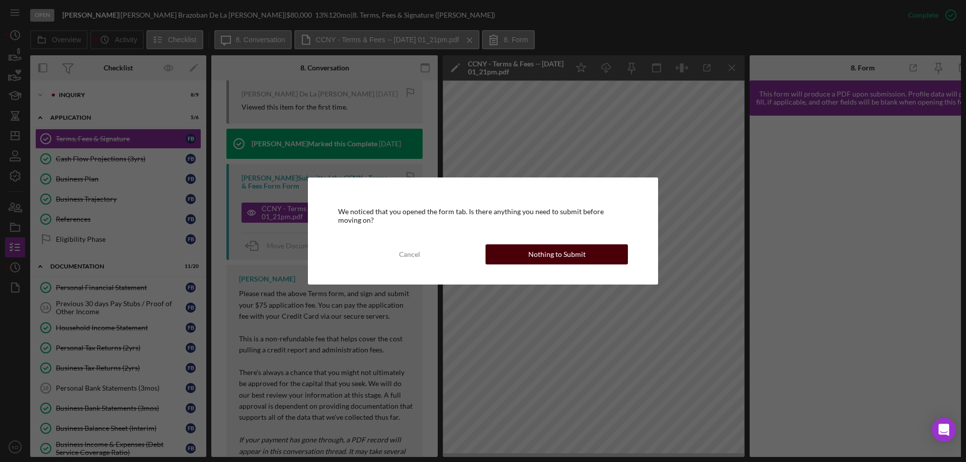
click at [530, 255] on div "Nothing to Submit" at bounding box center [556, 255] width 57 height 20
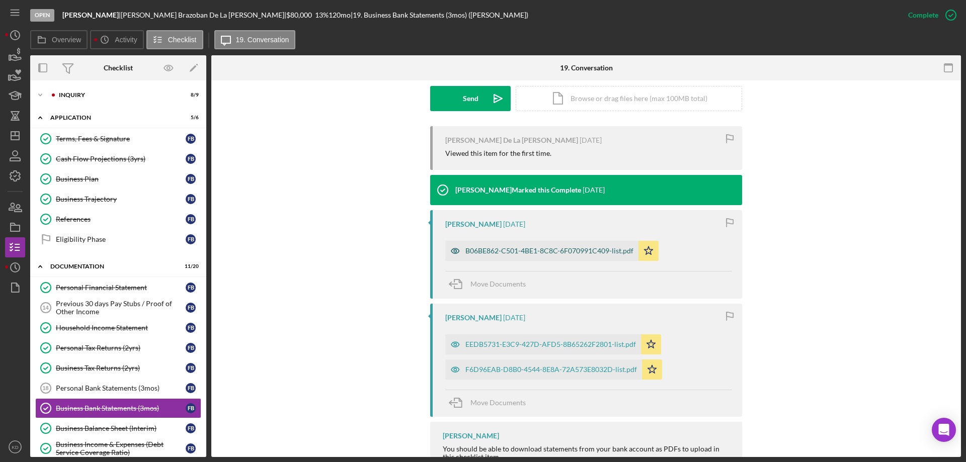
scroll to position [301, 0]
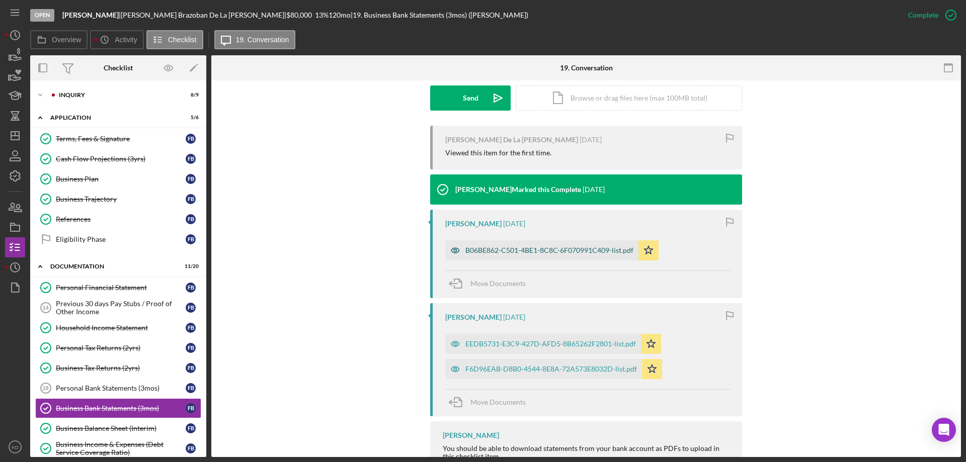
click at [507, 247] on div "B06BE862-C501-4BE1-8C8C-6F070991C409-list.pdf" at bounding box center [549, 251] width 168 height 8
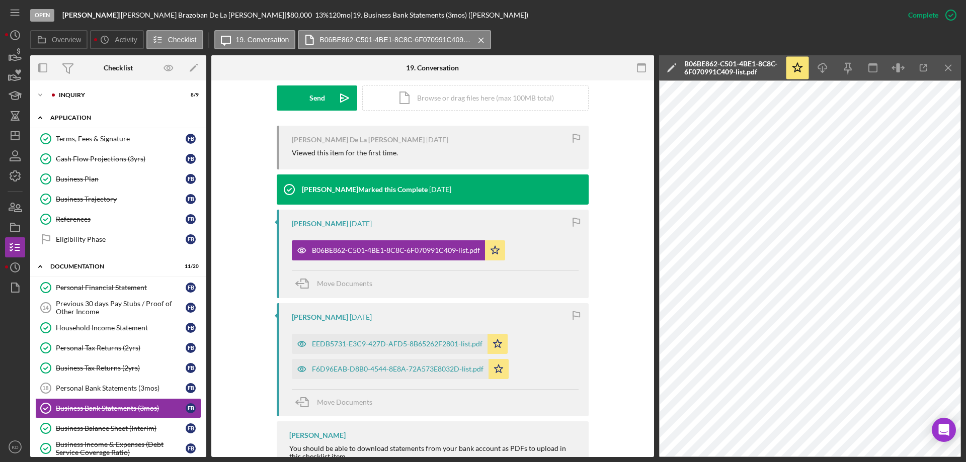
click at [41, 117] on icon "Icon/Expander" at bounding box center [40, 118] width 20 height 20
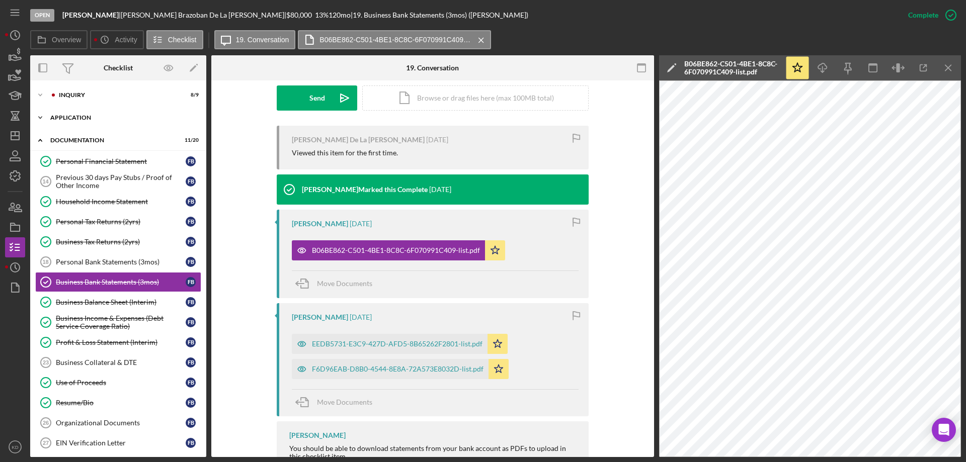
click at [41, 117] on icon "Icon/Expander" at bounding box center [40, 118] width 20 height 20
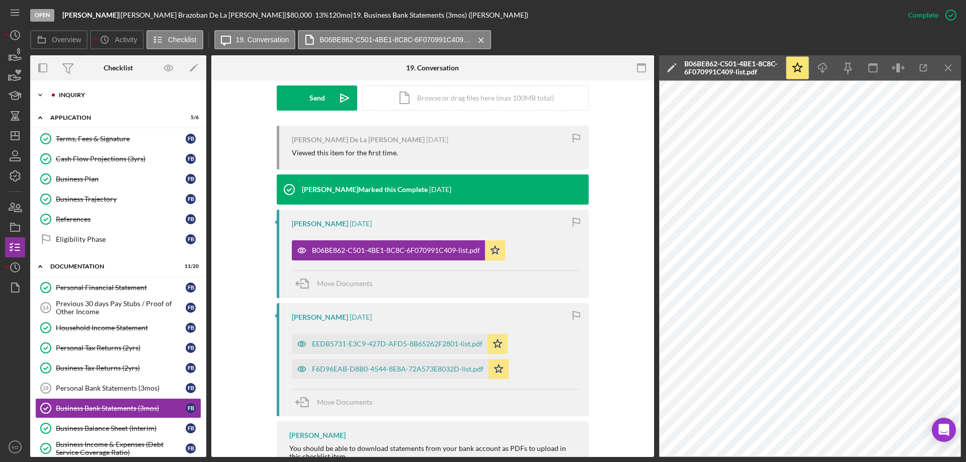
click at [40, 95] on icon "Icon/Expander" at bounding box center [40, 95] width 20 height 20
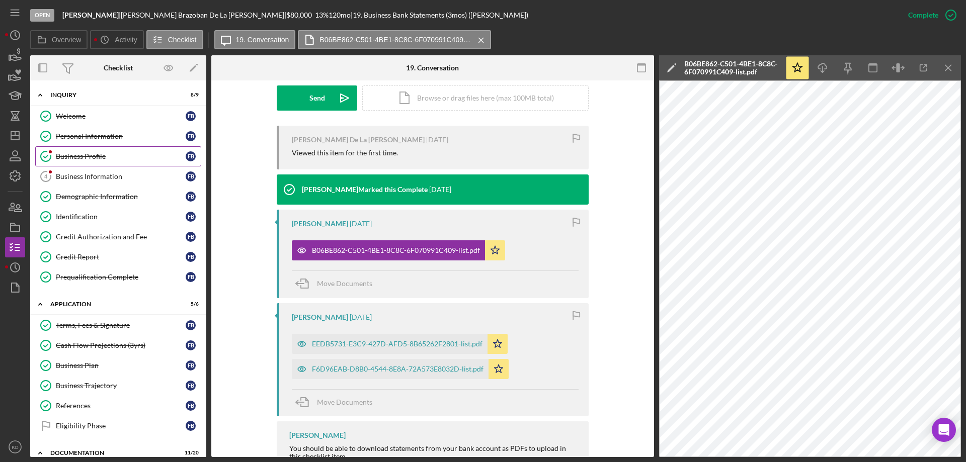
click at [72, 157] on div "Business Profile" at bounding box center [121, 156] width 130 height 8
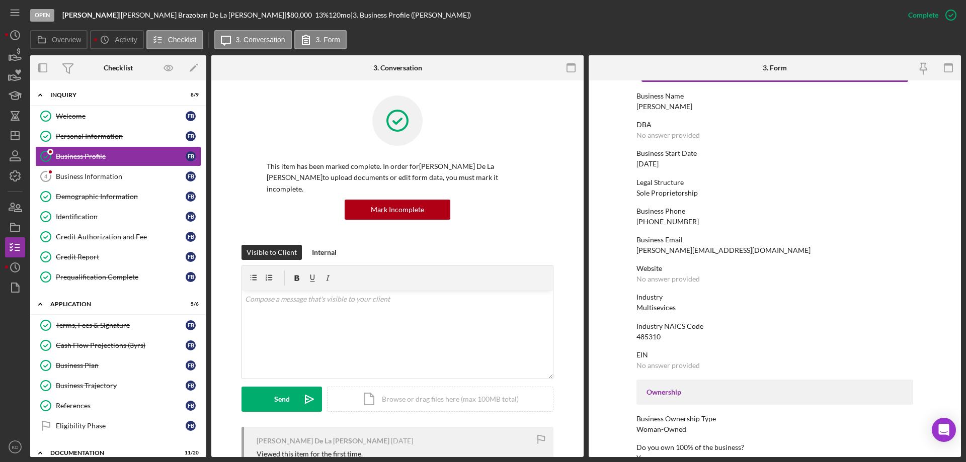
scroll to position [38, 0]
drag, startPoint x: 720, startPoint y: 251, endPoint x: 634, endPoint y: 255, distance: 86.1
click at [634, 255] on form "To edit this form you must mark this item incomplete Business Name [PERSON_NAME…" at bounding box center [775, 269] width 372 height 377
copy div "[PERSON_NAME][EMAIL_ADDRESS][DOMAIN_NAME]"
click at [18, 445] on text "KD" at bounding box center [15, 448] width 7 height 6
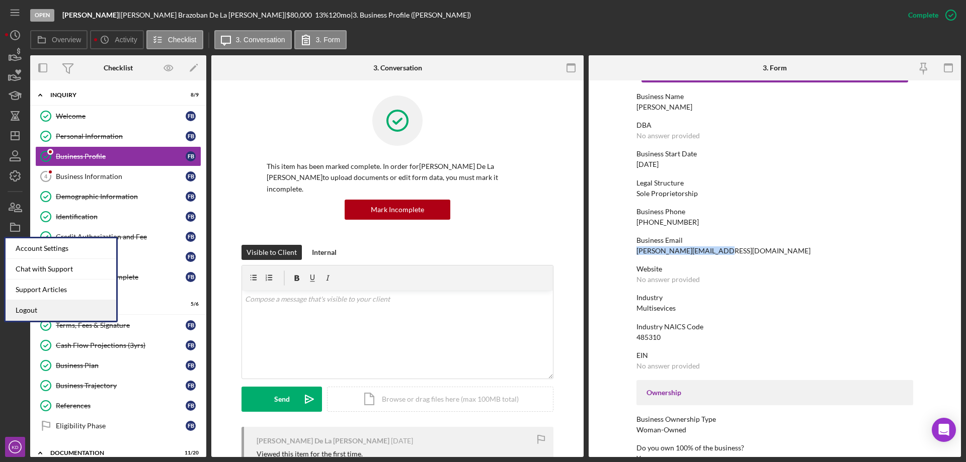
click at [30, 312] on link "Logout" at bounding box center [61, 310] width 111 height 21
